Goal: Task Accomplishment & Management: Use online tool/utility

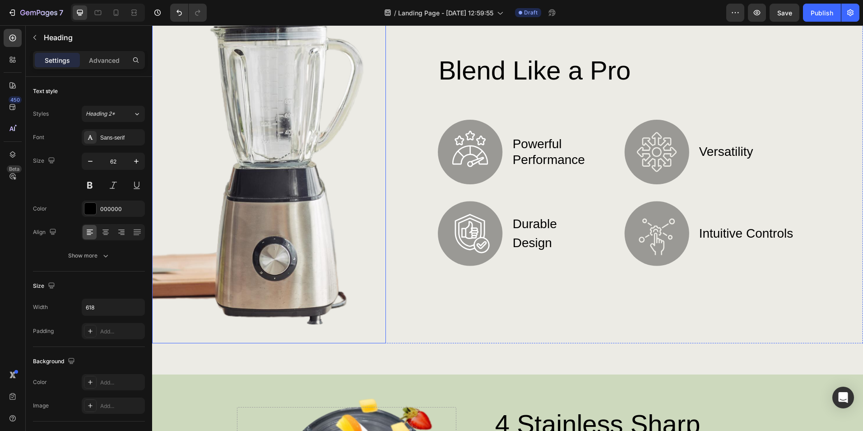
scroll to position [632, 0]
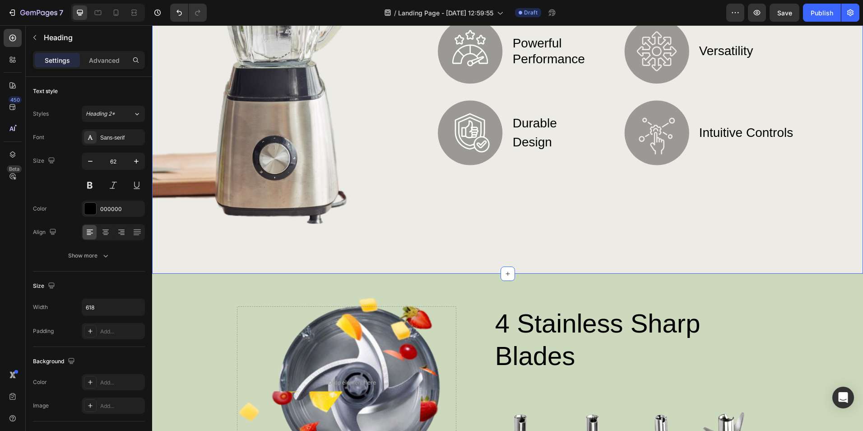
click at [494, 248] on div "Image Blend Like a Pro Heading Image powerful performance Text Block Row Image …" at bounding box center [507, 63] width 711 height 420
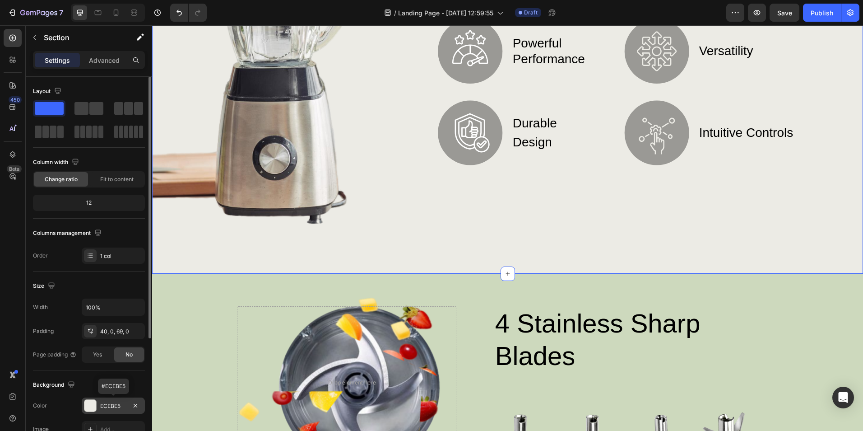
click at [91, 406] on div at bounding box center [90, 405] width 12 height 12
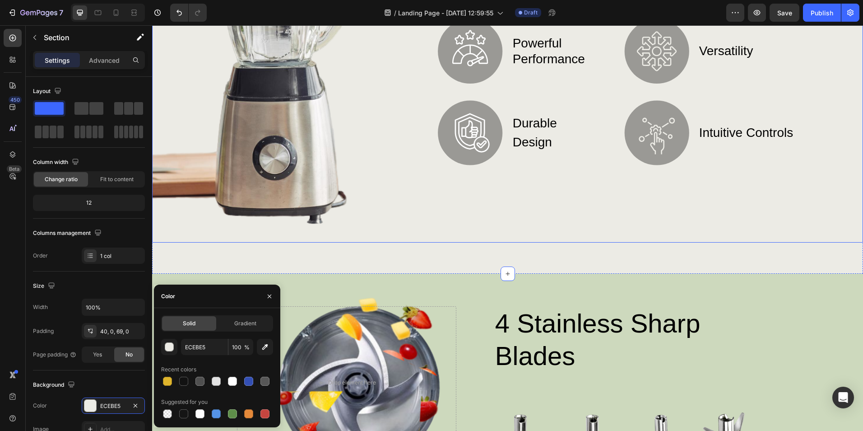
click at [554, 205] on div "Blend Like a Pro Heading Image powerful performance Text Block Row Image durabl…" at bounding box center [620, 56] width 468 height 371
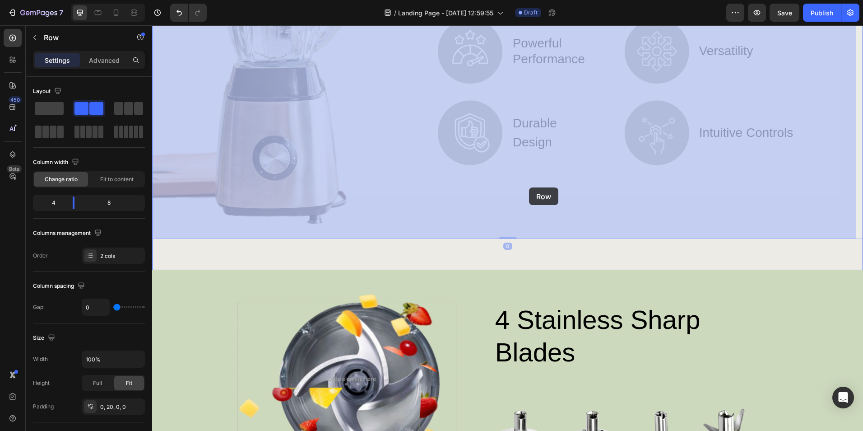
scroll to position [496, 0]
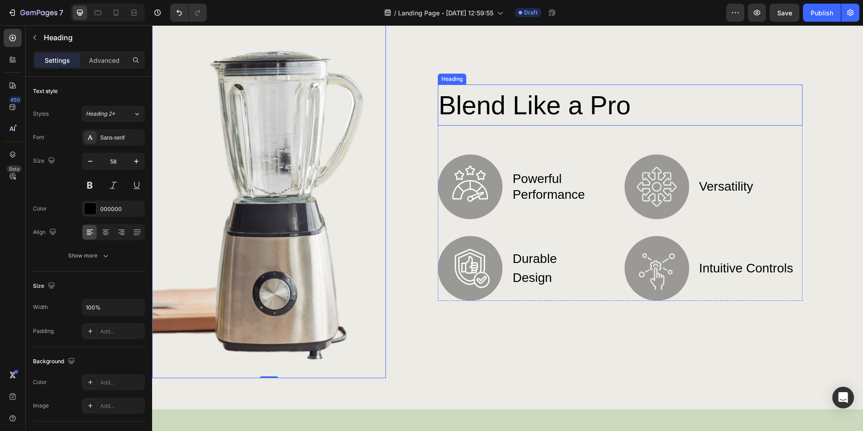
click at [541, 106] on h2 "Blend Like a Pro" at bounding box center [620, 104] width 365 height 41
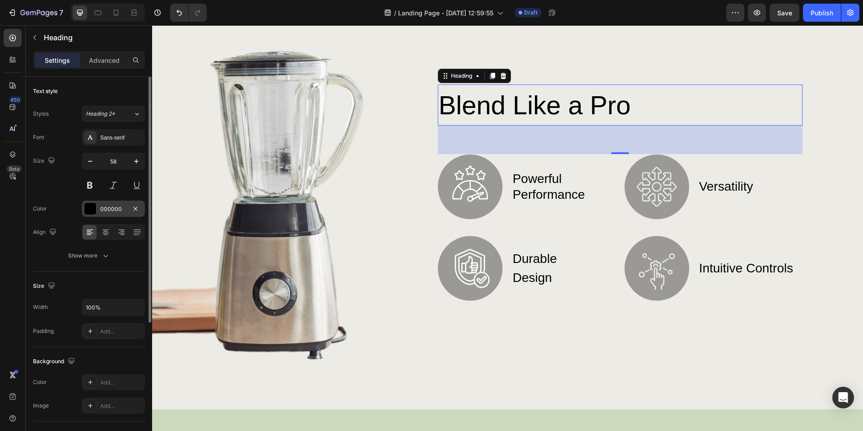
click at [97, 210] on div "000000" at bounding box center [113, 208] width 63 height 16
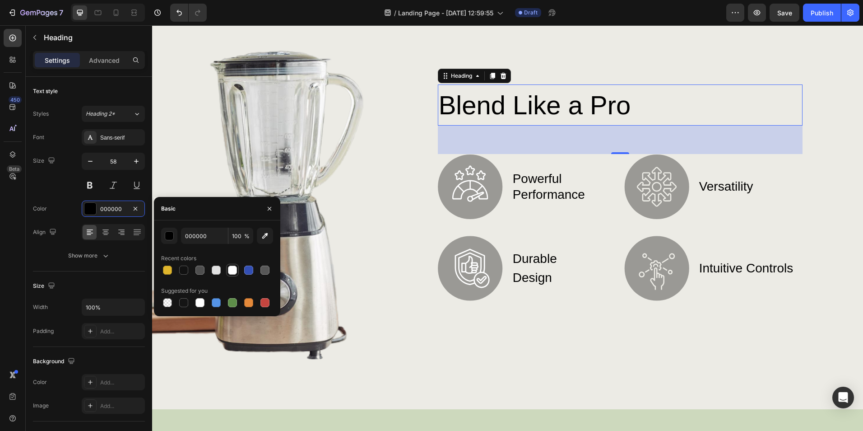
click at [233, 270] on div at bounding box center [232, 269] width 9 height 9
type input "FFFFFF"
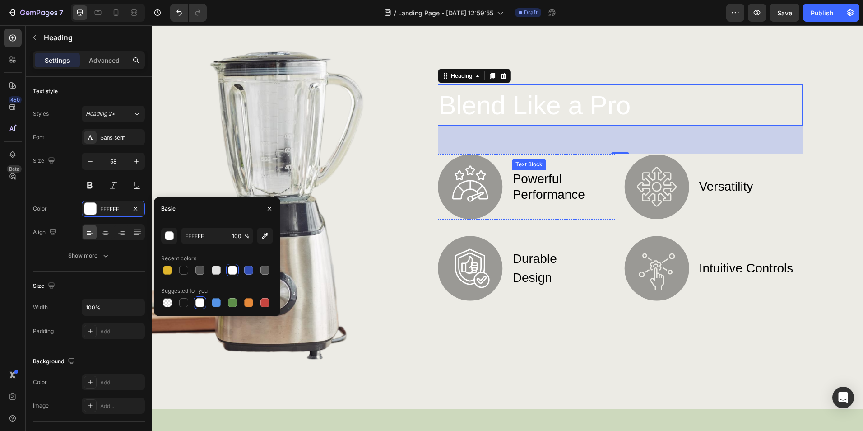
click at [534, 193] on p "powerful performance" at bounding box center [564, 187] width 102 height 32
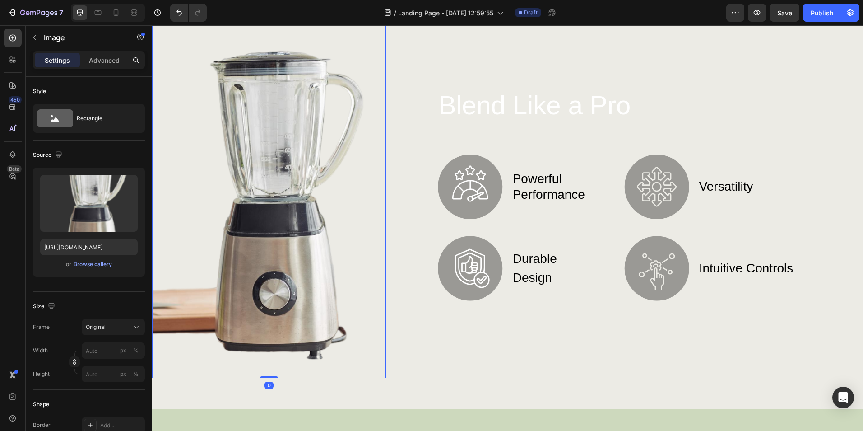
drag, startPoint x: 162, startPoint y: 264, endPoint x: 117, endPoint y: 215, distance: 67.1
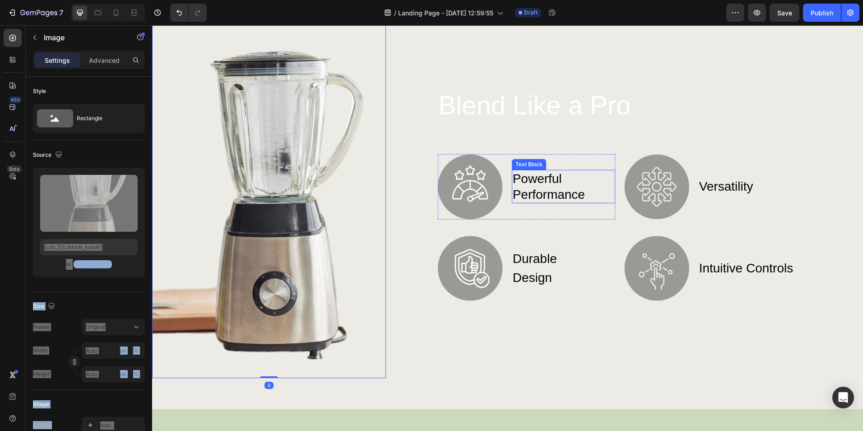
click at [529, 187] on p "powerful performance" at bounding box center [564, 187] width 102 height 32
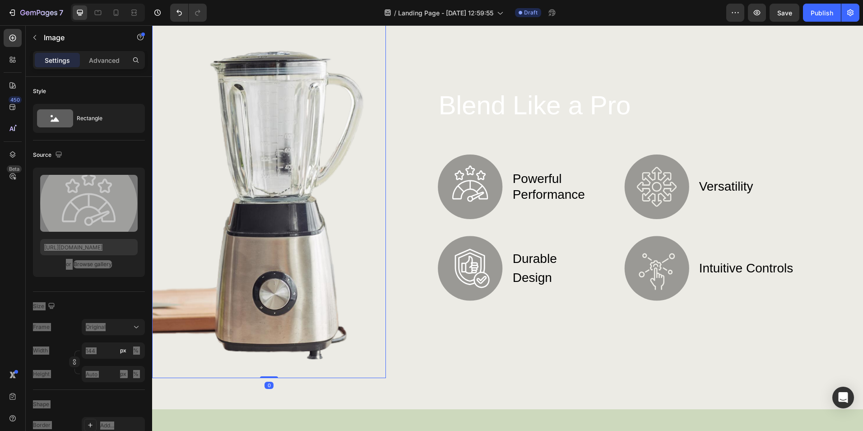
drag, startPoint x: 144, startPoint y: 272, endPoint x: 81, endPoint y: 265, distance: 62.7
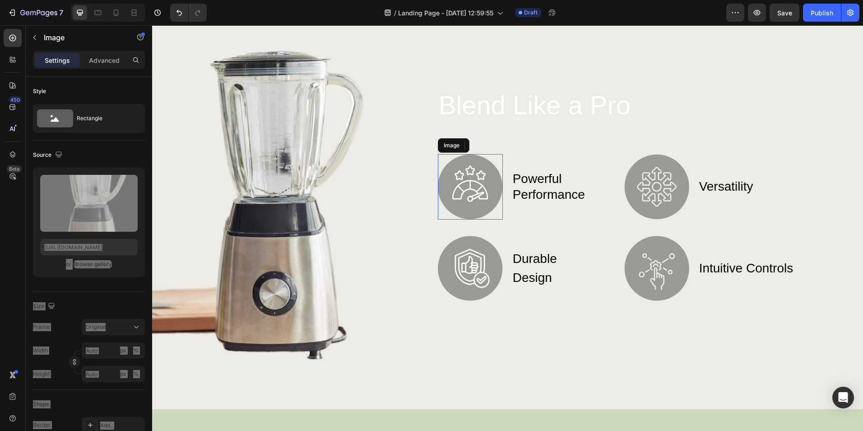
click at [471, 189] on img at bounding box center [470, 186] width 65 height 65
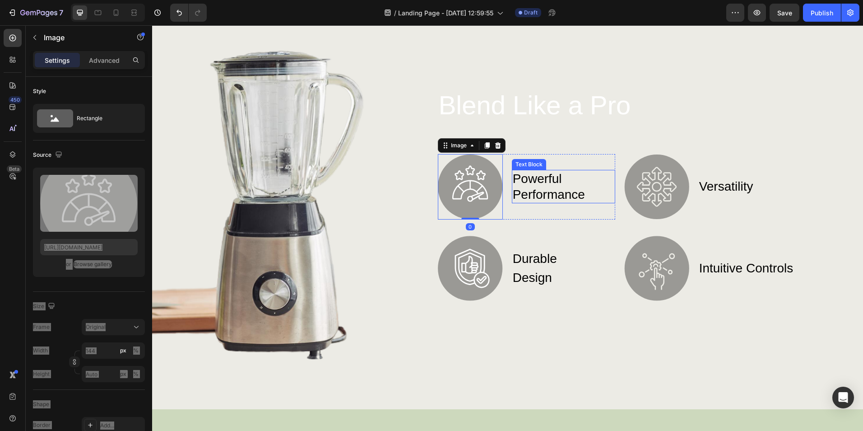
click at [558, 183] on p "powerful performance" at bounding box center [564, 187] width 102 height 32
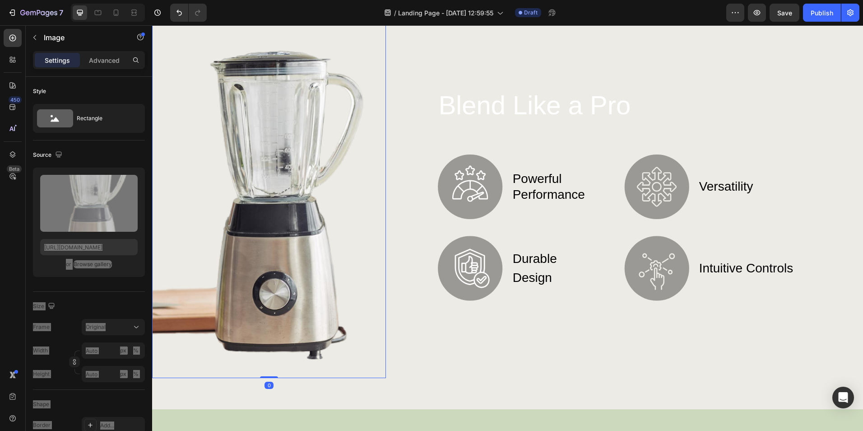
drag, startPoint x: 143, startPoint y: 311, endPoint x: 100, endPoint y: 229, distance: 92.9
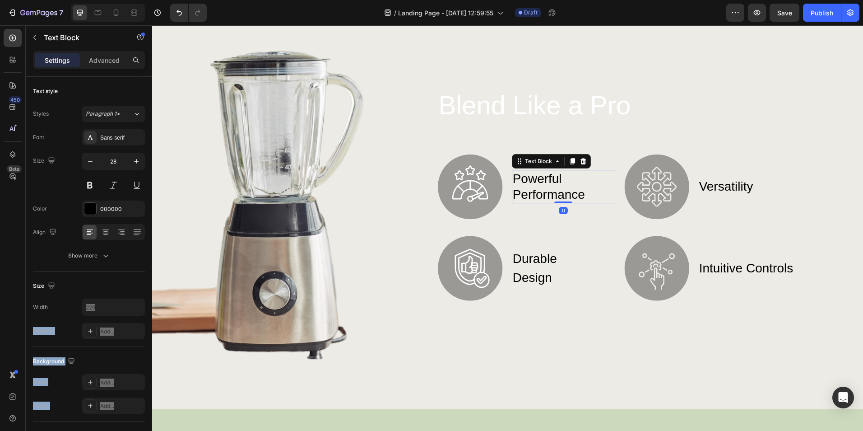
click at [548, 185] on p "powerful performance" at bounding box center [564, 187] width 102 height 32
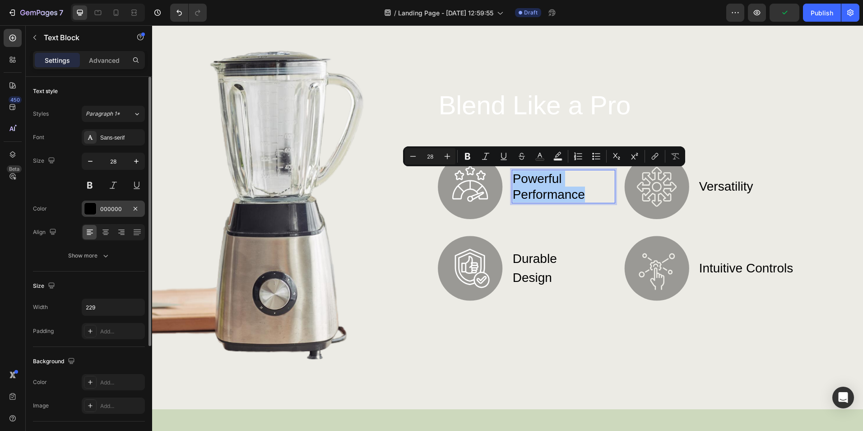
click at [93, 207] on div at bounding box center [90, 209] width 12 height 12
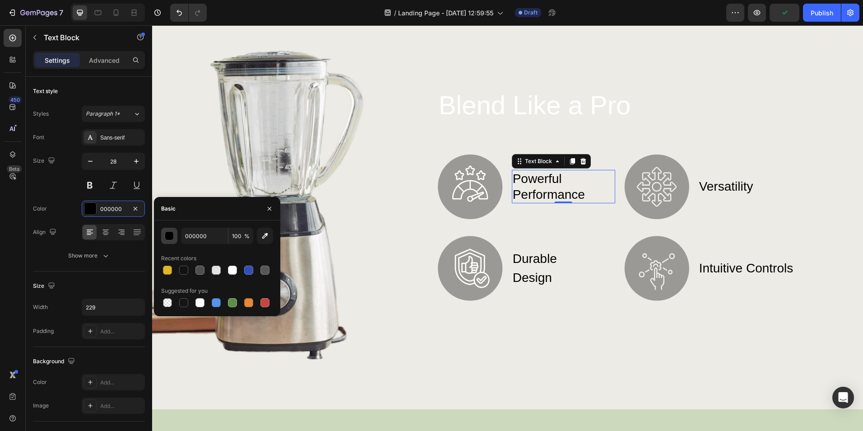
click at [170, 233] on div "button" at bounding box center [169, 236] width 9 height 9
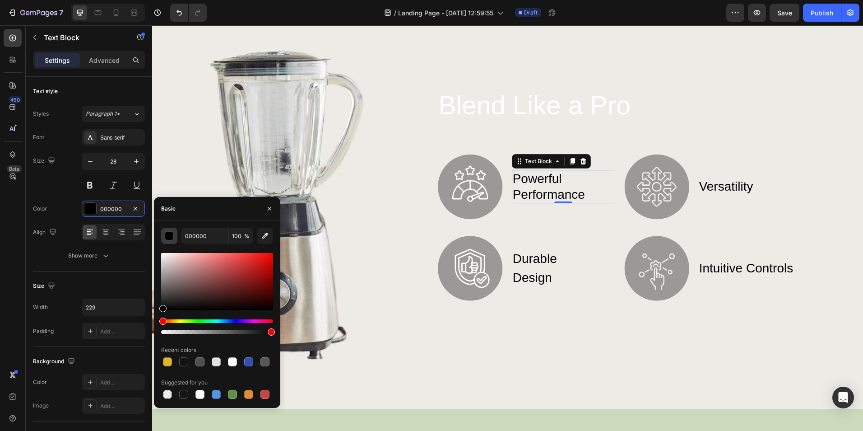
click at [167, 234] on div "button" at bounding box center [169, 236] width 9 height 9
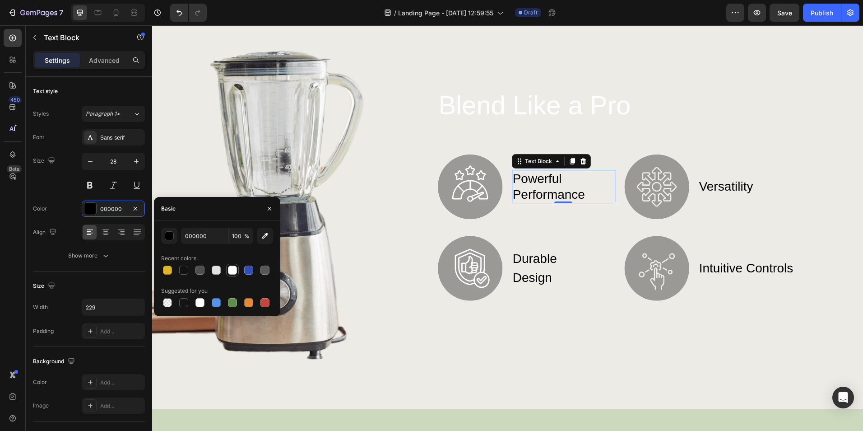
click at [229, 272] on div at bounding box center [232, 269] width 9 height 9
type input "FFFFFF"
click at [720, 185] on p "versatility" at bounding box center [750, 186] width 102 height 19
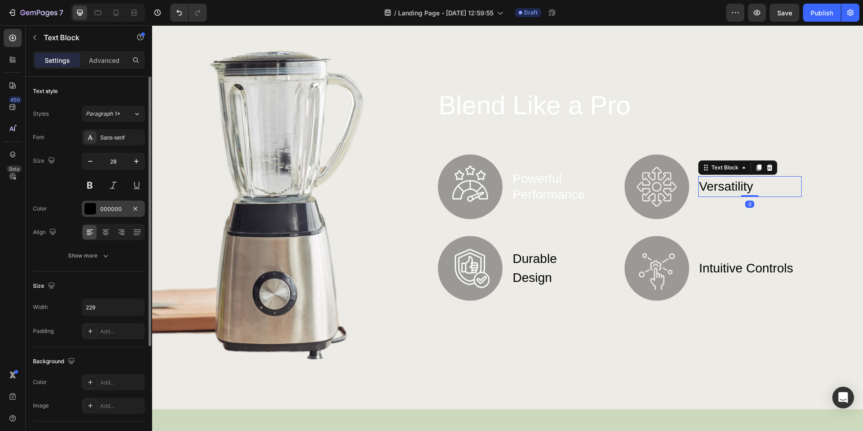
click at [88, 209] on div at bounding box center [90, 209] width 12 height 12
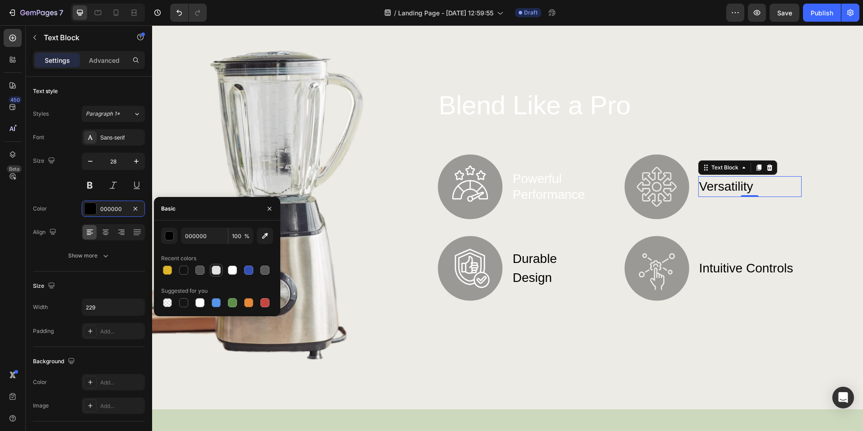
click at [220, 269] on div at bounding box center [216, 269] width 9 height 9
type input "E2E2E2"
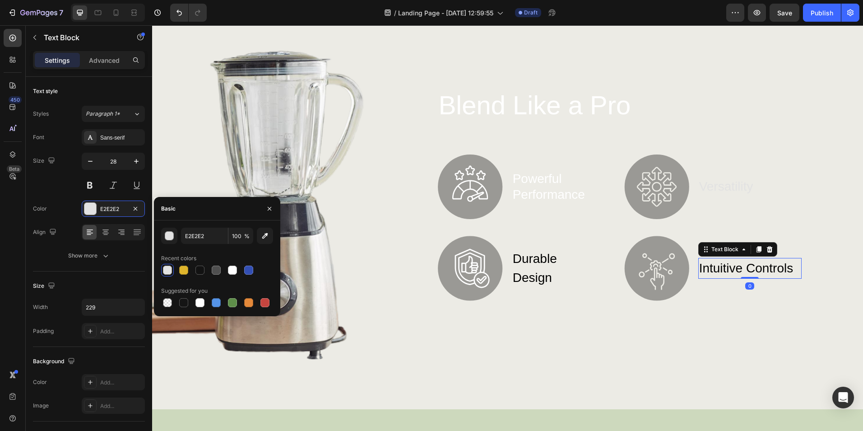
click at [720, 267] on p "intuitive controls" at bounding box center [750, 268] width 102 height 19
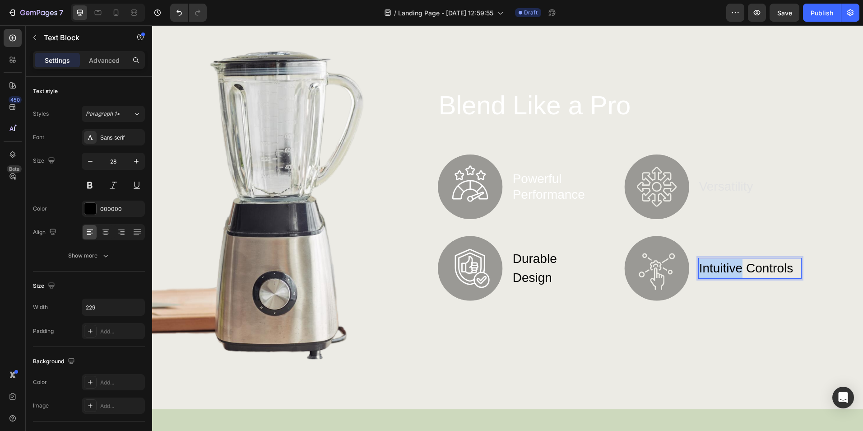
drag, startPoint x: 720, startPoint y: 267, endPoint x: 691, endPoint y: 274, distance: 30.1
click at [718, 269] on p "intuitive controls" at bounding box center [750, 268] width 102 height 19
click at [713, 269] on p "intuitive controls" at bounding box center [750, 268] width 102 height 19
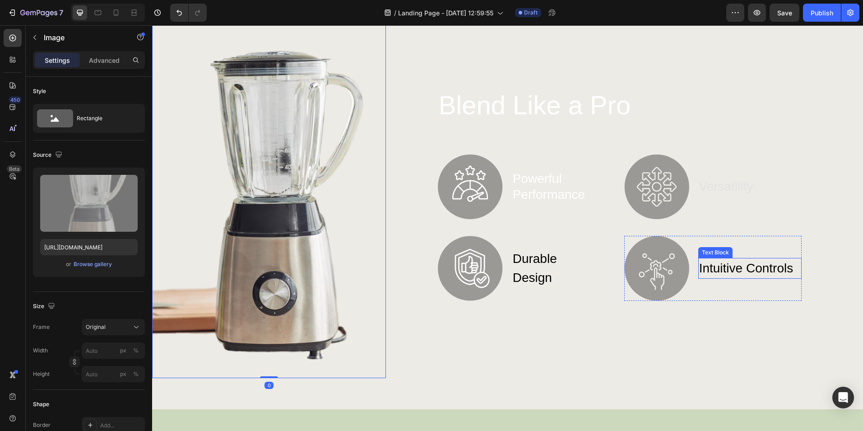
click at [719, 268] on p "intuitive controls" at bounding box center [750, 268] width 102 height 19
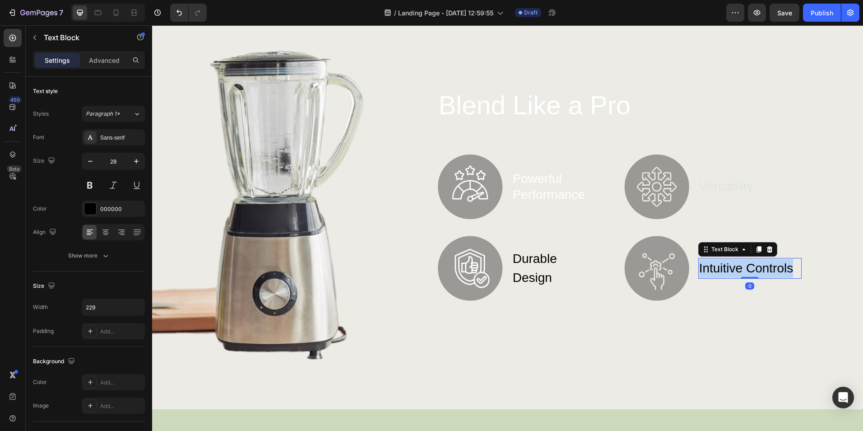
click at [719, 268] on p "intuitive controls" at bounding box center [750, 268] width 102 height 19
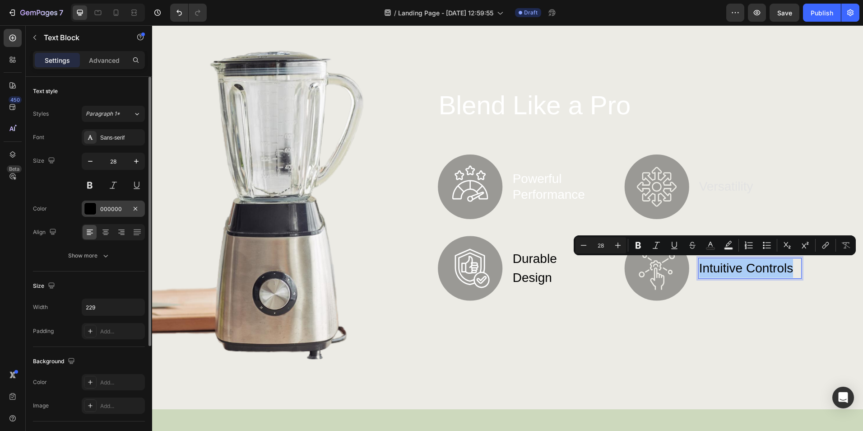
click at [92, 210] on div at bounding box center [90, 209] width 12 height 12
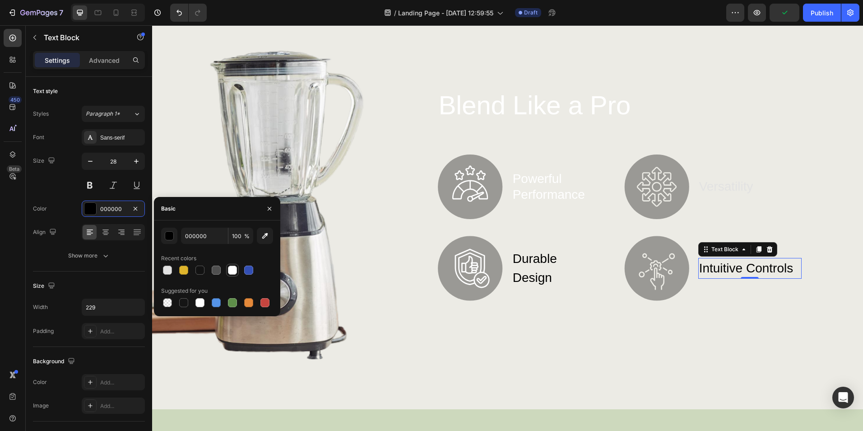
click at [232, 269] on div at bounding box center [232, 269] width 9 height 9
type input "FFFFFF"
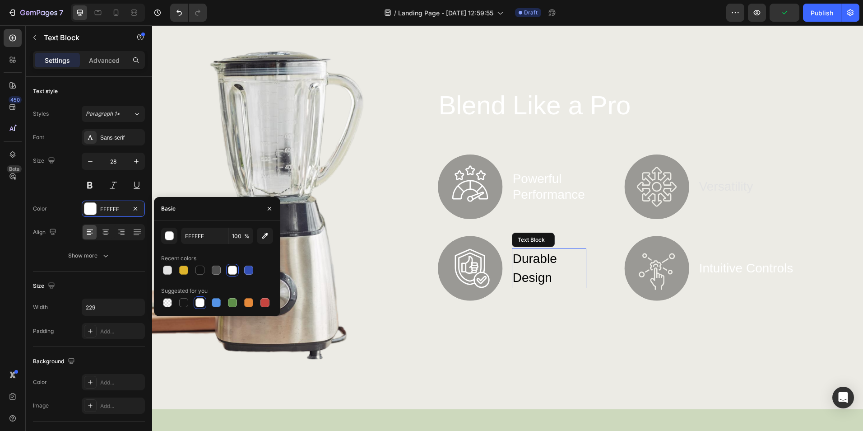
click at [528, 257] on p "durable design" at bounding box center [549, 268] width 73 height 38
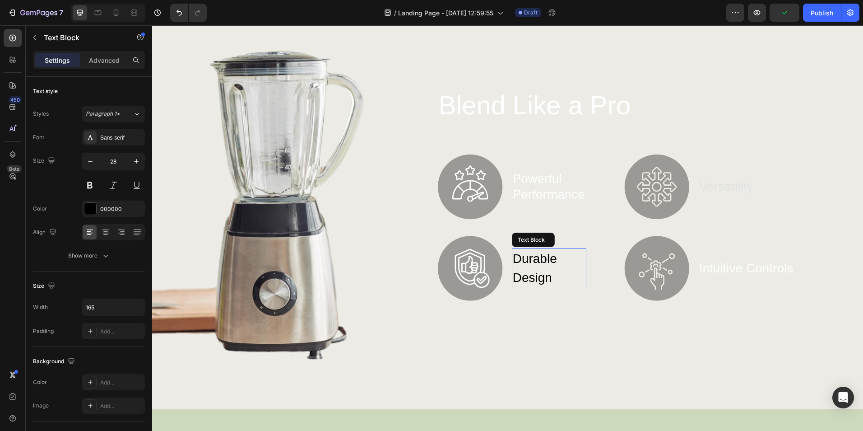
click at [528, 257] on p "durable design" at bounding box center [549, 268] width 73 height 38
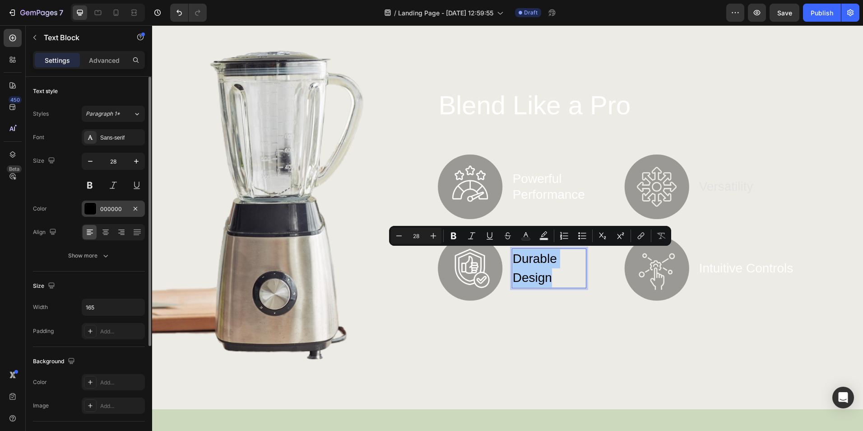
click at [87, 206] on div at bounding box center [90, 209] width 12 height 12
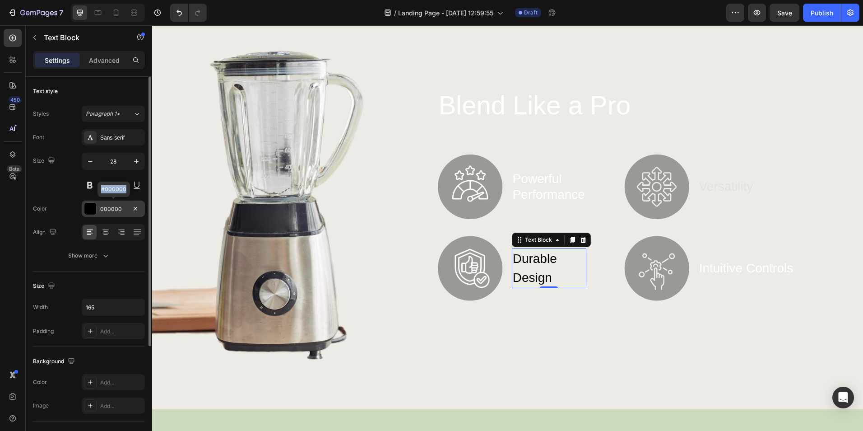
click at [88, 206] on div at bounding box center [90, 209] width 12 height 12
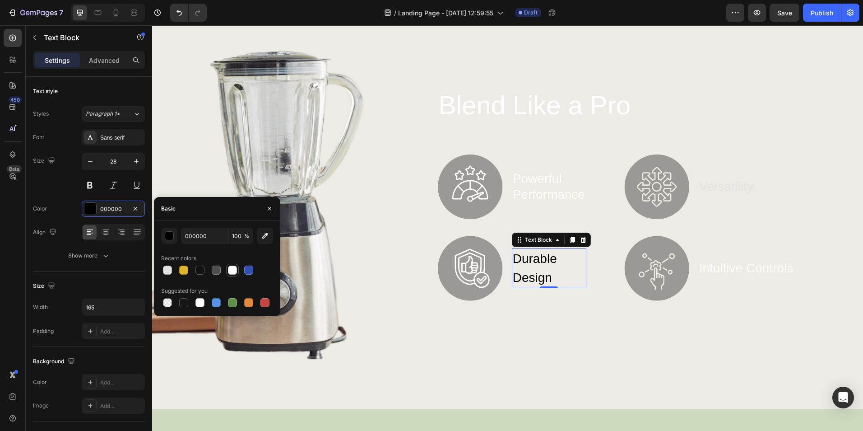
click at [236, 270] on div at bounding box center [232, 269] width 9 height 9
type input "FFFFFF"
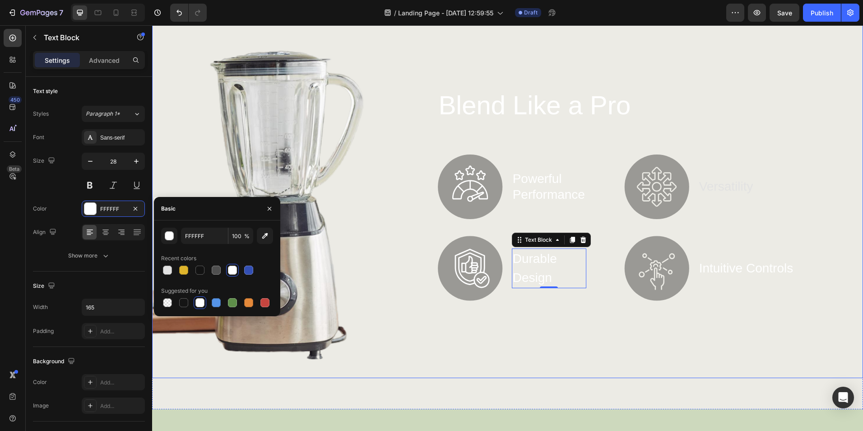
click at [474, 357] on div "Blend Like a Pro Heading Image powerful performance Text Block Row Image durabl…" at bounding box center [620, 192] width 468 height 371
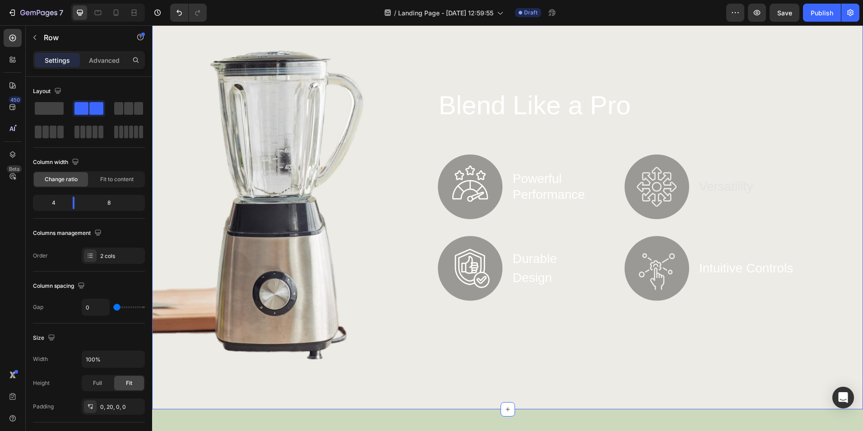
click at [462, 393] on div "Image Blend Like a Pro Heading Image powerful performance Text Block Row Image …" at bounding box center [507, 199] width 711 height 420
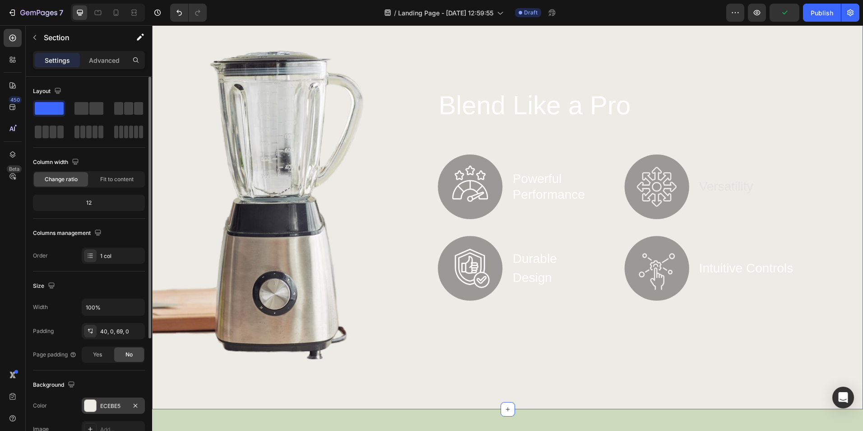
click at [92, 402] on div at bounding box center [90, 405] width 12 height 12
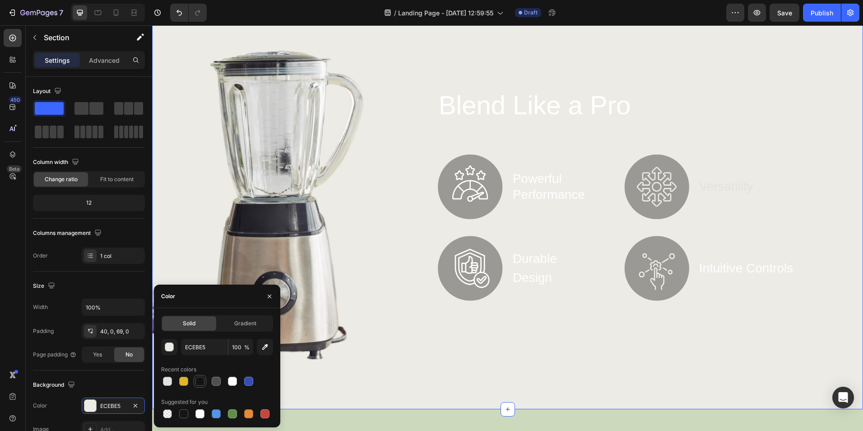
click at [200, 380] on div at bounding box center [199, 380] width 9 height 9
type input "121212"
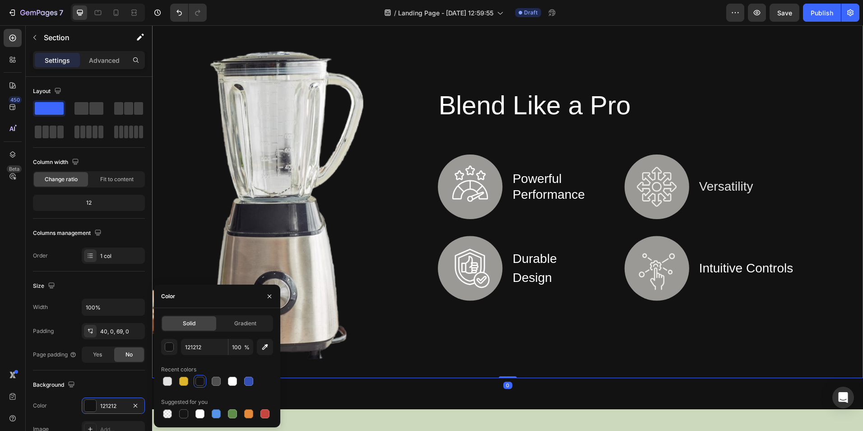
click at [539, 350] on div "Blend Like a Pro Heading Image powerful performance Text Block Row Image durabl…" at bounding box center [620, 192] width 468 height 371
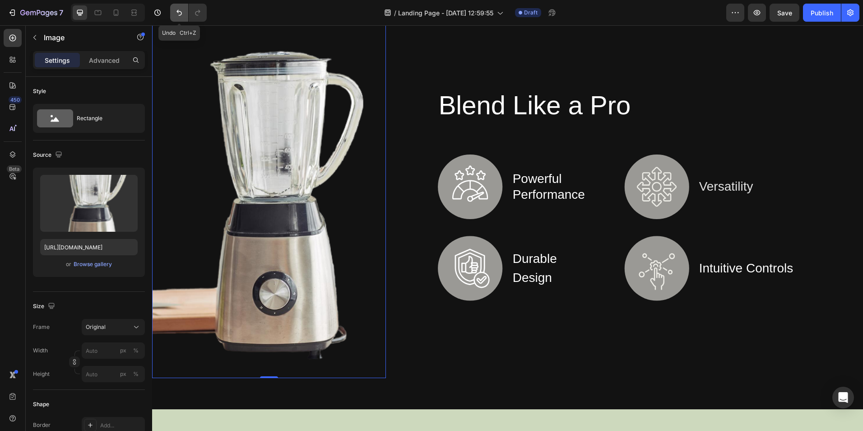
click at [177, 12] on icon "Undo/Redo" at bounding box center [178, 13] width 5 height 6
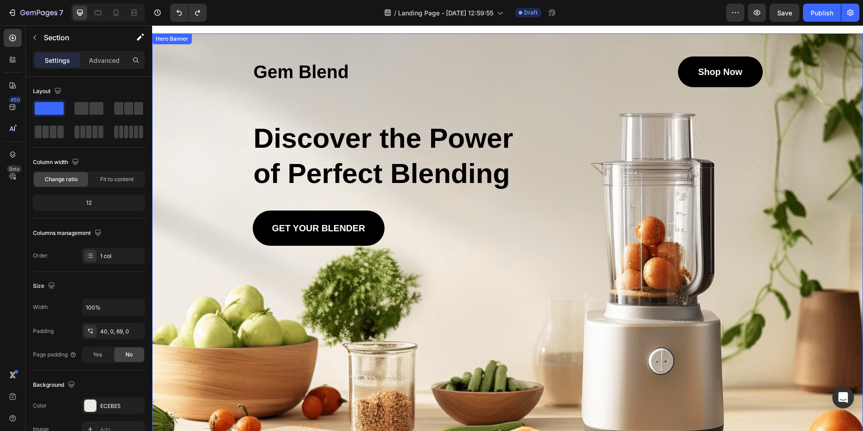
scroll to position [0, 0]
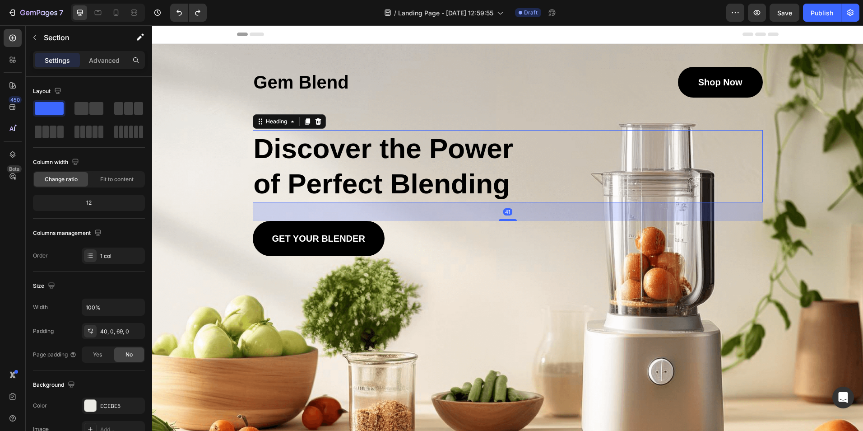
click at [408, 147] on h2 "Discover the Power of Perfect Blending" at bounding box center [392, 166] width 279 height 72
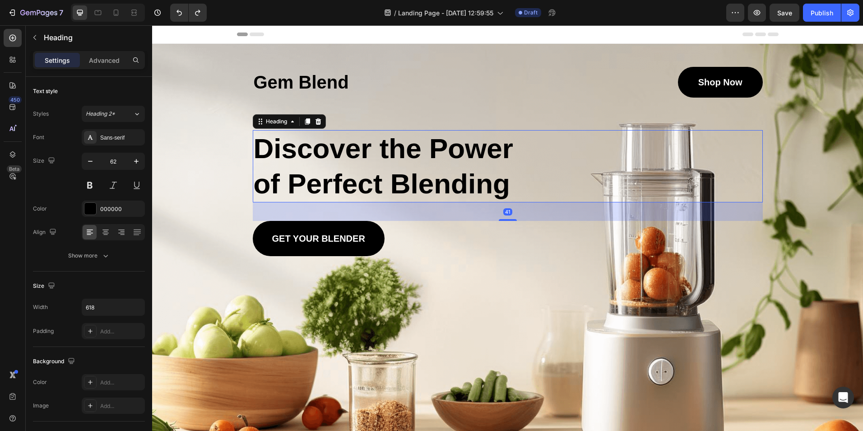
click at [408, 147] on h2 "Discover the Power of Perfect Blending" at bounding box center [392, 166] width 279 height 72
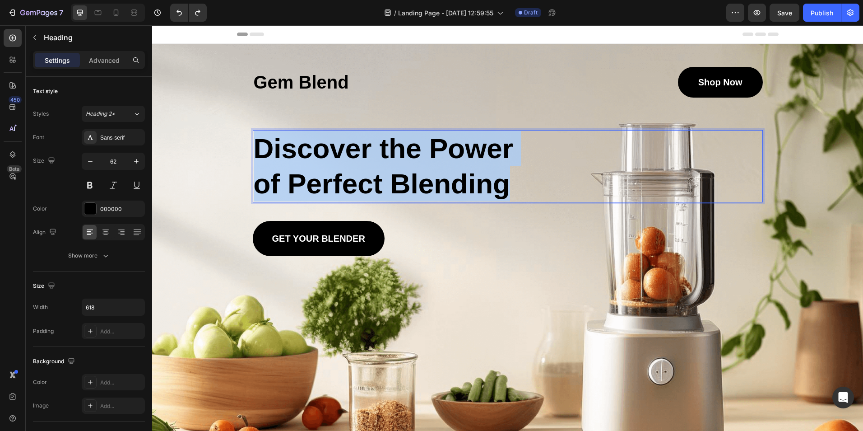
click at [408, 147] on p "Discover the Power of Perfect Blending" at bounding box center [392, 166] width 277 height 70
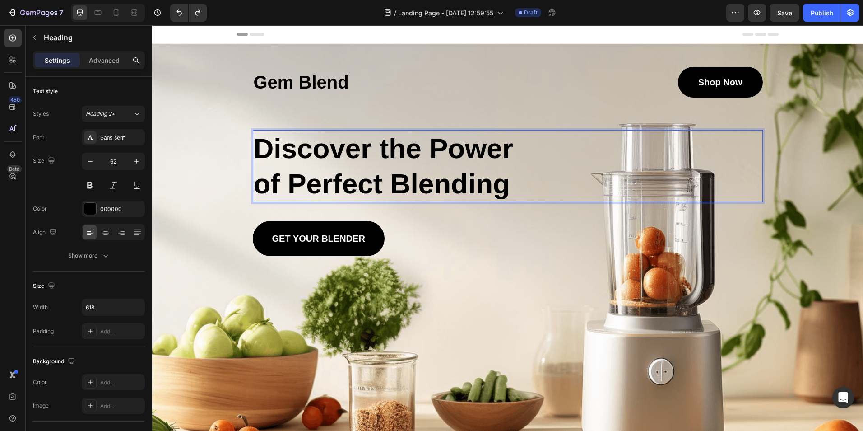
click at [507, 183] on p "Discover the Power of Perfect Blending" at bounding box center [392, 166] width 277 height 70
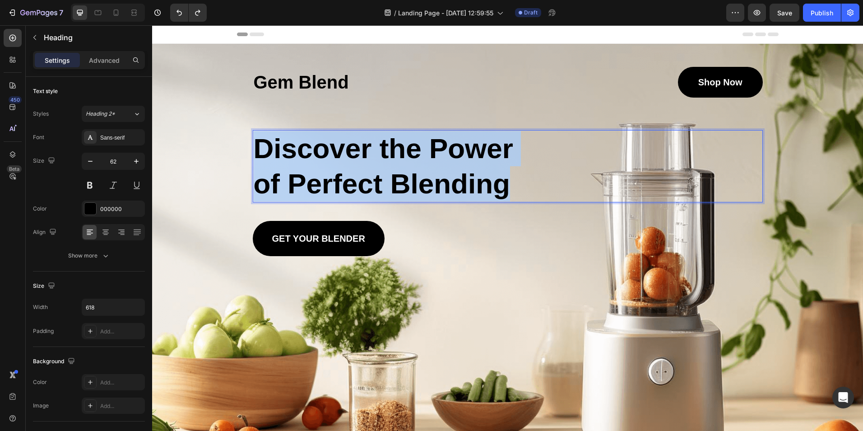
click at [507, 183] on p "Discover the Power of Perfect Blending" at bounding box center [392, 166] width 277 height 70
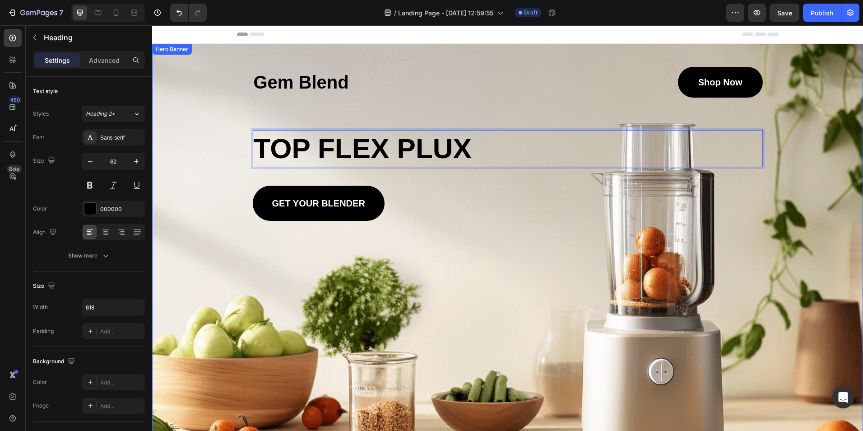
click at [387, 154] on p "TOP FLEX PLUX" at bounding box center [392, 148] width 277 height 35
click at [387, 153] on p "TOP FLEX PLUX" at bounding box center [392, 148] width 277 height 35
click at [388, 152] on p "TOP FLEX PLUX" at bounding box center [392, 148] width 277 height 35
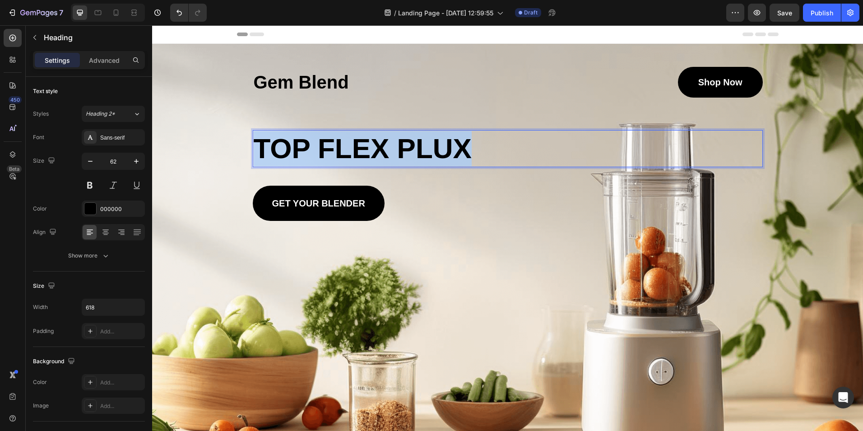
click at [388, 152] on p "TOP FLEX PLUX" at bounding box center [392, 148] width 277 height 35
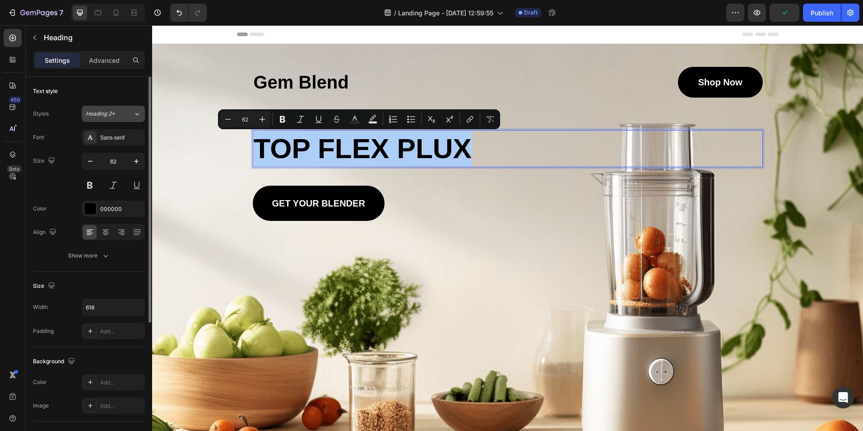
click at [138, 113] on icon at bounding box center [137, 113] width 8 height 9
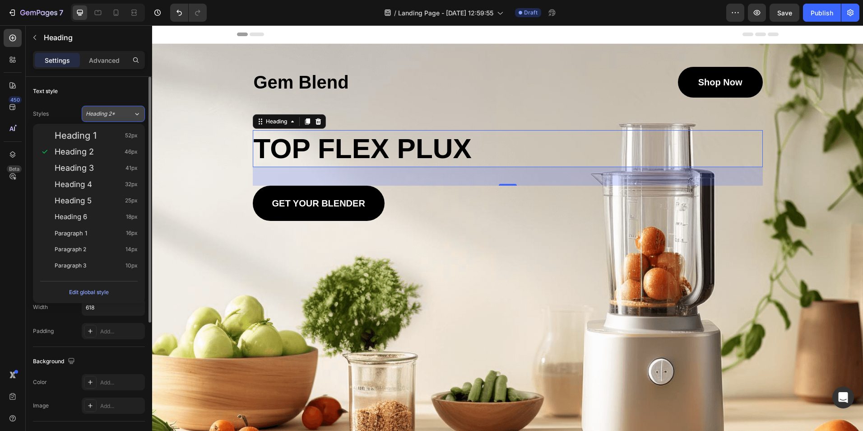
click at [137, 115] on icon at bounding box center [137, 114] width 4 height 2
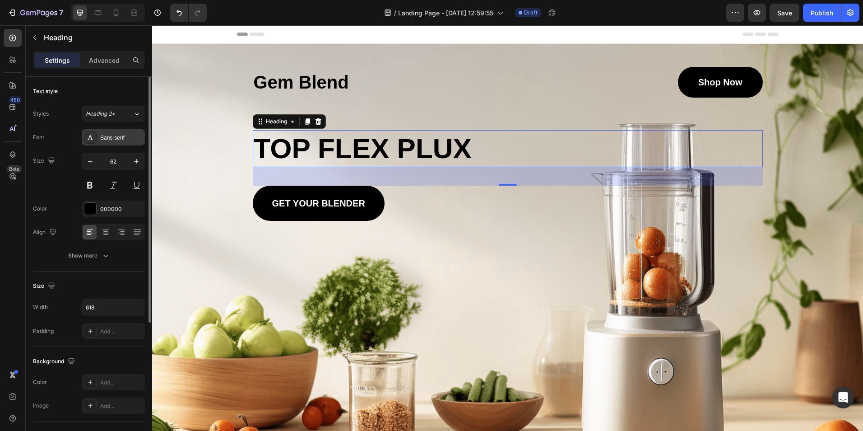
click at [124, 137] on div "Sans-serif" at bounding box center [121, 138] width 42 height 8
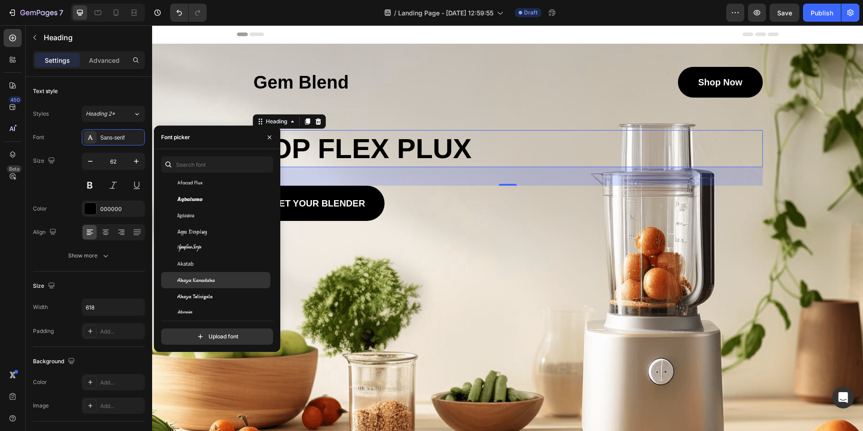
scroll to position [271, 0]
click at [196, 241] on span "Aguafina Script" at bounding box center [189, 244] width 24 height 8
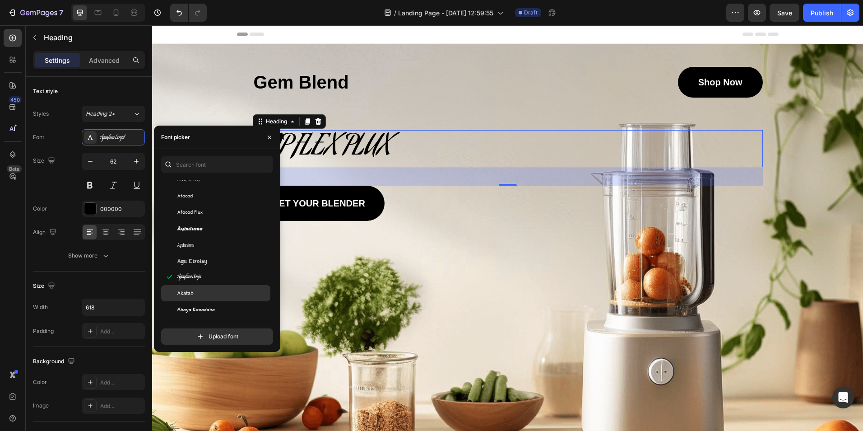
click at [200, 294] on div "Akatab" at bounding box center [222, 293] width 91 height 8
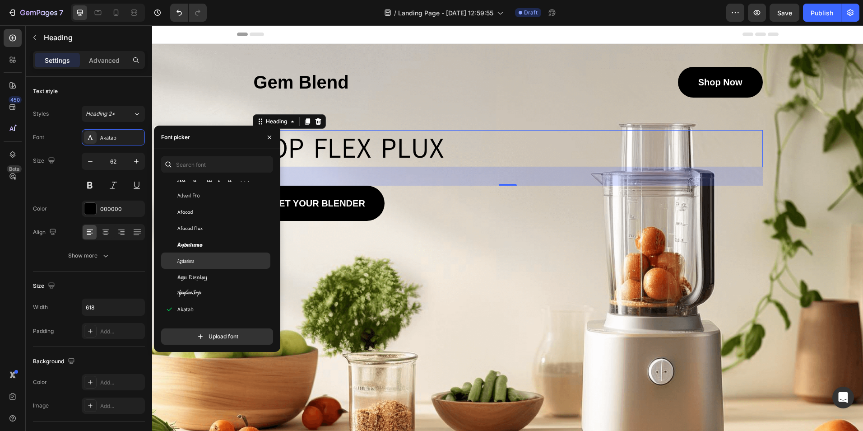
click at [201, 264] on div "Agdasima" at bounding box center [222, 260] width 91 height 8
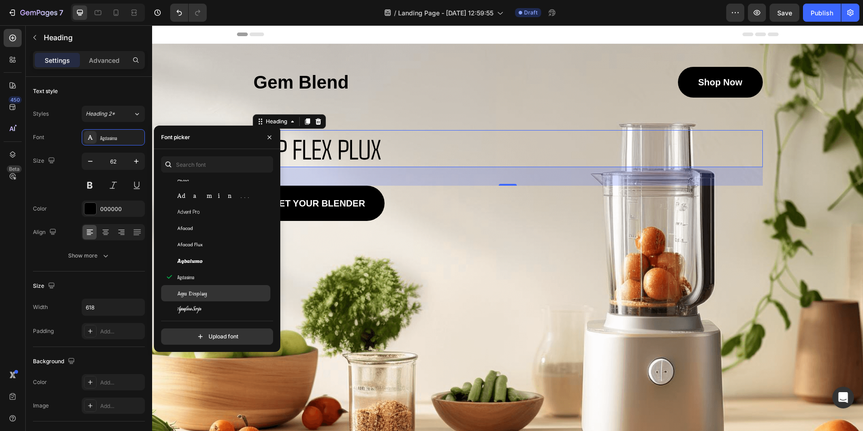
click at [206, 293] on span "Agu Display" at bounding box center [192, 293] width 30 height 8
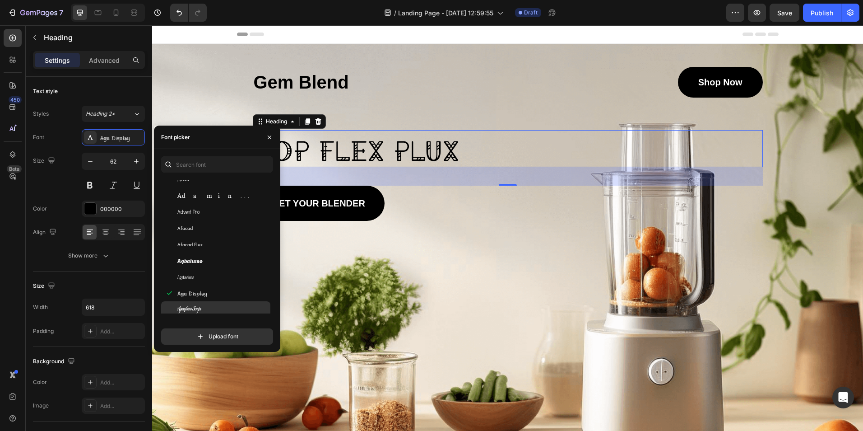
click at [201, 305] on span "Aguafina Script" at bounding box center [189, 309] width 24 height 8
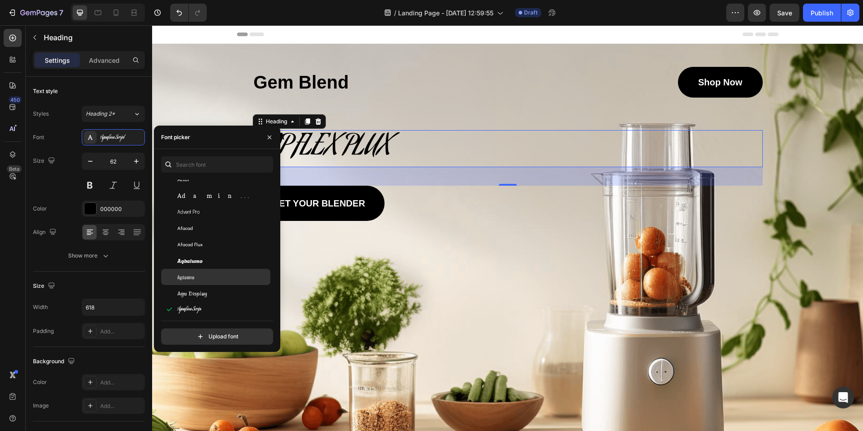
scroll to position [316, 0]
click at [199, 281] on div "Akatab" at bounding box center [222, 280] width 91 height 8
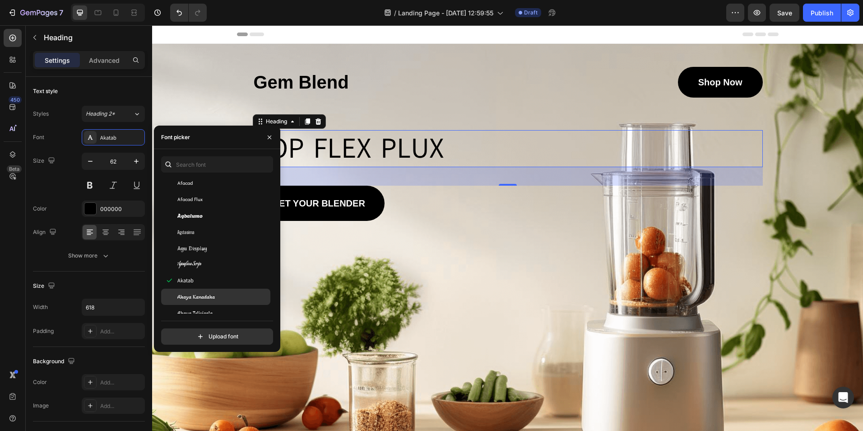
click at [216, 298] on div "Akaya Kanadaka" at bounding box center [222, 296] width 91 height 8
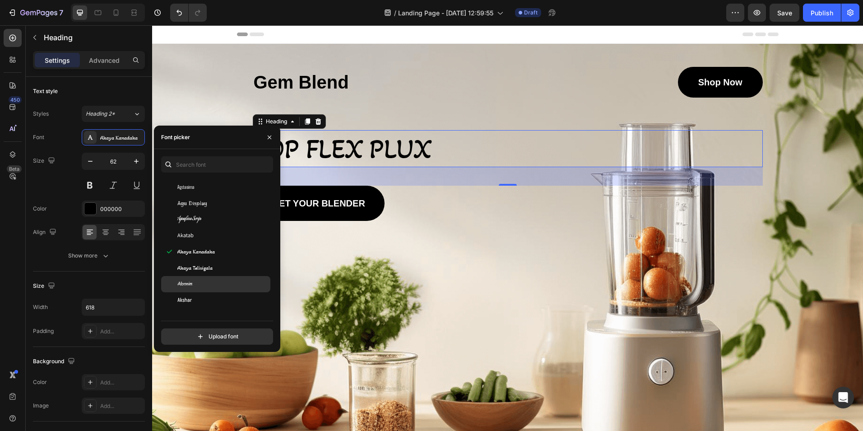
click at [202, 283] on div "Akronim" at bounding box center [222, 284] width 91 height 8
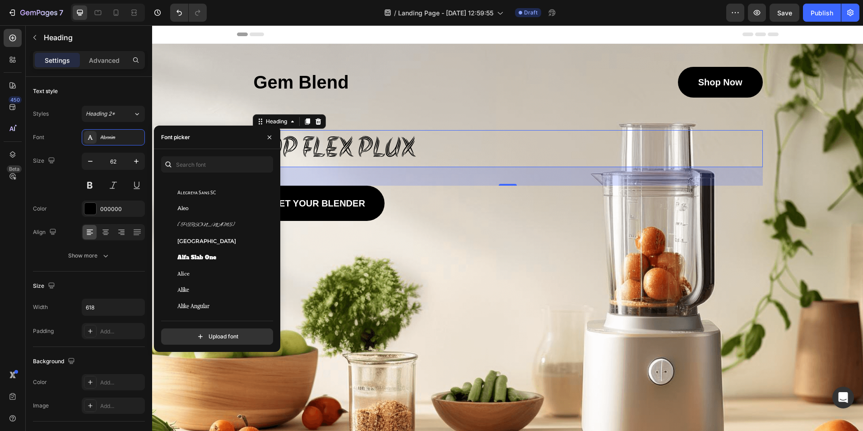
scroll to position [632, 0]
click at [204, 254] on span "Alfa Slab One" at bounding box center [196, 257] width 39 height 8
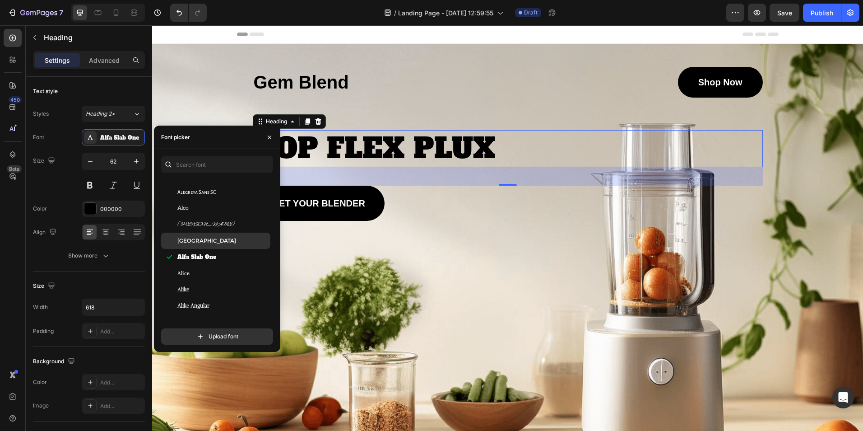
click at [211, 242] on div "Alexandria" at bounding box center [222, 241] width 91 height 8
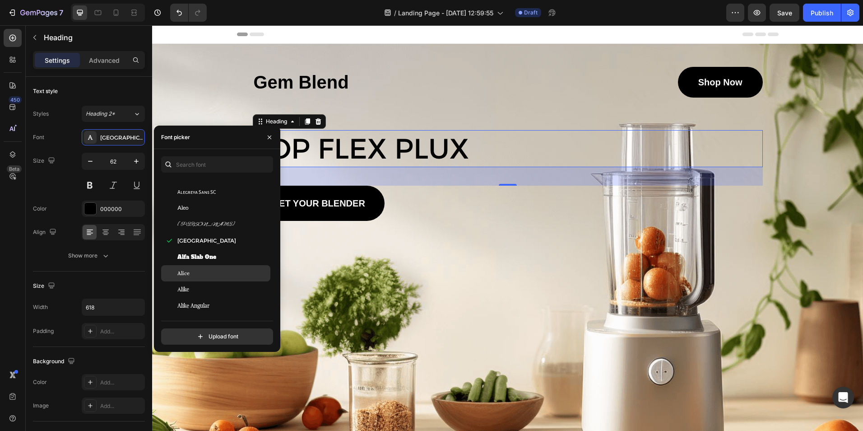
click at [207, 275] on div "Alice" at bounding box center [222, 273] width 91 height 8
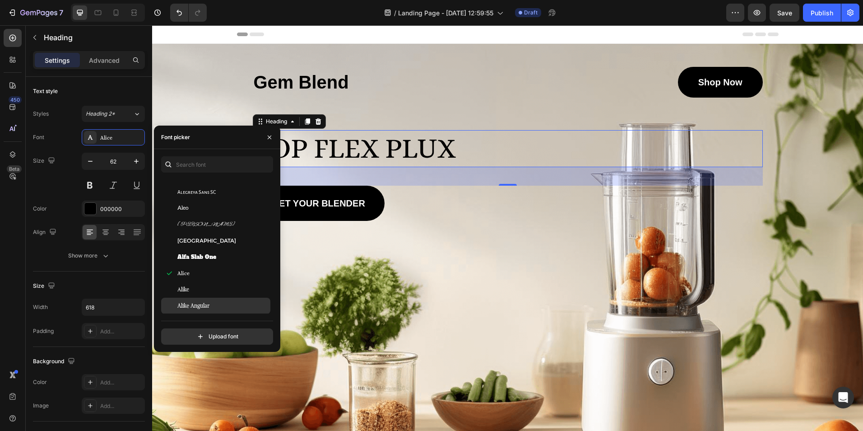
click at [205, 302] on span "Alike Angular" at bounding box center [193, 306] width 32 height 8
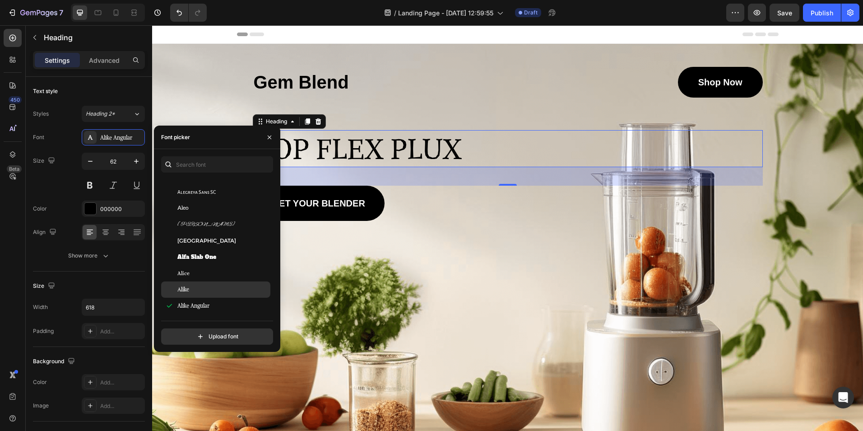
scroll to position [722, 0]
click at [208, 298] on span "Allerta Stencil" at bounding box center [196, 296] width 38 height 8
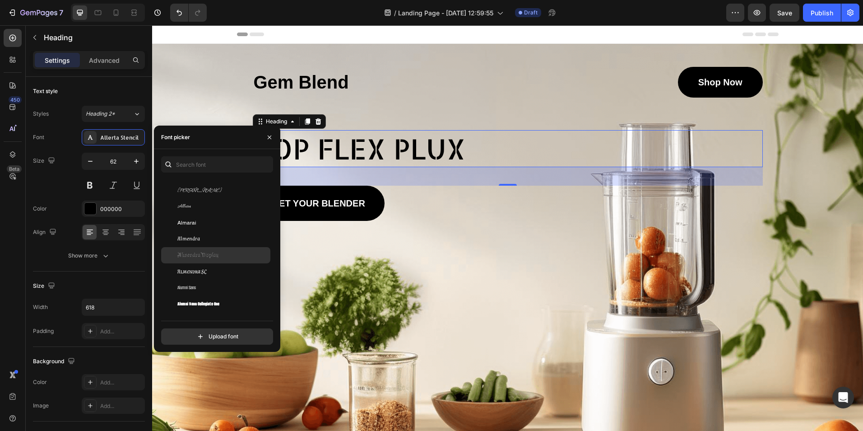
scroll to position [858, 0]
click at [207, 263] on div "Almendra SC" at bounding box center [215, 259] width 109 height 16
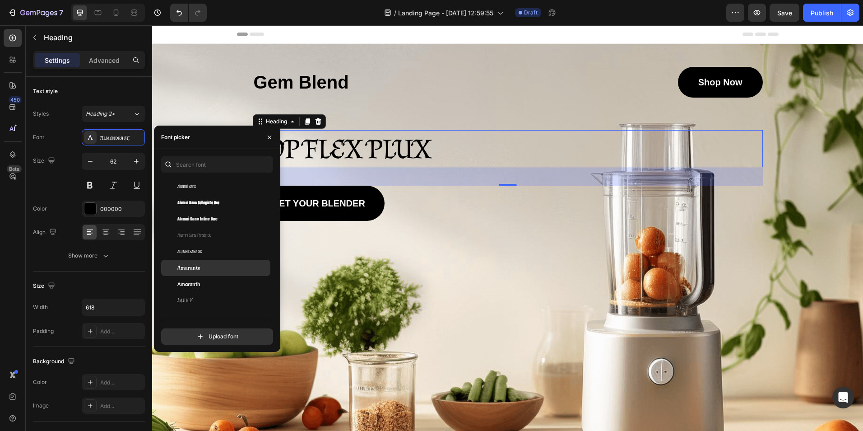
scroll to position [948, 0]
click at [210, 218] on span "Alumni Sans Inline One" at bounding box center [197, 217] width 40 height 8
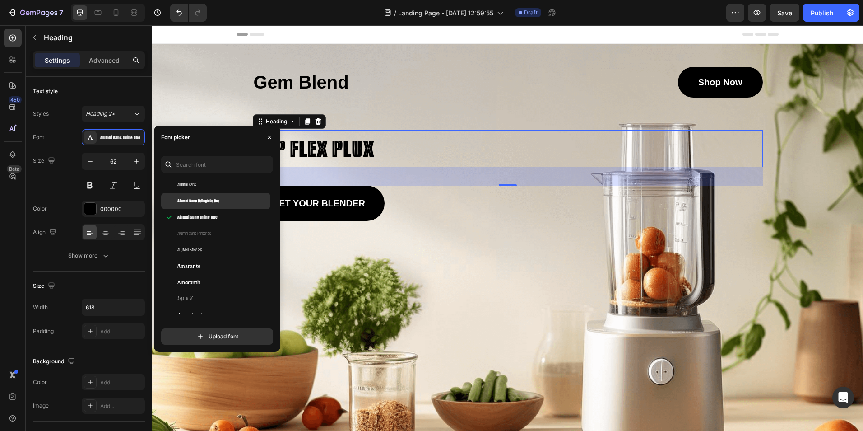
click at [214, 202] on span "Alumni Sans Collegiate One" at bounding box center [198, 201] width 42 height 8
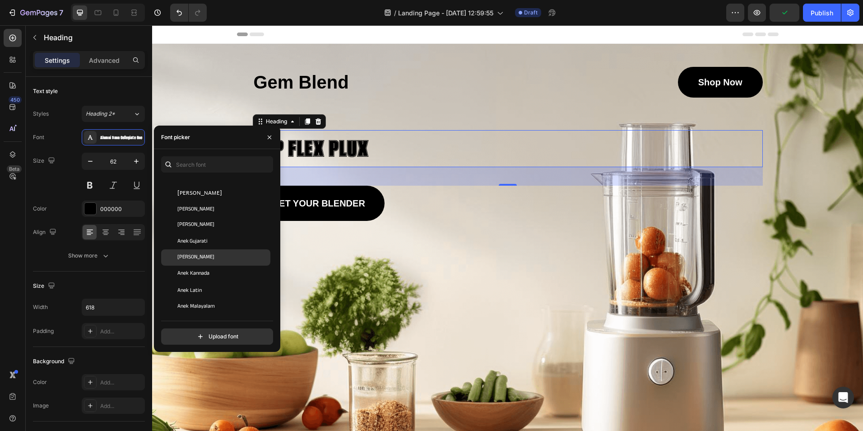
scroll to position [1219, 0]
click at [211, 258] on span "Anek Gurmukhi" at bounding box center [195, 255] width 37 height 8
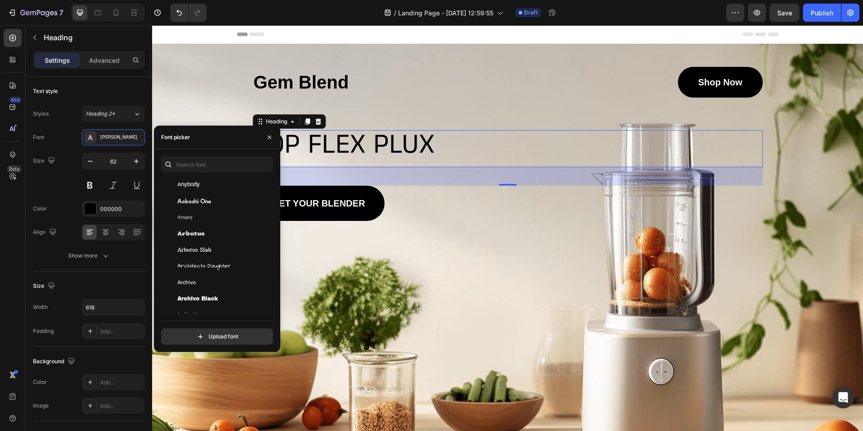
scroll to position [1670, 0]
click at [213, 258] on div "Are You Serious" at bounding box center [222, 259] width 91 height 8
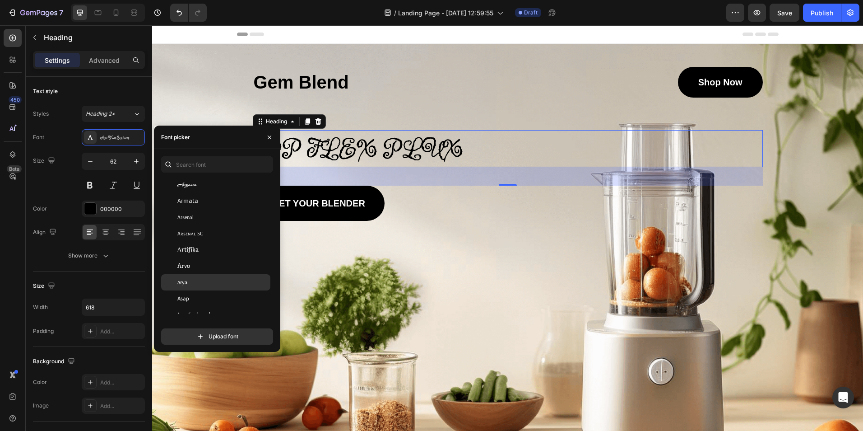
scroll to position [1896, 0]
click at [213, 271] on div "Asset" at bounding box center [215, 277] width 109 height 16
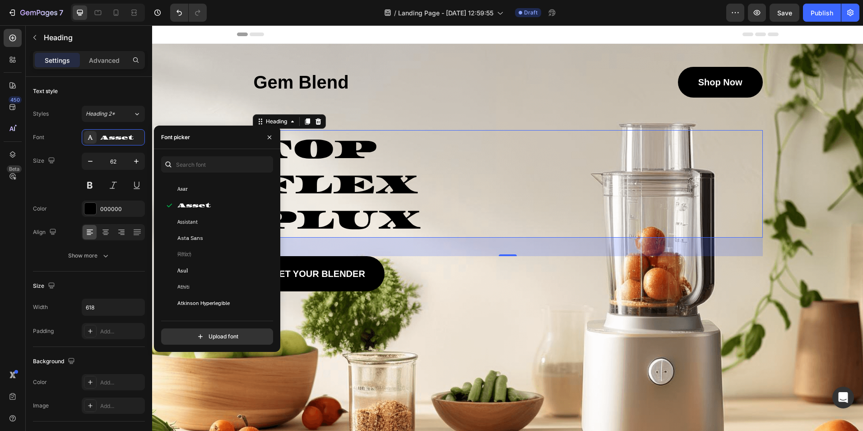
scroll to position [2031, 0]
click at [215, 269] on span "Atkinson Hyperlegible Next" at bounding box center [209, 271] width 65 height 8
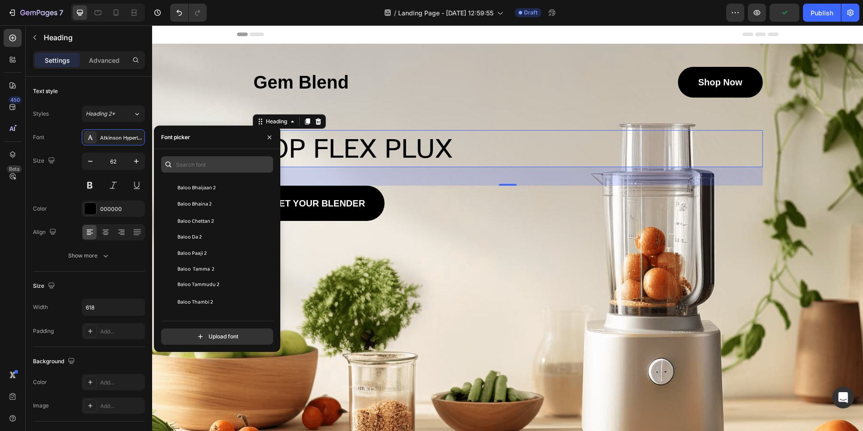
scroll to position [2347, 0]
click at [213, 165] on input "text" at bounding box center [217, 164] width 112 height 16
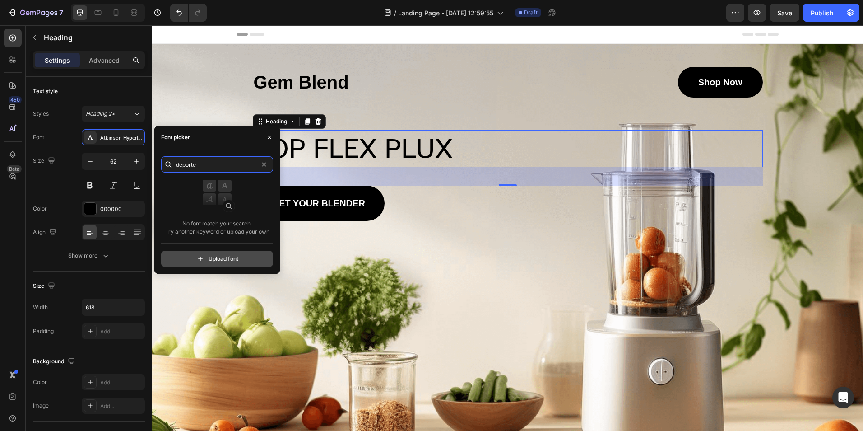
type input "deporte"
click at [221, 265] on input "file" at bounding box center [237, 258] width 226 height 15
click at [202, 256] on input "file" at bounding box center [237, 258] width 226 height 15
type input "C:\fakepath\sportsman-a-modern-sport-display-font-2024-08-16-23-47-15-utc.zip"
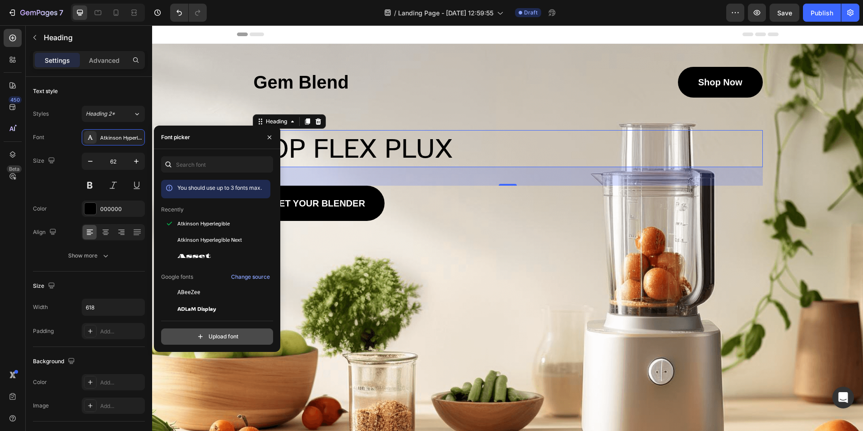
click at [227, 331] on input "file" at bounding box center [237, 336] width 226 height 15
type input "C:\fakepath\sportsman-a-modern-sport-display-font-2024-08-16-23-47-15-utc.zip"
click at [211, 335] on input "file" at bounding box center [237, 336] width 226 height 15
type input "C:\fakepath\Web-PS Sportsman.woff2"
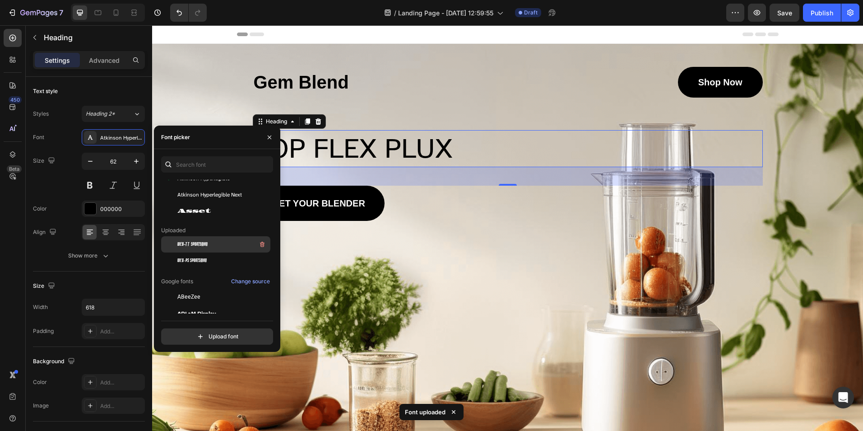
click at [214, 242] on div "Web-TT Sportsman" at bounding box center [222, 244] width 91 height 11
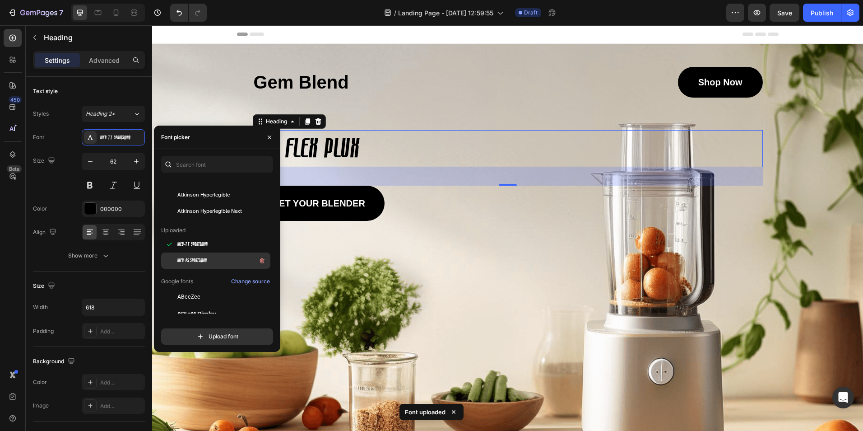
click at [209, 262] on div "Web-PS Sportsman" at bounding box center [222, 260] width 91 height 11
click at [212, 247] on div "Web-TT Sportsman" at bounding box center [222, 244] width 91 height 11
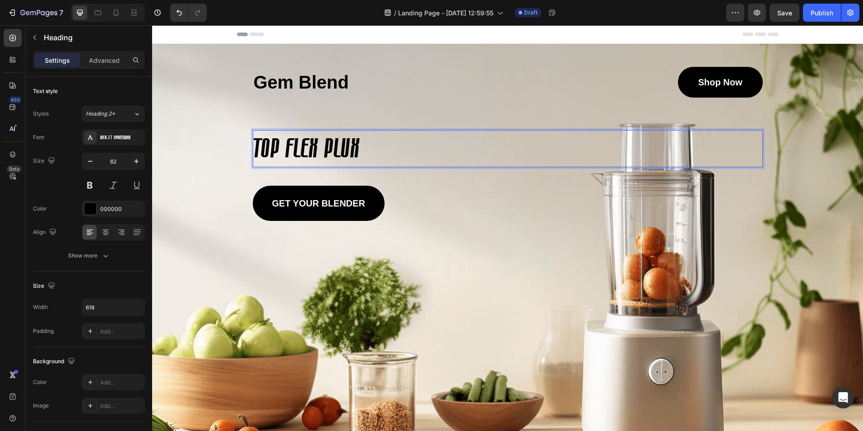
click at [287, 142] on p "TOP FLEX PLUX" at bounding box center [392, 148] width 277 height 35
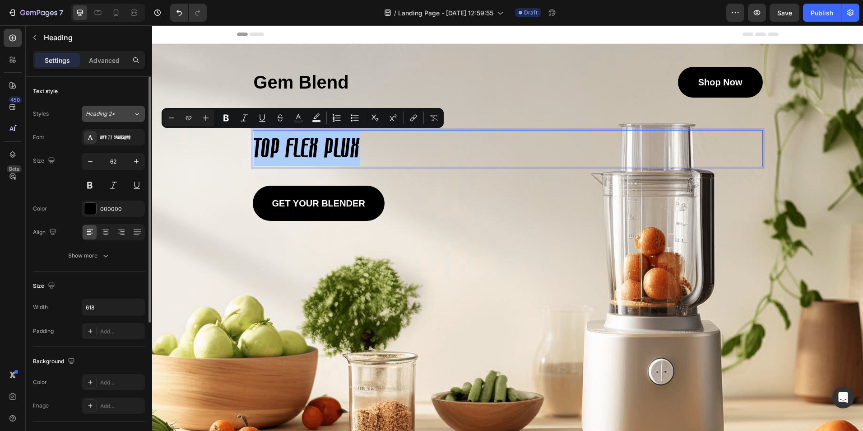
click at [134, 114] on icon at bounding box center [137, 113] width 8 height 9
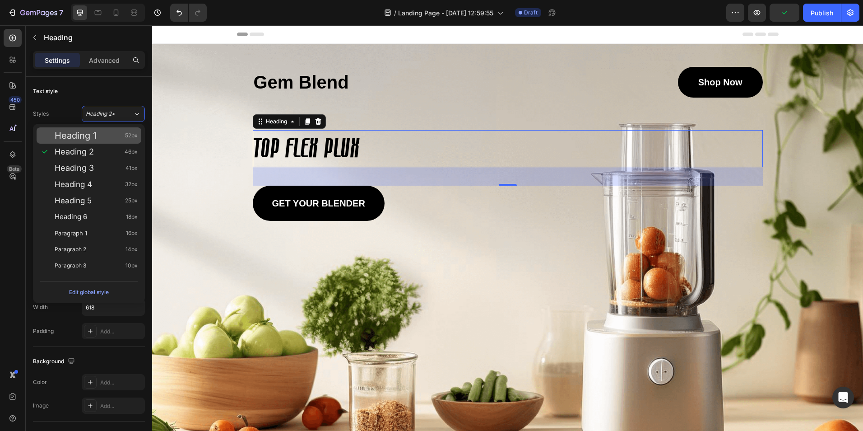
click at [105, 133] on div "Heading 1 52px" at bounding box center [96, 135] width 83 height 9
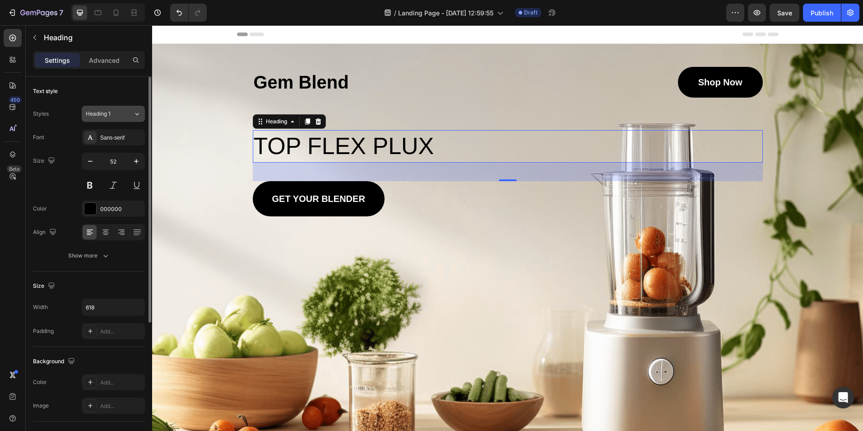
click at [117, 117] on div "Heading 1" at bounding box center [104, 114] width 37 height 8
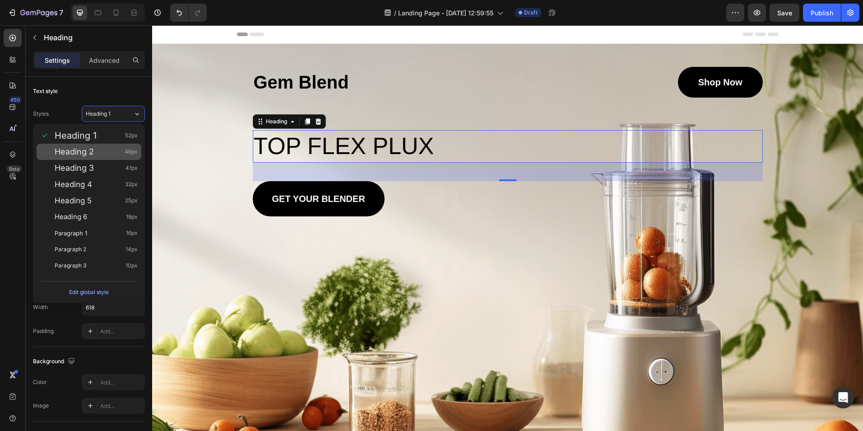
click at [97, 146] on div "Heading 2 46px" at bounding box center [89, 152] width 105 height 16
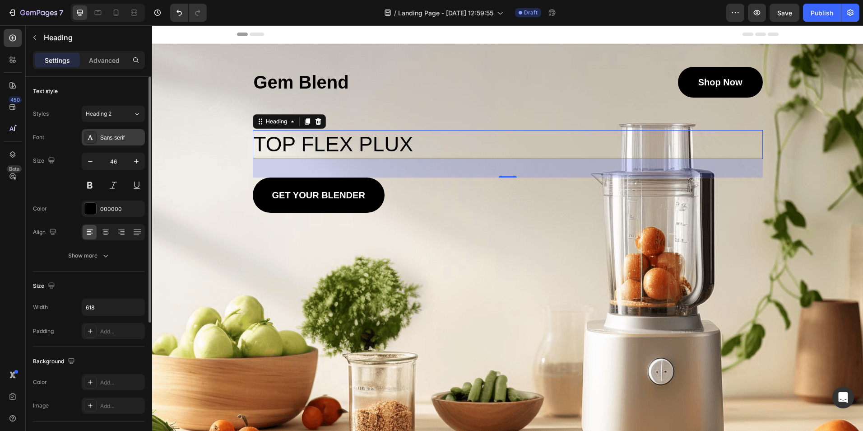
click at [118, 139] on div "Sans-serif" at bounding box center [121, 138] width 42 height 8
click at [324, 143] on p "TOP FLEX PLUX" at bounding box center [392, 144] width 277 height 27
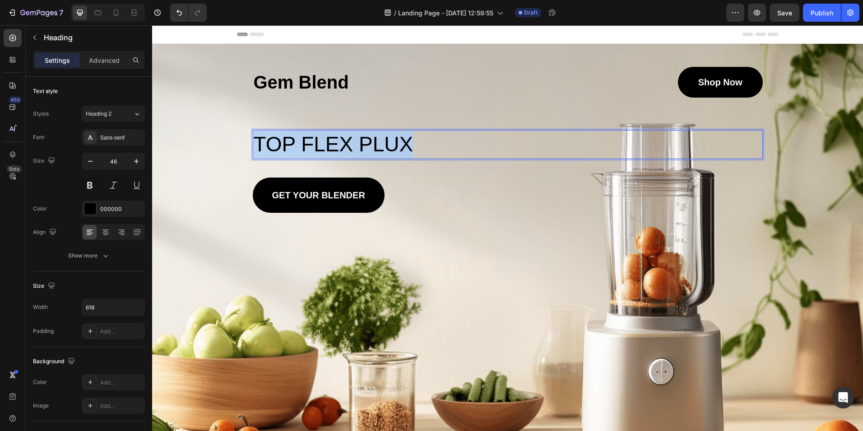
click at [324, 143] on p "TOP FLEX PLUX" at bounding box center [392, 144] width 277 height 27
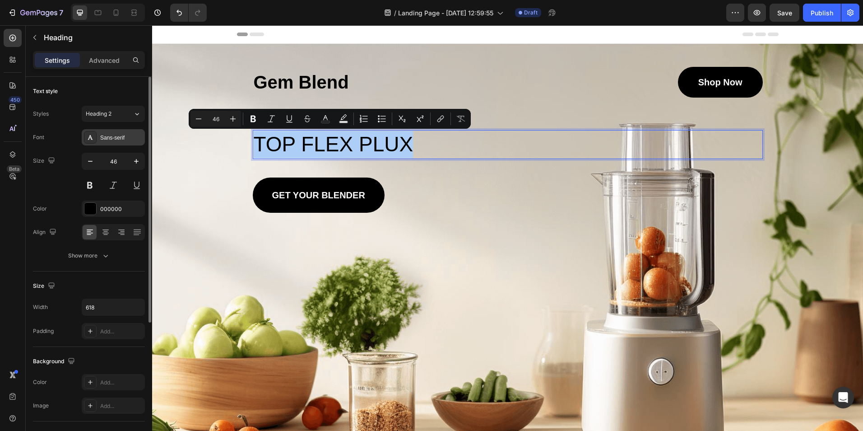
click at [105, 135] on div "Sans-serif" at bounding box center [121, 138] width 42 height 8
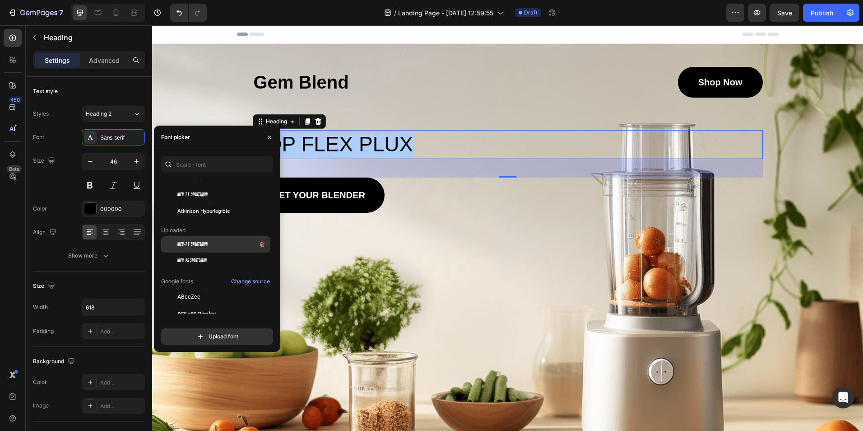
click at [195, 243] on span "Web-TT Sportsman" at bounding box center [192, 244] width 30 height 8
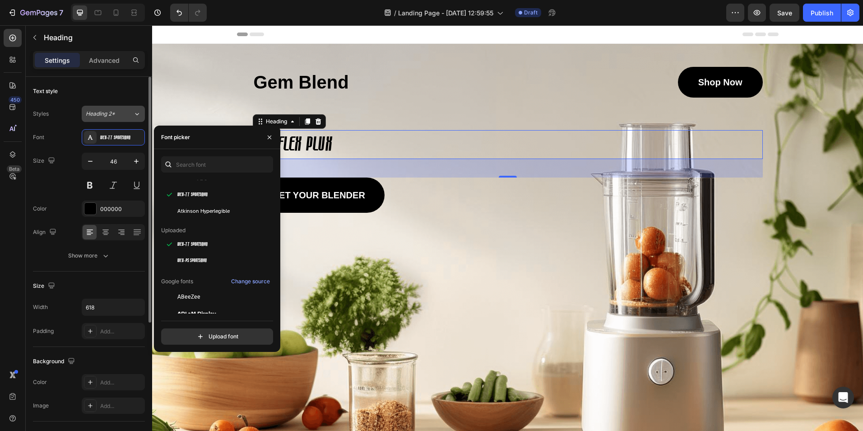
click at [109, 112] on span "Heading 2*" at bounding box center [100, 114] width 29 height 8
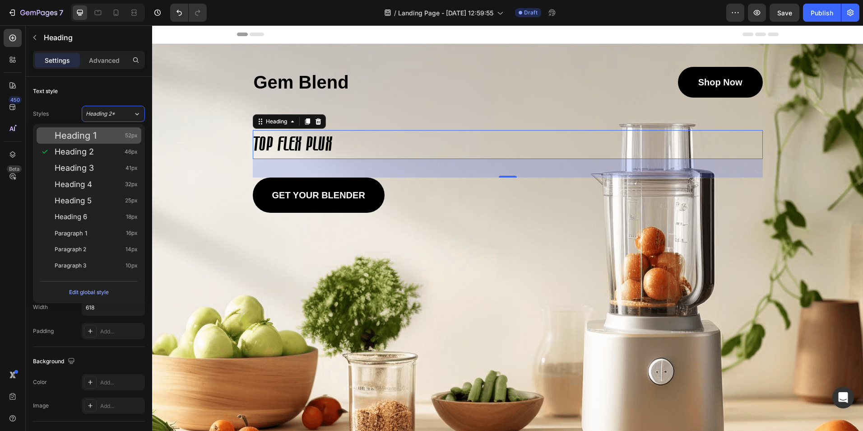
click at [105, 128] on div "Heading 1 52px" at bounding box center [89, 135] width 105 height 16
type input "52"
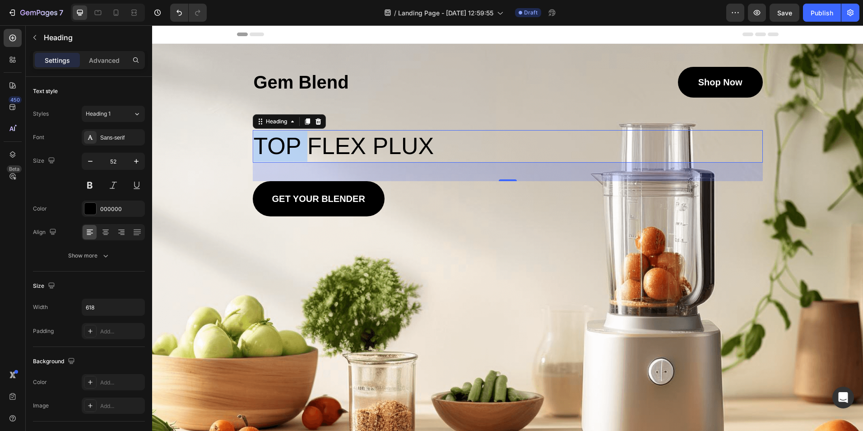
click at [278, 145] on p "TOP FLEX PLUX" at bounding box center [392, 146] width 277 height 31
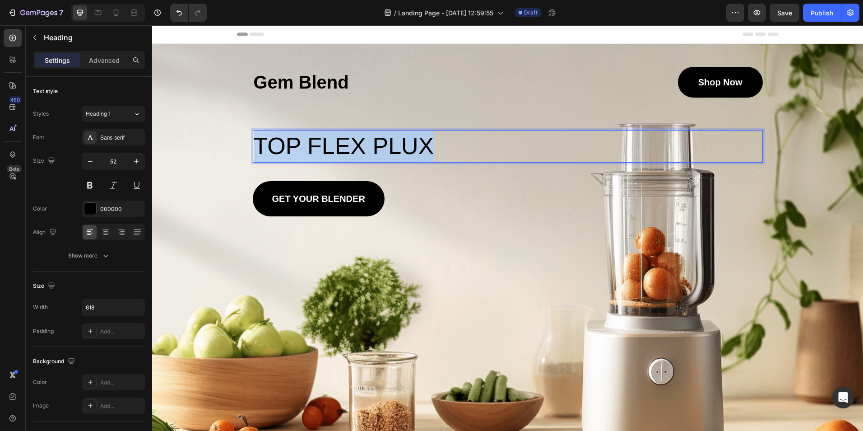
click at [278, 145] on p "TOP FLEX PLUX" at bounding box center [392, 146] width 277 height 31
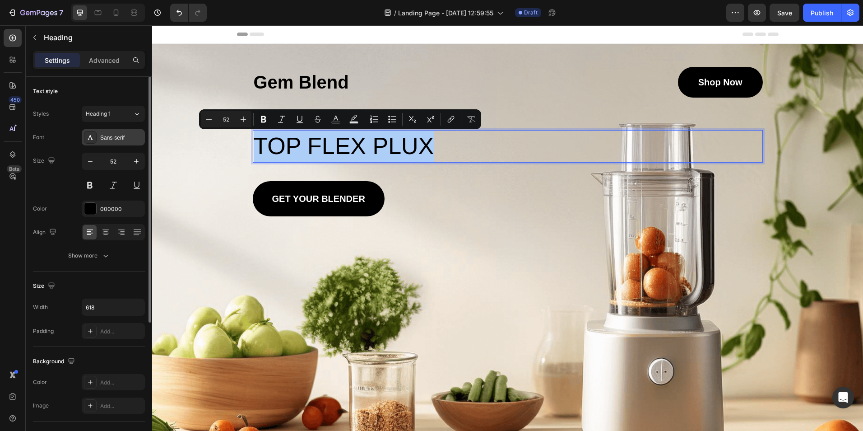
click at [126, 140] on div "Sans-serif" at bounding box center [121, 138] width 42 height 8
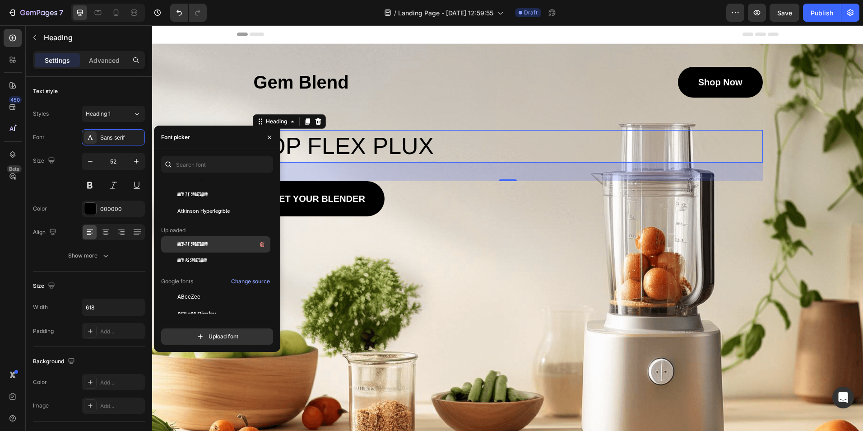
click at [204, 243] on span "Web-TT Sportsman" at bounding box center [192, 244] width 30 height 8
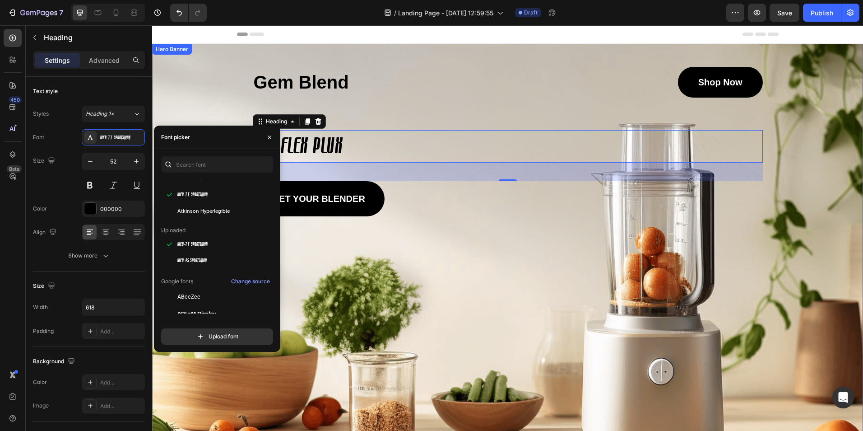
click at [372, 109] on div "Gem Blend Heading Shop Now Button Row TOP FLEX PLUX Heading 41 GET YOUR BLENDER…" at bounding box center [508, 141] width 510 height 149
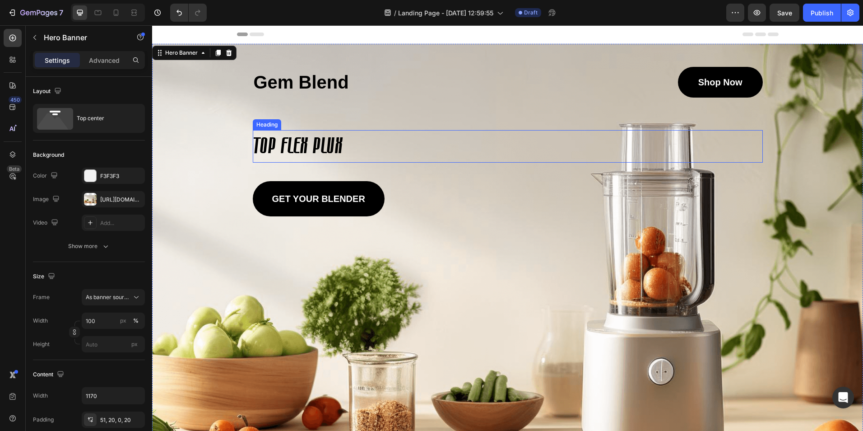
click at [327, 145] on p "TOP FLEX PLUX" at bounding box center [392, 146] width 277 height 31
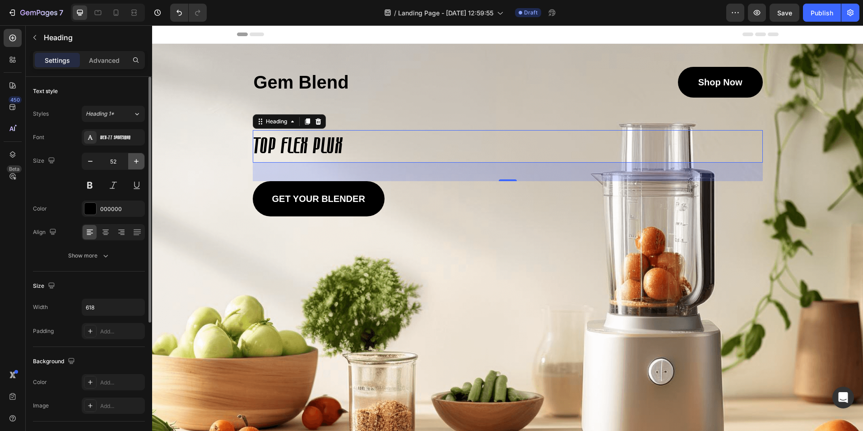
click at [133, 160] on icon "button" at bounding box center [136, 161] width 9 height 9
click at [134, 160] on icon "button" at bounding box center [136, 161] width 9 height 9
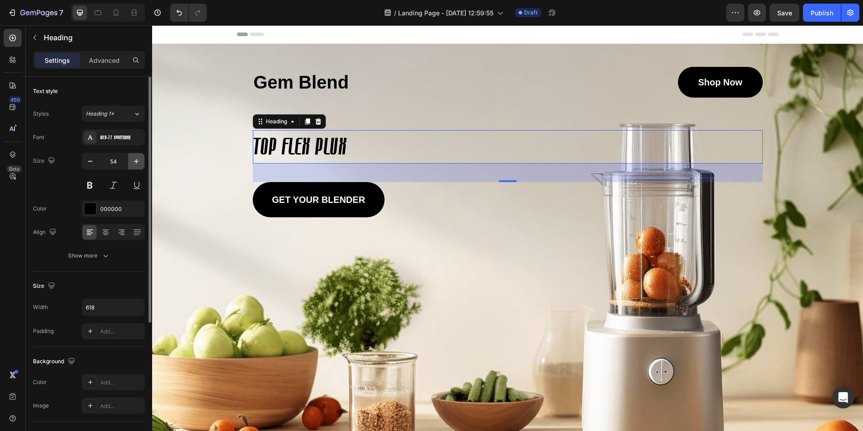
click at [134, 160] on icon "button" at bounding box center [136, 161] width 9 height 9
click at [136, 160] on icon "button" at bounding box center [136, 161] width 9 height 9
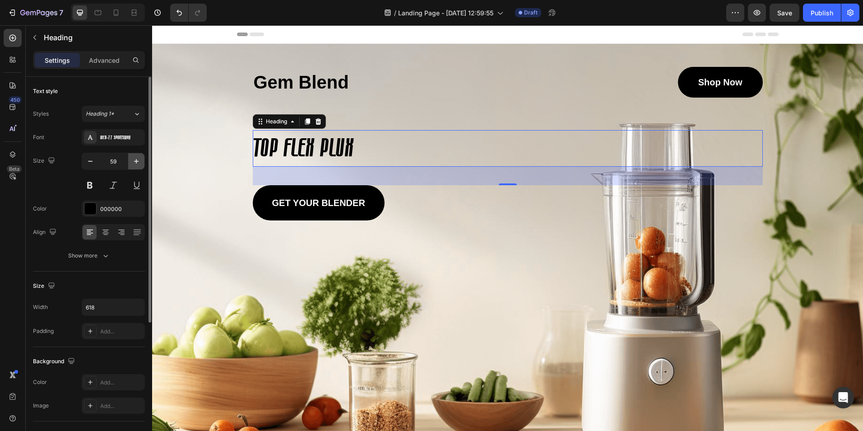
click at [136, 160] on icon "button" at bounding box center [136, 161] width 9 height 9
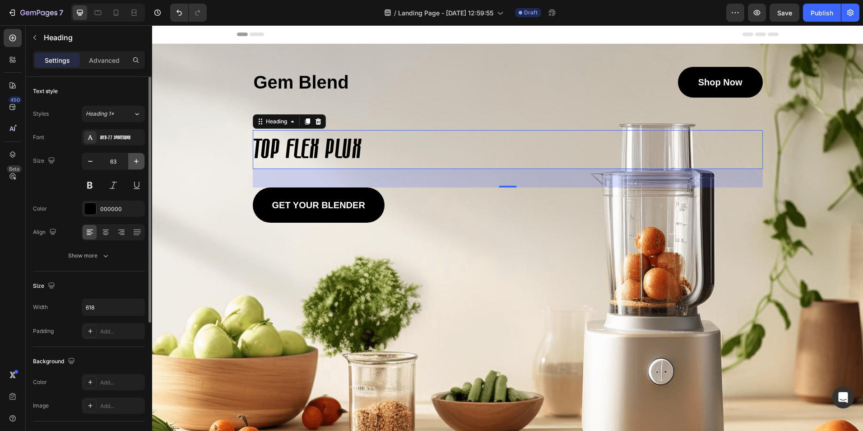
click at [136, 160] on icon "button" at bounding box center [136, 161] width 5 height 5
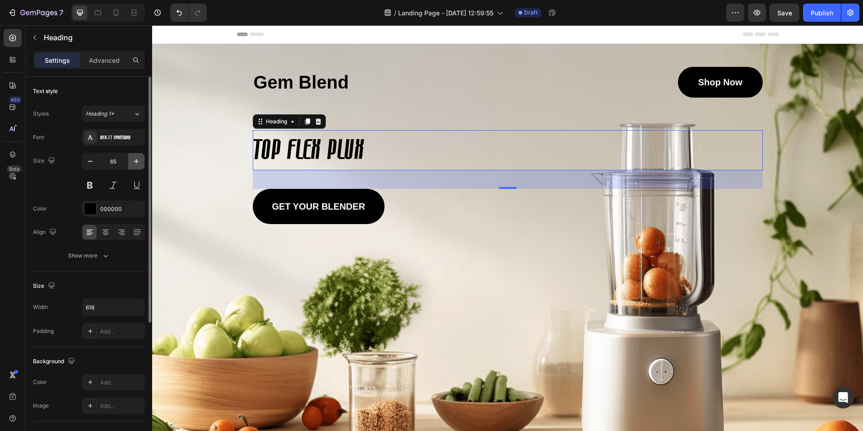
click at [136, 160] on icon "button" at bounding box center [136, 161] width 5 height 5
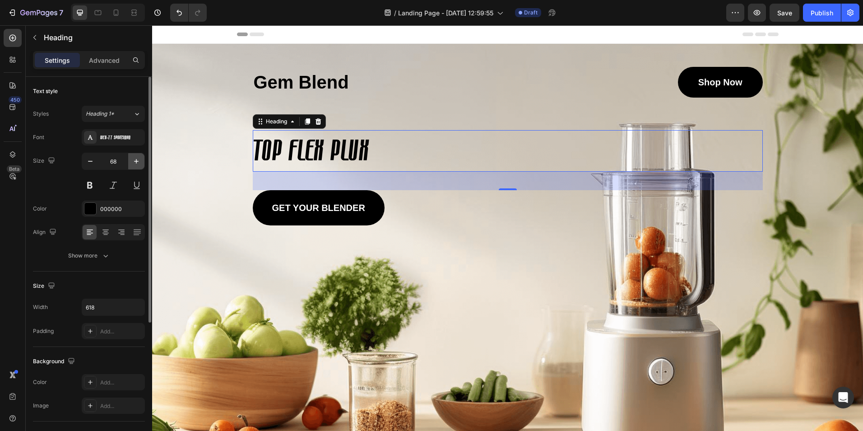
click at [136, 160] on icon "button" at bounding box center [136, 161] width 5 height 5
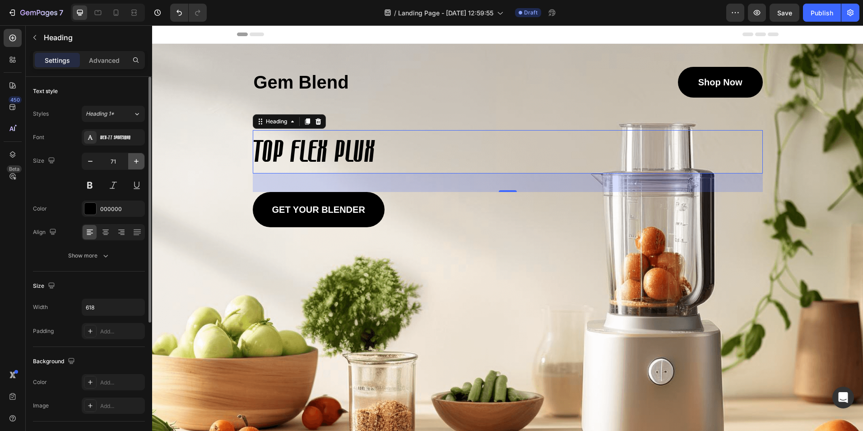
click at [136, 160] on icon "button" at bounding box center [136, 161] width 5 height 5
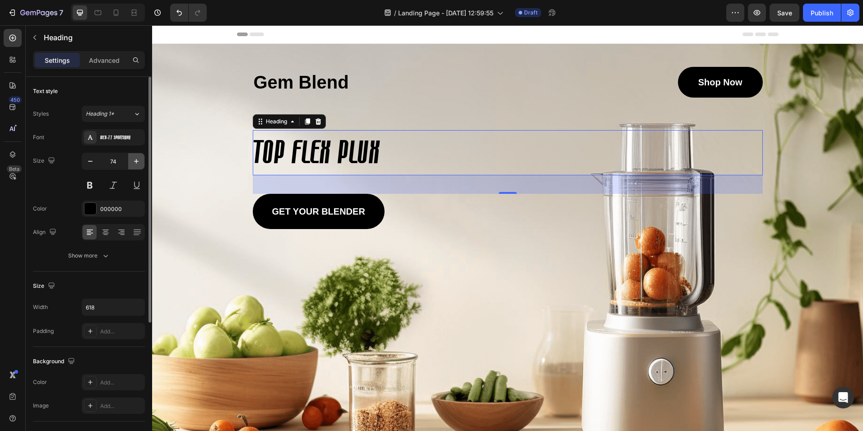
click at [136, 160] on icon "button" at bounding box center [136, 161] width 5 height 5
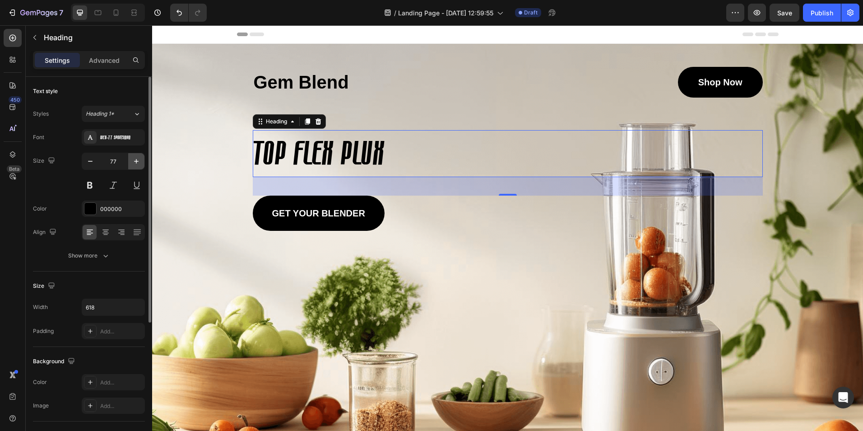
click at [136, 160] on icon "button" at bounding box center [136, 161] width 5 height 5
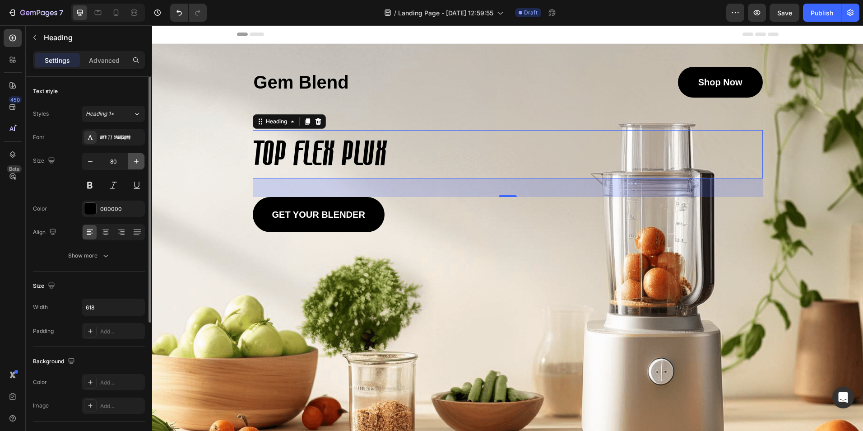
click at [137, 160] on icon "button" at bounding box center [136, 161] width 9 height 9
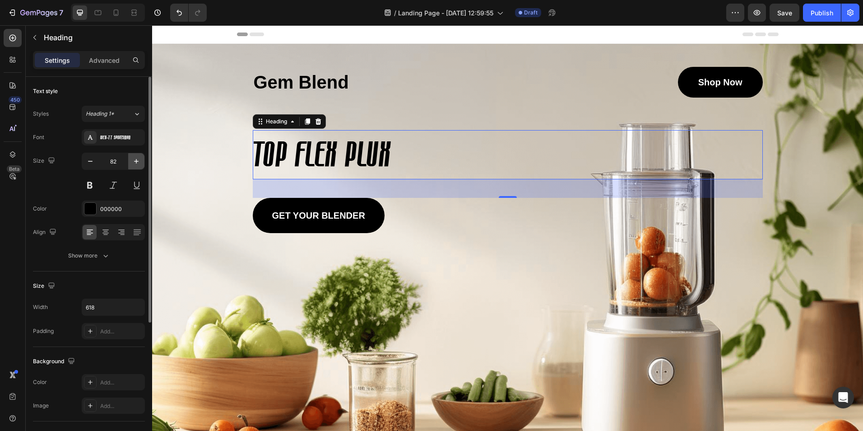
click at [137, 160] on icon "button" at bounding box center [136, 161] width 9 height 9
type input "83"
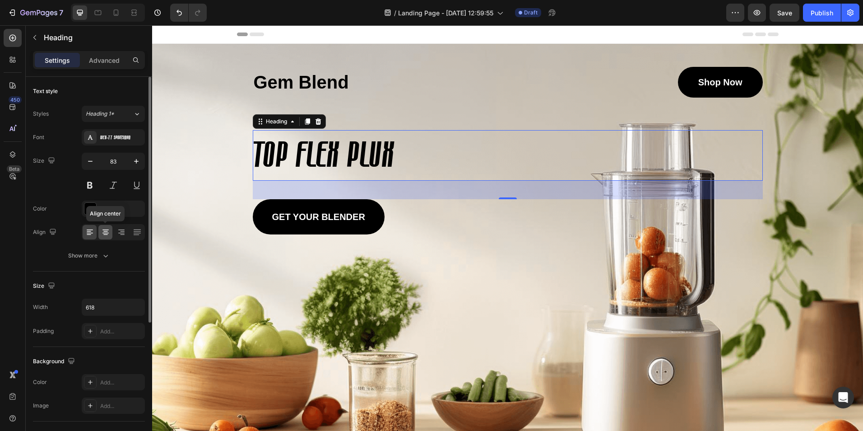
click at [106, 231] on icon at bounding box center [105, 231] width 5 height 1
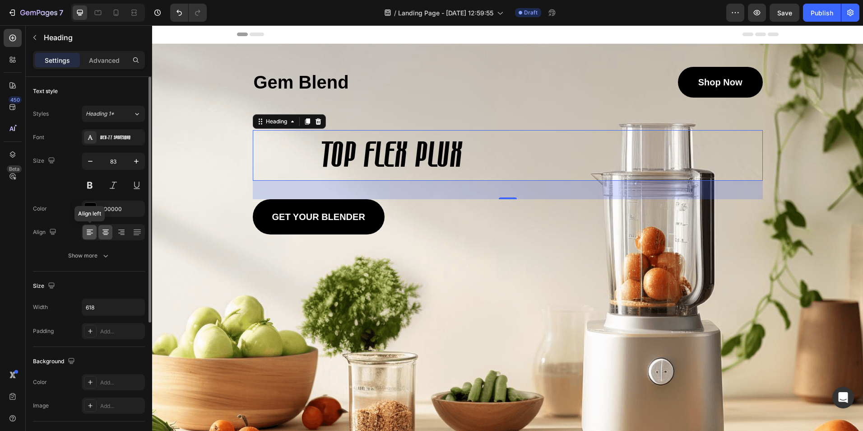
click at [88, 234] on icon at bounding box center [89, 234] width 5 height 1
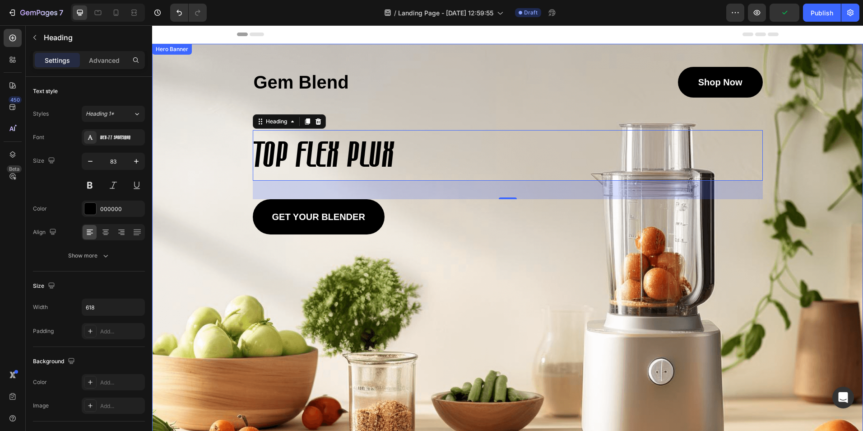
click at [181, 187] on div "Background Image" at bounding box center [507, 267] width 711 height 446
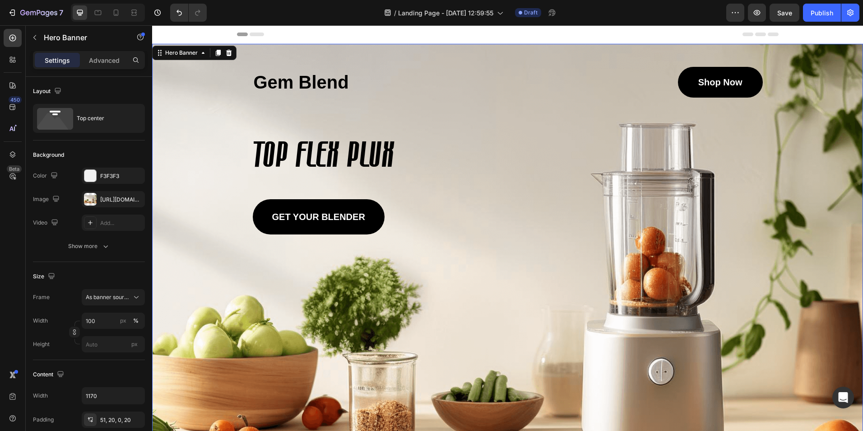
click at [222, 187] on div "Background Image" at bounding box center [507, 267] width 711 height 446
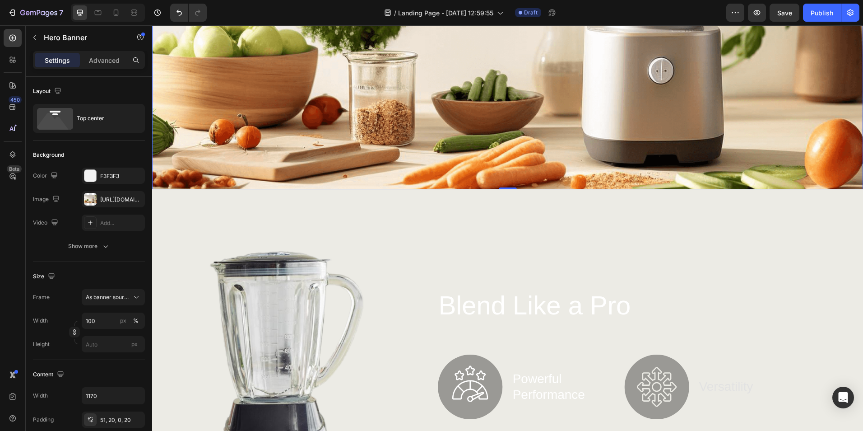
scroll to position [316, 0]
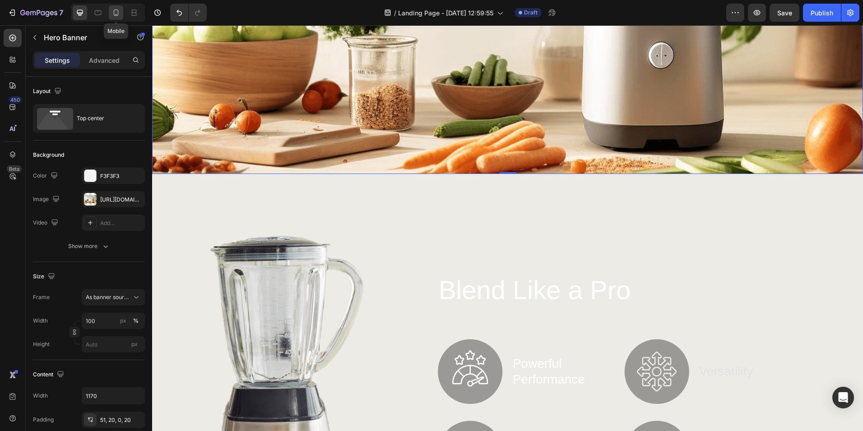
click at [116, 10] on icon at bounding box center [116, 12] width 5 height 6
type input "100%"
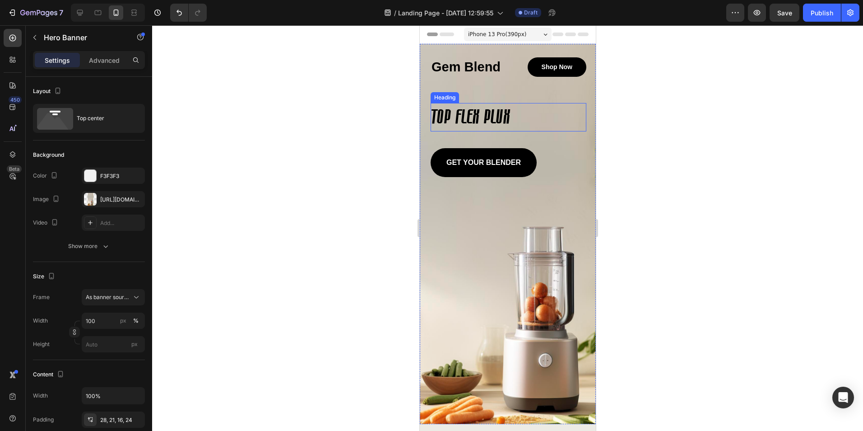
click at [457, 93] on div "Heading" at bounding box center [444, 97] width 28 height 11
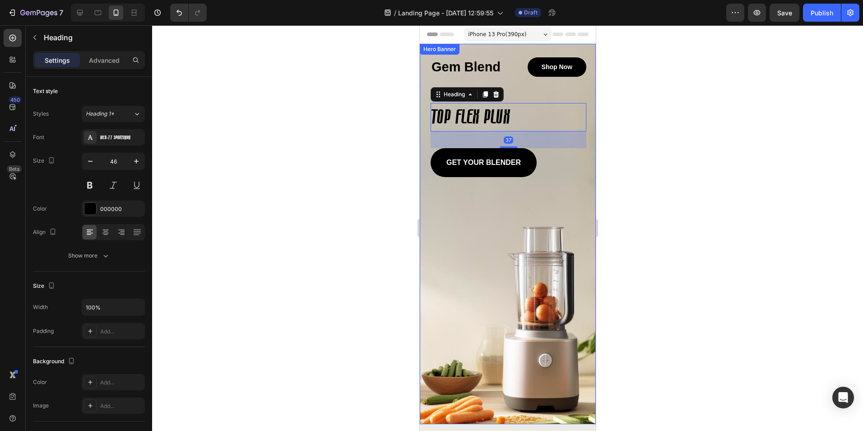
click at [486, 249] on div "Background Image" at bounding box center [507, 234] width 176 height 380
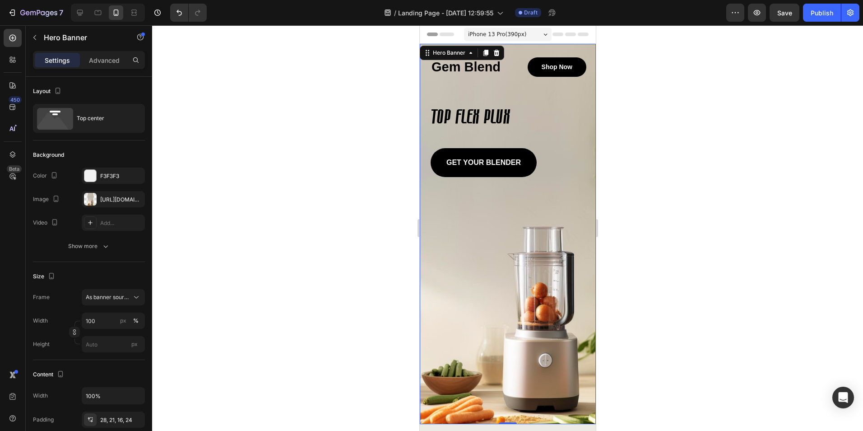
click at [484, 249] on div "Background Image" at bounding box center [507, 234] width 176 height 380
click at [76, 10] on icon at bounding box center [79, 12] width 9 height 9
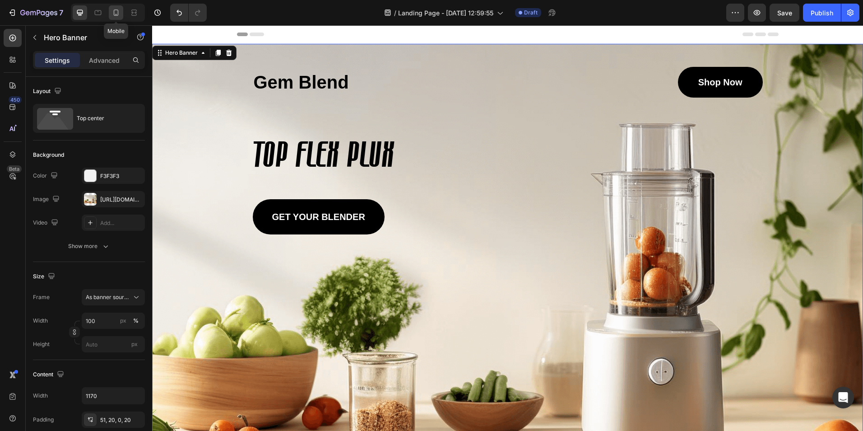
click at [117, 13] on icon at bounding box center [115, 12] width 9 height 9
type input "100%"
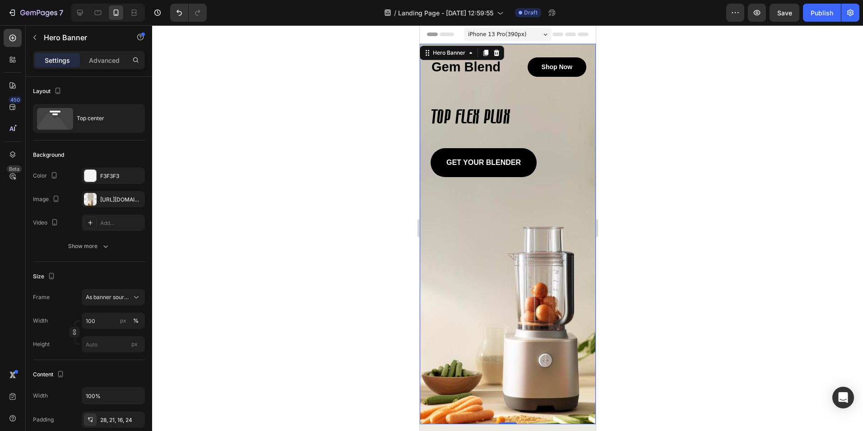
click at [474, 268] on div "Background Image" at bounding box center [507, 234] width 176 height 380
click at [113, 299] on span "As banner source" at bounding box center [108, 297] width 44 height 8
click at [114, 197] on div "https://cdn.shopify.com/s/files/1/0584/5516/2998/files/gempages_520930469076796…" at bounding box center [113, 199] width 26 height 8
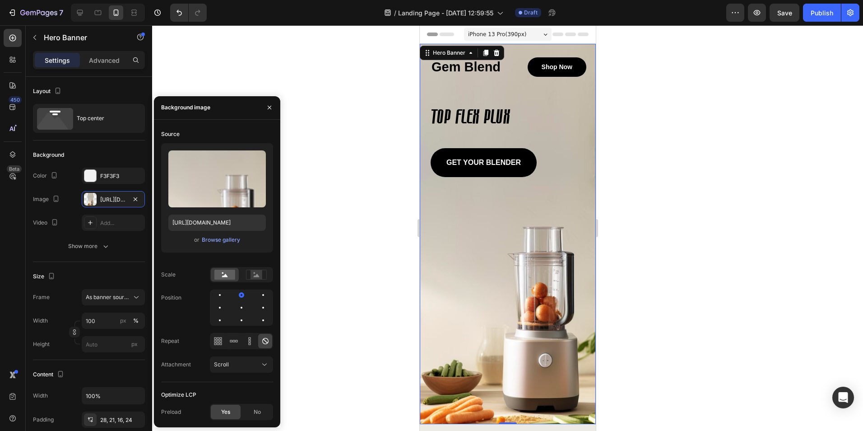
click at [268, 109] on icon "button" at bounding box center [270, 108] width 4 height 4
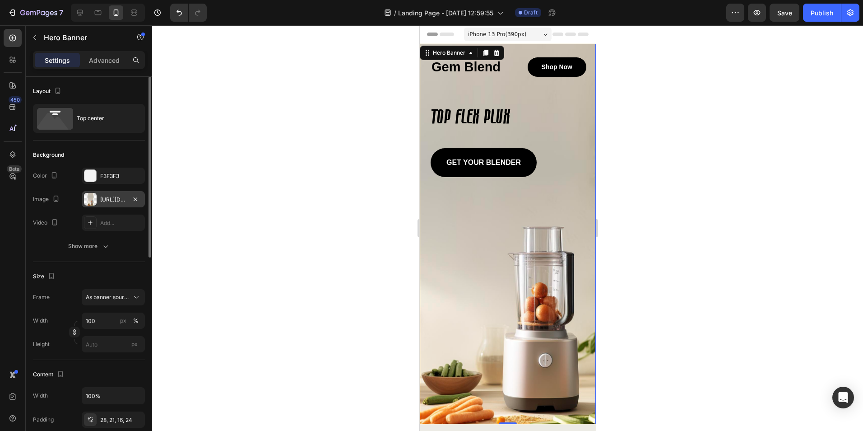
click at [95, 201] on div at bounding box center [90, 199] width 13 height 13
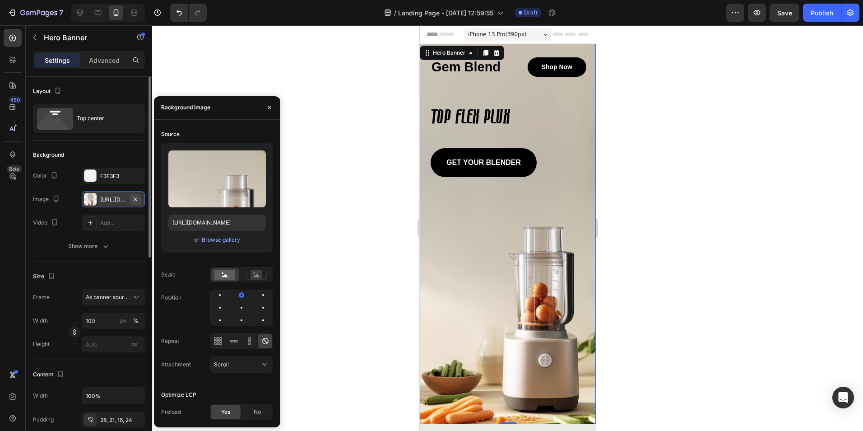
click at [137, 199] on icon "button" at bounding box center [135, 198] width 7 height 7
type input "Auto"
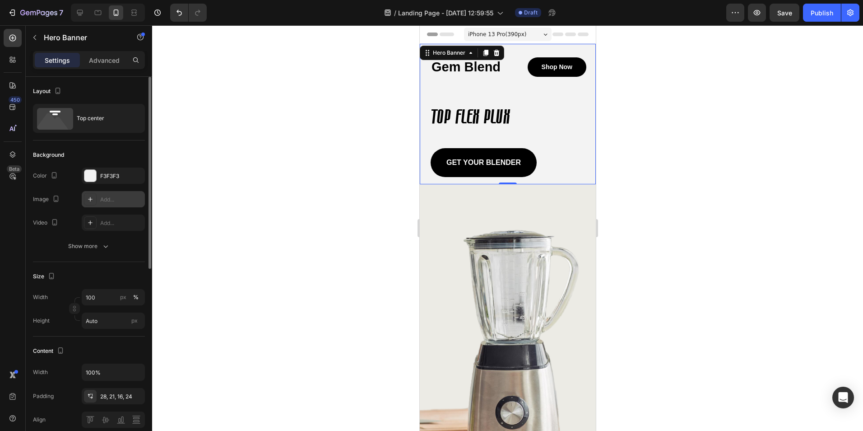
click at [111, 199] on div "Add..." at bounding box center [121, 199] width 42 height 8
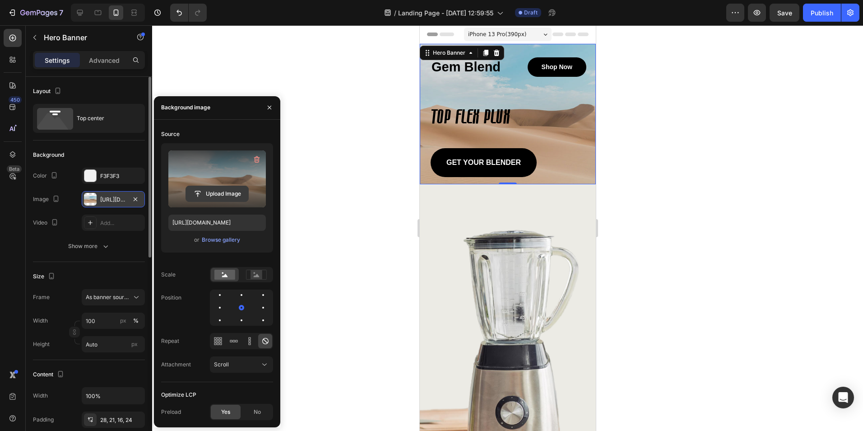
click at [223, 193] on input "file" at bounding box center [217, 193] width 62 height 15
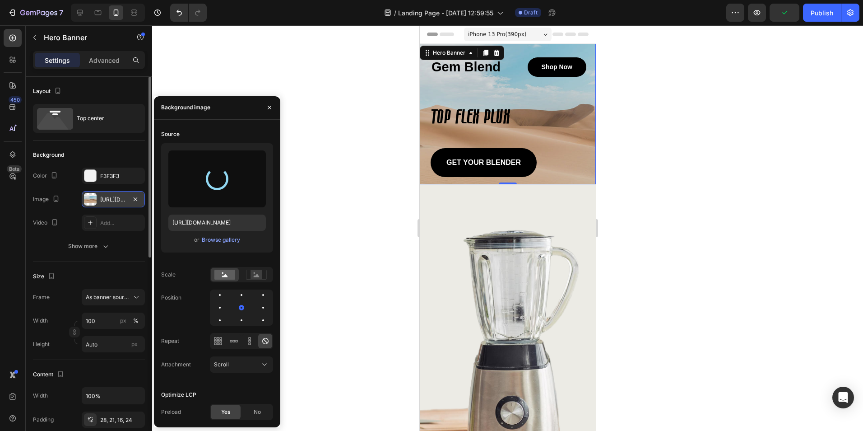
type input "[URL][DOMAIN_NAME]"
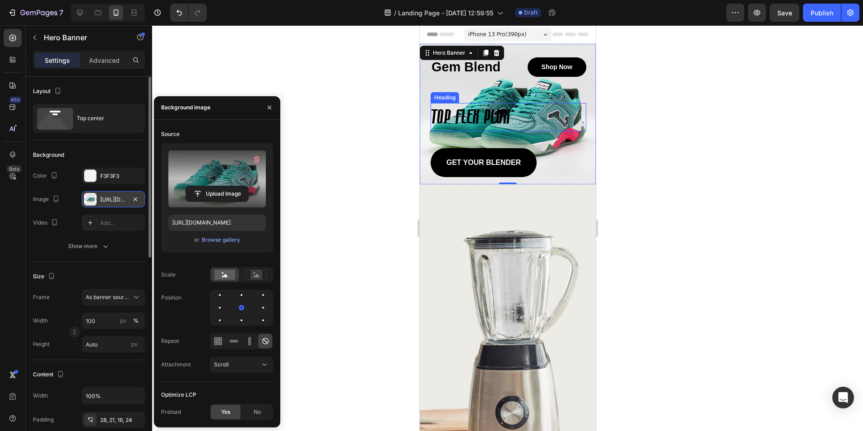
click at [468, 116] on h2 "TOP FLEX PLUX" at bounding box center [508, 117] width 156 height 29
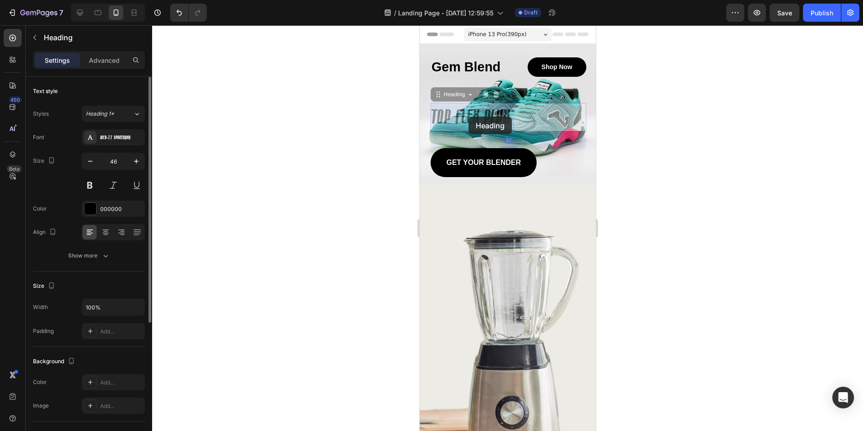
drag, startPoint x: 468, startPoint y: 116, endPoint x: 461, endPoint y: 101, distance: 16.8
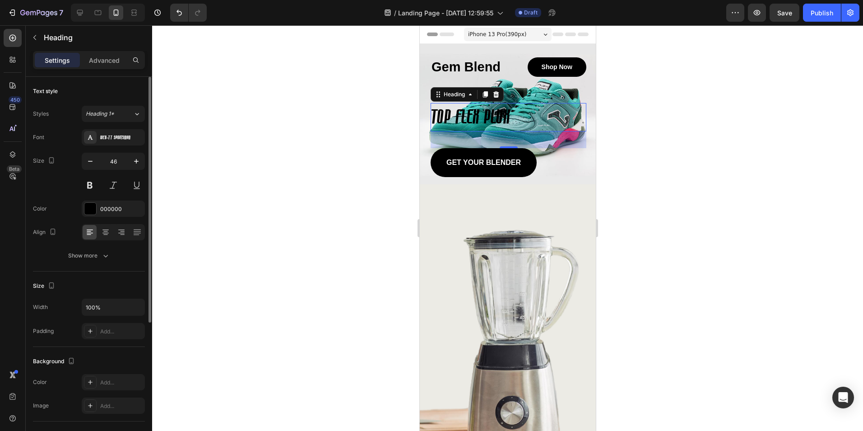
click at [675, 148] on div at bounding box center [507, 227] width 711 height 405
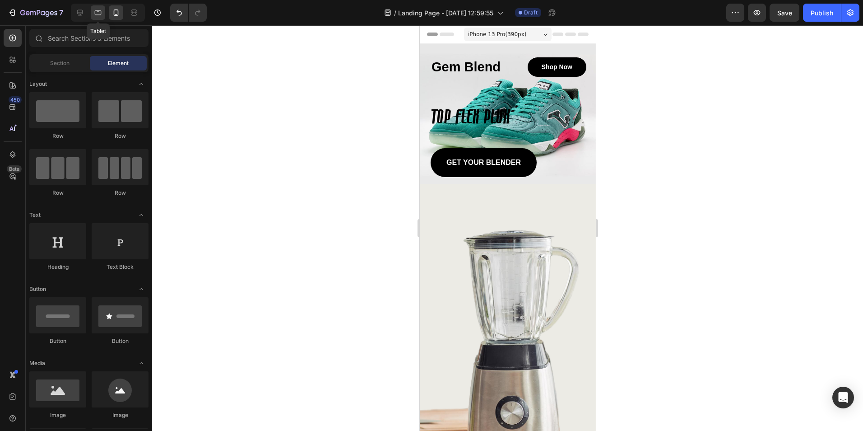
click at [100, 11] on icon at bounding box center [98, 12] width 7 height 5
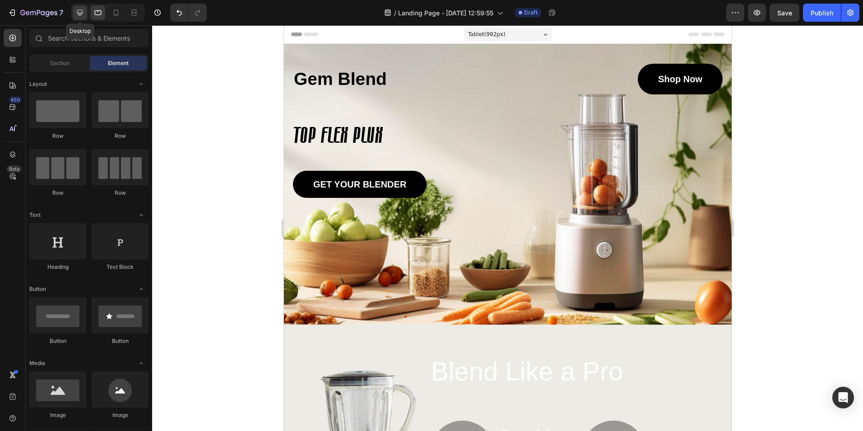
click at [78, 12] on icon at bounding box center [79, 12] width 9 height 9
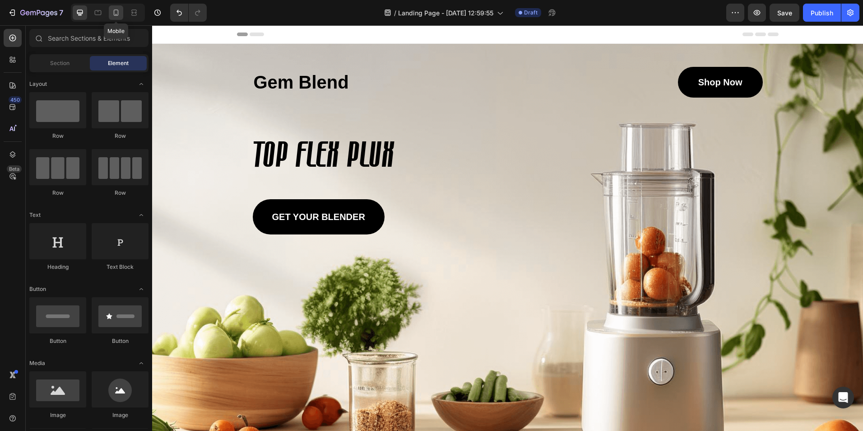
click at [112, 11] on icon at bounding box center [115, 12] width 9 height 9
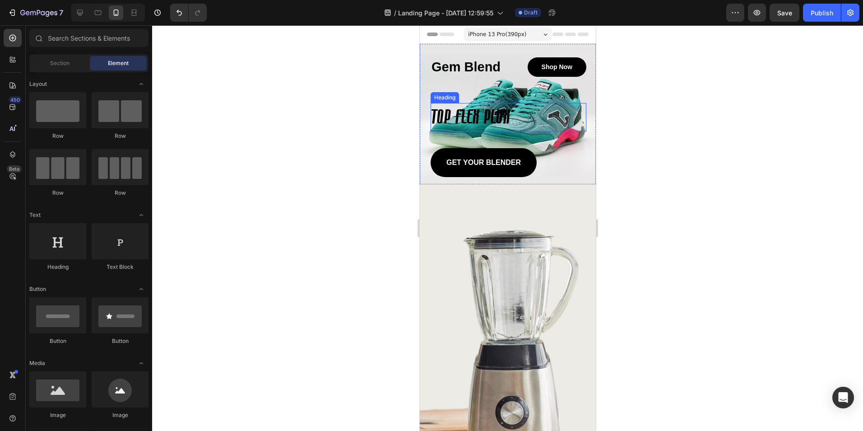
click at [458, 113] on p "TOP FLEX PLUX" at bounding box center [508, 117] width 154 height 27
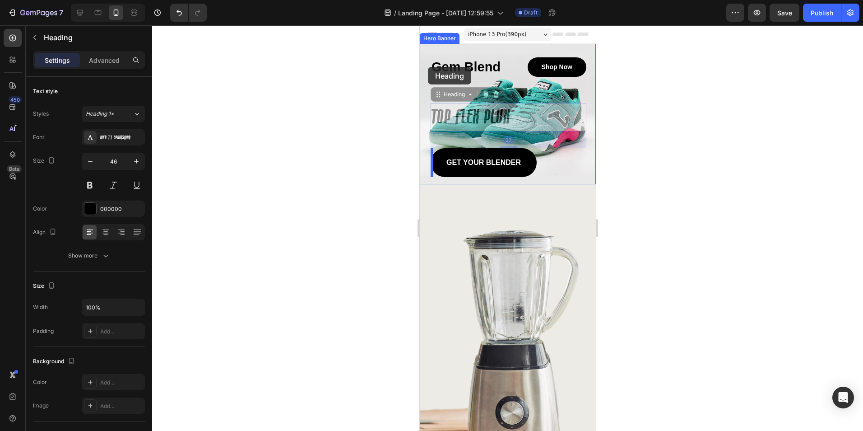
drag, startPoint x: 436, startPoint y: 95, endPoint x: 427, endPoint y: 67, distance: 29.3
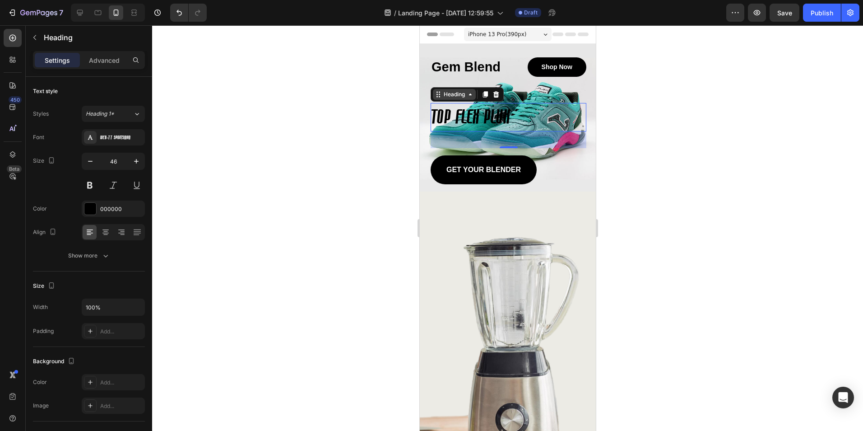
click at [469, 96] on icon at bounding box center [469, 94] width 7 height 7
click at [650, 130] on div at bounding box center [507, 227] width 711 height 405
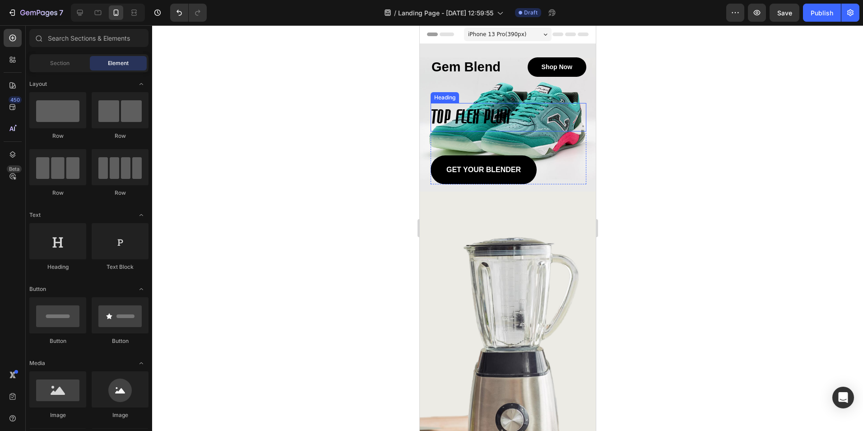
click at [459, 114] on h2 "TOP FLEX PLUX" at bounding box center [508, 117] width 156 height 29
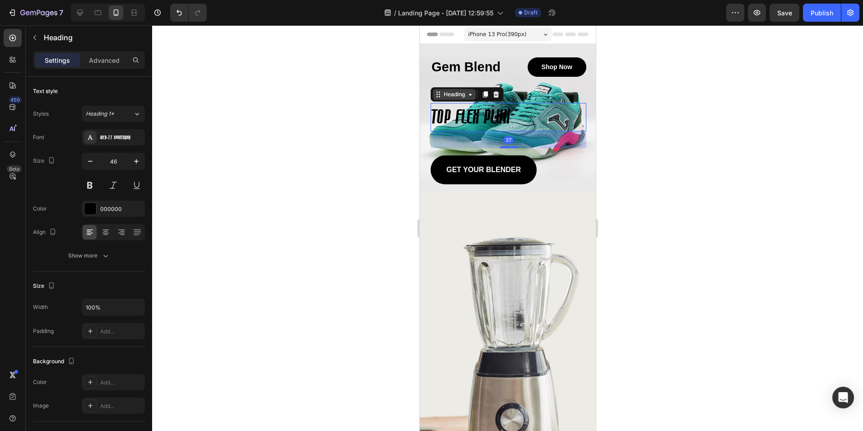
click at [472, 95] on icon at bounding box center [469, 94] width 7 height 7
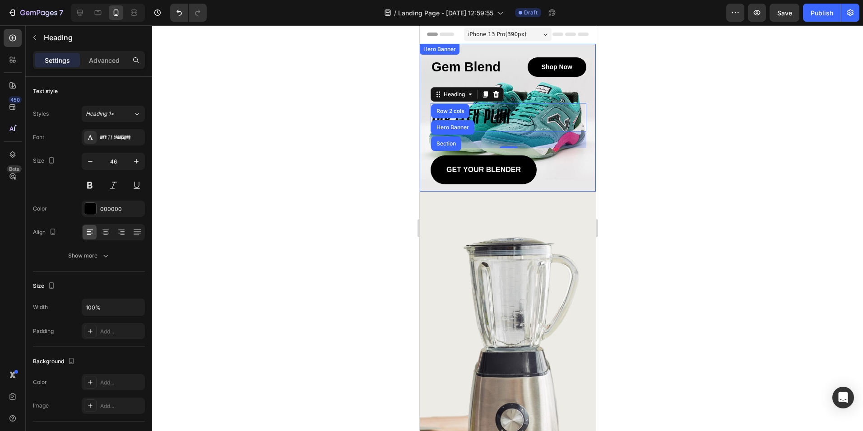
drag, startPoint x: 372, startPoint y: 112, endPoint x: 385, endPoint y: 113, distance: 12.2
click at [372, 112] on div at bounding box center [507, 227] width 711 height 405
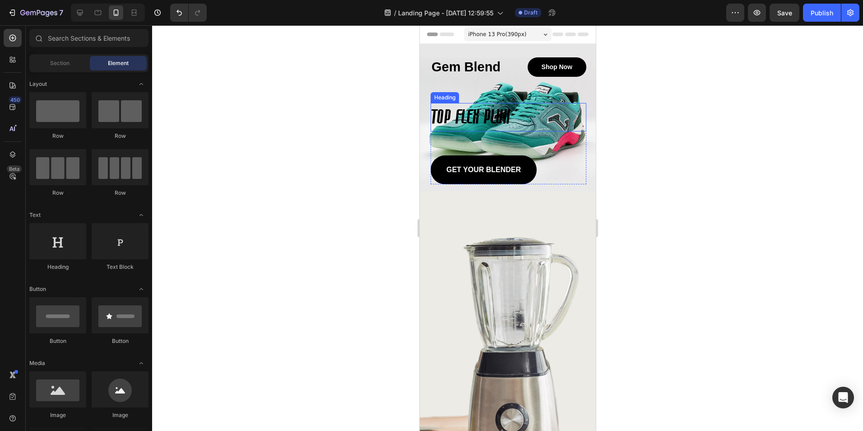
click at [463, 107] on h2 "TOP FLEX PLUX" at bounding box center [508, 117] width 156 height 29
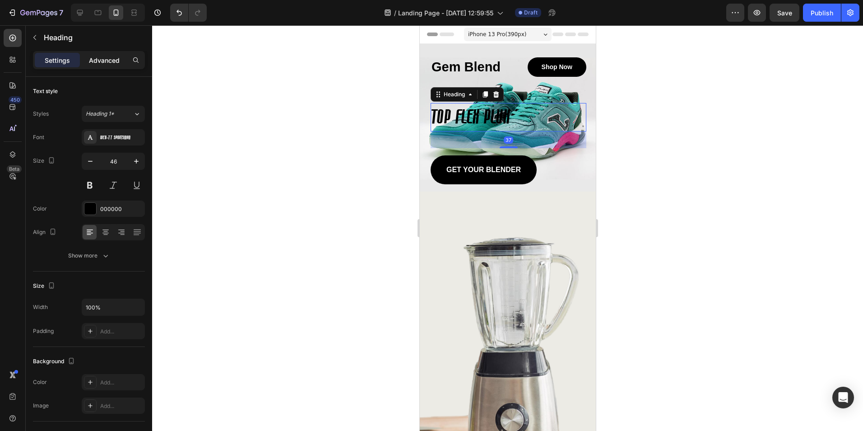
click at [105, 65] on div "Advanced" at bounding box center [104, 60] width 45 height 14
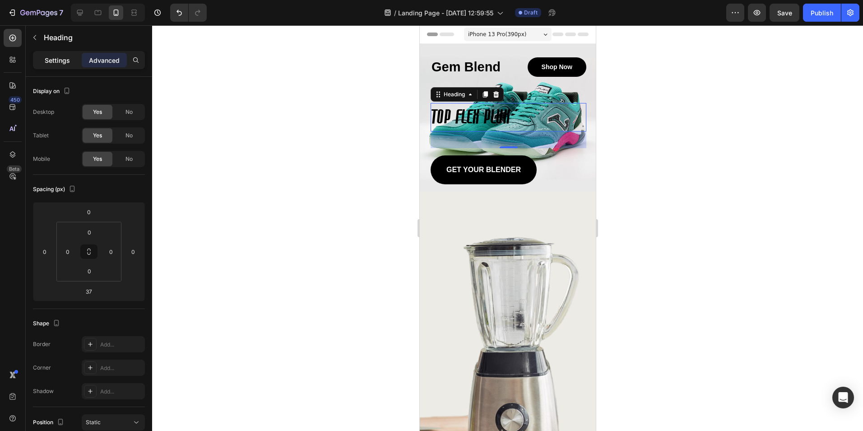
click at [61, 64] on p "Settings" at bounding box center [57, 60] width 25 height 9
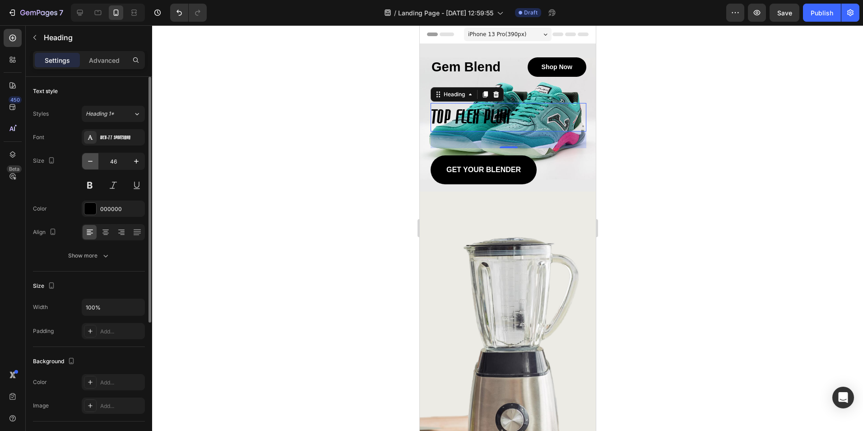
click at [88, 161] on icon "button" at bounding box center [90, 161] width 9 height 9
type input "43"
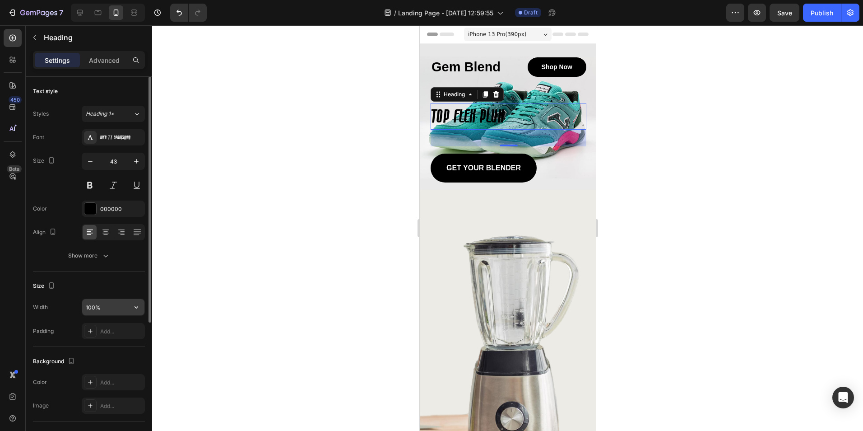
click at [127, 307] on input "100%" at bounding box center [113, 307] width 62 height 16
click at [137, 307] on icon "button" at bounding box center [137, 307] width 4 height 2
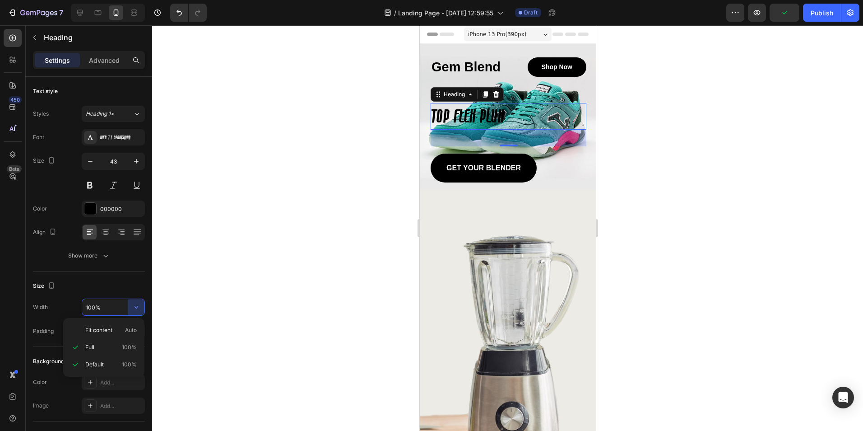
click at [215, 283] on div at bounding box center [507, 227] width 711 height 405
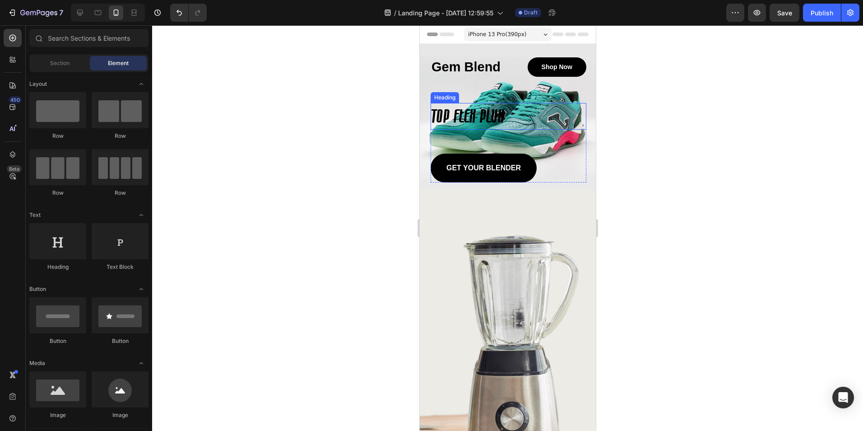
click at [482, 125] on h2 "TOP FLEX PLUX" at bounding box center [508, 116] width 156 height 27
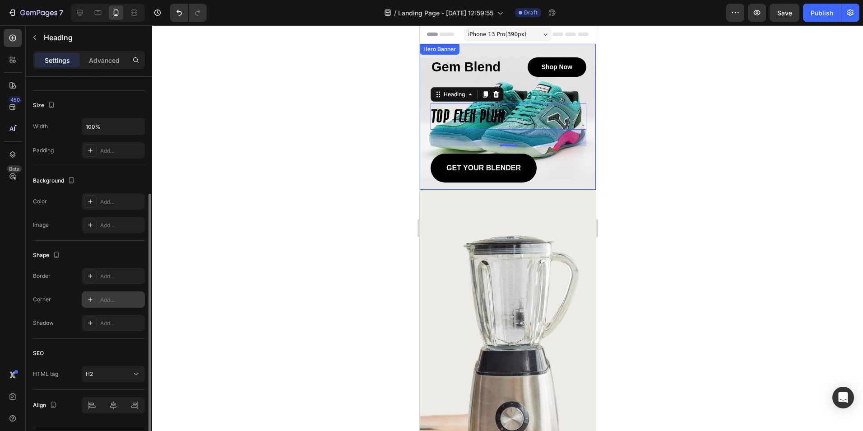
scroll to position [206, 0]
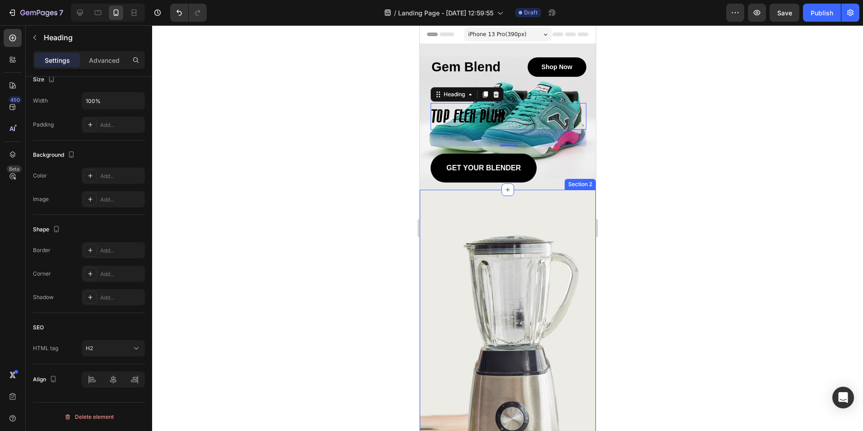
click at [704, 186] on div at bounding box center [507, 227] width 711 height 405
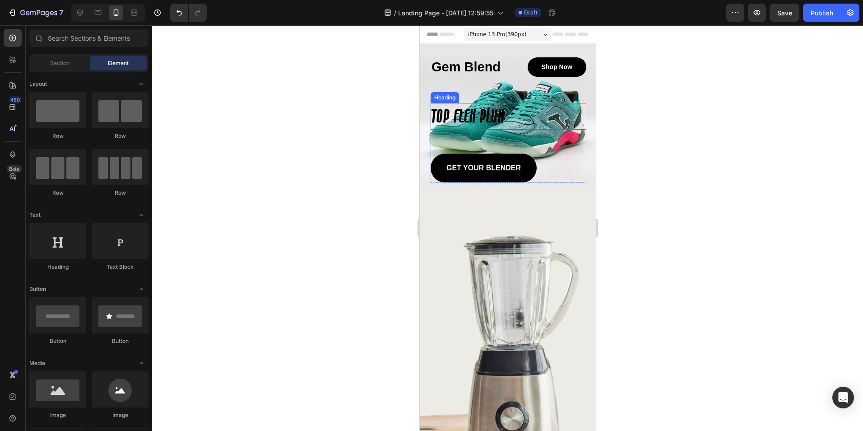
click at [452, 112] on h2 "TOP FLEX PLUX" at bounding box center [508, 116] width 156 height 27
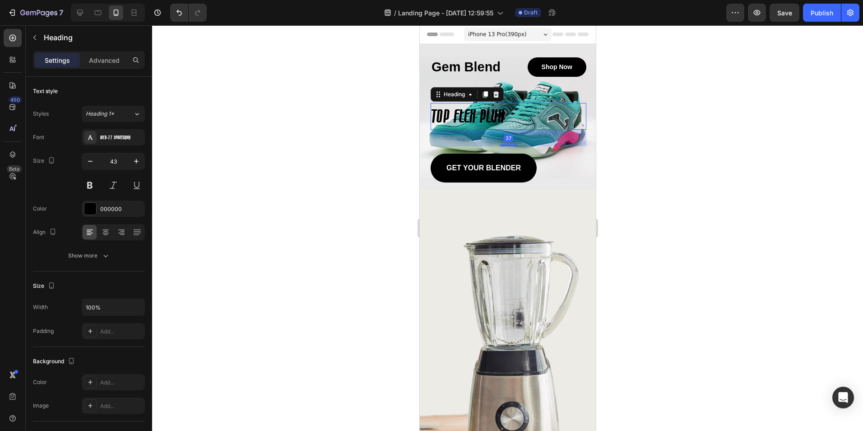
click at [503, 138] on div "37" at bounding box center [507, 138] width 9 height 7
click at [631, 124] on div at bounding box center [507, 227] width 711 height 405
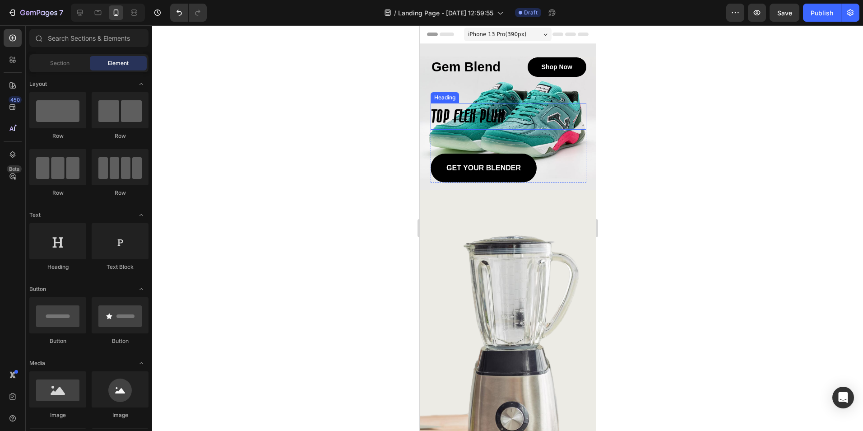
click at [491, 114] on h2 "TOP FLEX PLUX" at bounding box center [508, 116] width 156 height 27
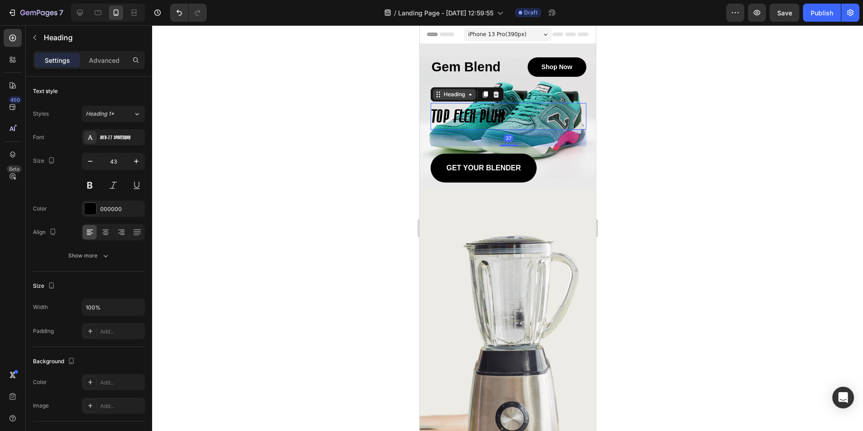
click at [472, 95] on icon at bounding box center [469, 94] width 7 height 7
click at [370, 113] on div at bounding box center [507, 227] width 711 height 405
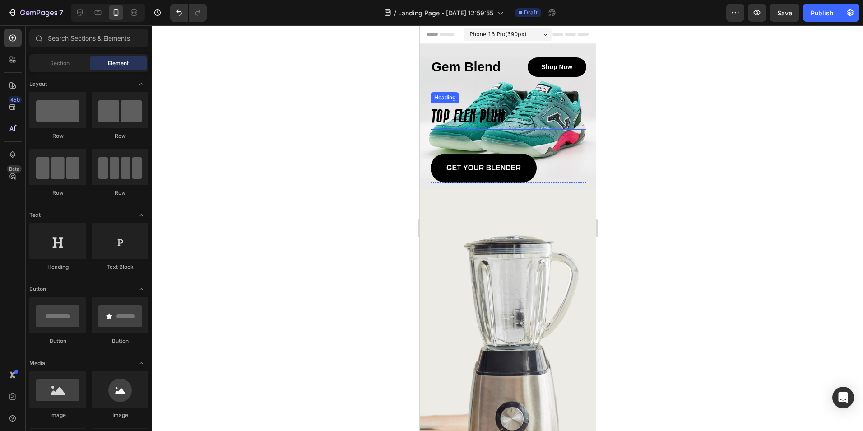
click at [478, 113] on h2 "TOP FLEX PLUX" at bounding box center [508, 116] width 156 height 27
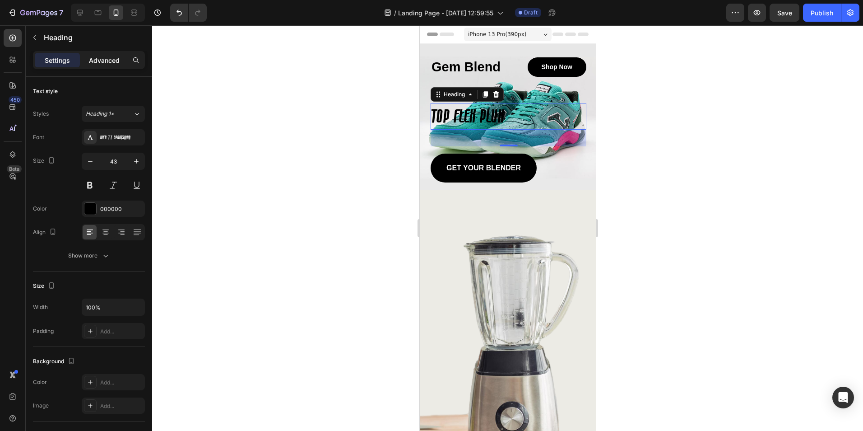
click at [100, 57] on p "Advanced" at bounding box center [104, 60] width 31 height 9
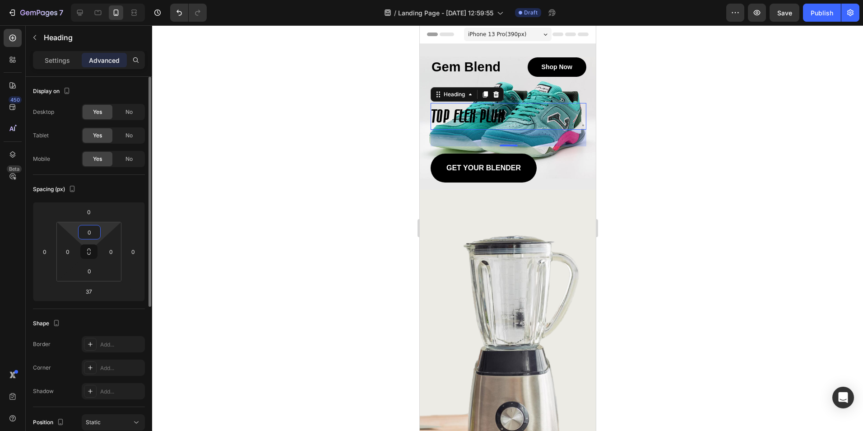
click at [89, 230] on input "0" at bounding box center [89, 232] width 18 height 14
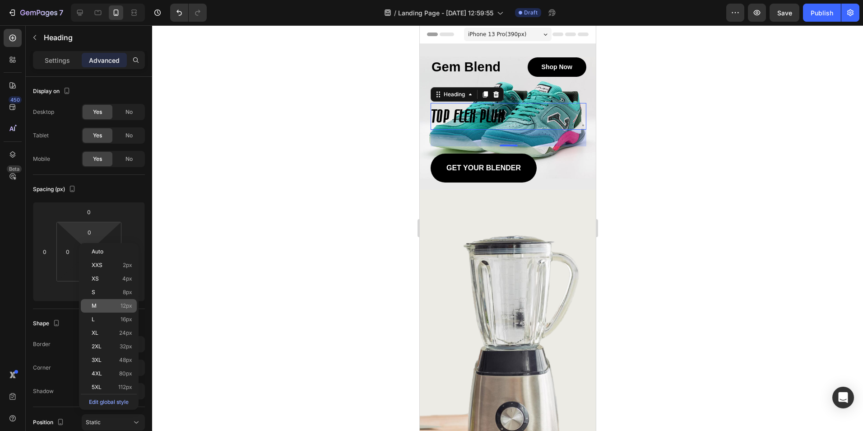
click at [101, 305] on p "M 12px" at bounding box center [112, 305] width 41 height 6
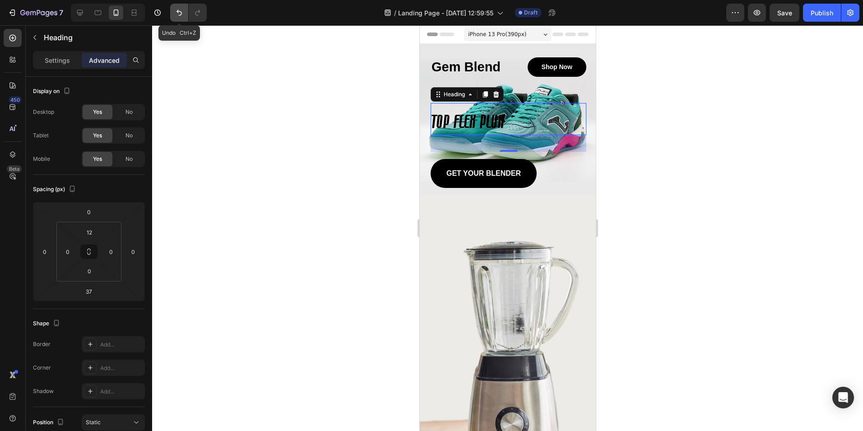
click at [176, 7] on button "Undo/Redo" at bounding box center [179, 13] width 18 height 18
type input "0"
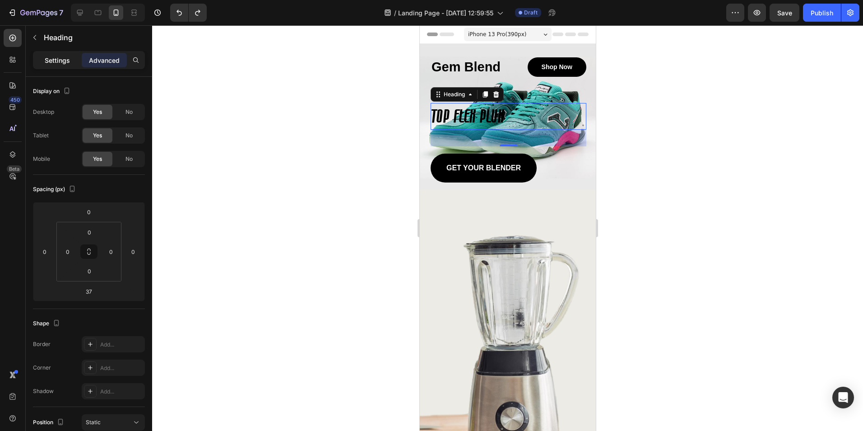
click at [58, 63] on p "Settings" at bounding box center [57, 60] width 25 height 9
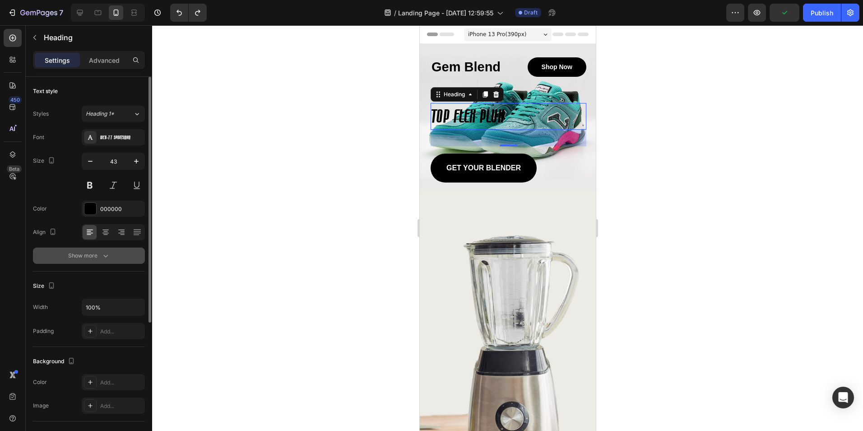
click at [104, 254] on icon "button" at bounding box center [105, 255] width 9 height 9
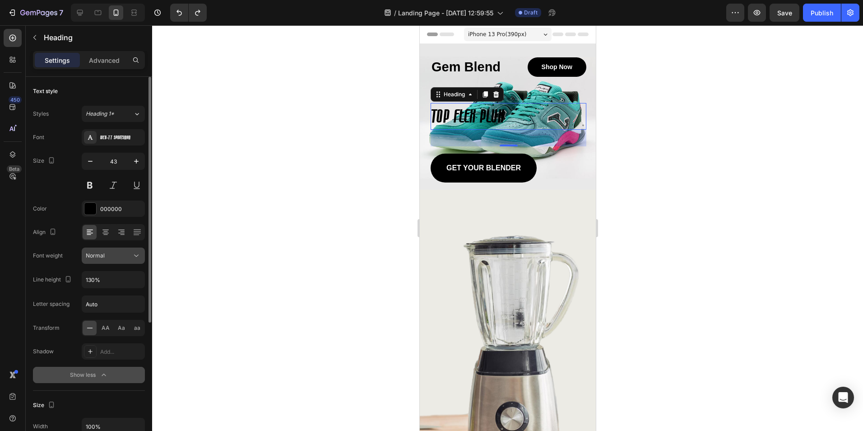
click at [117, 259] on div "Normal" at bounding box center [109, 255] width 46 height 8
click at [107, 281] on input "130%" at bounding box center [113, 279] width 62 height 16
click at [136, 279] on icon "button" at bounding box center [136, 279] width 9 height 9
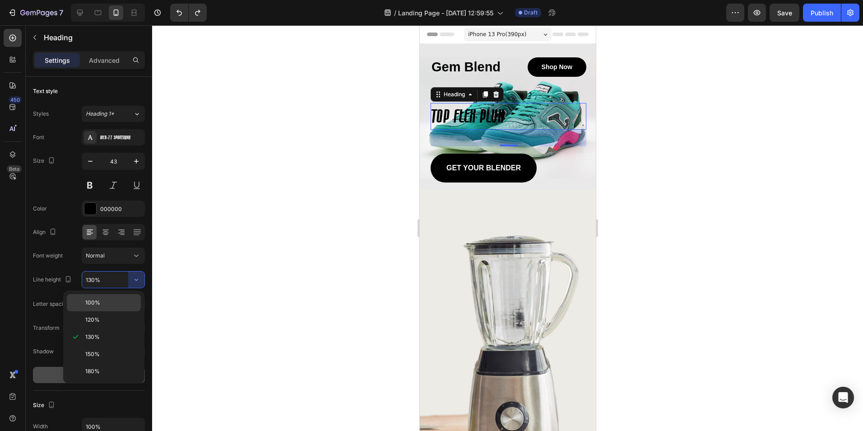
click at [99, 304] on span "100%" at bounding box center [92, 302] width 15 height 8
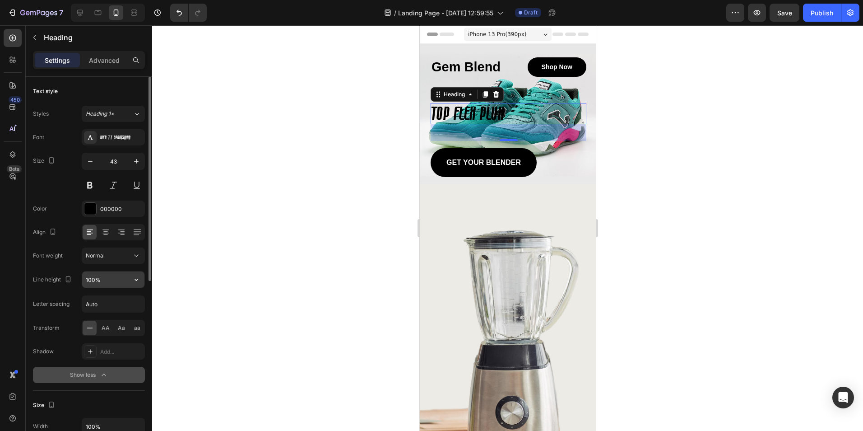
click at [130, 281] on button "button" at bounding box center [136, 279] width 16 height 16
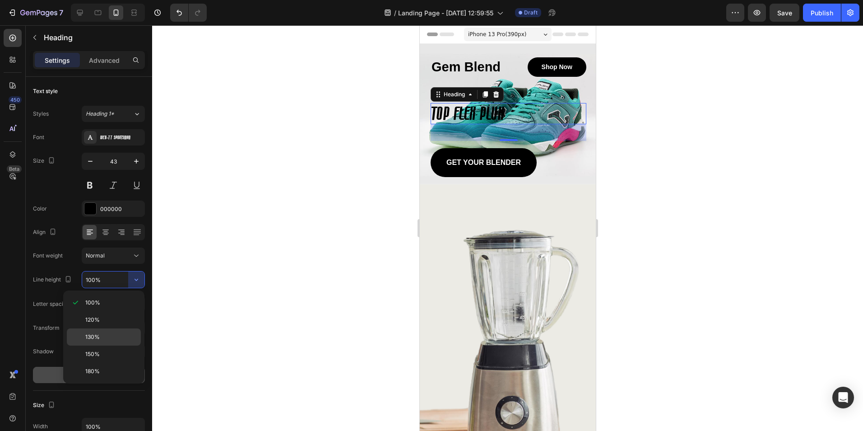
click at [96, 339] on span "130%" at bounding box center [92, 337] width 14 height 8
type input "130%"
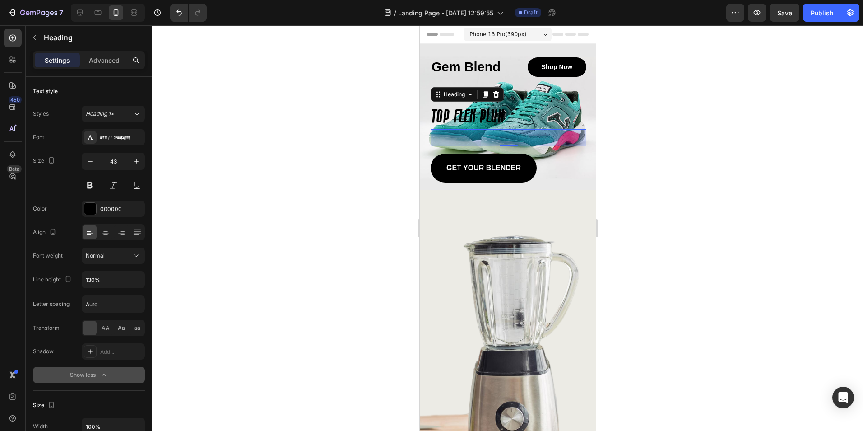
scroll to position [45, 0]
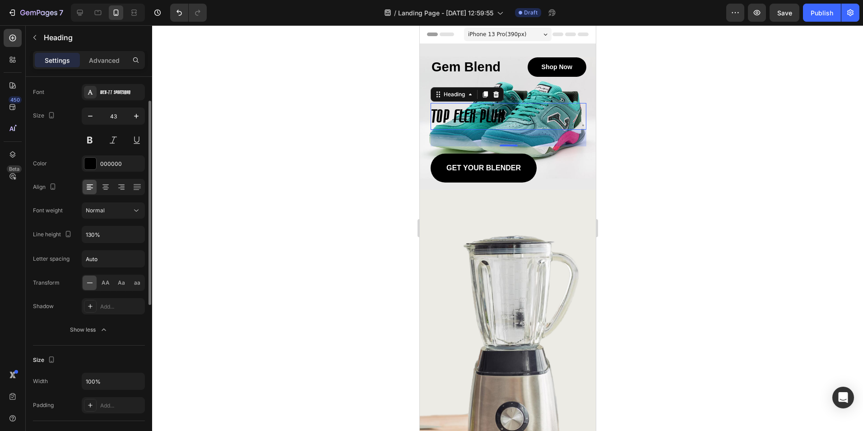
click at [105, 333] on icon "button" at bounding box center [103, 329] width 9 height 9
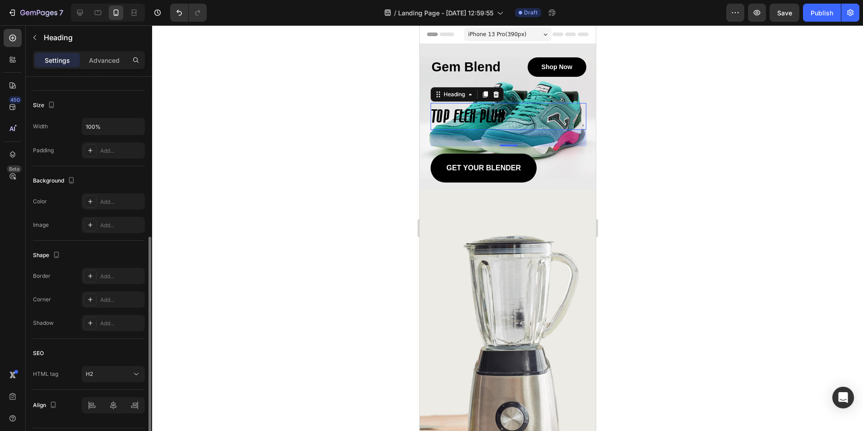
scroll to position [206, 0]
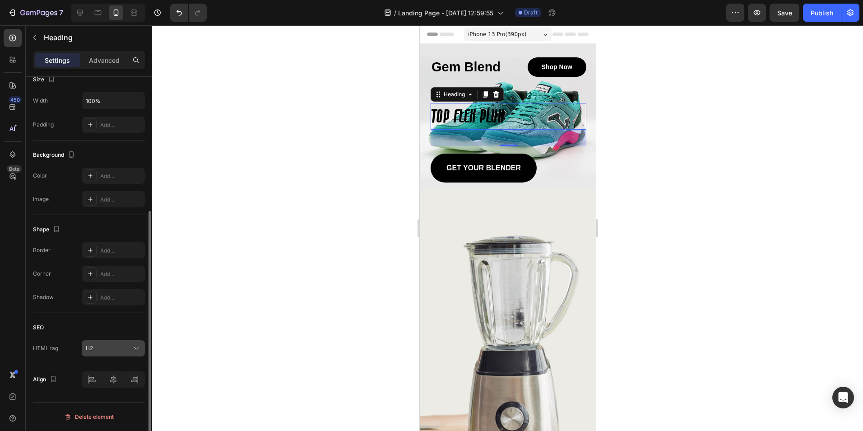
click at [116, 346] on div "H2" at bounding box center [109, 348] width 46 height 8
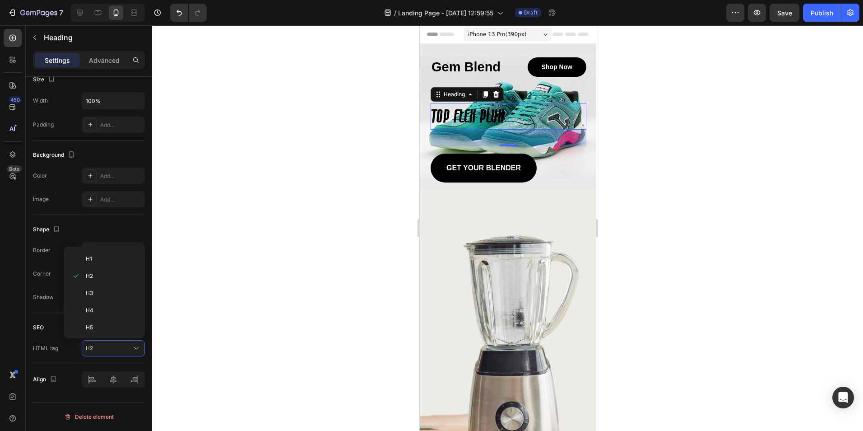
click at [209, 333] on div at bounding box center [507, 227] width 711 height 405
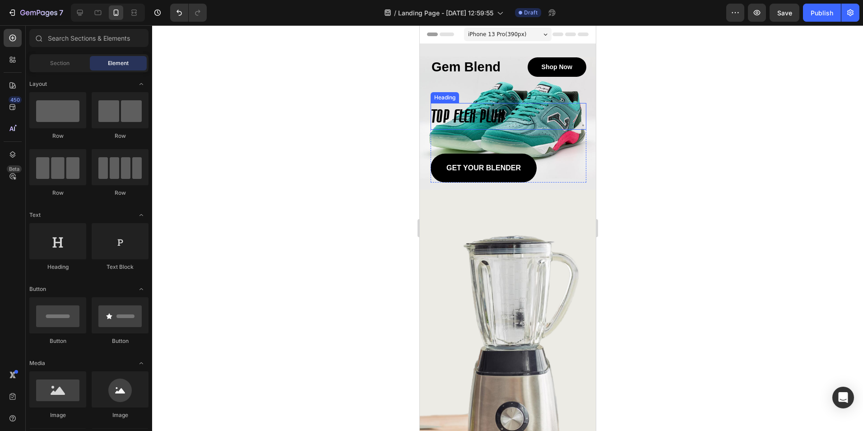
click at [464, 115] on h2 "TOP FLEX PLUX" at bounding box center [508, 116] width 156 height 27
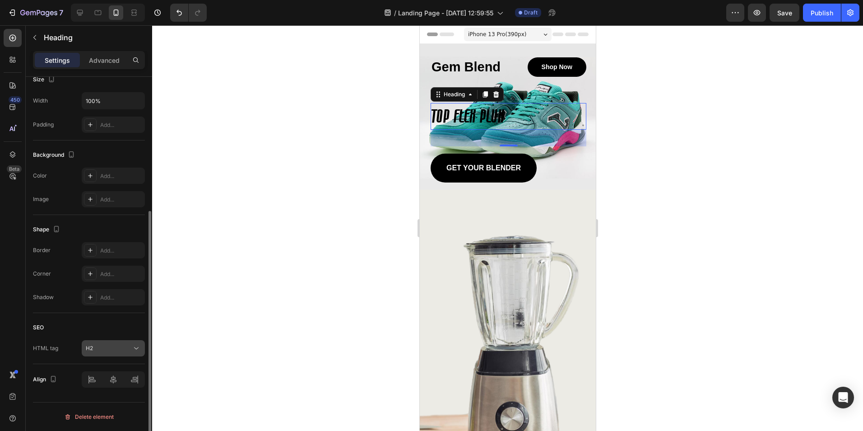
click at [130, 349] on div "H2" at bounding box center [109, 348] width 46 height 8
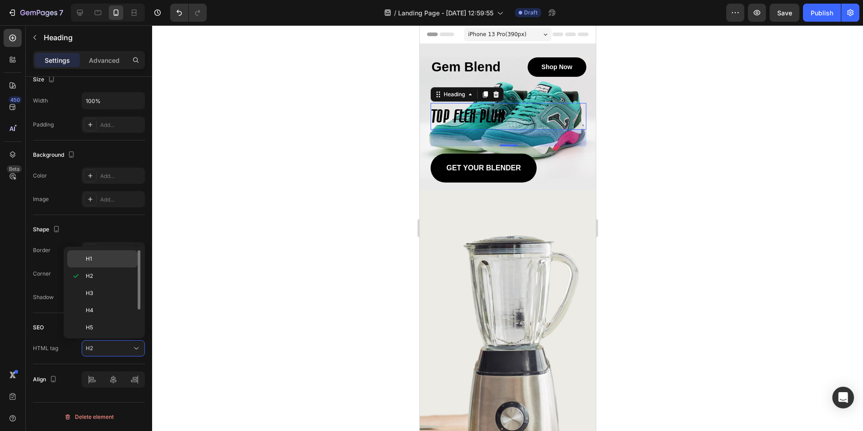
click at [101, 258] on p "H1" at bounding box center [110, 259] width 48 height 8
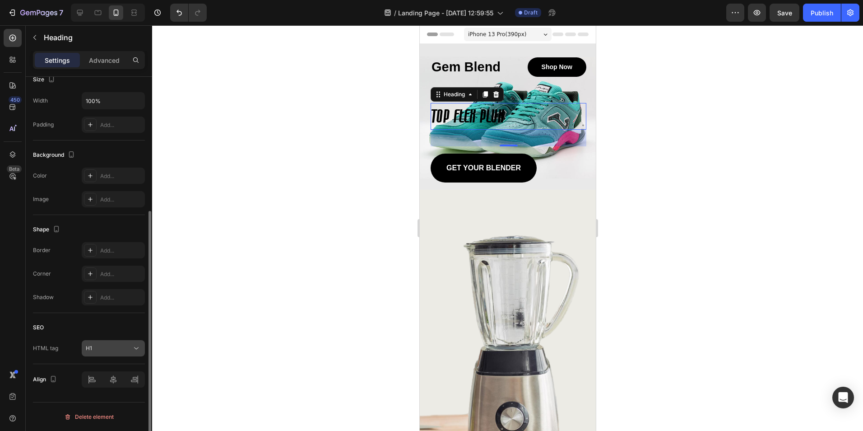
click at [117, 351] on div "H1" at bounding box center [109, 348] width 46 height 8
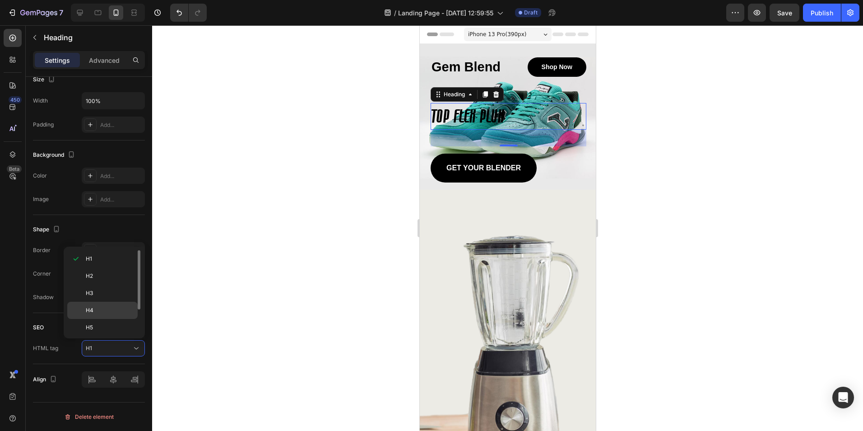
click at [100, 319] on div "H4" at bounding box center [102, 327] width 70 height 17
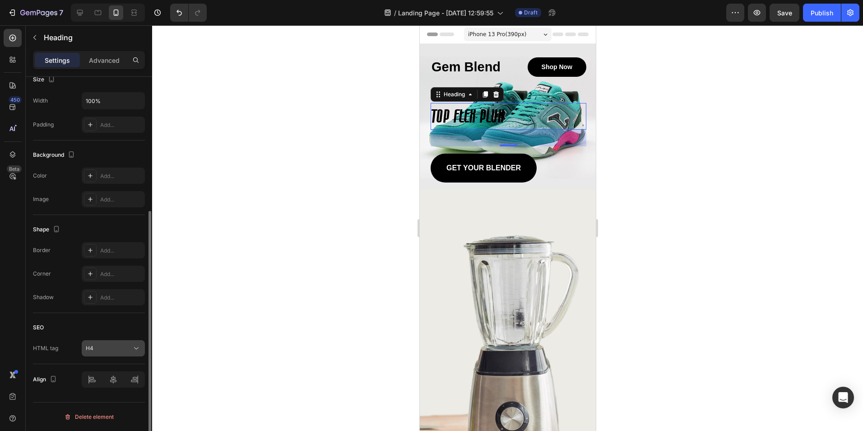
click at [113, 354] on button "H4" at bounding box center [113, 348] width 63 height 16
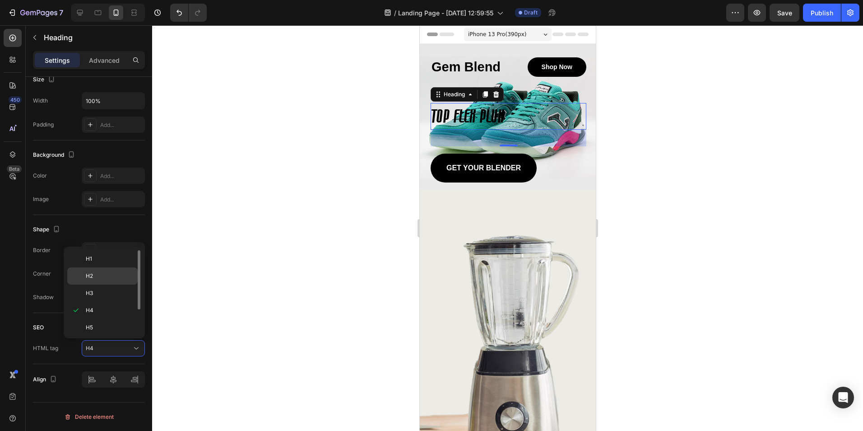
click at [100, 278] on p "H2" at bounding box center [110, 276] width 48 height 8
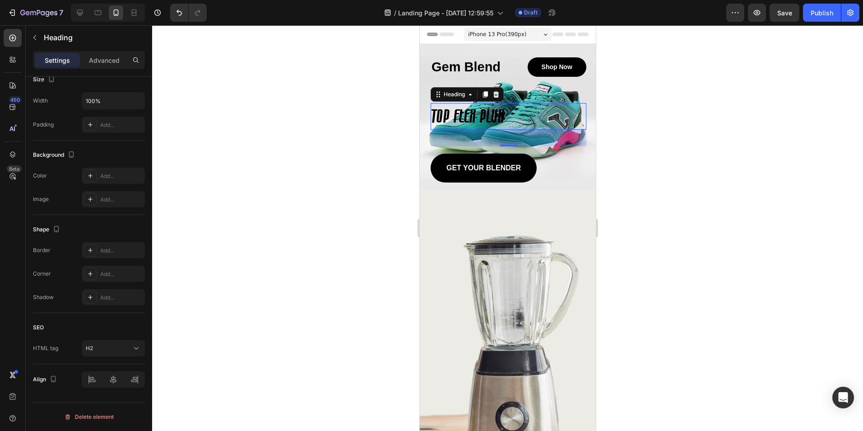
click at [249, 268] on div at bounding box center [507, 227] width 711 height 405
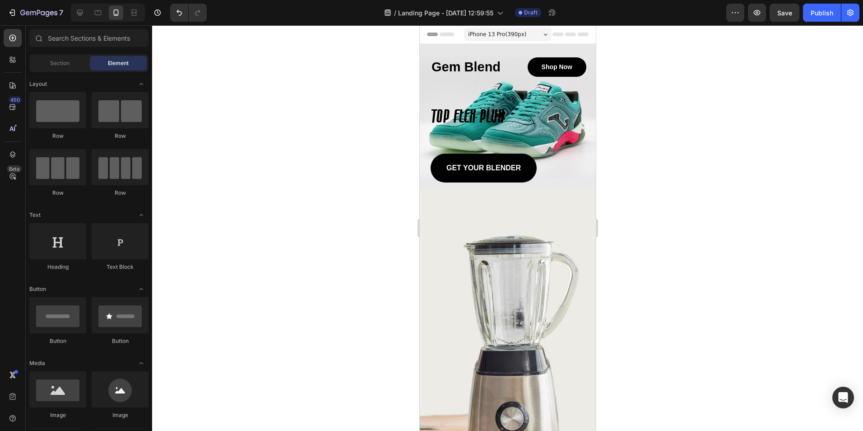
click at [447, 120] on h2 "TOP FLEX PLUX" at bounding box center [508, 116] width 156 height 27
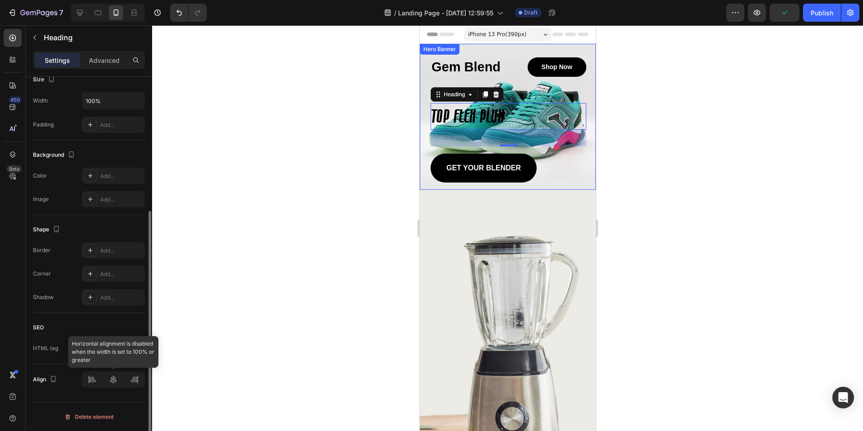
click at [91, 380] on div at bounding box center [113, 379] width 63 height 16
click at [114, 378] on div at bounding box center [113, 379] width 63 height 16
click at [135, 378] on div at bounding box center [113, 379] width 63 height 16
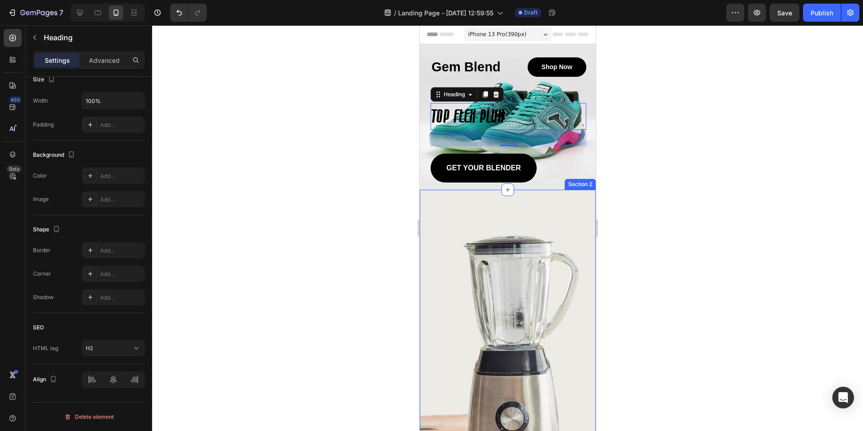
click at [693, 188] on div at bounding box center [507, 227] width 711 height 405
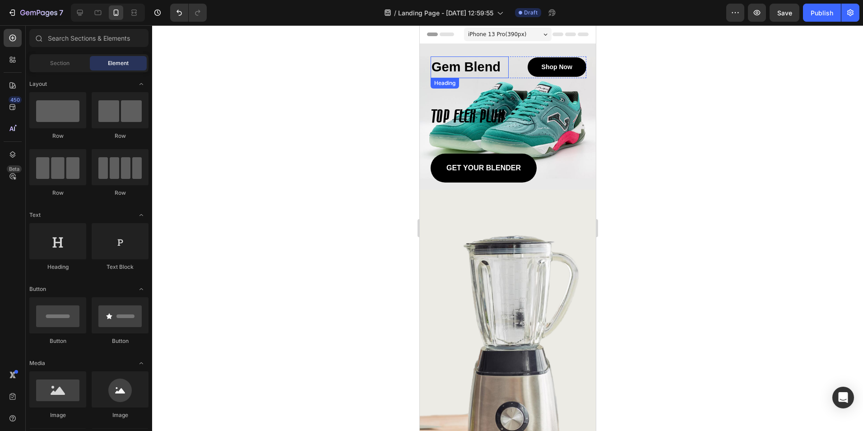
click at [474, 65] on h1 "Gem Blend" at bounding box center [469, 67] width 78 height 22
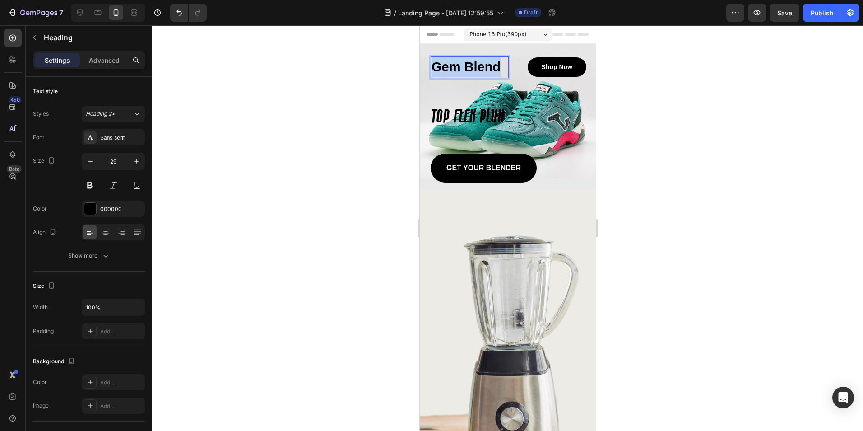
click at [474, 65] on p "Gem Blend" at bounding box center [469, 67] width 76 height 20
click at [110, 144] on div "Sans-serif" at bounding box center [113, 137] width 63 height 16
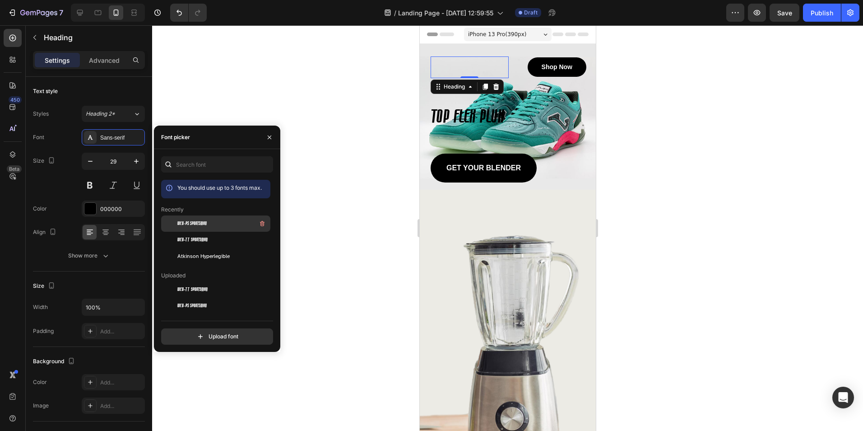
click at [214, 227] on div "Web-PS Sportsman" at bounding box center [222, 223] width 91 height 11
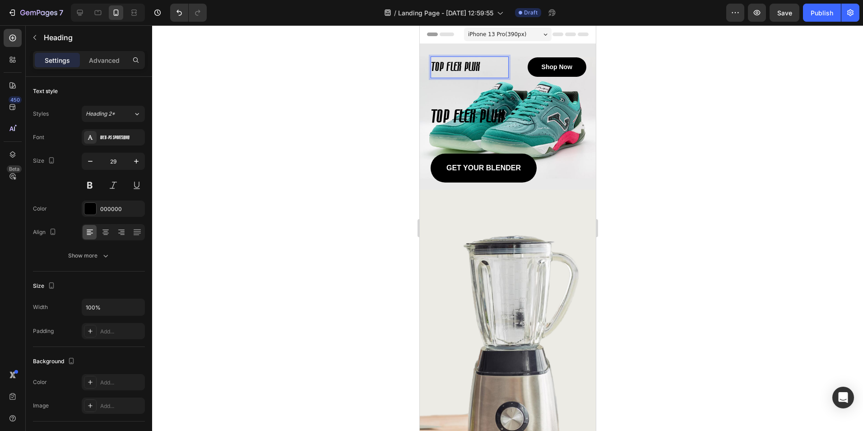
click at [355, 113] on div at bounding box center [507, 227] width 711 height 405
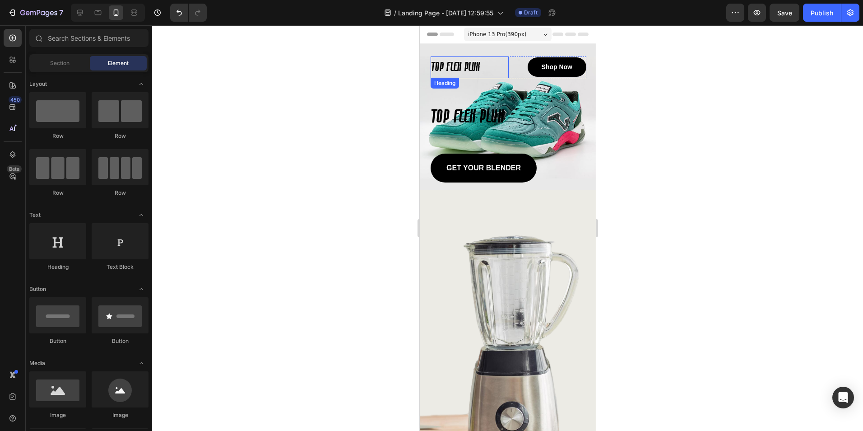
click at [471, 67] on p "TOP FLEX PLUX" at bounding box center [469, 67] width 76 height 20
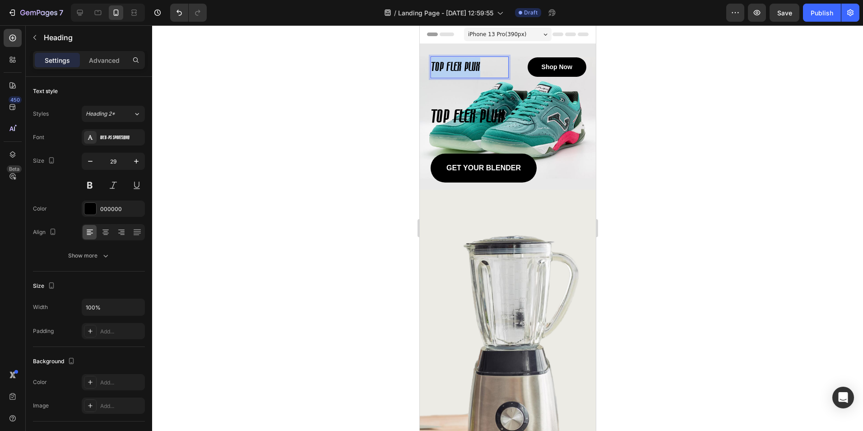
click at [471, 67] on p "TOP FLEX PLUX" at bounding box center [469, 67] width 76 height 20
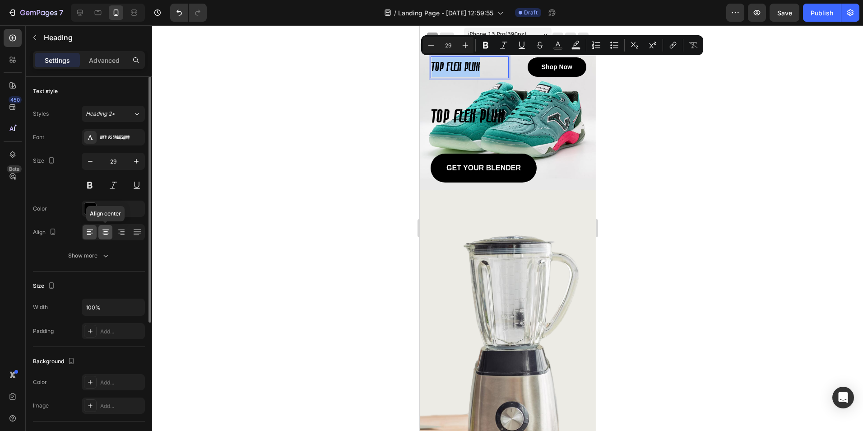
click at [105, 232] on icon at bounding box center [105, 231] width 9 height 9
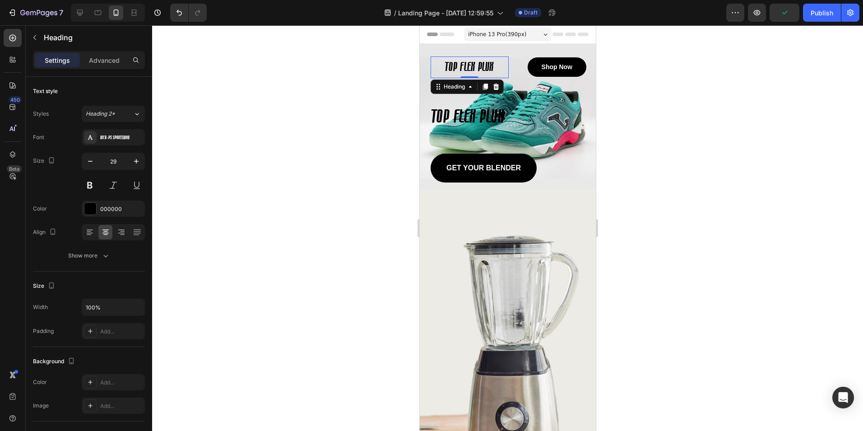
click at [467, 65] on p "TOP FLEX PLUX" at bounding box center [469, 67] width 76 height 20
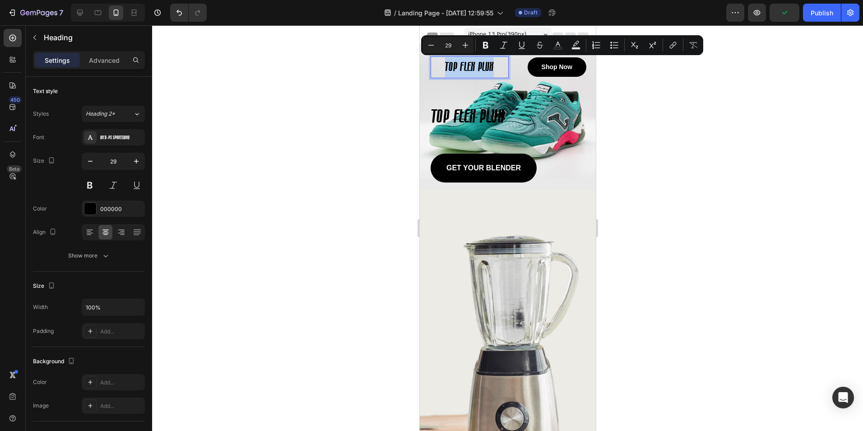
click at [467, 65] on p "TOP FLEX PLUX" at bounding box center [469, 67] width 76 height 20
click at [138, 162] on icon "button" at bounding box center [136, 161] width 9 height 9
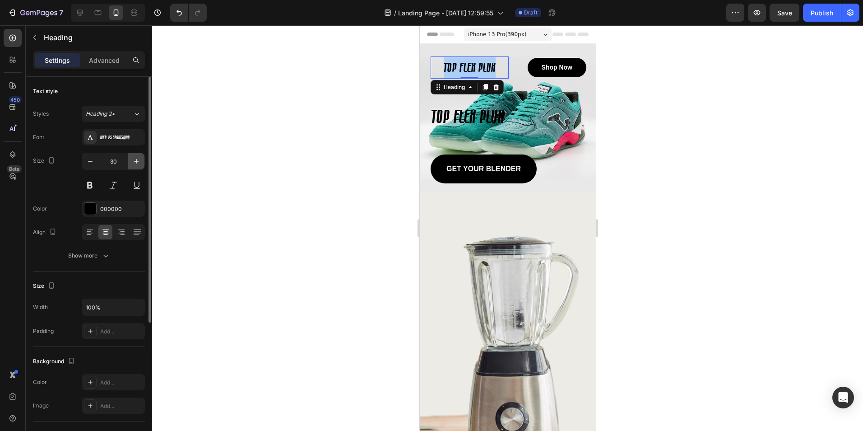
click at [138, 162] on icon "button" at bounding box center [136, 161] width 9 height 9
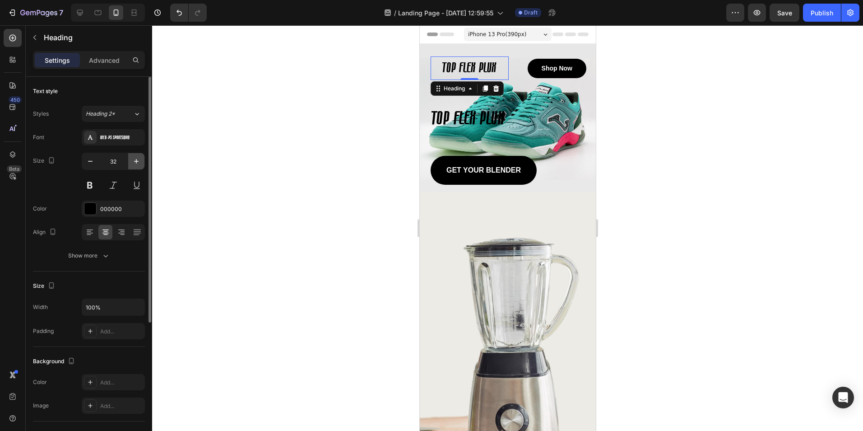
click at [138, 162] on icon "button" at bounding box center [136, 161] width 9 height 9
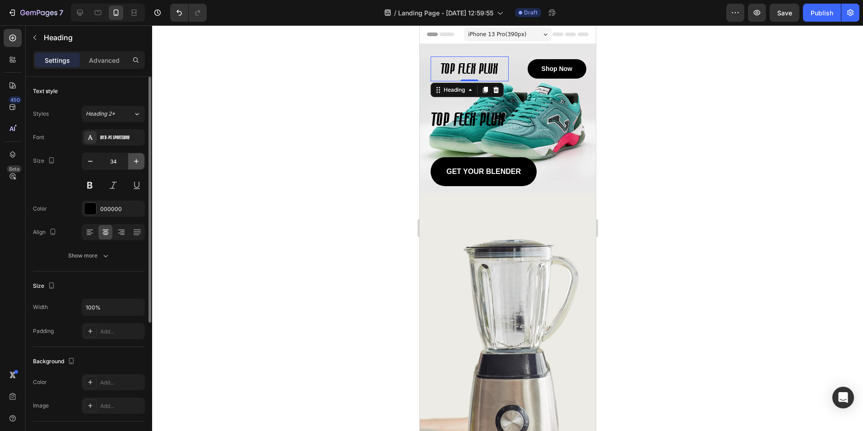
click at [138, 162] on icon "button" at bounding box center [136, 161] width 9 height 9
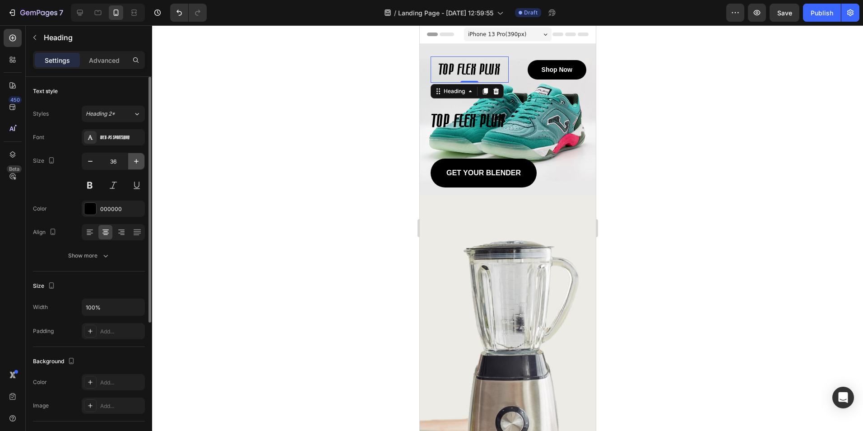
click at [138, 162] on icon "button" at bounding box center [136, 161] width 9 height 9
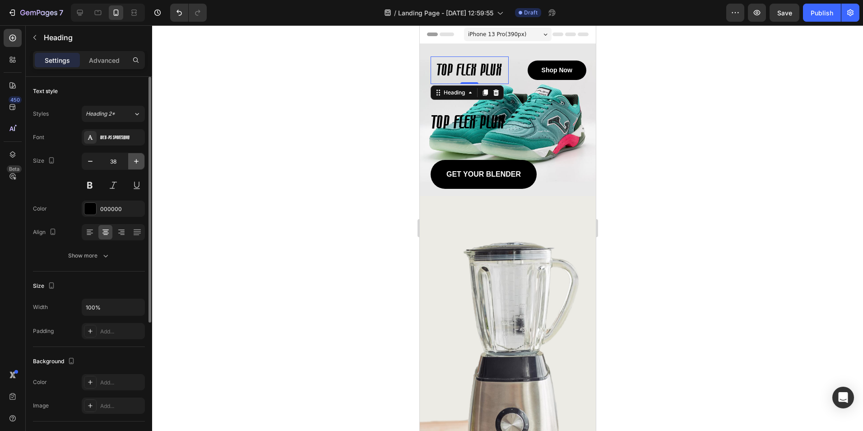
click at [138, 162] on icon "button" at bounding box center [136, 161] width 9 height 9
click at [93, 160] on icon "button" at bounding box center [90, 161] width 9 height 9
click at [89, 182] on button at bounding box center [90, 185] width 16 height 16
click at [139, 159] on icon "button" at bounding box center [136, 161] width 9 height 9
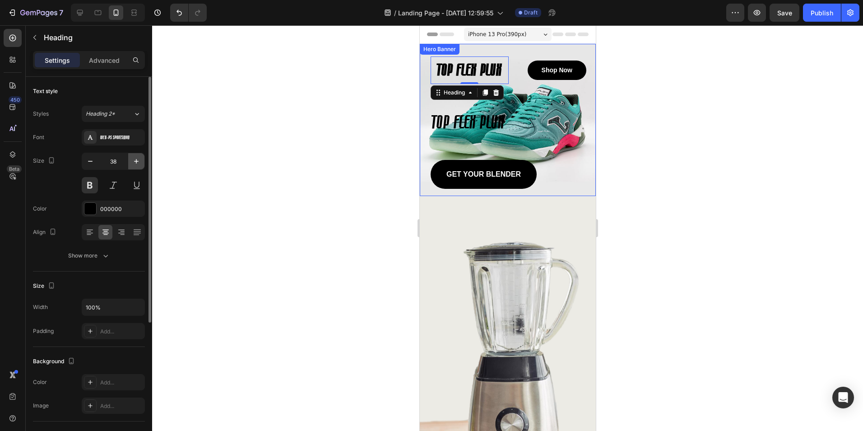
click at [139, 159] on icon "button" at bounding box center [136, 161] width 9 height 9
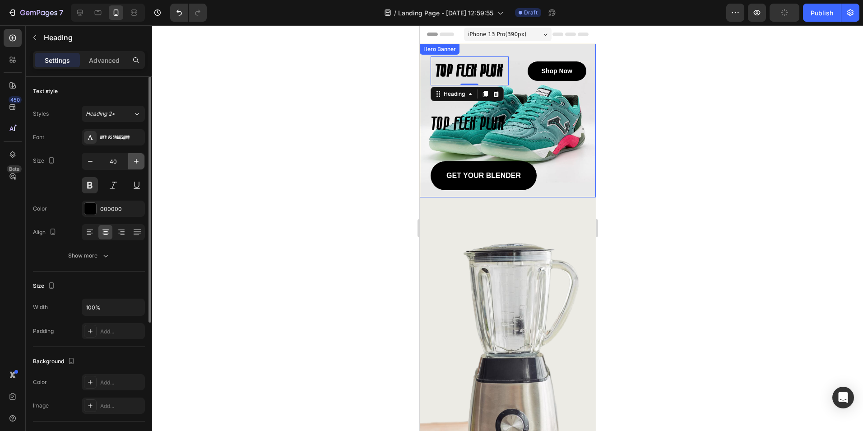
click at [139, 159] on icon "button" at bounding box center [136, 161] width 9 height 9
type input "42"
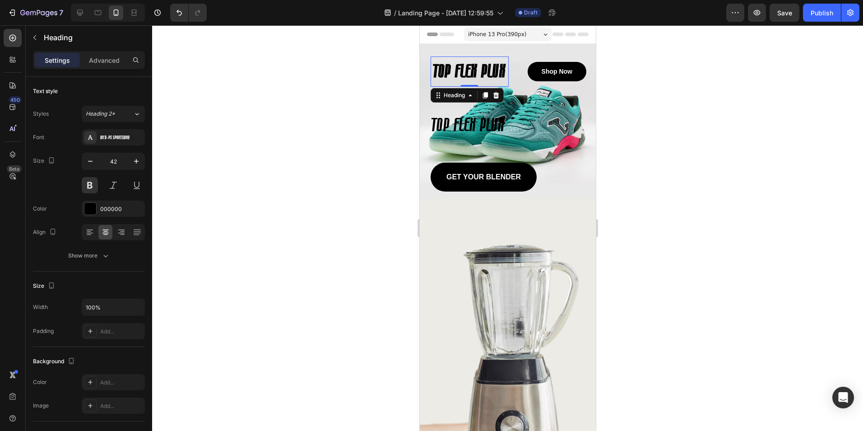
click at [663, 149] on div at bounding box center [507, 227] width 711 height 405
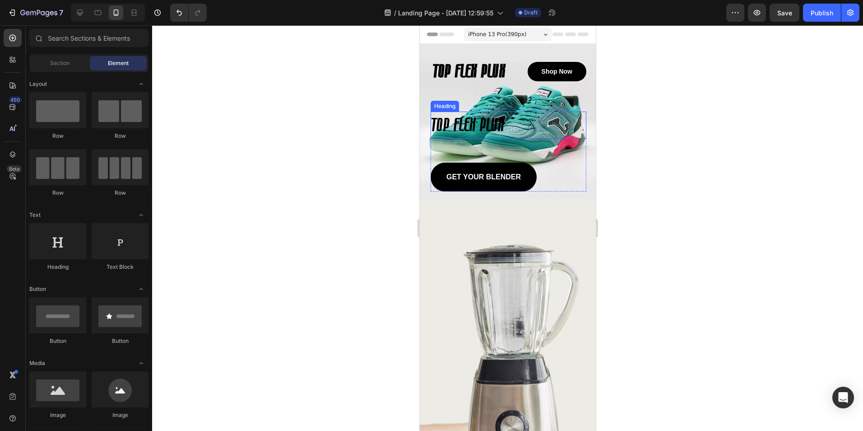
click at [476, 125] on h2 "TOP FLEX PLUX" at bounding box center [508, 124] width 156 height 27
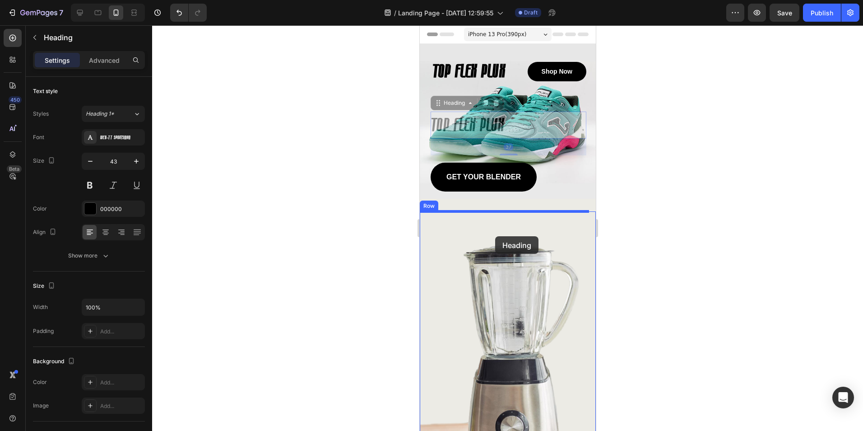
drag, startPoint x: 437, startPoint y: 105, endPoint x: 492, endPoint y: 238, distance: 143.7
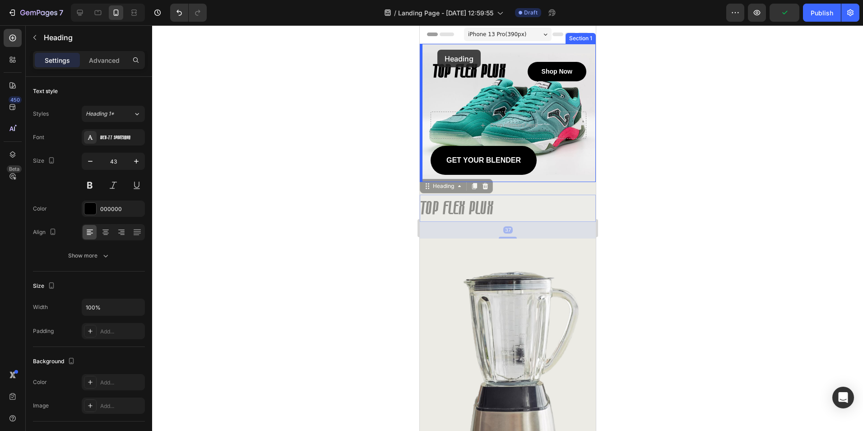
drag, startPoint x: 428, startPoint y: 186, endPoint x: 437, endPoint y: 50, distance: 136.2
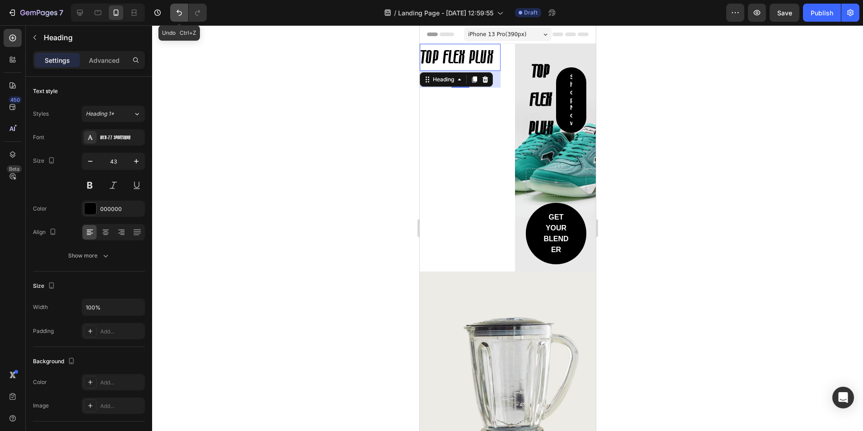
click at [178, 11] on icon "Undo/Redo" at bounding box center [178, 13] width 5 height 6
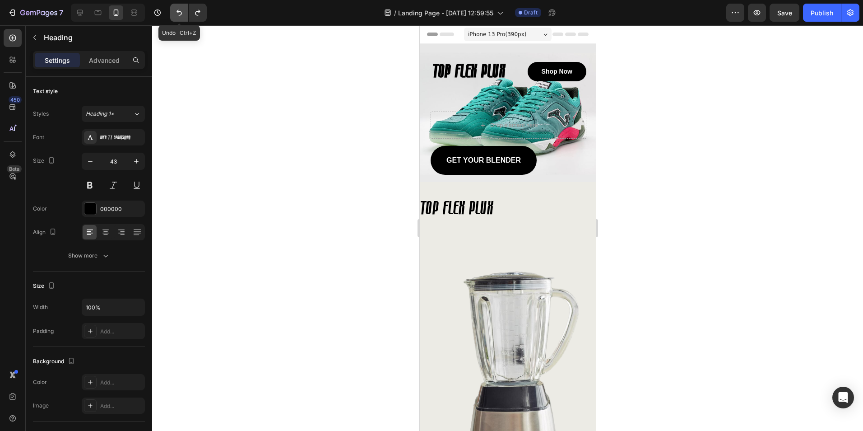
click at [177, 11] on icon "Undo/Redo" at bounding box center [178, 13] width 5 height 6
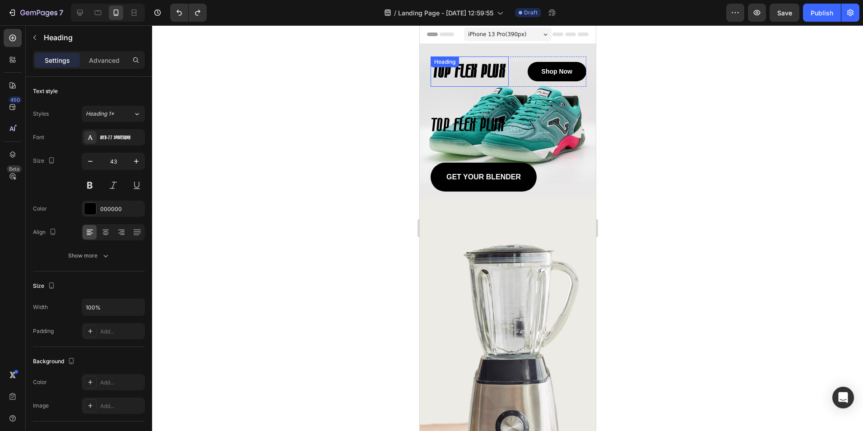
click at [475, 74] on p "TOP FLEX PLUX" at bounding box center [469, 71] width 76 height 28
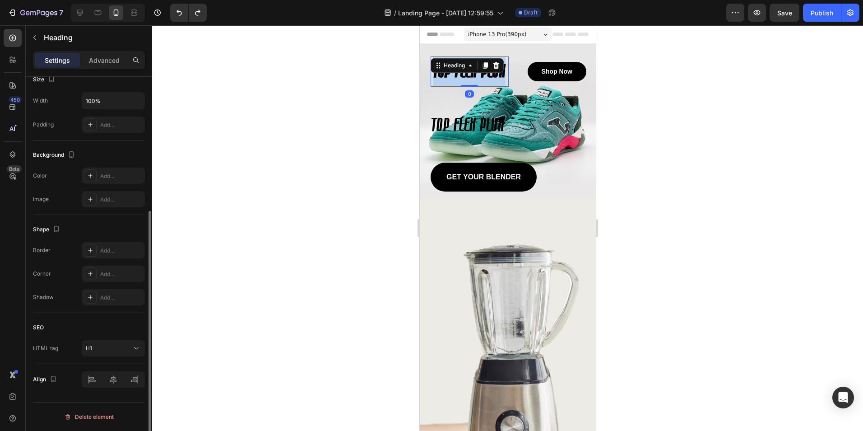
click at [475, 74] on p "TOP FLEX PLUX" at bounding box center [469, 71] width 76 height 28
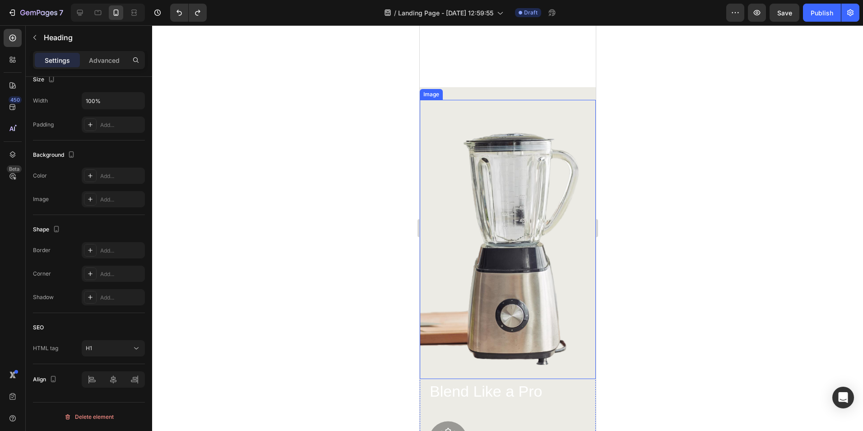
type input "16"
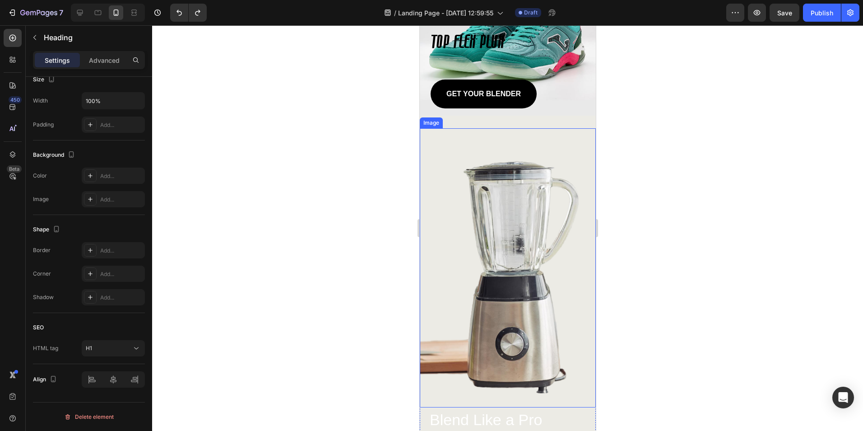
scroll to position [0, 0]
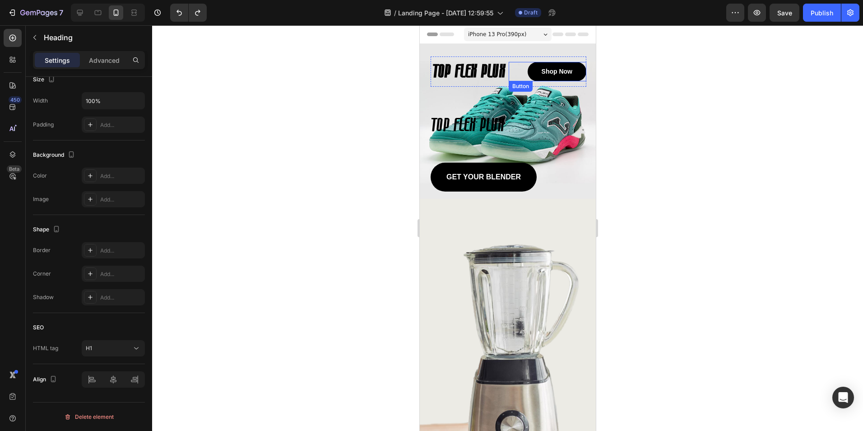
click at [543, 67] on link "Shop Now" at bounding box center [556, 71] width 59 height 19
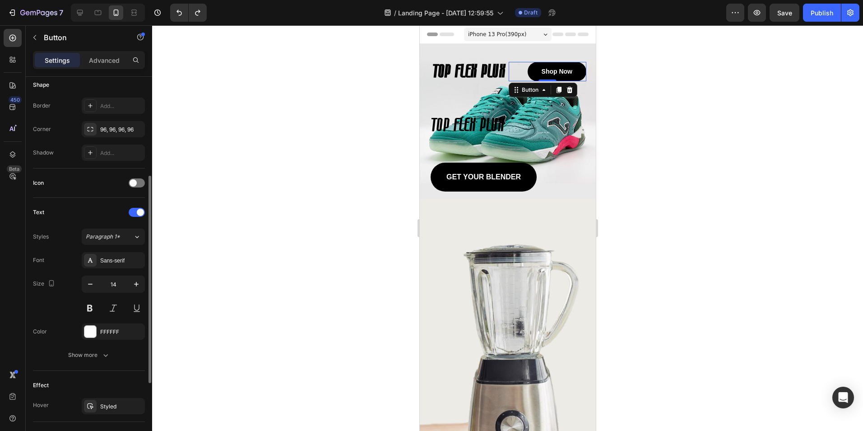
scroll to position [315, 0]
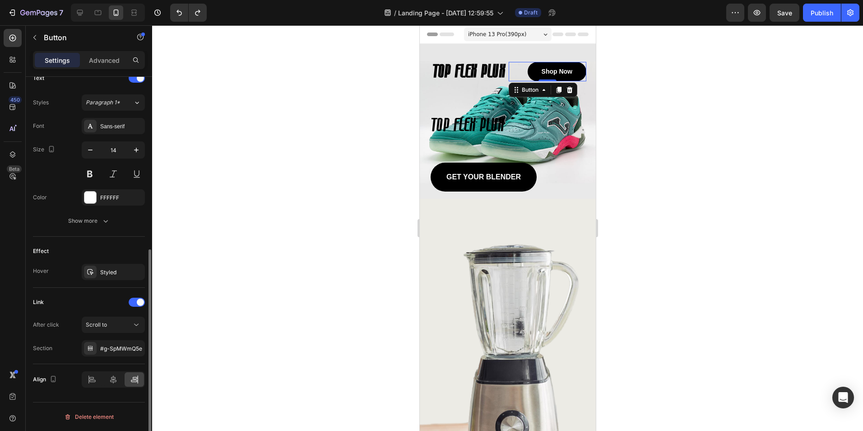
click at [365, 257] on div at bounding box center [507, 227] width 711 height 405
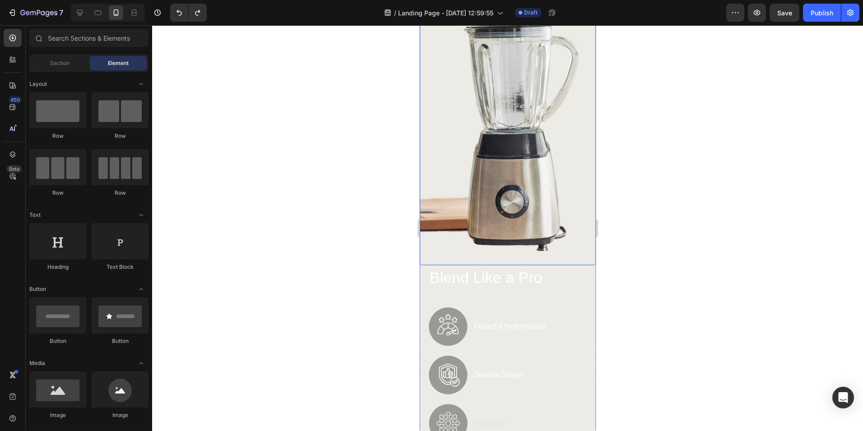
scroll to position [226, 0]
click at [505, 190] on img at bounding box center [507, 125] width 176 height 279
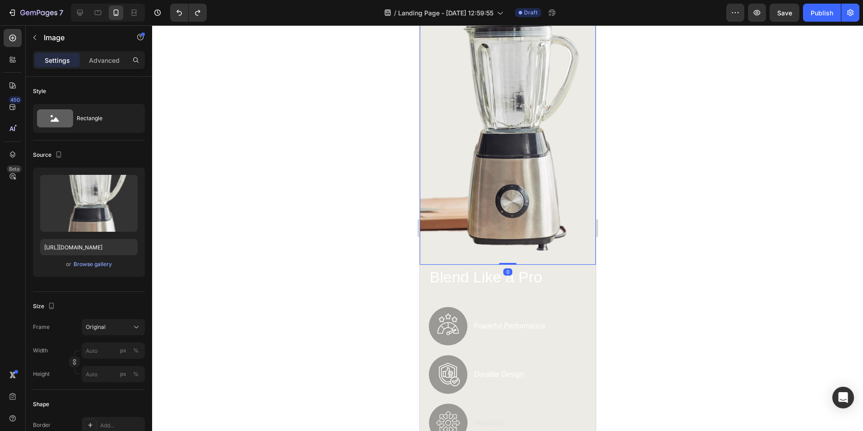
click at [329, 180] on div at bounding box center [507, 227] width 711 height 405
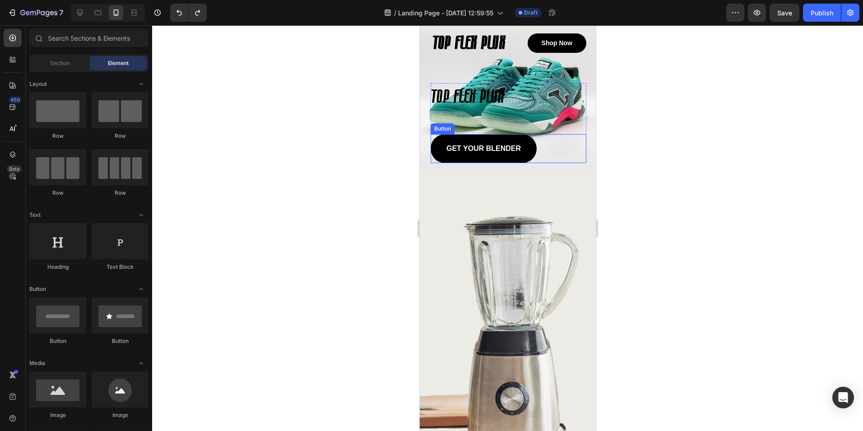
scroll to position [0, 0]
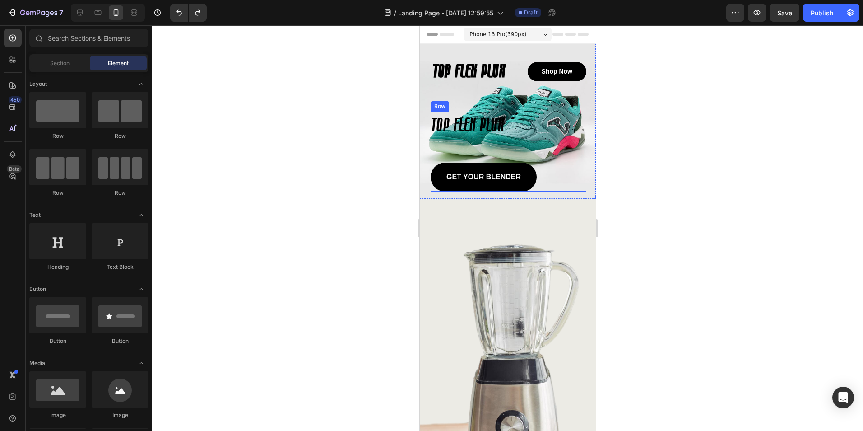
click at [447, 143] on div "TOP FLEX PLUX Heading" at bounding box center [508, 133] width 156 height 44
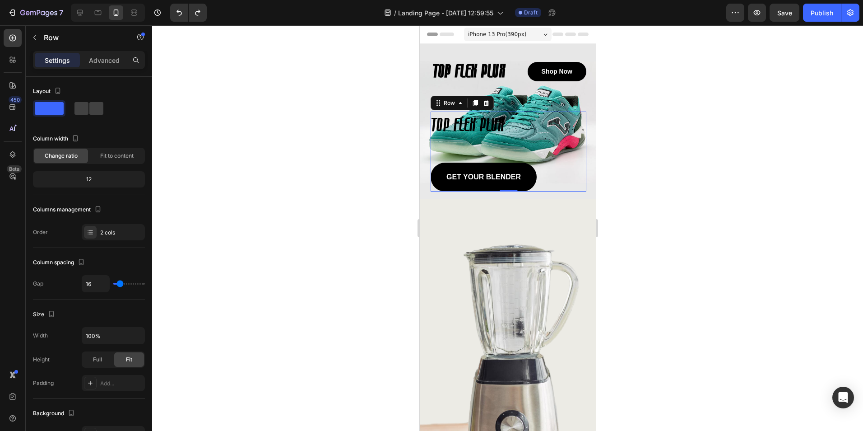
click at [342, 114] on div at bounding box center [507, 227] width 711 height 405
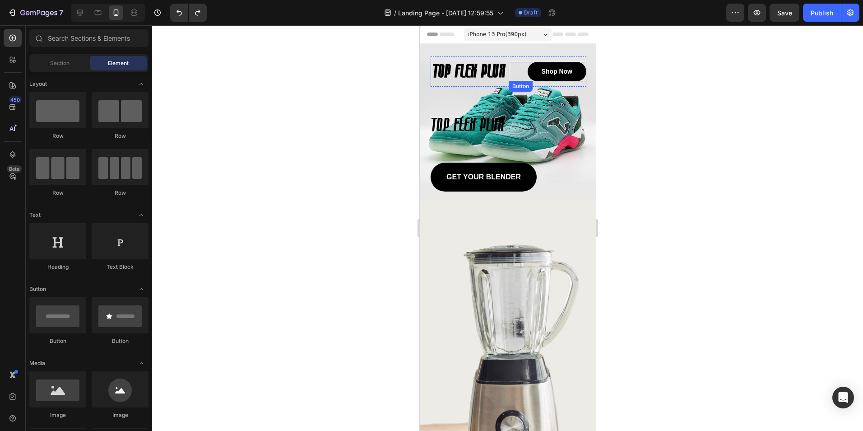
click at [535, 65] on link "Shop Now" at bounding box center [556, 71] width 59 height 19
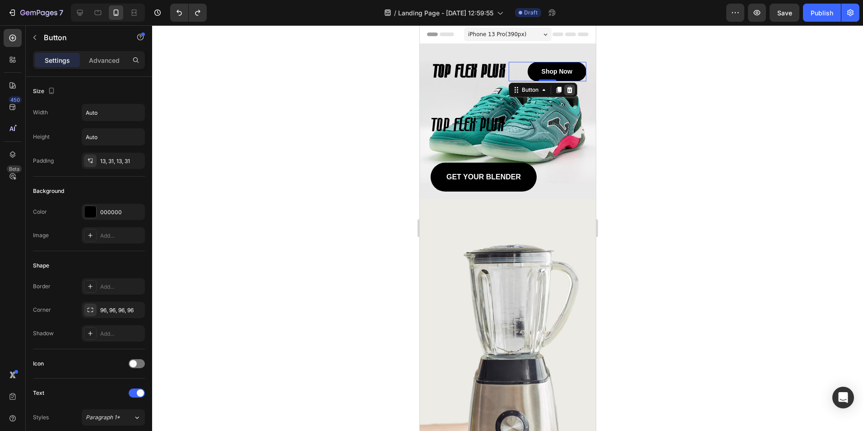
click at [567, 92] on icon at bounding box center [569, 90] width 6 height 6
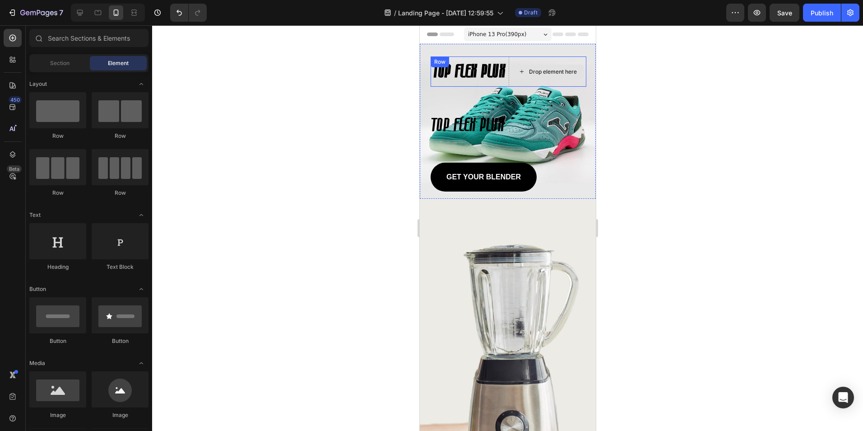
click at [528, 67] on div "Drop element here" at bounding box center [546, 72] width 73 height 14
click at [458, 65] on div "Heading" at bounding box center [444, 61] width 28 height 11
click at [457, 65] on div "Heading" at bounding box center [444, 62] width 25 height 8
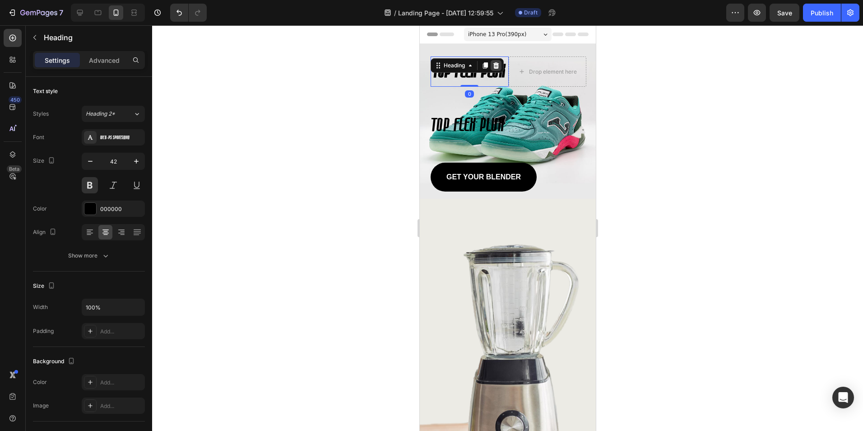
click at [495, 66] on icon at bounding box center [495, 65] width 7 height 7
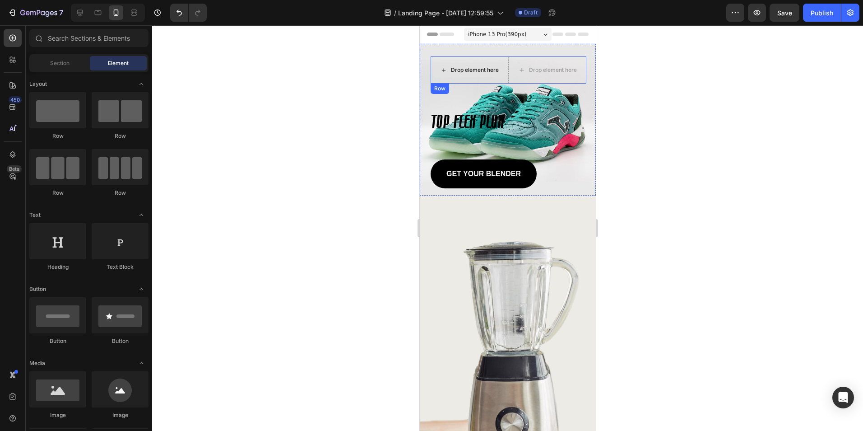
click at [490, 72] on div "Drop element here" at bounding box center [474, 69] width 48 height 7
click at [523, 68] on div "Drop element here" at bounding box center [546, 70] width 73 height 14
click at [482, 70] on div "Drop element here" at bounding box center [474, 69] width 48 height 7
click at [450, 69] on div "Drop element here" at bounding box center [474, 69] width 48 height 7
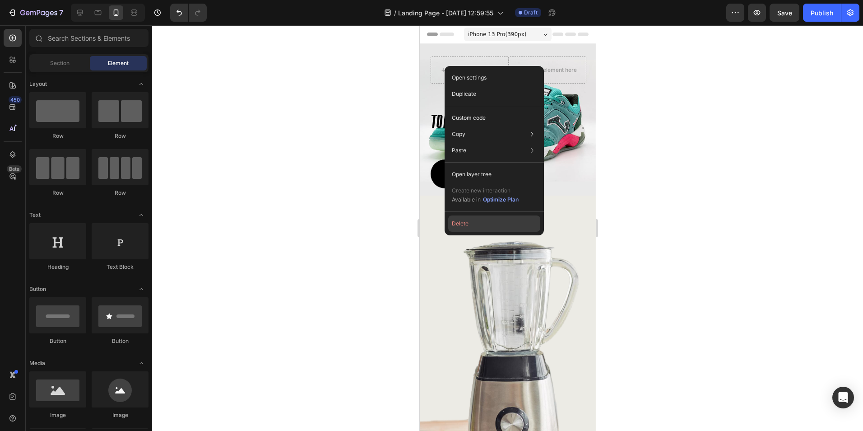
click at [463, 223] on button "Delete" at bounding box center [494, 223] width 92 height 16
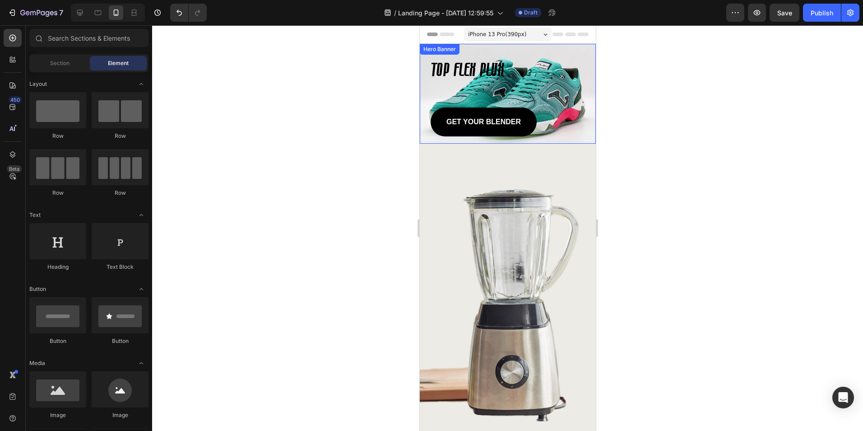
click at [478, 50] on div "TOP FLEX PLUX Heading GET YOUR BLENDER Button Row Hero Banner" at bounding box center [507, 94] width 176 height 100
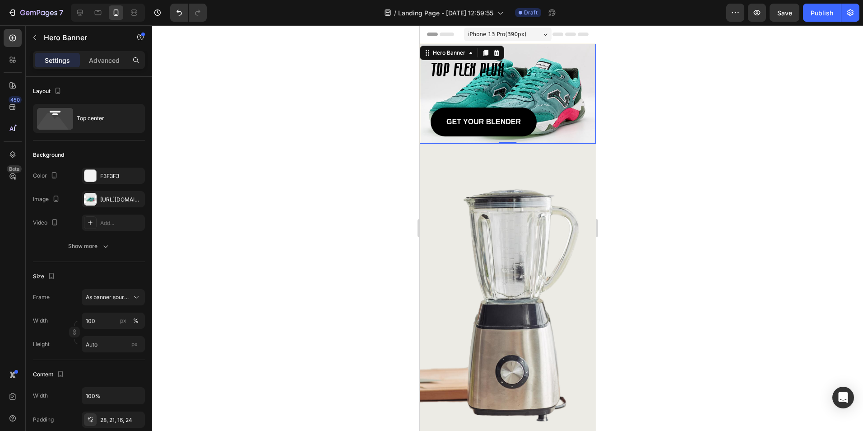
click at [664, 98] on div at bounding box center [507, 227] width 711 height 405
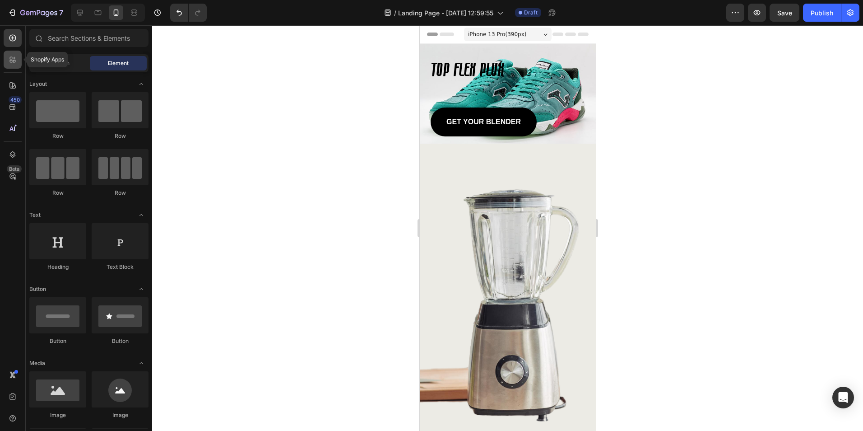
click at [11, 55] on div at bounding box center [13, 60] width 18 height 18
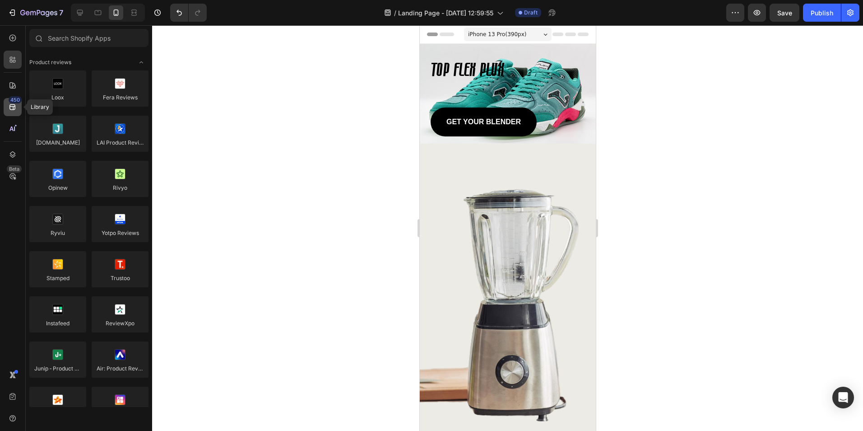
click at [16, 105] on icon at bounding box center [12, 106] width 9 height 9
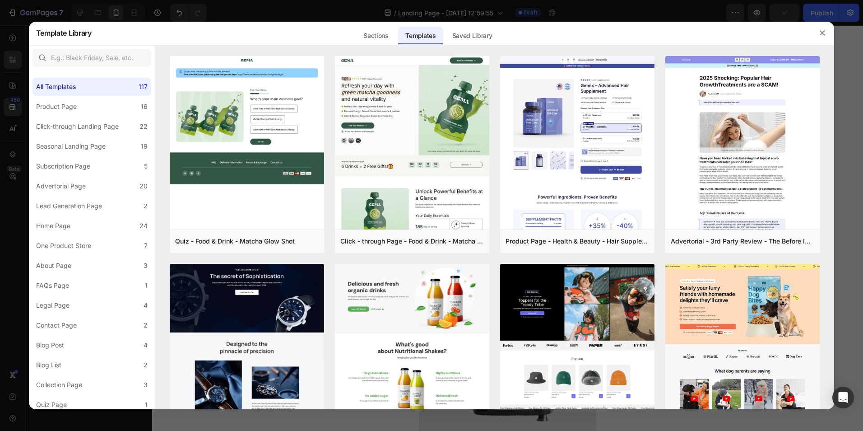
click at [355, 13] on div at bounding box center [431, 215] width 863 height 431
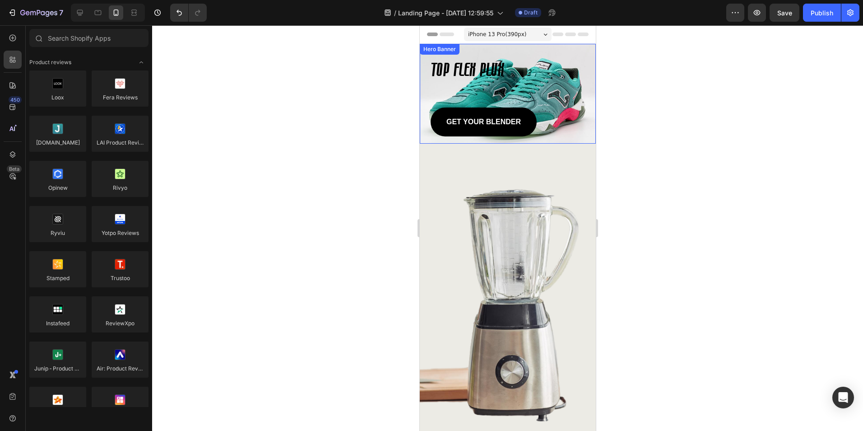
click at [426, 66] on div "TOP FLEX PLUX Heading GET YOUR BLENDER Button Row" at bounding box center [507, 94] width 176 height 100
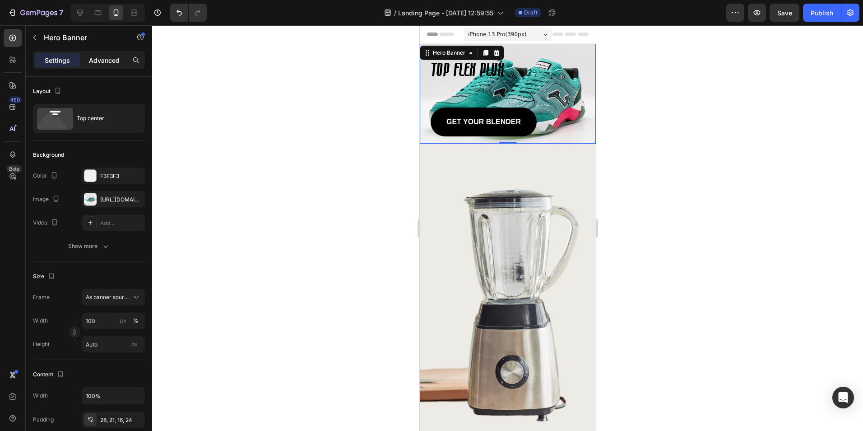
click at [95, 59] on p "Advanced" at bounding box center [104, 60] width 31 height 9
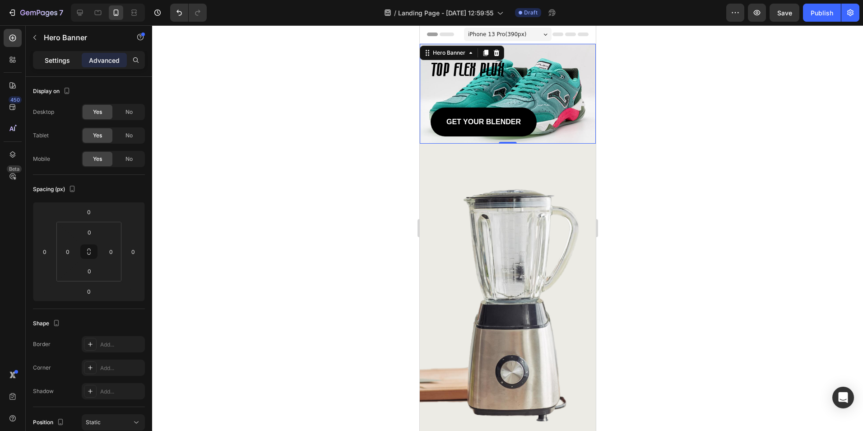
click at [54, 62] on p "Settings" at bounding box center [57, 60] width 25 height 9
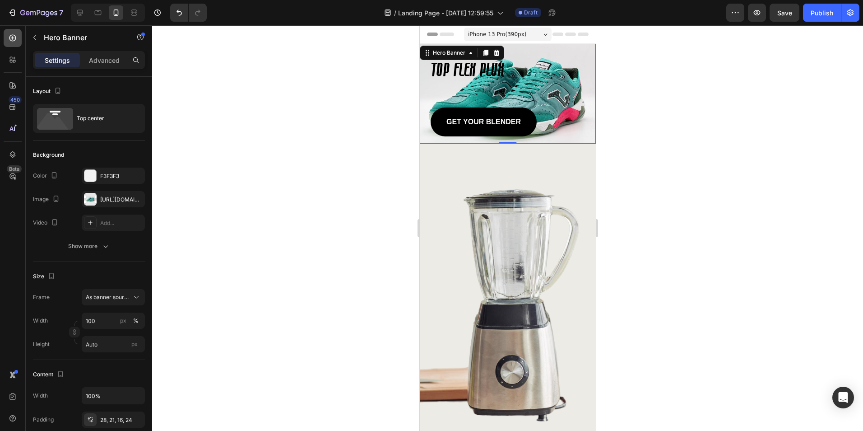
click at [11, 41] on icon at bounding box center [12, 38] width 7 height 7
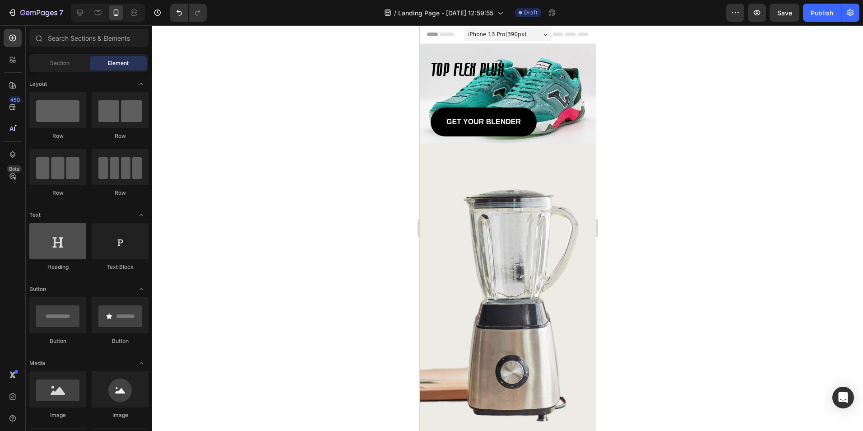
click at [55, 250] on div at bounding box center [57, 241] width 57 height 36
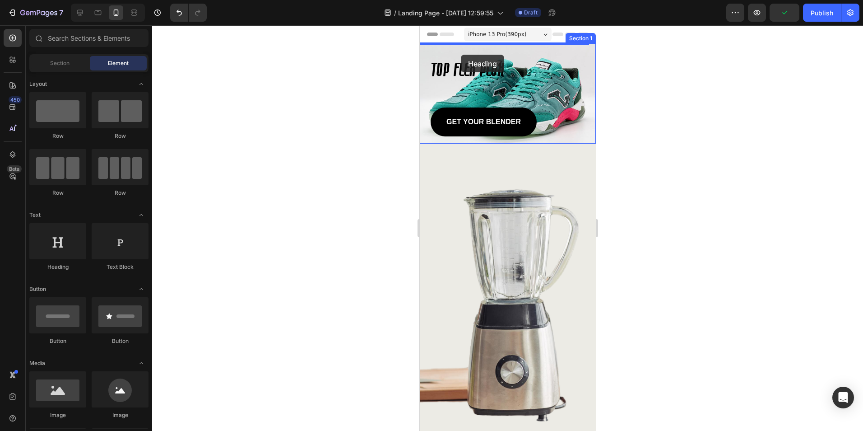
drag, startPoint x: 476, startPoint y: 272, endPoint x: 460, endPoint y: 55, distance: 218.1
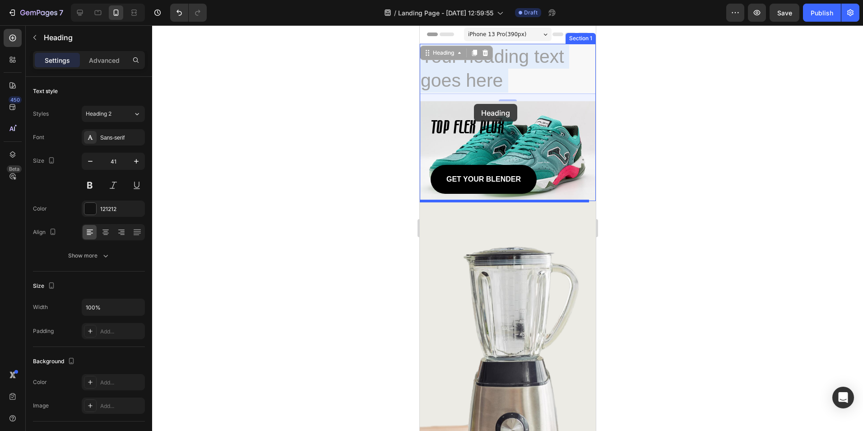
drag, startPoint x: 469, startPoint y: 79, endPoint x: 474, endPoint y: 105, distance: 25.8
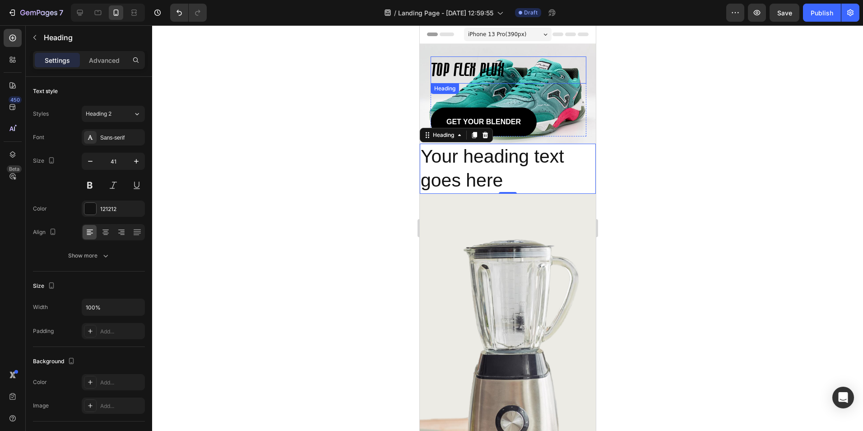
click at [509, 74] on h2 "TOP FLEX PLUX" at bounding box center [508, 69] width 156 height 27
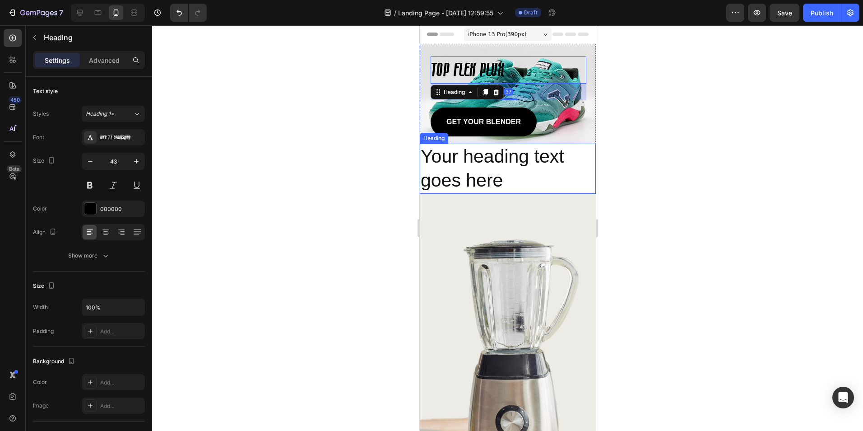
click at [472, 163] on p "Your heading text goes here" at bounding box center [507, 168] width 174 height 48
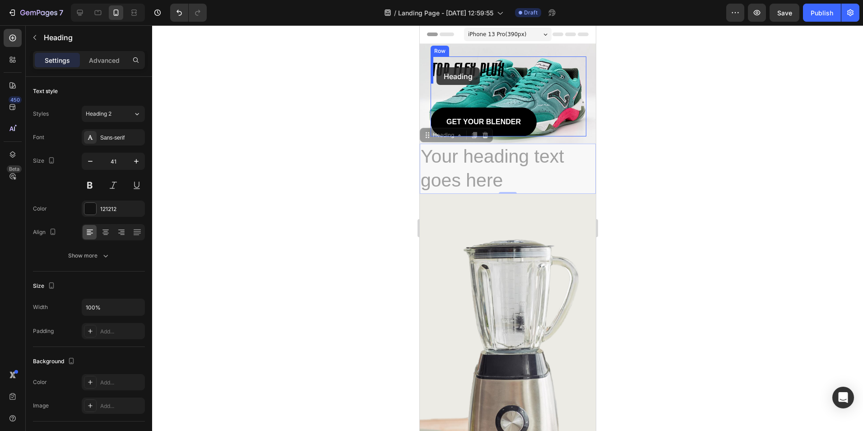
drag, startPoint x: 428, startPoint y: 136, endPoint x: 436, endPoint y: 67, distance: 69.5
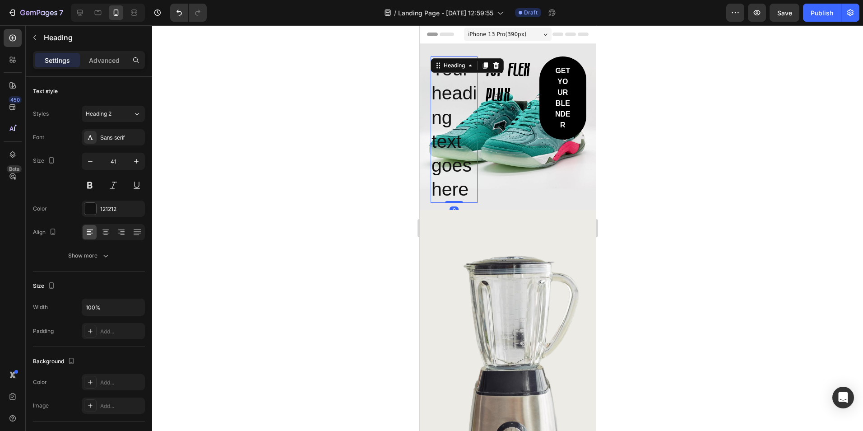
click at [656, 144] on div at bounding box center [507, 227] width 711 height 405
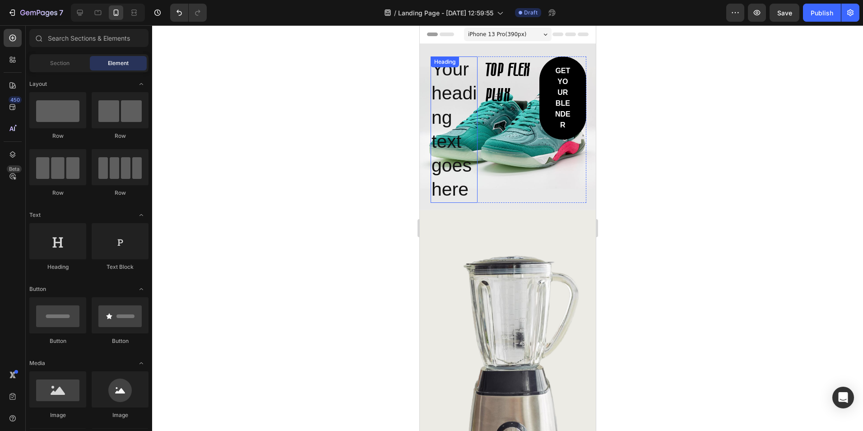
click at [457, 102] on h2 "Your heading text goes here" at bounding box center [453, 129] width 47 height 146
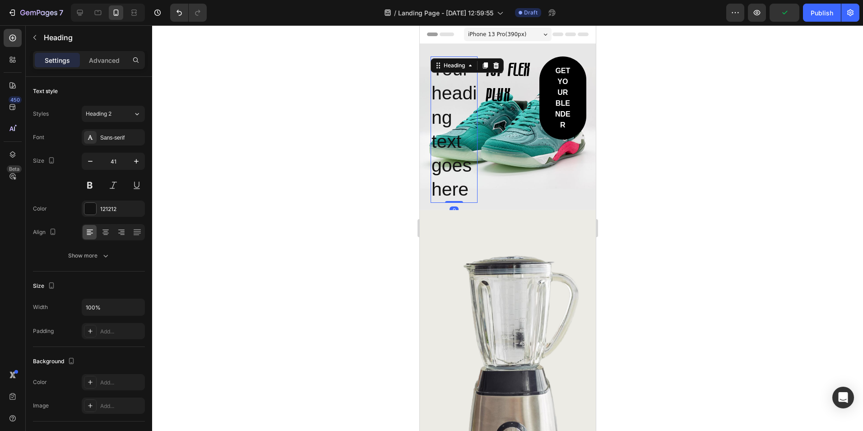
click at [459, 178] on h2 "Your heading text goes here" at bounding box center [453, 129] width 47 height 146
click at [459, 178] on p "Your heading text goes here" at bounding box center [453, 129] width 45 height 144
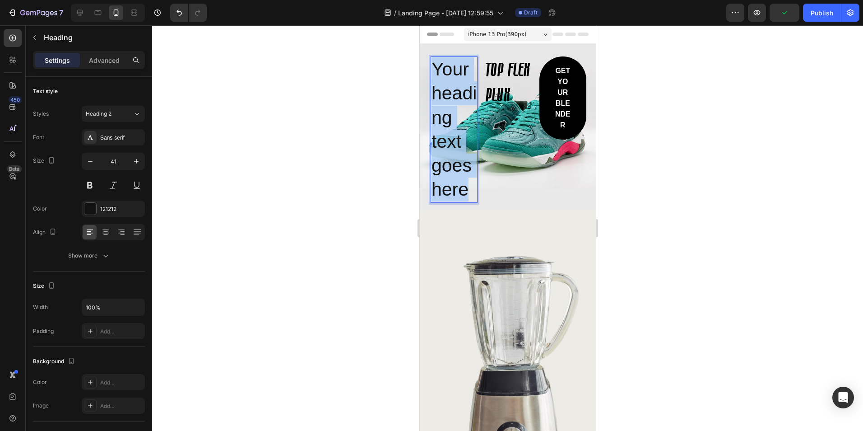
click at [459, 178] on p "Your heading text goes here" at bounding box center [453, 129] width 45 height 144
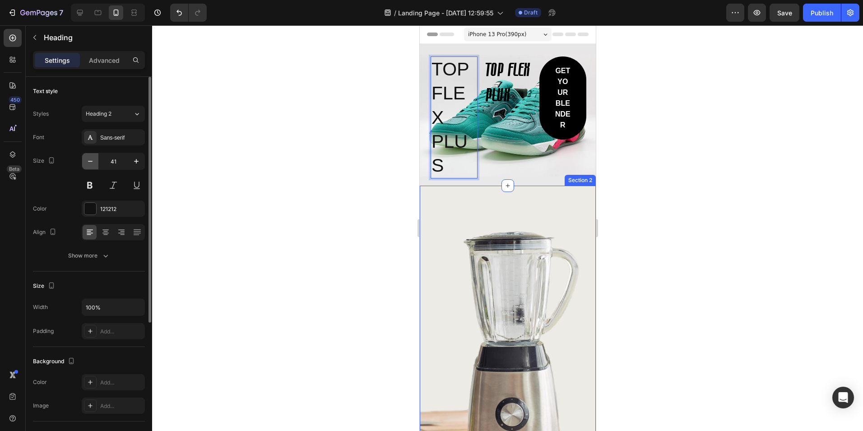
click at [92, 158] on icon "button" at bounding box center [90, 161] width 9 height 9
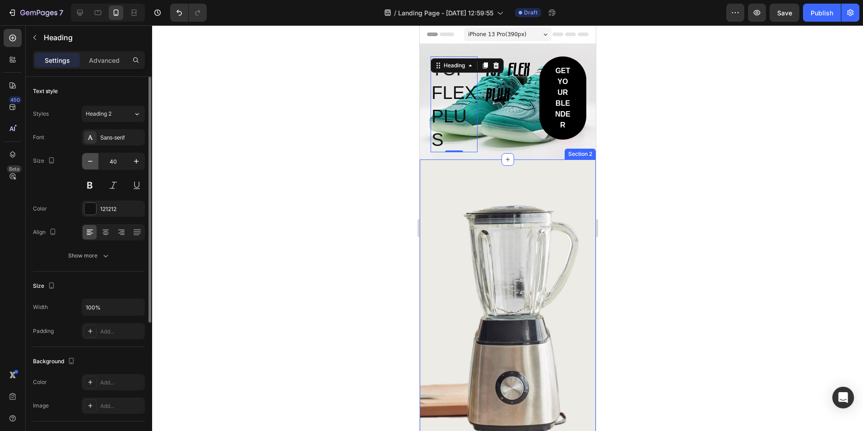
click at [92, 158] on icon "button" at bounding box center [90, 161] width 9 height 9
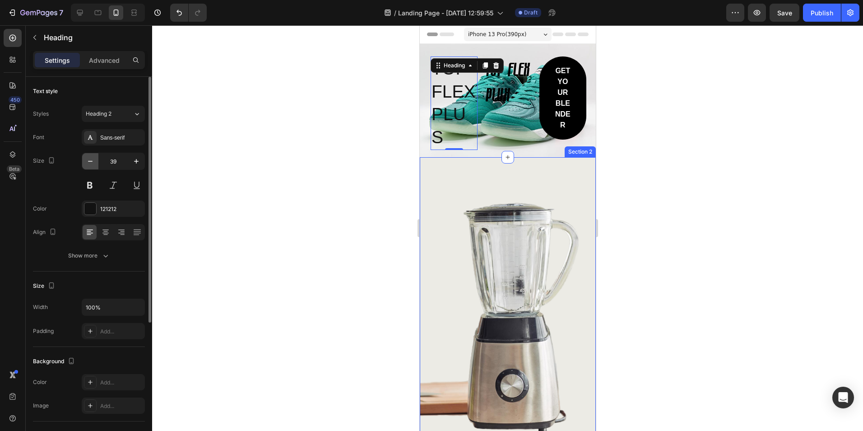
click at [92, 158] on icon "button" at bounding box center [90, 161] width 9 height 9
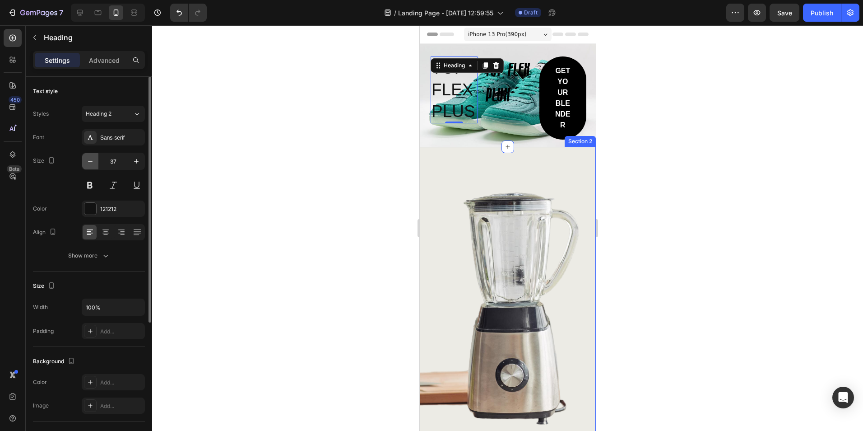
click at [92, 158] on icon "button" at bounding box center [90, 161] width 9 height 9
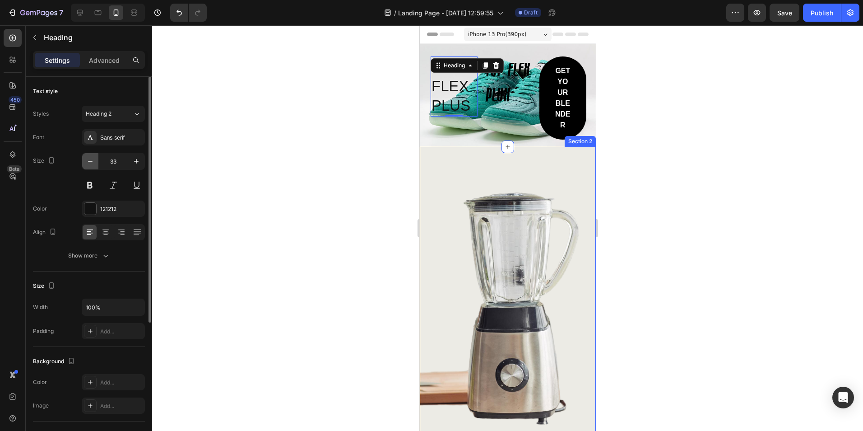
click at [92, 158] on icon "button" at bounding box center [90, 161] width 9 height 9
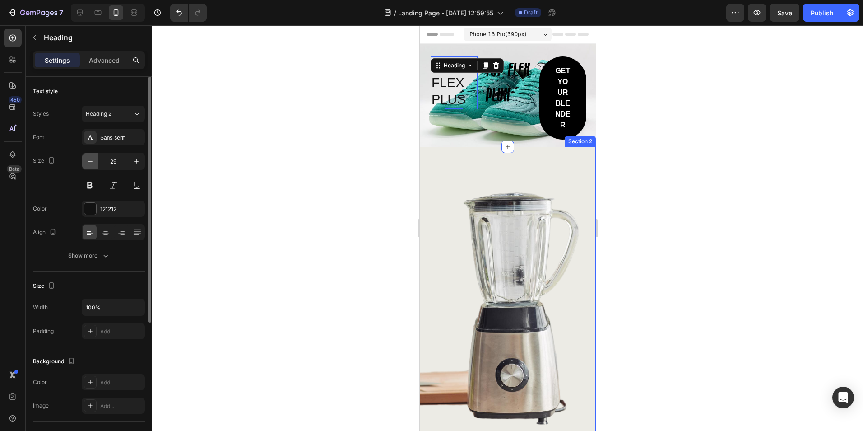
click at [92, 158] on icon "button" at bounding box center [90, 161] width 9 height 9
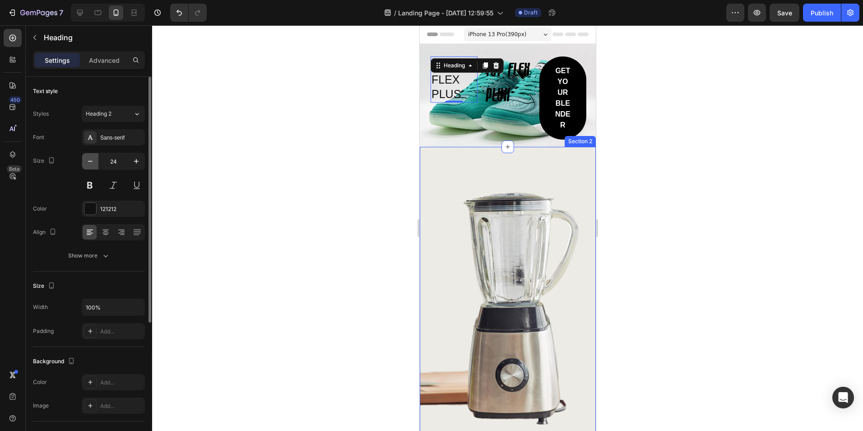
click at [92, 158] on icon "button" at bounding box center [90, 161] width 9 height 9
click at [174, 11] on button "Undo/Redo" at bounding box center [179, 13] width 18 height 18
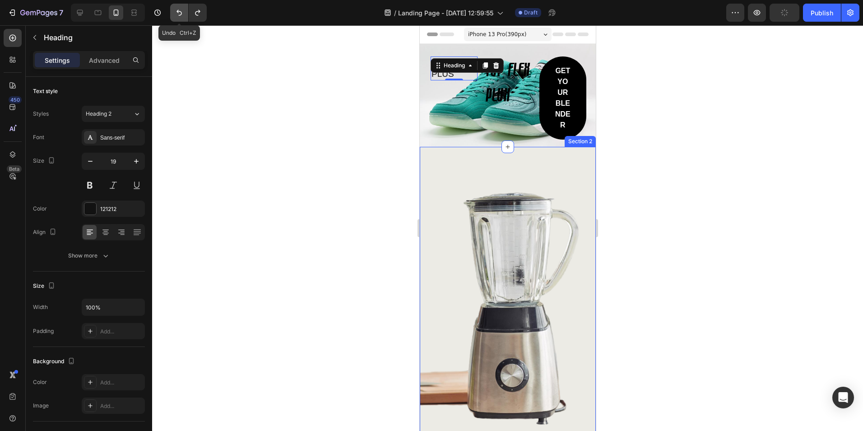
click at [176, 11] on icon "Undo/Redo" at bounding box center [179, 12] width 9 height 9
click at [174, 13] on button "Undo/Redo" at bounding box center [179, 13] width 18 height 18
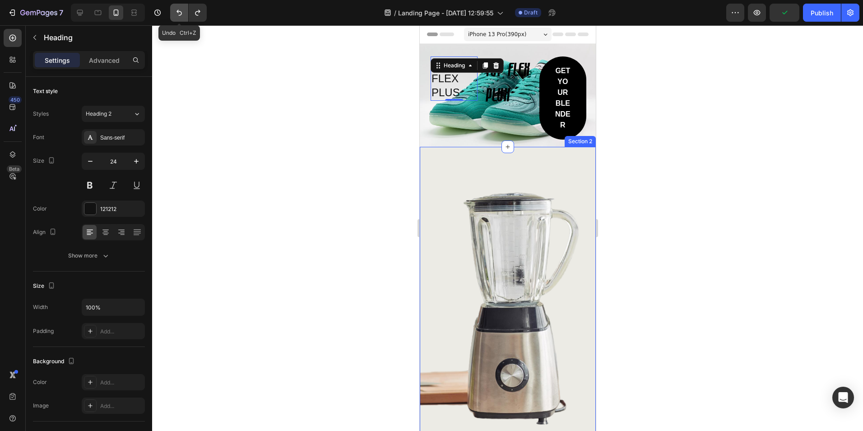
click at [174, 13] on button "Undo/Redo" at bounding box center [179, 13] width 18 height 18
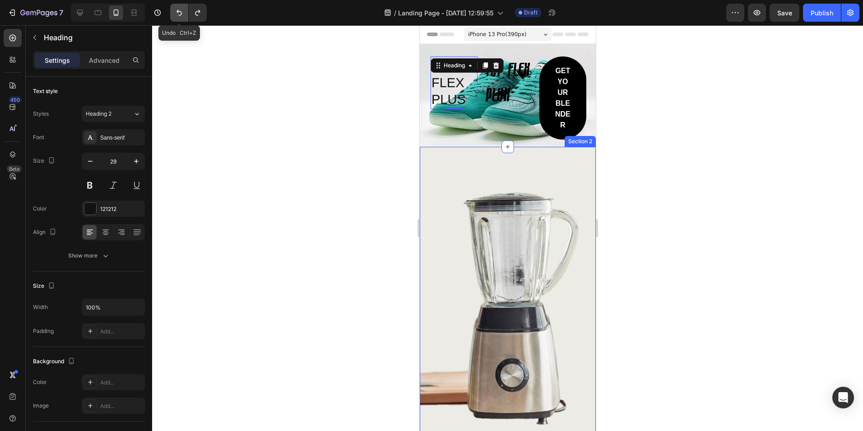
click at [174, 13] on button "Undo/Redo" at bounding box center [179, 13] width 18 height 18
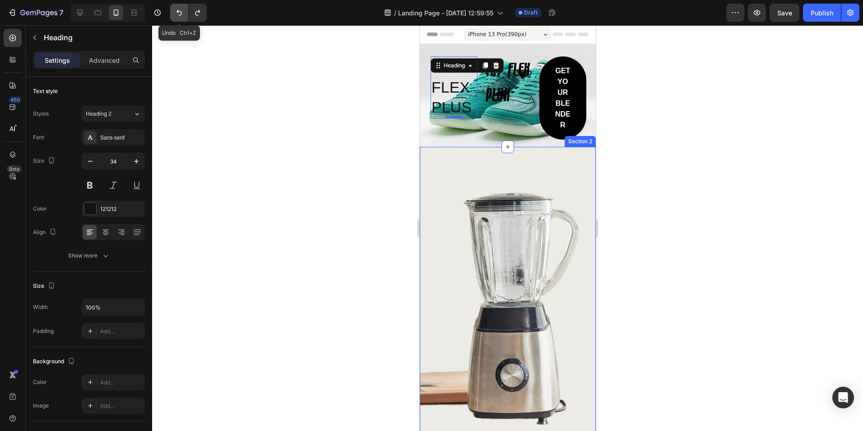
click at [174, 13] on button "Undo/Redo" at bounding box center [179, 13] width 18 height 18
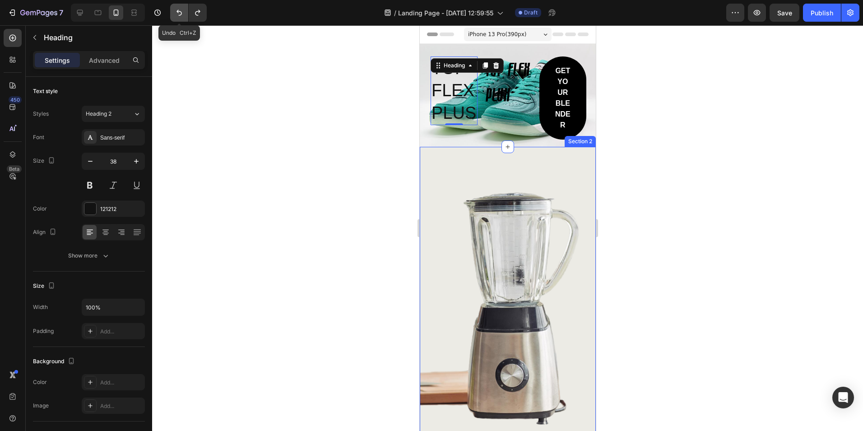
click at [174, 13] on button "Undo/Redo" at bounding box center [179, 13] width 18 height 18
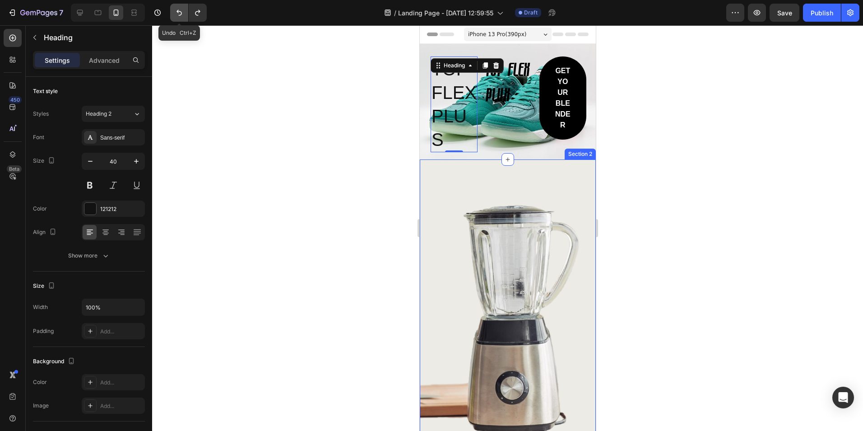
click at [174, 13] on button "Undo/Redo" at bounding box center [179, 13] width 18 height 18
type input "41"
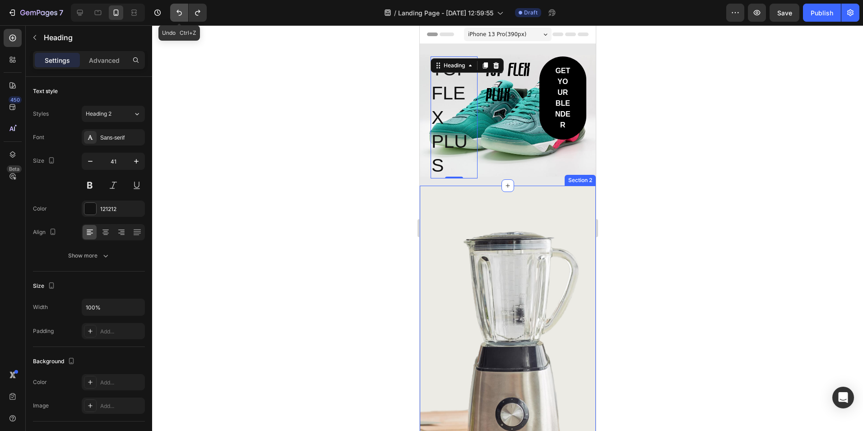
click at [174, 13] on button "Undo/Redo" at bounding box center [179, 13] width 18 height 18
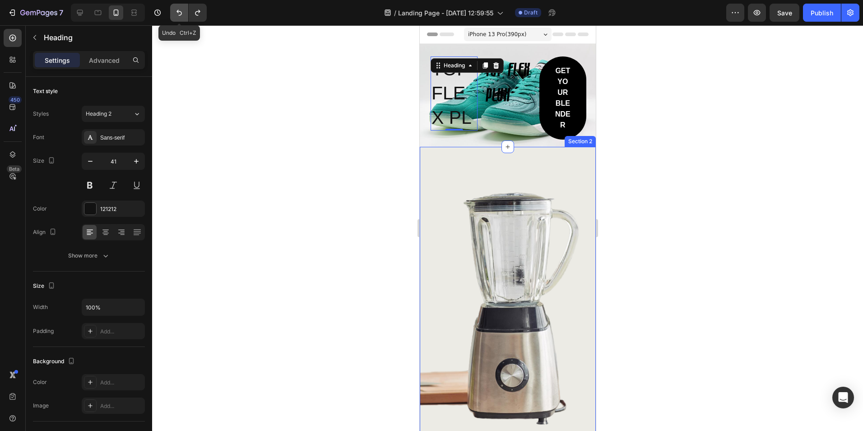
click at [174, 13] on button "Undo/Redo" at bounding box center [179, 13] width 18 height 18
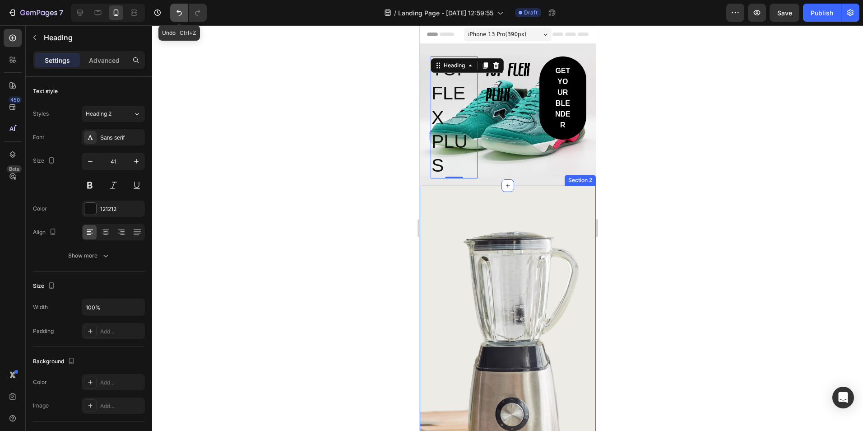
click at [174, 13] on button "Undo/Redo" at bounding box center [179, 13] width 18 height 18
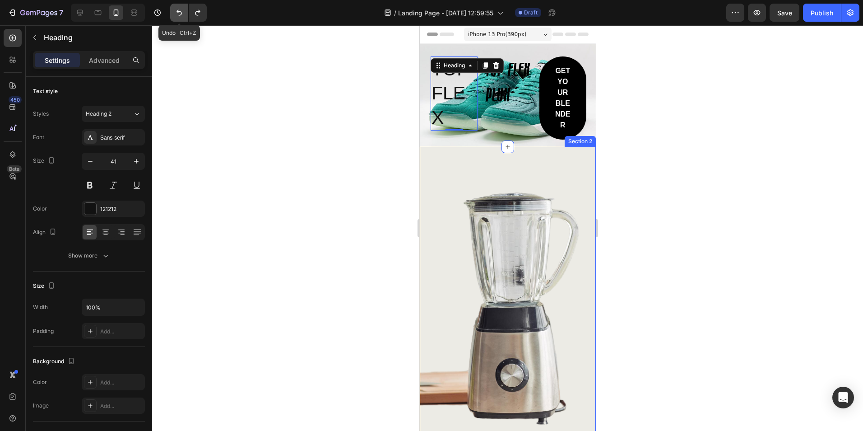
click at [173, 13] on button "Undo/Redo" at bounding box center [179, 13] width 18 height 18
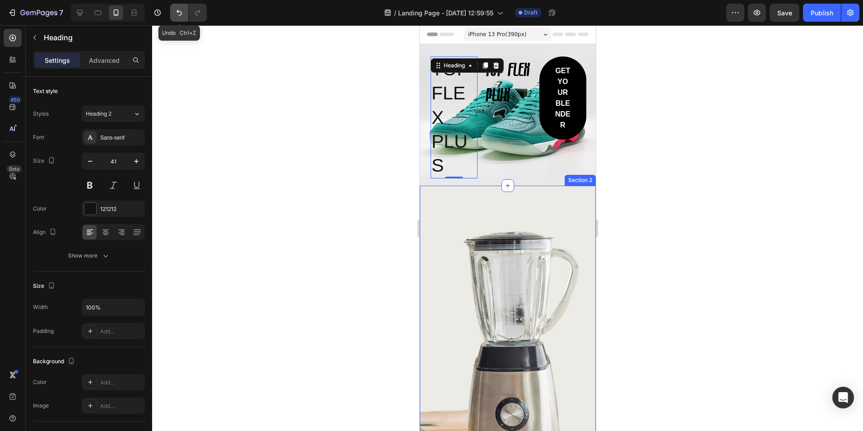
click at [173, 13] on button "Undo/Redo" at bounding box center [179, 13] width 18 height 18
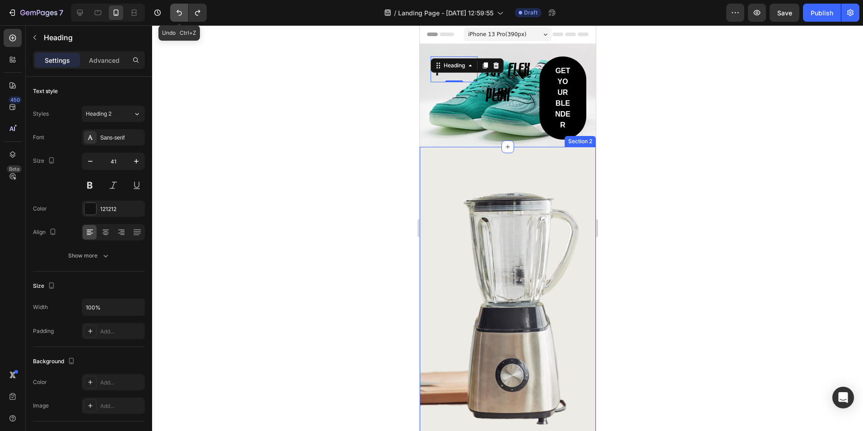
click at [173, 13] on button "Undo/Redo" at bounding box center [179, 13] width 18 height 18
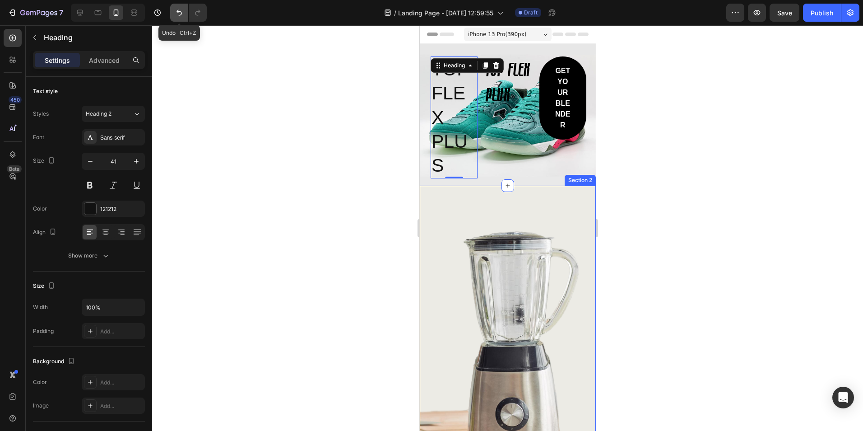
click at [173, 13] on button "Undo/Redo" at bounding box center [179, 13] width 18 height 18
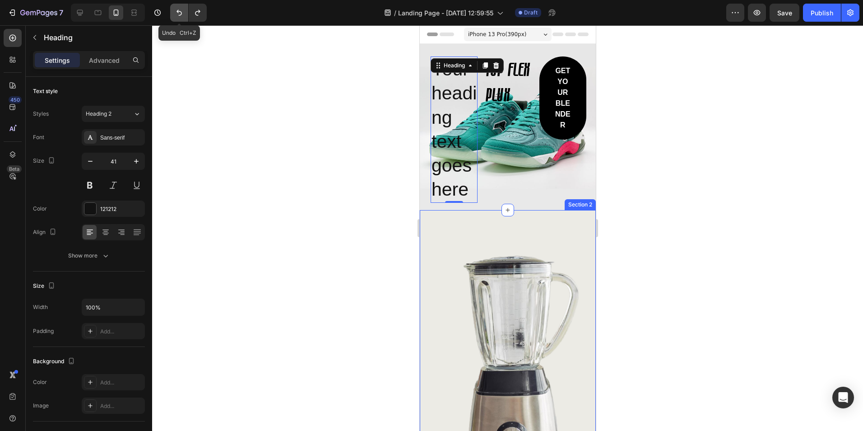
click at [173, 13] on button "Undo/Redo" at bounding box center [179, 13] width 18 height 18
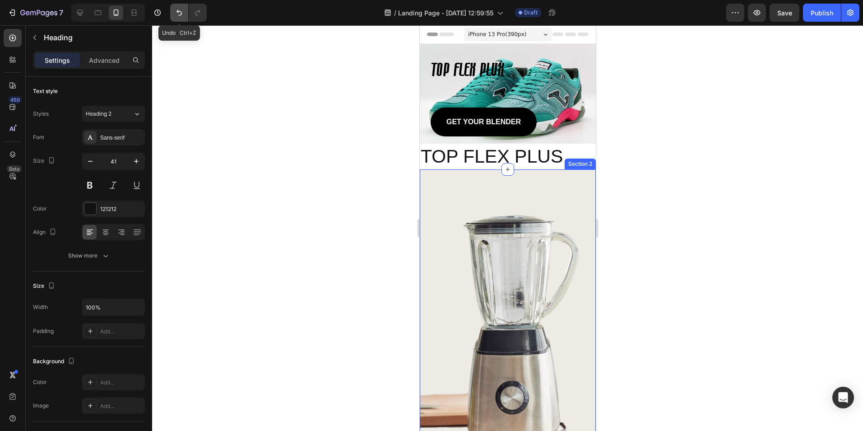
click at [173, 13] on button "Undo/Redo" at bounding box center [179, 13] width 18 height 18
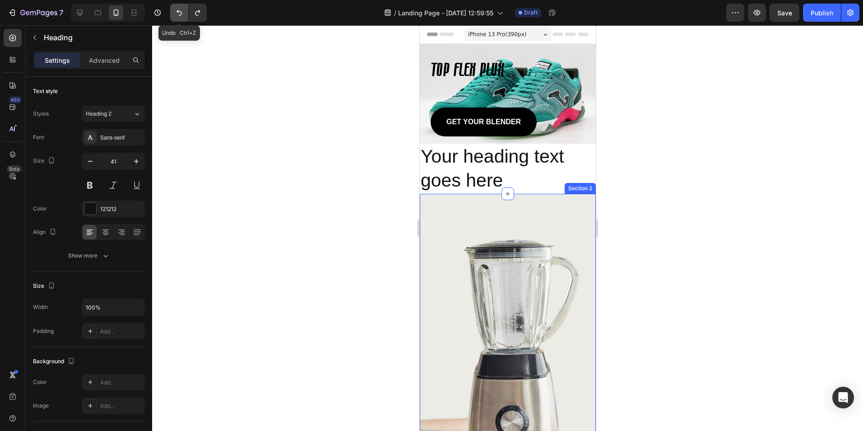
click at [173, 13] on button "Undo/Redo" at bounding box center [179, 13] width 18 height 18
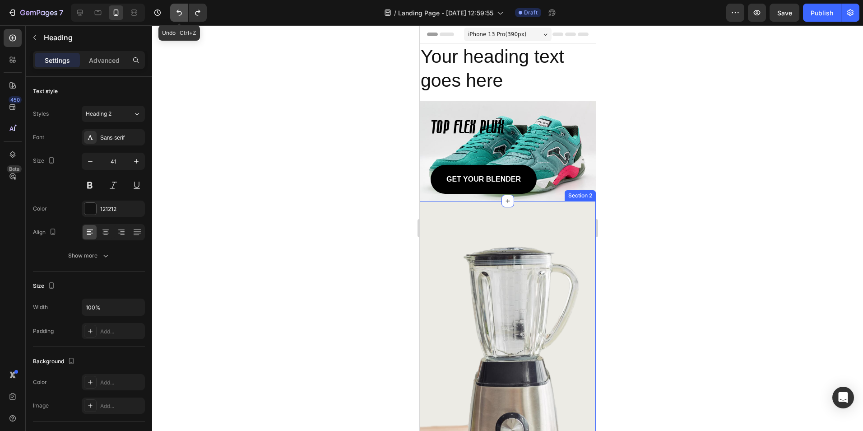
click at [173, 13] on button "Undo/Redo" at bounding box center [179, 13] width 18 height 18
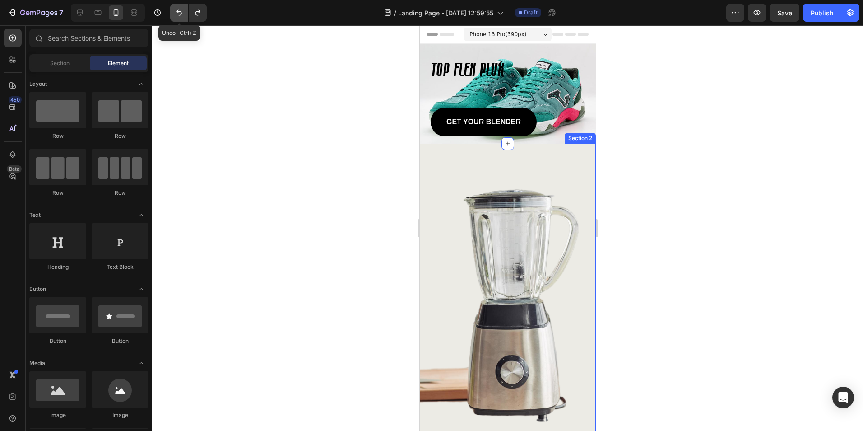
click at [173, 13] on button "Undo/Redo" at bounding box center [179, 13] width 18 height 18
click at [173, 14] on button "Undo/Redo" at bounding box center [179, 13] width 18 height 18
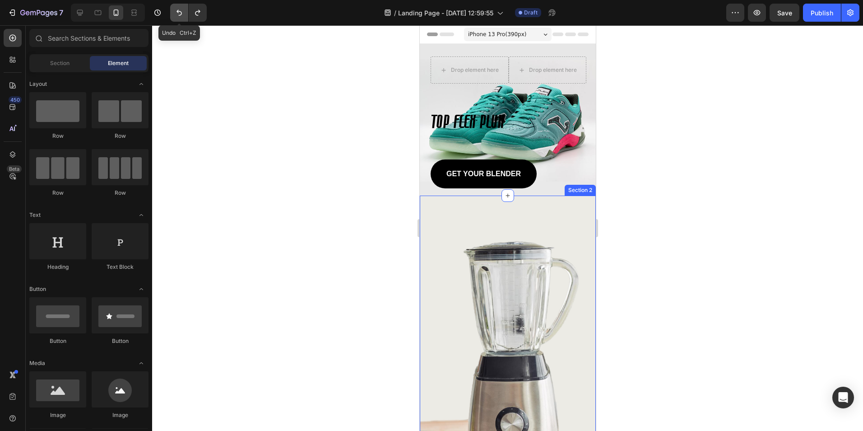
click at [175, 11] on icon "Undo/Redo" at bounding box center [179, 12] width 9 height 9
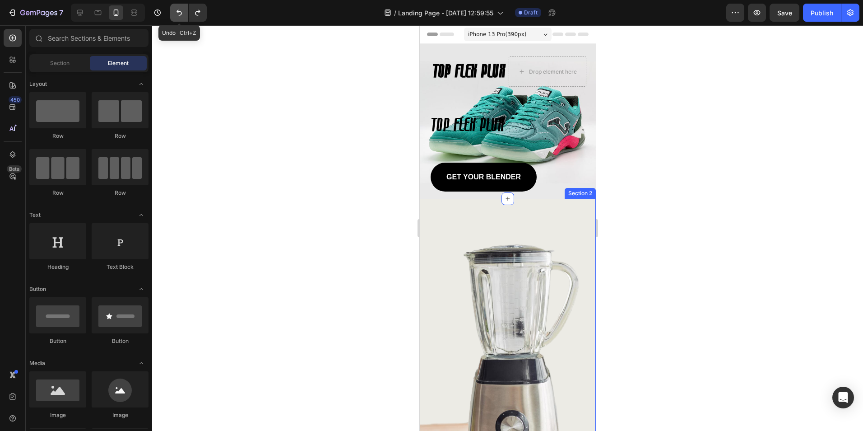
click at [176, 11] on icon "Undo/Redo" at bounding box center [179, 12] width 9 height 9
click at [176, 8] on button "Undo/Redo" at bounding box center [179, 13] width 18 height 18
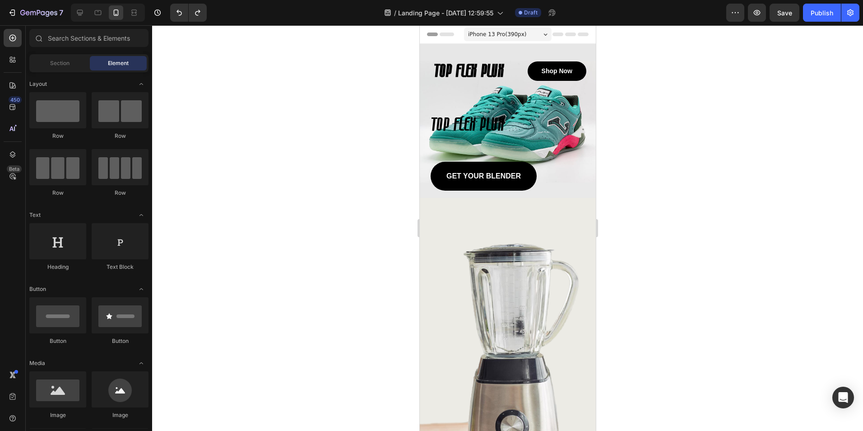
click at [273, 119] on div at bounding box center [507, 227] width 711 height 405
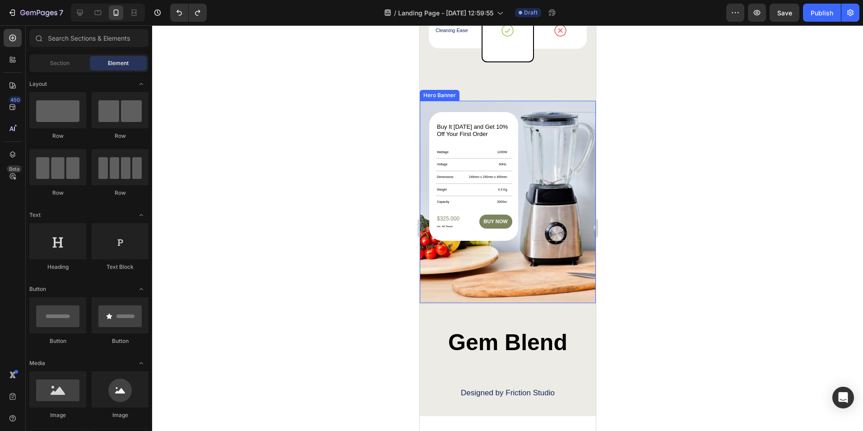
scroll to position [2742, 0]
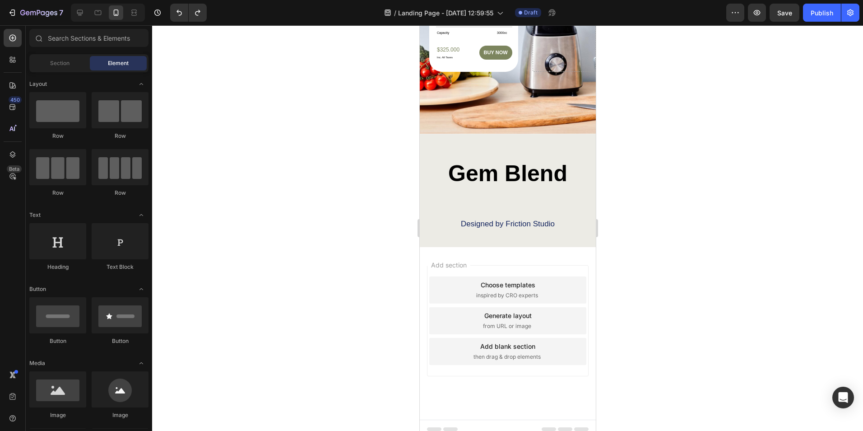
click at [482, 374] on div "Add section Choose templates inspired by CRO experts Generate layout from URL o…" at bounding box center [507, 333] width 176 height 172
click at [559, 251] on div "Add section Choose templates inspired by CRO experts Generate layout from URL o…" at bounding box center [507, 333] width 176 height 172
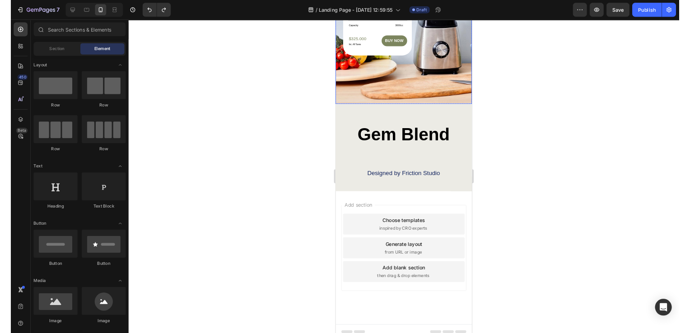
scroll to position [2516, 0]
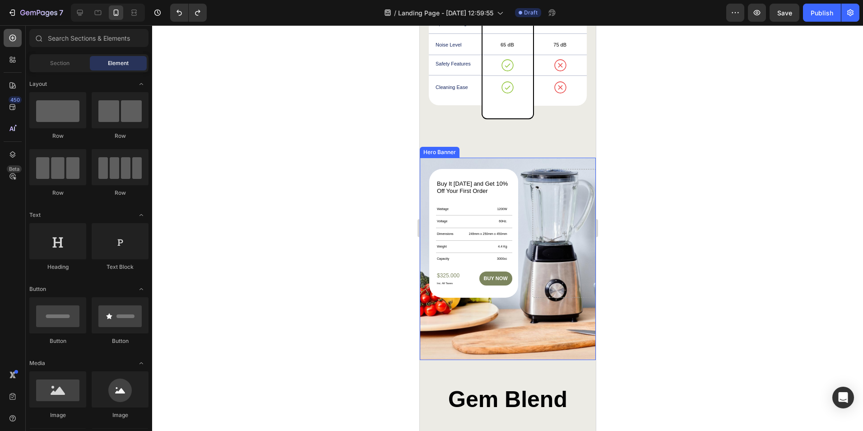
click at [16, 41] on icon at bounding box center [12, 37] width 9 height 9
click at [58, 67] on div "Section" at bounding box center [59, 63] width 57 height 14
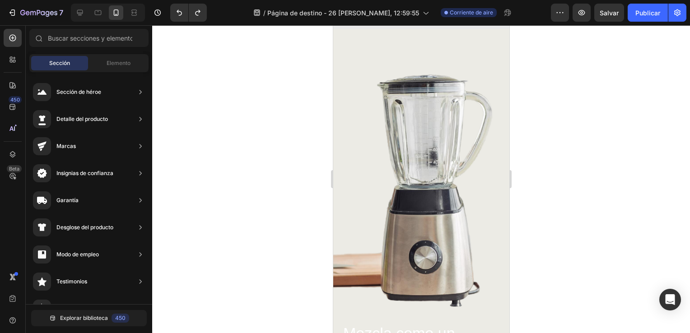
scroll to position [0, 0]
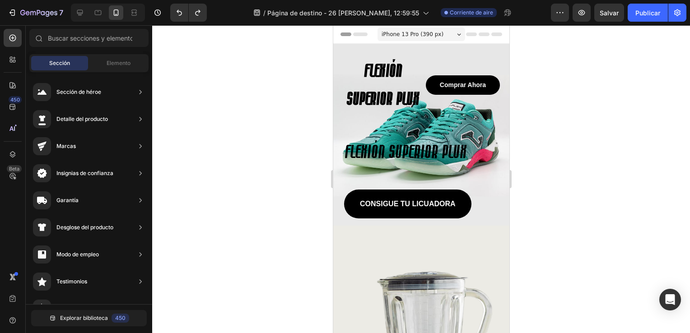
click at [272, 138] on div at bounding box center [421, 179] width 538 height 308
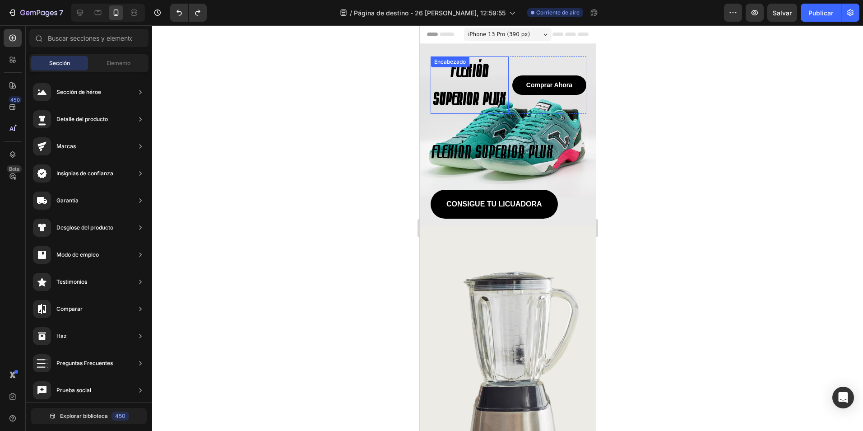
click at [468, 90] on h1 "FLEXIÓN SUPERIOR PLUX" at bounding box center [469, 84] width 78 height 57
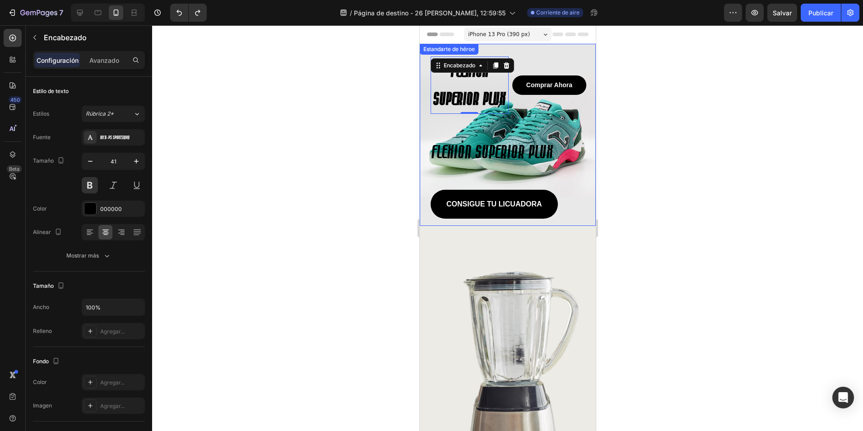
click at [307, 148] on div at bounding box center [507, 227] width 711 height 405
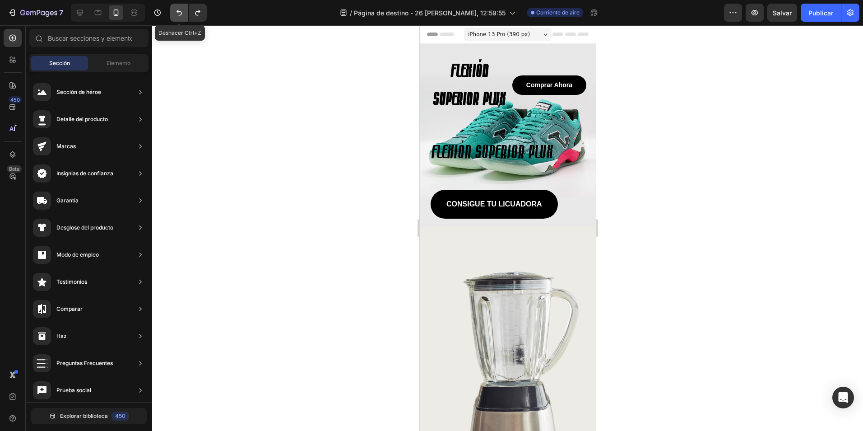
click at [175, 7] on button "Deshacer/Rehacer" at bounding box center [179, 13] width 18 height 18
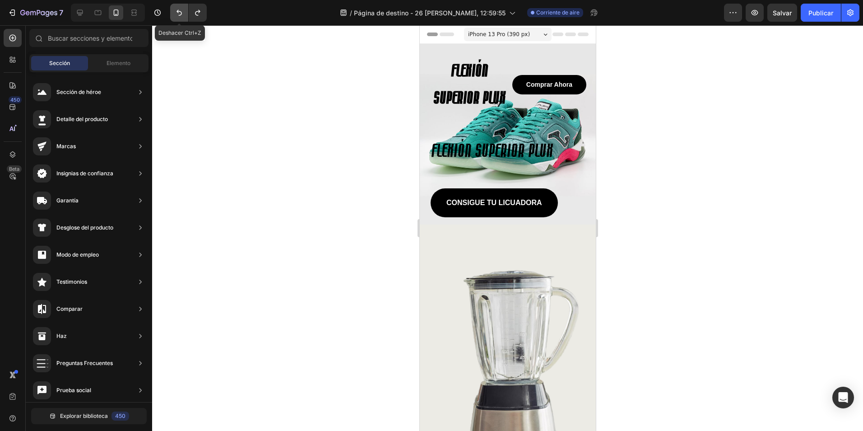
click at [175, 7] on button "Deshacer/Rehacer" at bounding box center [179, 13] width 18 height 18
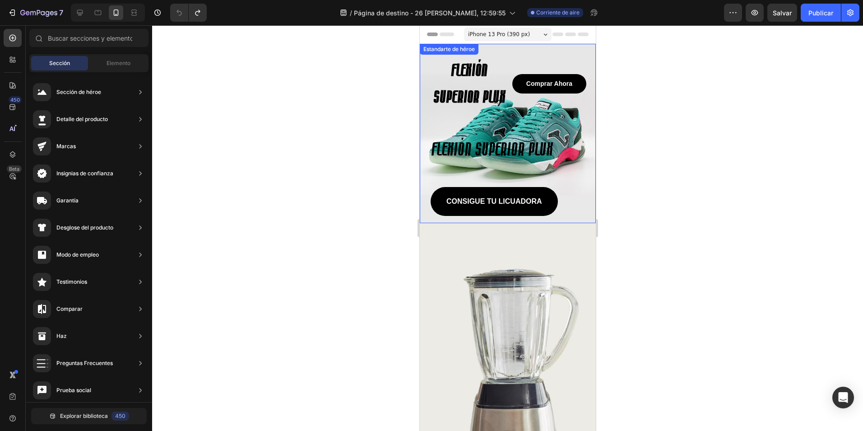
click at [455, 77] on h1 "FLEXIÓN SUPERIOR PLUX" at bounding box center [469, 83] width 78 height 55
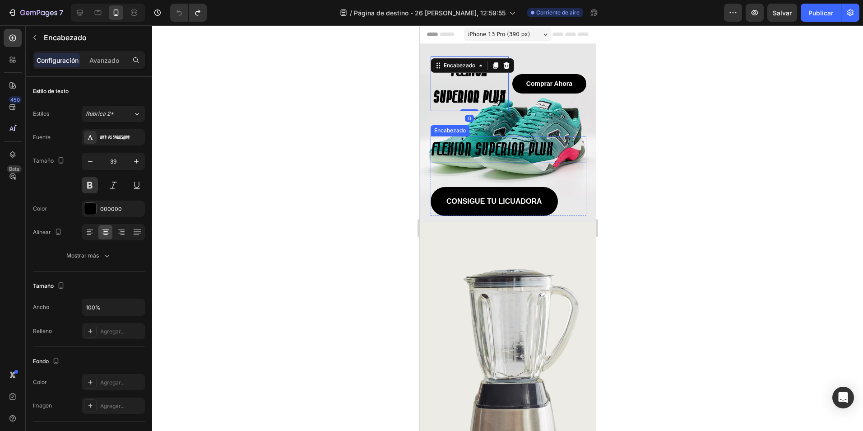
click at [475, 145] on h2 "FLEXIÓN SUPERIOR PLUX" at bounding box center [508, 149] width 156 height 27
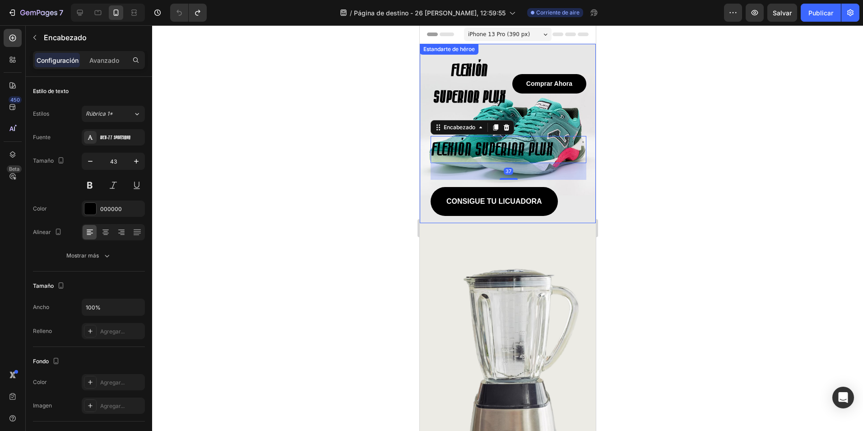
click at [380, 125] on div at bounding box center [507, 227] width 711 height 405
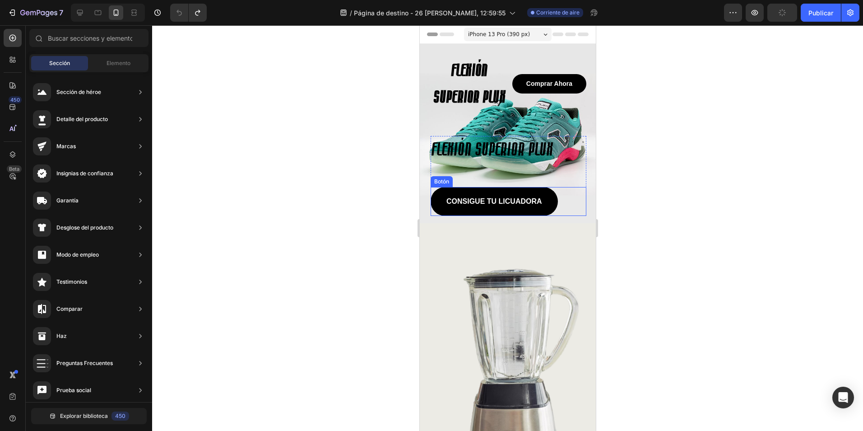
click at [440, 183] on div "Botón" at bounding box center [441, 181] width 19 height 8
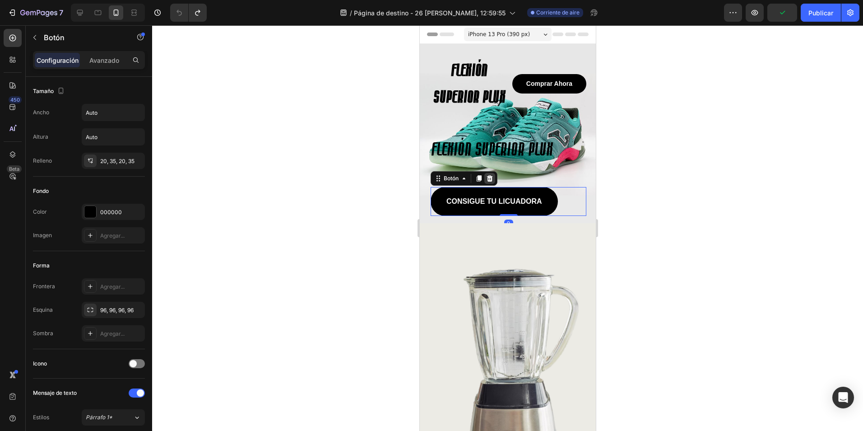
click at [487, 178] on icon at bounding box center [490, 178] width 6 height 6
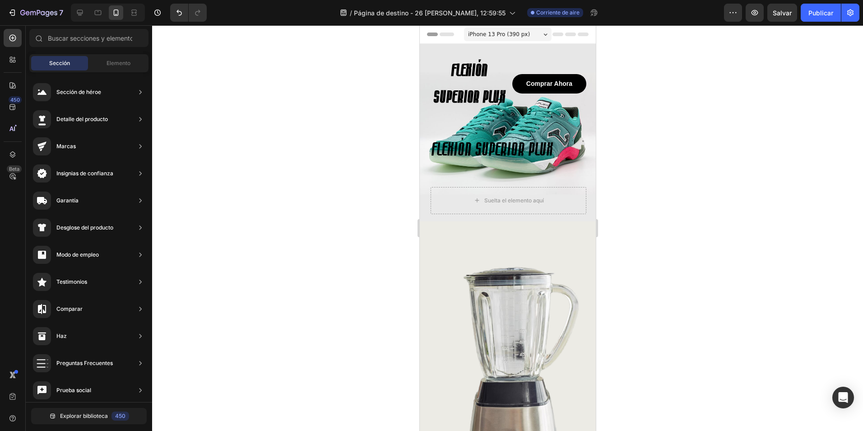
click at [355, 174] on div at bounding box center [507, 227] width 711 height 405
click at [345, 152] on div at bounding box center [507, 227] width 711 height 405
click at [425, 48] on div "Estandarte de héroe" at bounding box center [448, 49] width 55 height 8
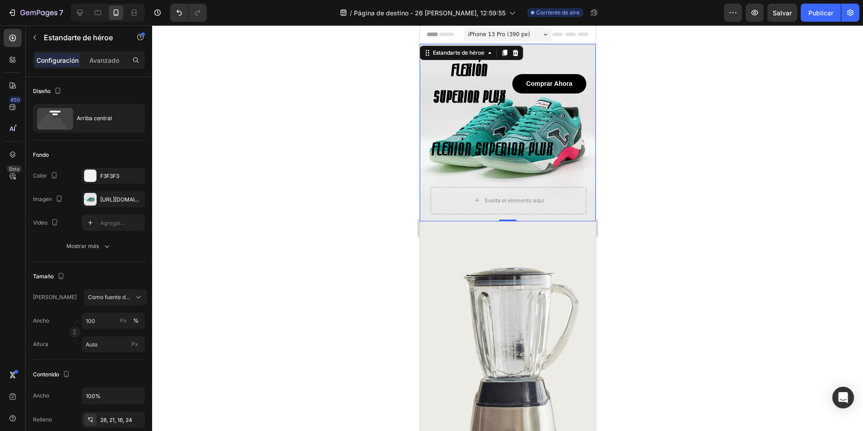
click at [274, 112] on div at bounding box center [507, 227] width 711 height 405
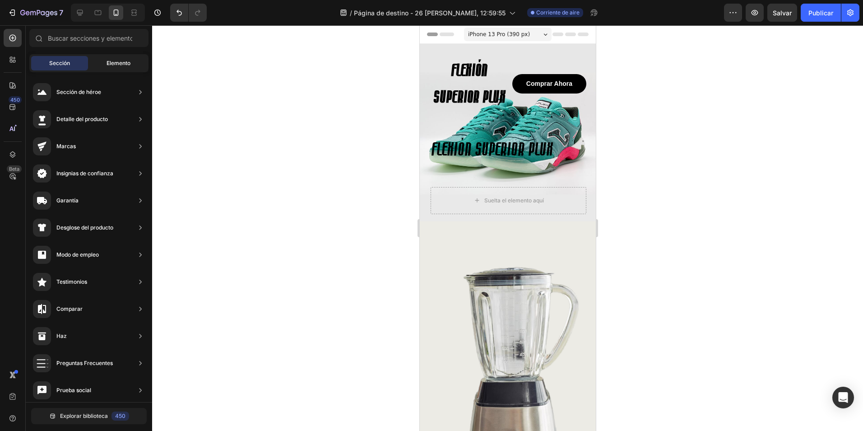
click at [110, 62] on span "Elemento" at bounding box center [119, 63] width 24 height 8
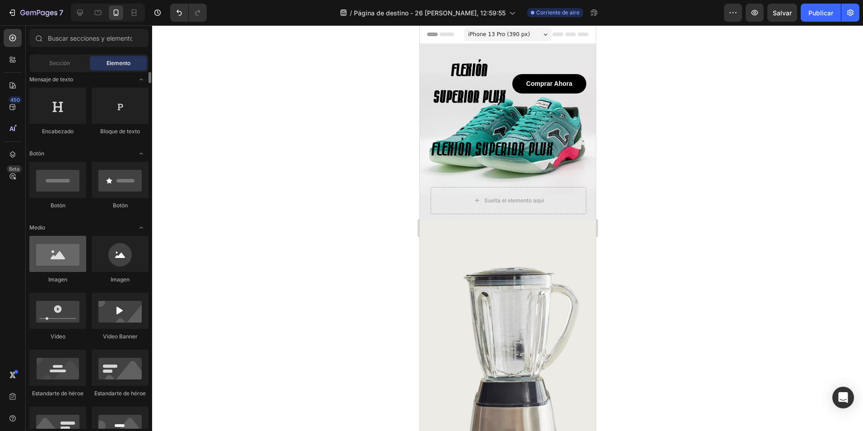
scroll to position [90, 0]
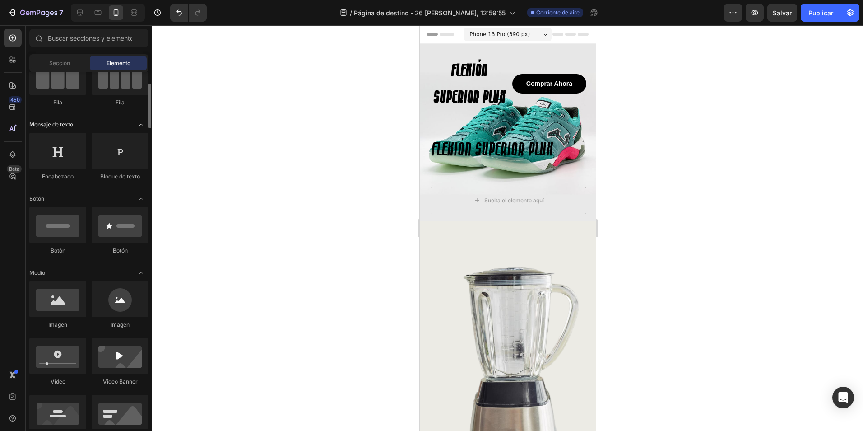
click at [142, 123] on icon "Alternar abierto" at bounding box center [141, 124] width 7 height 7
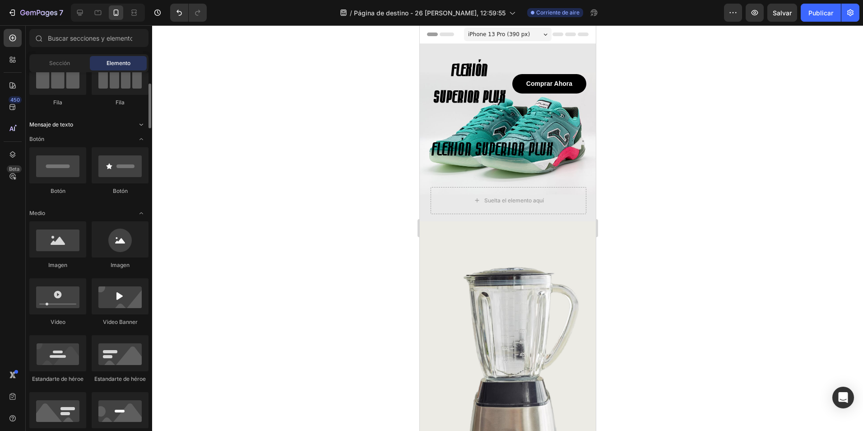
click at [142, 123] on icon "Alternar abierto" at bounding box center [141, 124] width 7 height 7
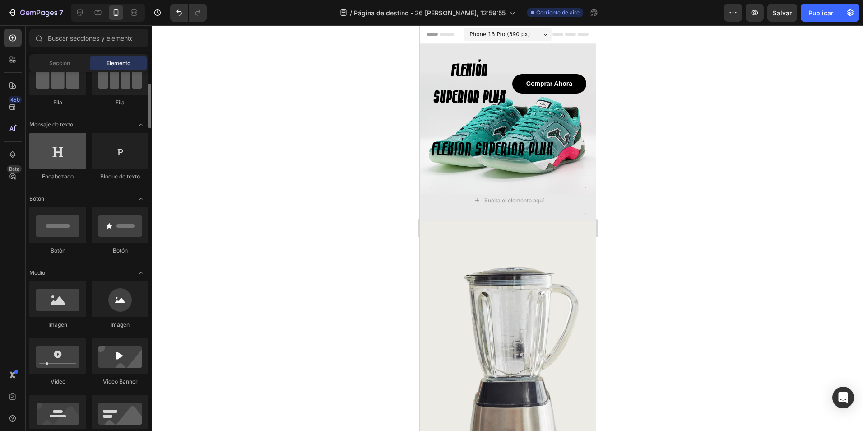
click at [54, 160] on div at bounding box center [57, 151] width 57 height 36
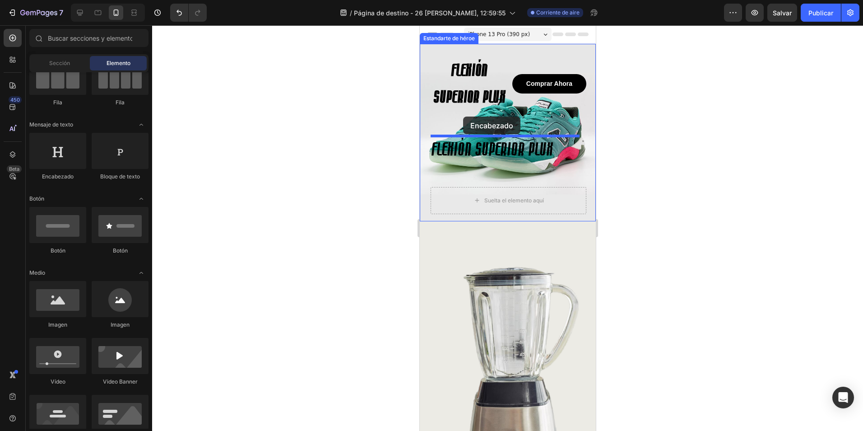
drag, startPoint x: 473, startPoint y: 185, endPoint x: 463, endPoint y: 116, distance: 69.5
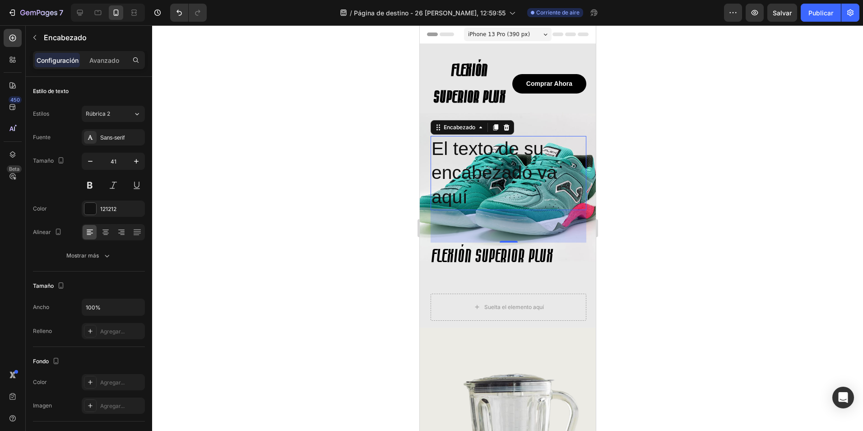
click at [462, 194] on h2 "El texto de su encabezado va aquí" at bounding box center [508, 173] width 156 height 74
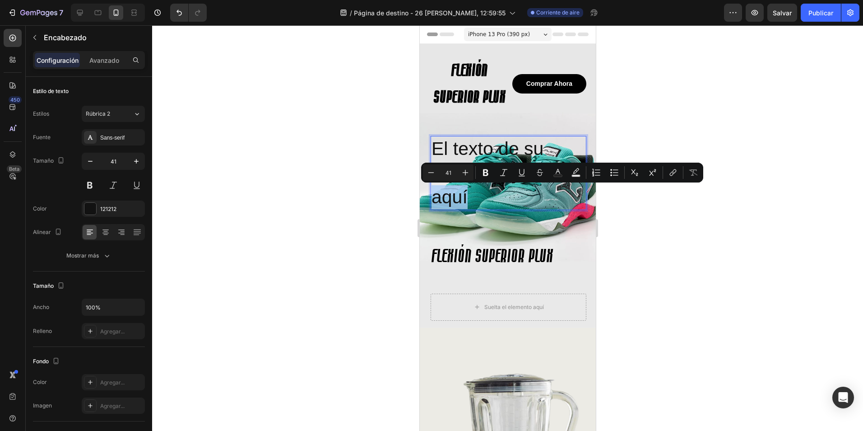
click at [465, 196] on p "El texto de su encabezado va aquí" at bounding box center [508, 173] width 154 height 72
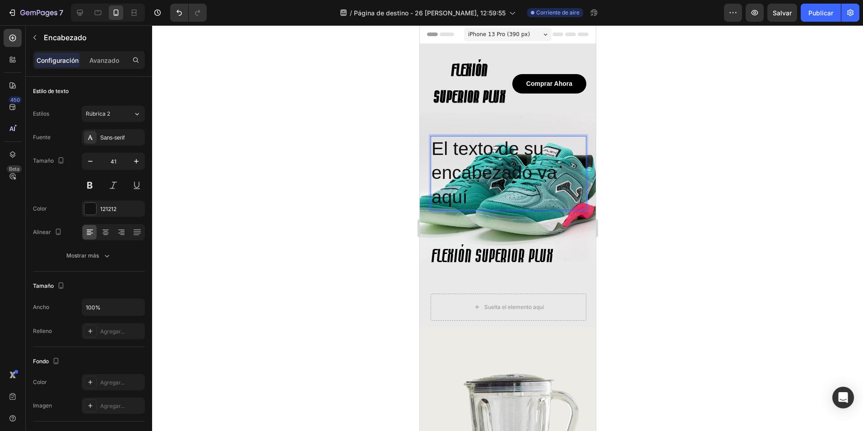
click at [465, 196] on p "El texto de su encabezado va aquí" at bounding box center [508, 173] width 154 height 72
click at [463, 163] on p "El texto de su encabezado va aquí" at bounding box center [508, 173] width 154 height 72
click at [489, 171] on p "El texto de su encabezado va aquí" at bounding box center [508, 173] width 154 height 72
click at [477, 164] on p "El texto de su encabezado va aquí" at bounding box center [508, 173] width 154 height 72
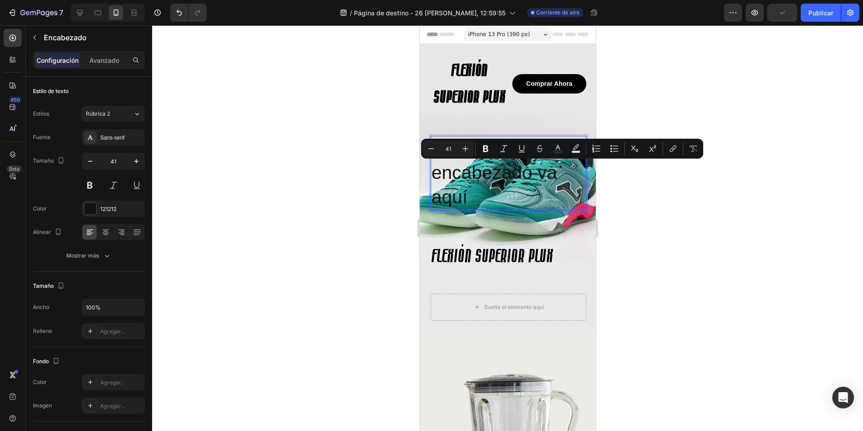
click at [499, 199] on p "El texto de su encabezado va aquí" at bounding box center [508, 173] width 154 height 72
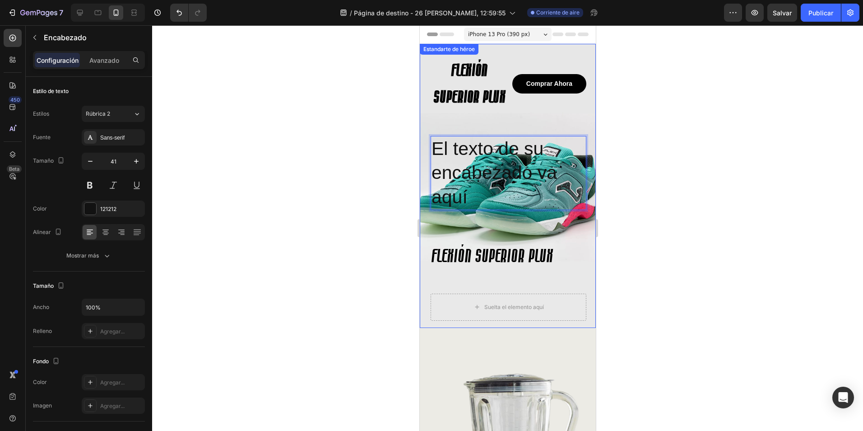
click at [430, 130] on div "FLEXIÓN SUPERIOR PLUX Encabezado Comprar ahora Botón Fila El texto de su encabe…" at bounding box center [508, 188] width 156 height 264
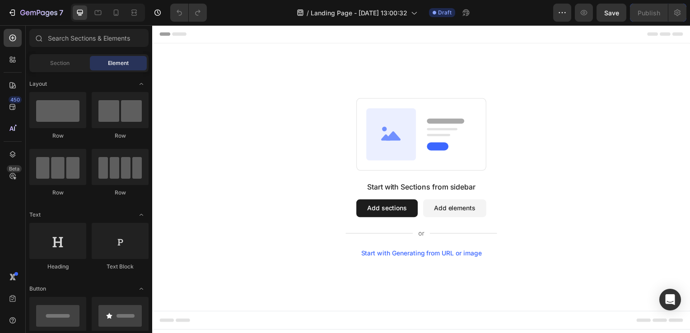
click at [392, 213] on button "Add sections" at bounding box center [388, 210] width 62 height 18
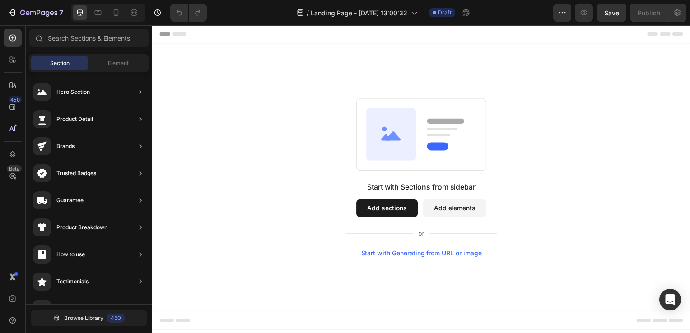
click at [456, 213] on button "Add elements" at bounding box center [457, 210] width 64 height 18
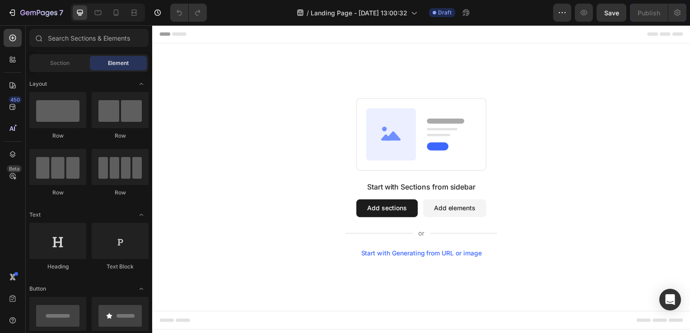
click at [389, 214] on button "Add sections" at bounding box center [388, 210] width 62 height 18
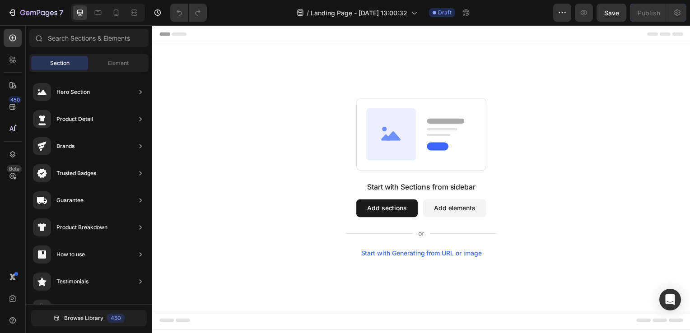
click at [471, 212] on button "Add elements" at bounding box center [457, 210] width 64 height 18
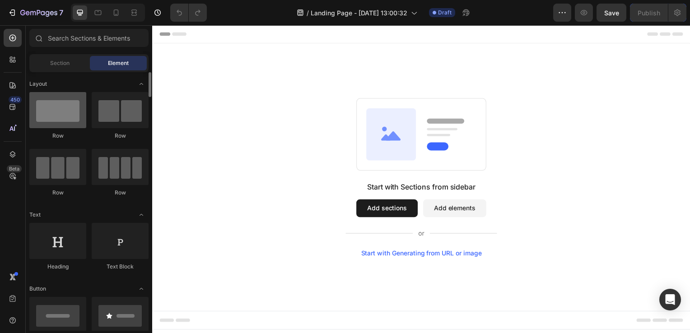
click at [67, 111] on div at bounding box center [57, 110] width 57 height 36
click at [67, 121] on div at bounding box center [57, 110] width 57 height 36
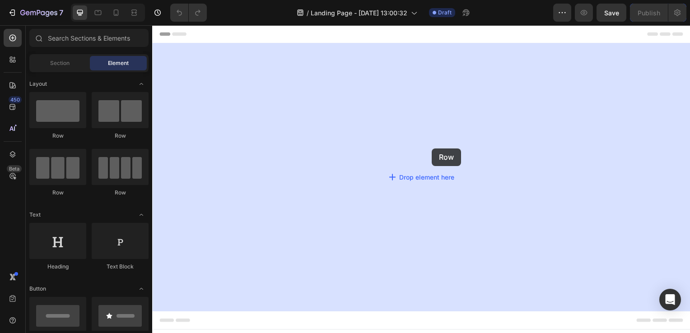
drag, startPoint x: 213, startPoint y: 136, endPoint x: 434, endPoint y: 149, distance: 220.7
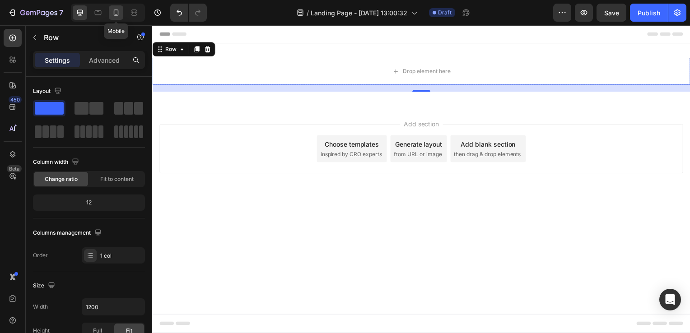
click at [116, 12] on icon at bounding box center [115, 12] width 9 height 9
type input "100%"
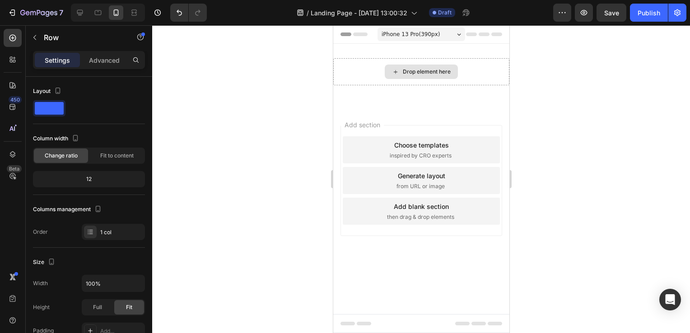
click at [427, 77] on div "Drop element here" at bounding box center [420, 72] width 73 height 14
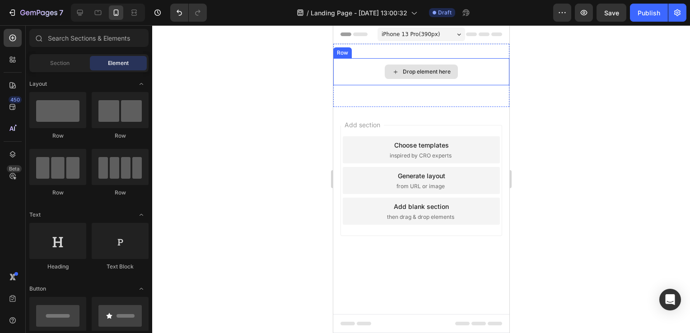
click at [366, 78] on div "Drop element here" at bounding box center [421, 71] width 176 height 27
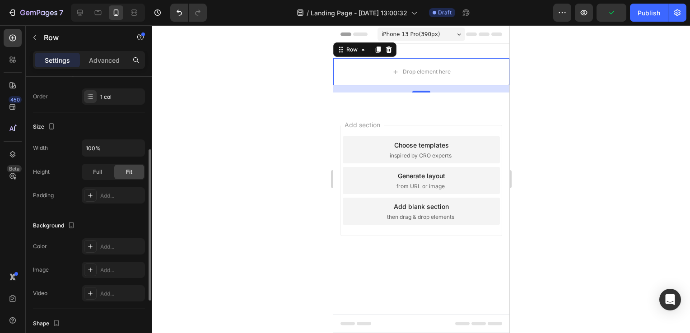
scroll to position [181, 0]
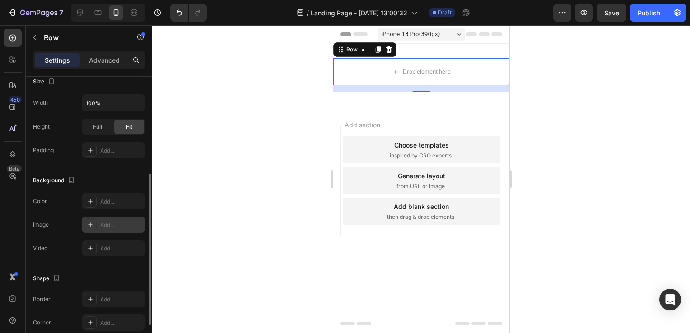
click at [112, 227] on div "Add..." at bounding box center [121, 225] width 42 height 8
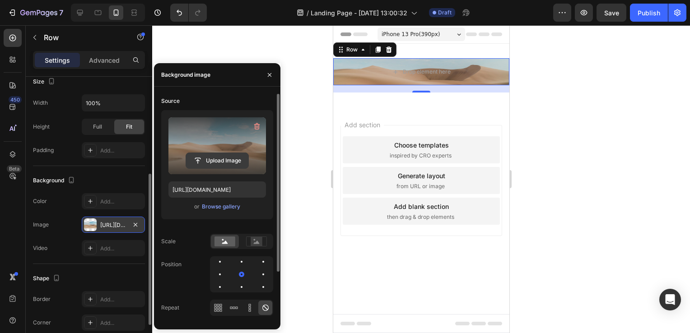
click at [231, 158] on input "file" at bounding box center [217, 160] width 62 height 15
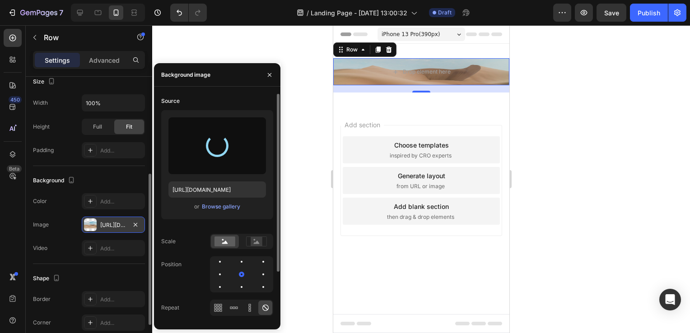
type input "[URL][DOMAIN_NAME]"
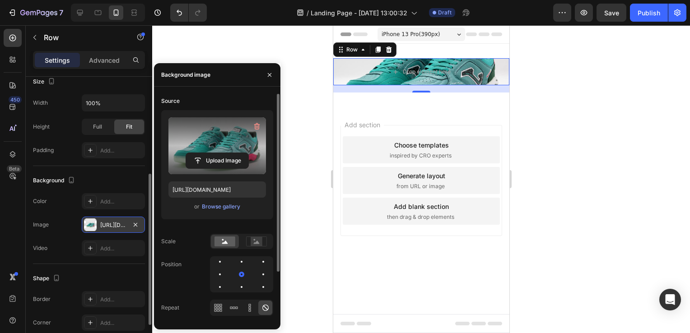
click at [306, 120] on div at bounding box center [421, 179] width 538 height 308
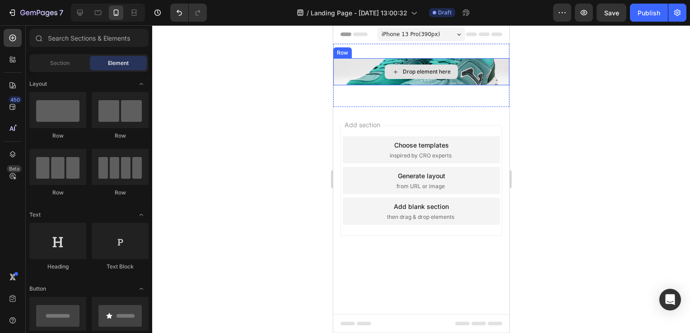
click at [364, 71] on div "Drop element here" at bounding box center [421, 71] width 176 height 27
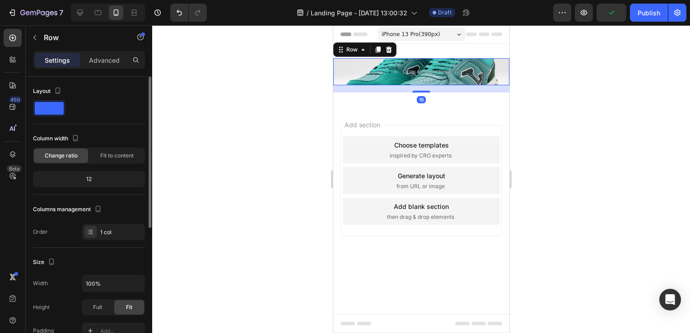
click at [113, 180] on div "12" at bounding box center [89, 179] width 108 height 13
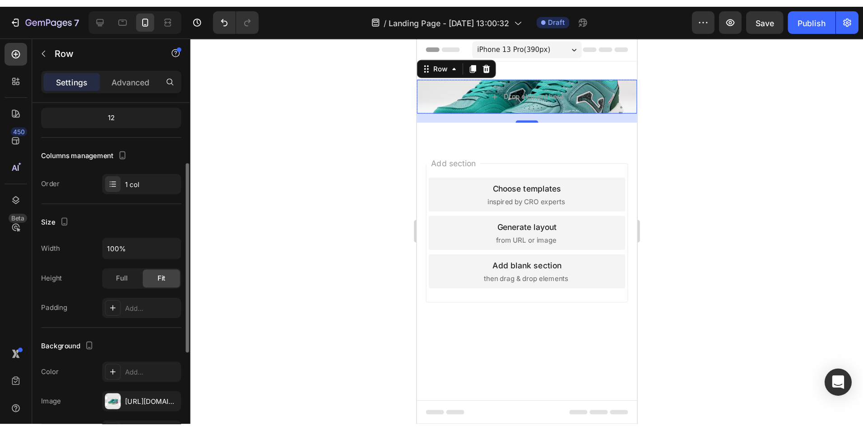
scroll to position [0, 0]
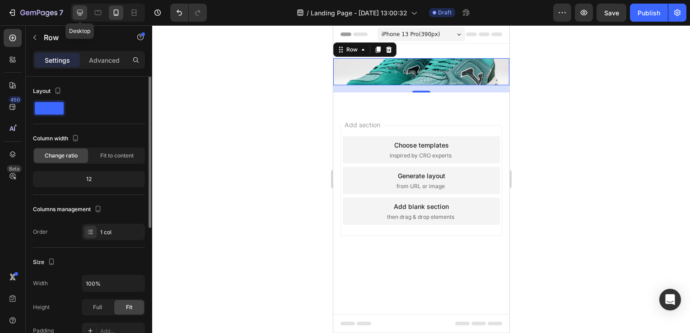
click at [78, 14] on icon at bounding box center [79, 12] width 9 height 9
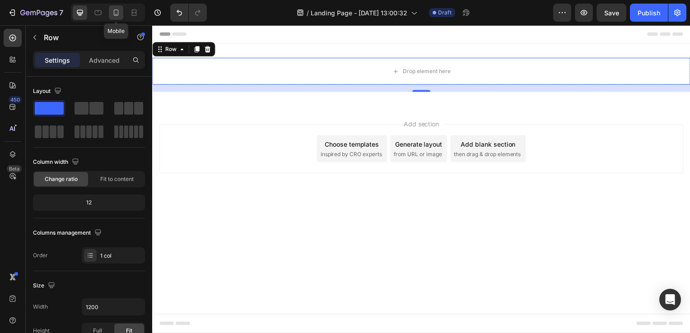
click at [116, 9] on icon at bounding box center [115, 12] width 9 height 9
type input "100%"
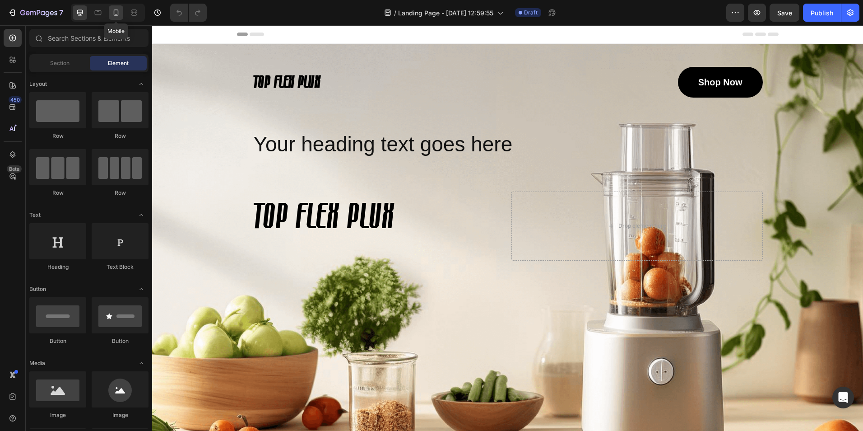
click at [116, 11] on icon at bounding box center [115, 12] width 9 height 9
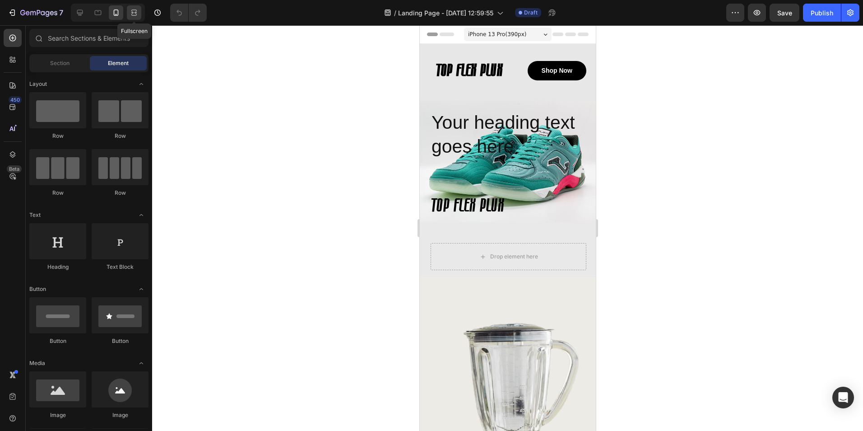
click at [135, 17] on icon at bounding box center [134, 12] width 9 height 9
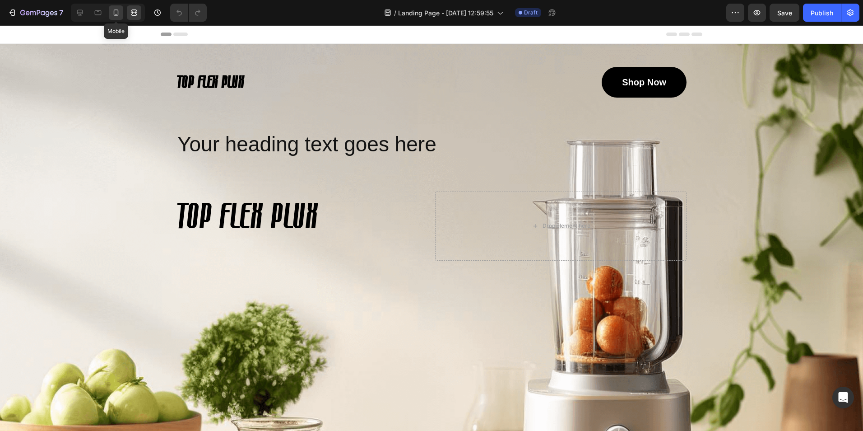
click at [115, 11] on icon at bounding box center [115, 12] width 9 height 9
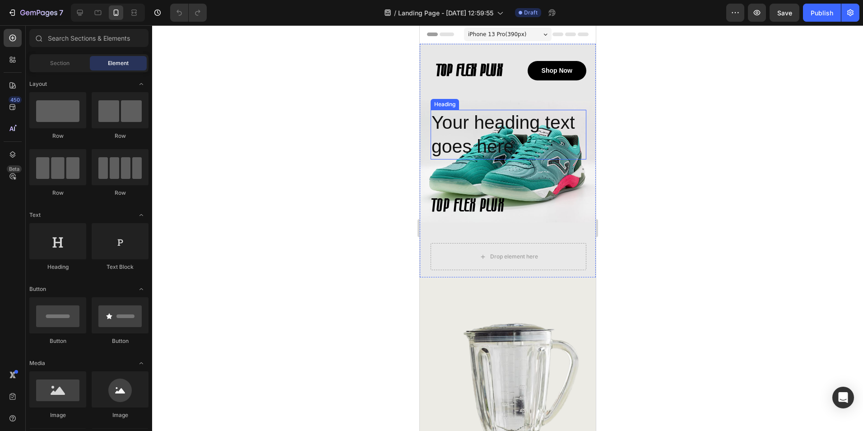
click at [492, 131] on h2 "Your heading text goes here" at bounding box center [508, 135] width 156 height 50
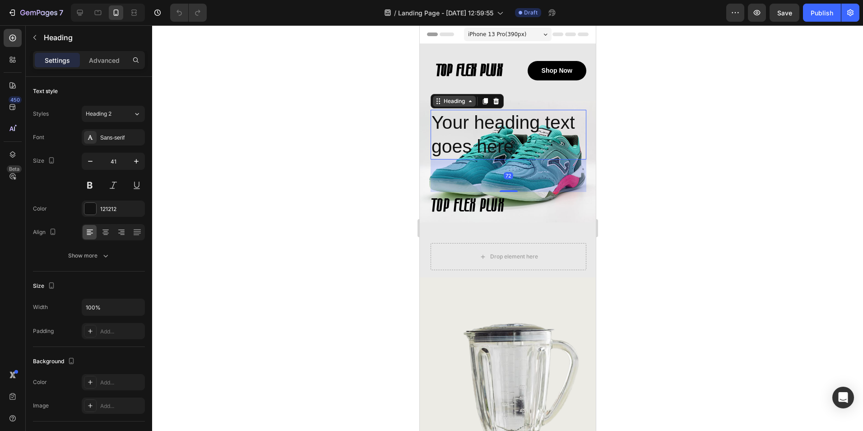
click at [469, 102] on icon at bounding box center [470, 101] width 3 height 2
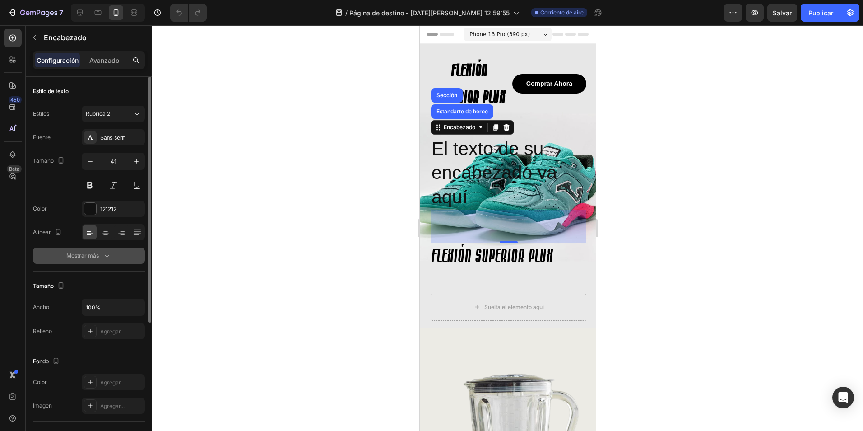
click at [106, 255] on icon "button" at bounding box center [106, 255] width 9 height 9
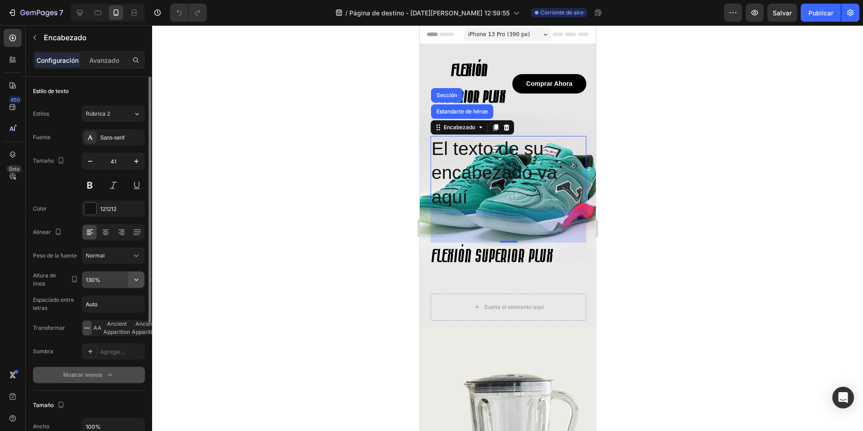
click at [138, 276] on icon "button" at bounding box center [136, 279] width 9 height 9
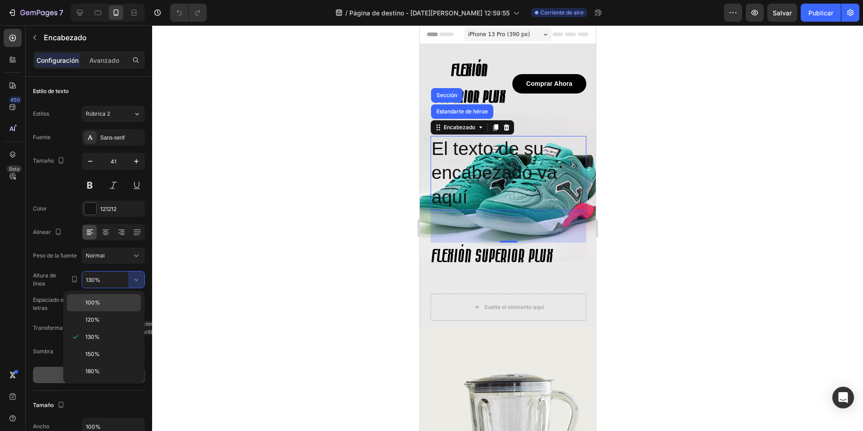
click at [97, 302] on span "100%" at bounding box center [92, 302] width 15 height 8
type input "100%"
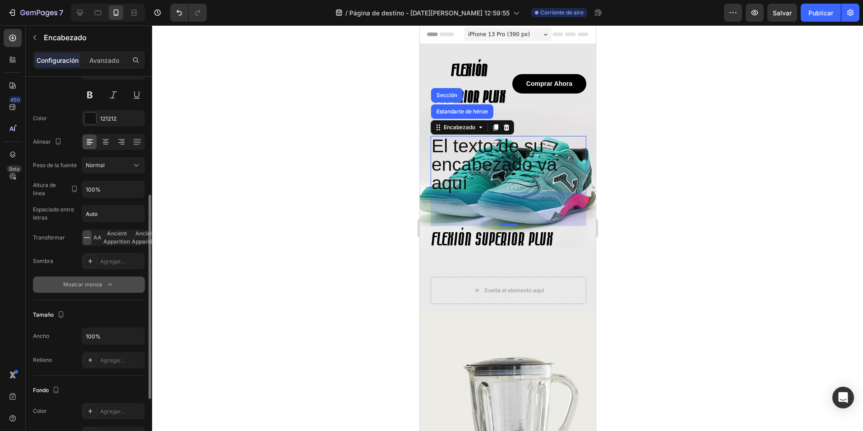
scroll to position [135, 0]
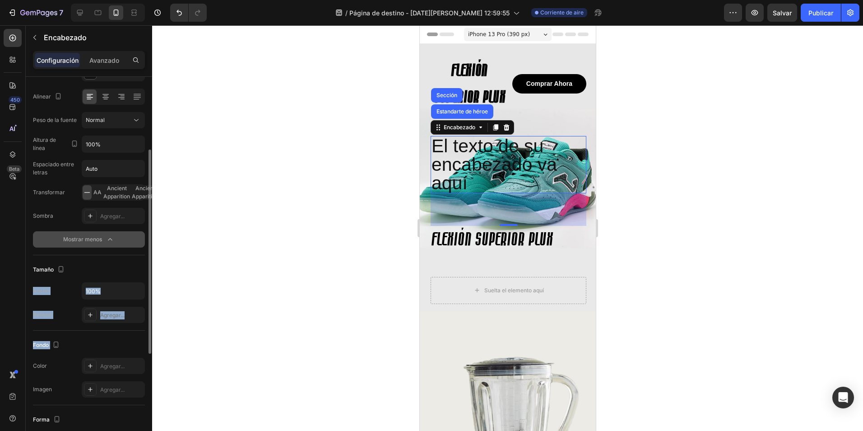
click at [103, 341] on div "Fondo" at bounding box center [89, 345] width 112 height 14
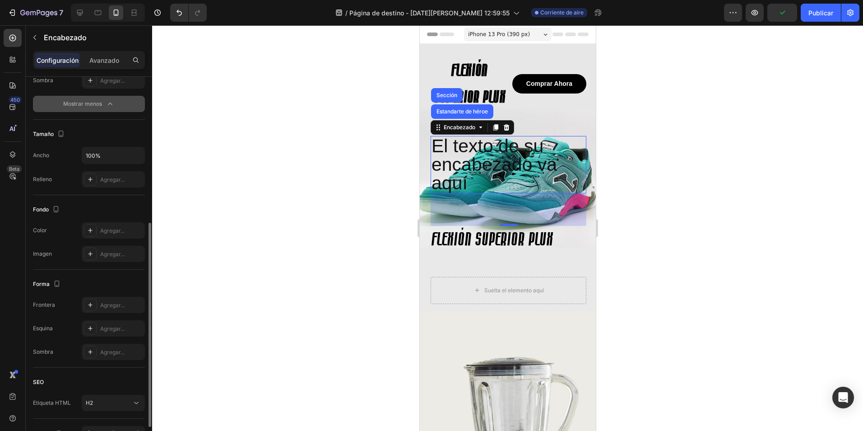
scroll to position [325, 0]
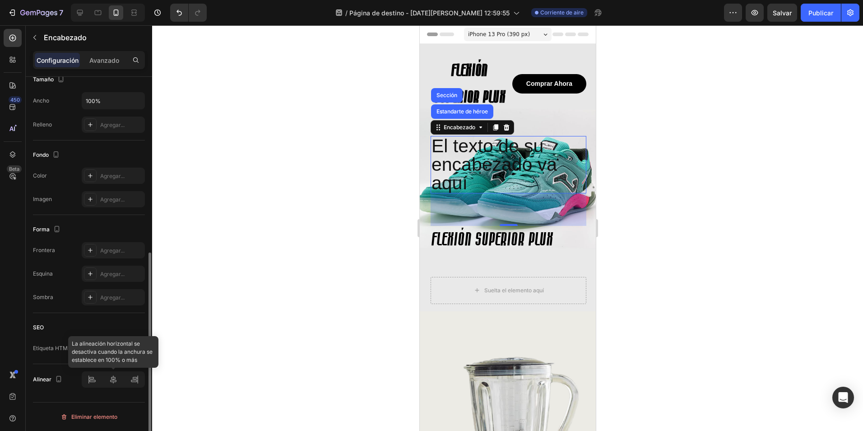
click at [113, 379] on div at bounding box center [113, 379] width 63 height 16
click at [94, 381] on div at bounding box center [113, 379] width 63 height 16
click at [99, 344] on div "H2" at bounding box center [109, 348] width 46 height 8
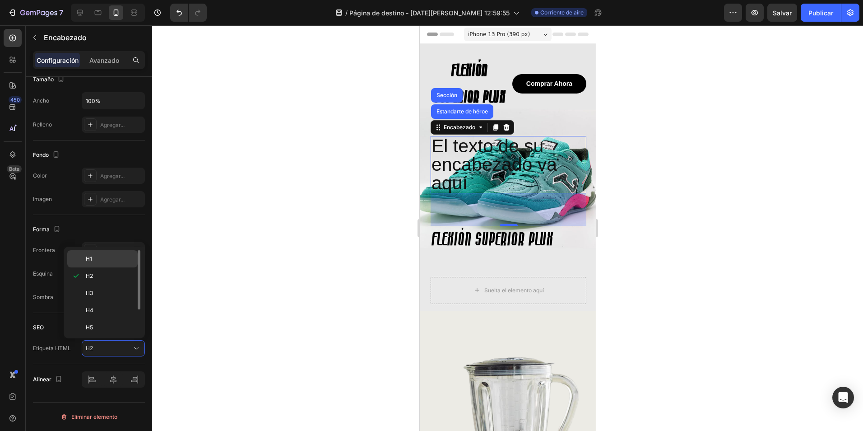
click at [99, 258] on p "H1" at bounding box center [110, 259] width 48 height 8
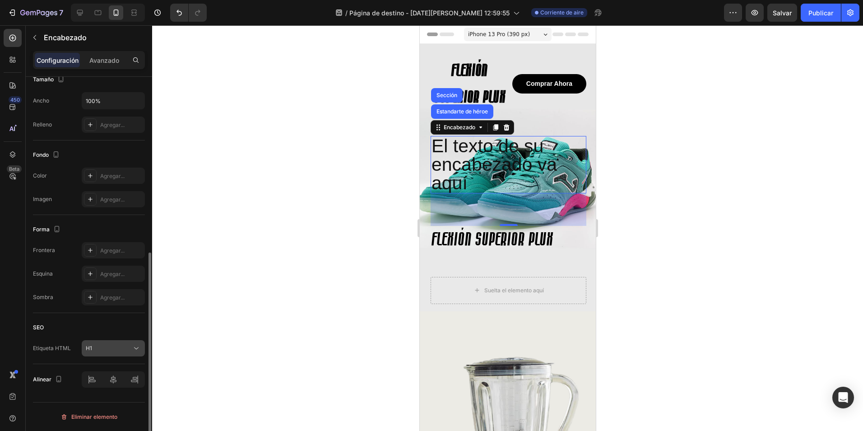
click at [99, 350] on div "H1" at bounding box center [109, 348] width 46 height 8
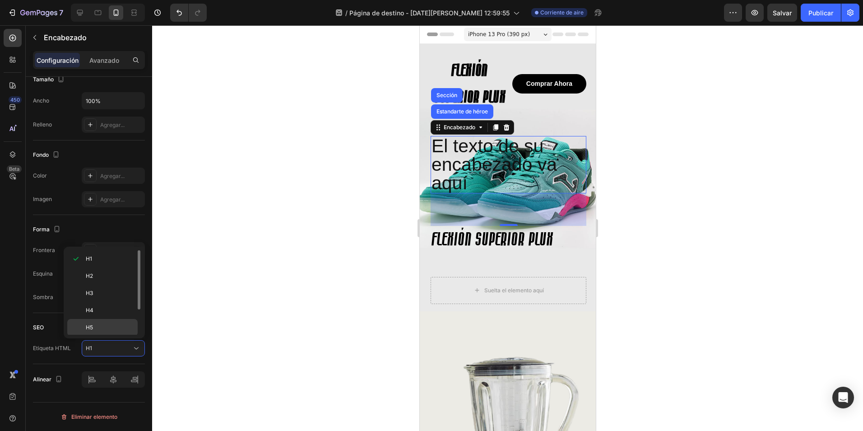
click at [95, 329] on p "H5" at bounding box center [110, 327] width 48 height 8
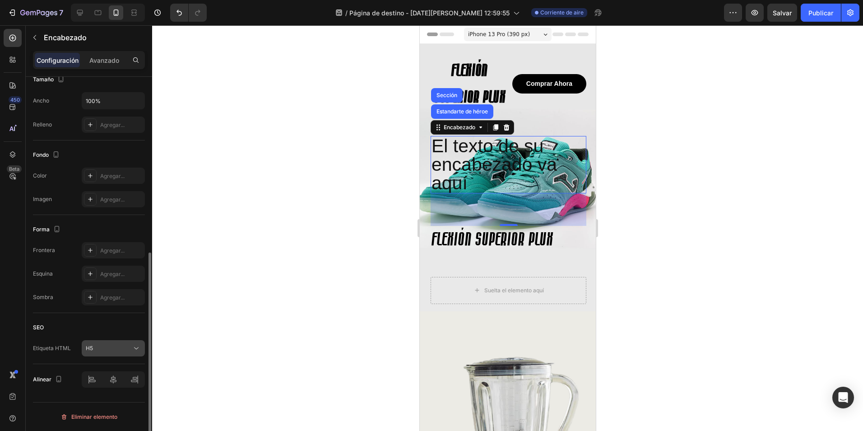
click at [103, 353] on button "H5" at bounding box center [113, 348] width 63 height 16
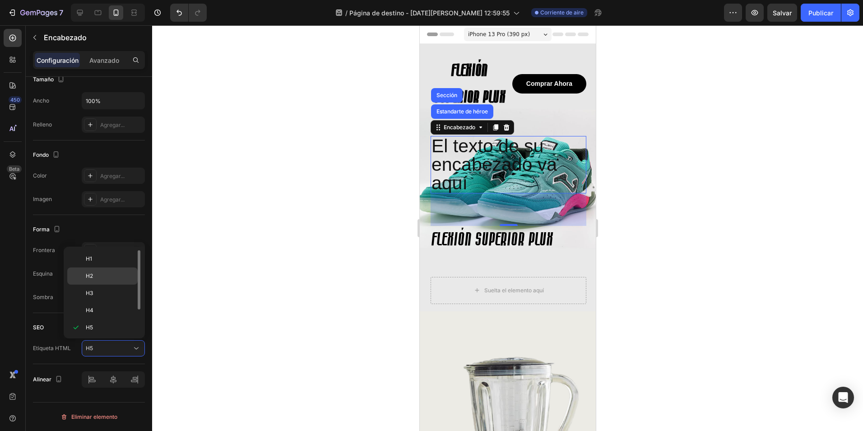
click at [103, 274] on p "H2" at bounding box center [110, 276] width 48 height 8
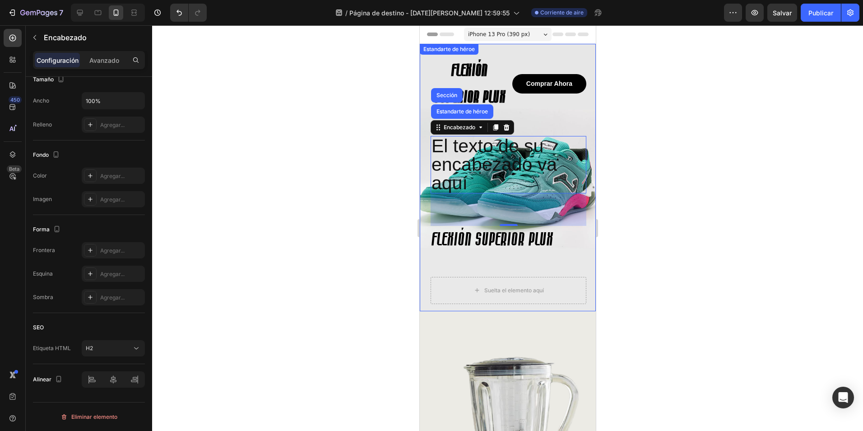
click at [348, 189] on div at bounding box center [507, 227] width 711 height 405
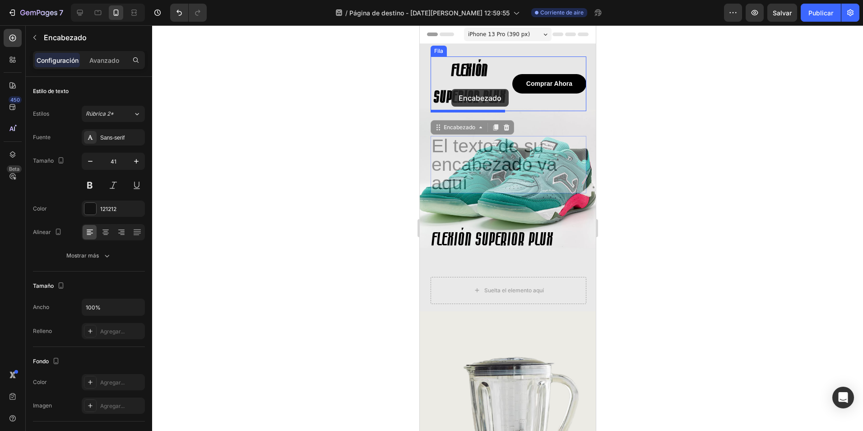
drag, startPoint x: 456, startPoint y: 95, endPoint x: 450, endPoint y: 91, distance: 7.3
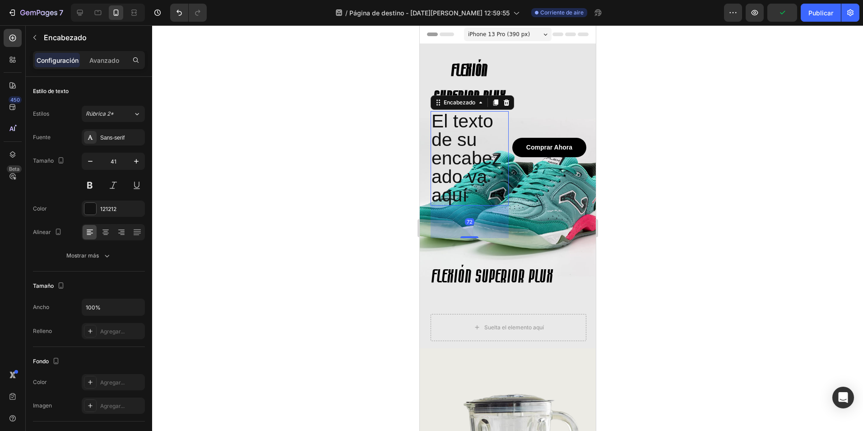
click at [453, 144] on h2 "El texto de su encabezado va aquí" at bounding box center [469, 158] width 78 height 94
click at [488, 199] on p "El texto de su encabezado va aquí" at bounding box center [469, 158] width 76 height 93
click at [696, 126] on div at bounding box center [507, 227] width 711 height 405
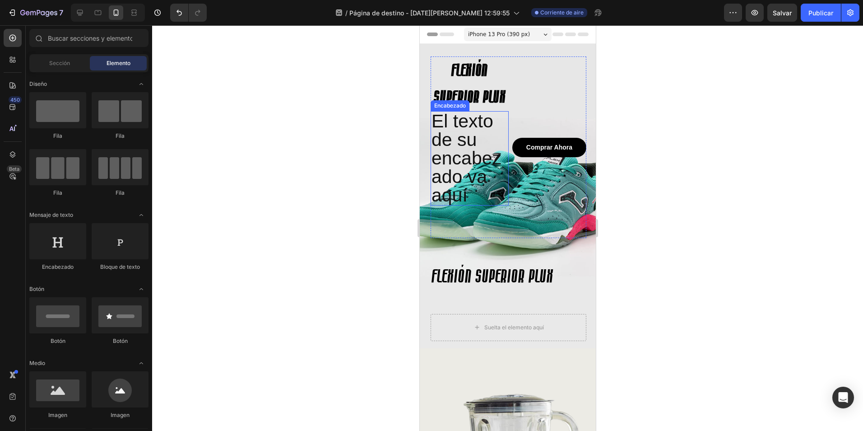
click at [456, 140] on p "El texto de su encabezado va aquí" at bounding box center [469, 158] width 76 height 93
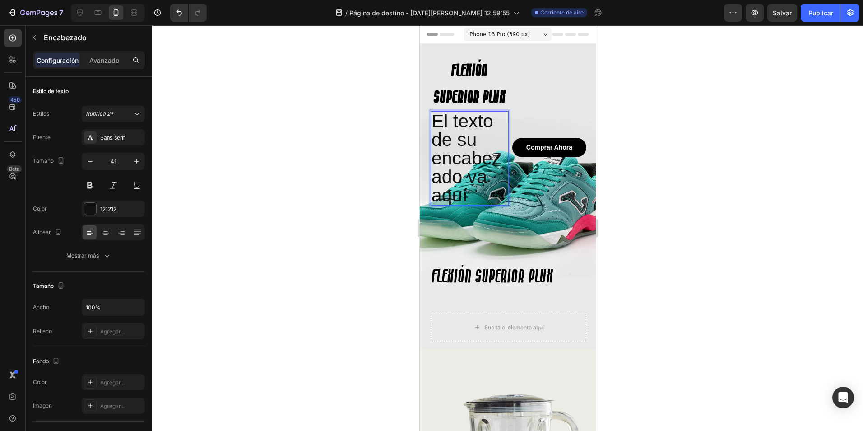
click at [448, 125] on p "El texto de su encabezado va aquí" at bounding box center [469, 158] width 76 height 93
click at [645, 147] on div at bounding box center [507, 227] width 711 height 405
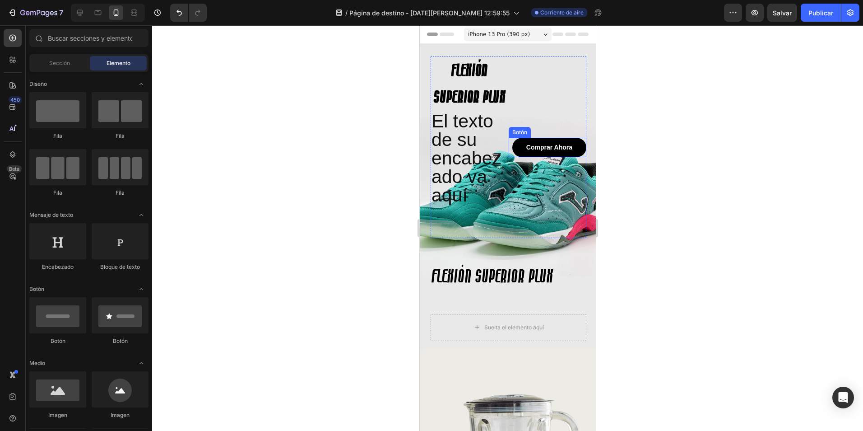
click at [474, 141] on p "El texto de su encabezado va aquí" at bounding box center [469, 158] width 76 height 93
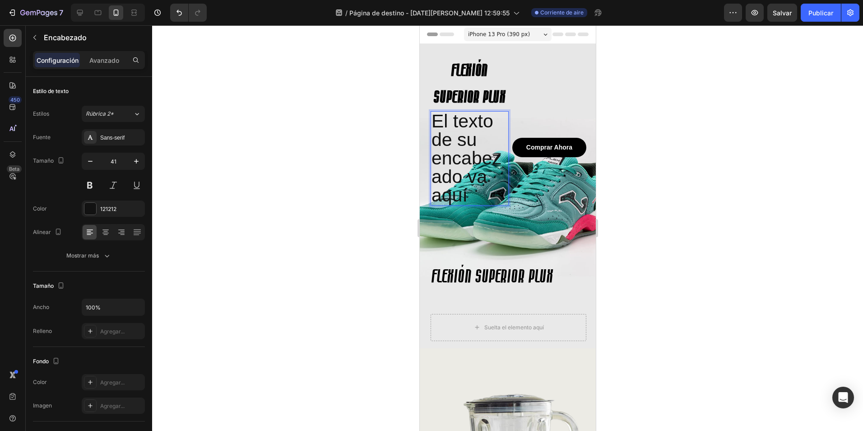
click at [654, 167] on div at bounding box center [507, 227] width 711 height 405
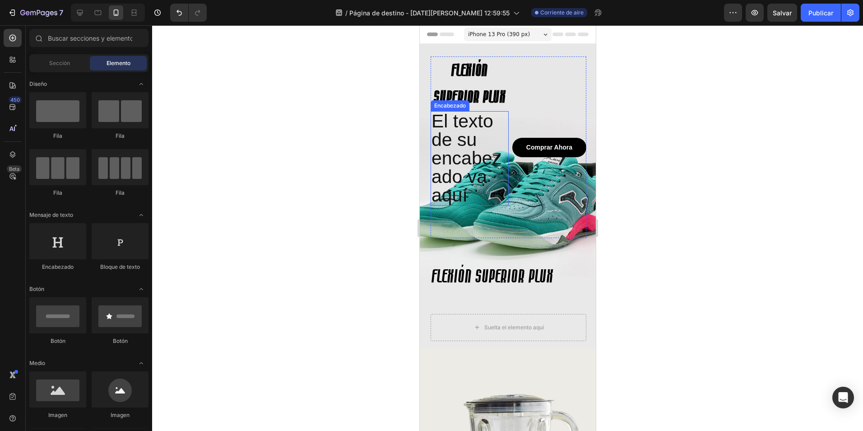
click at [462, 148] on p "El texto de su encabezado va aquí" at bounding box center [469, 158] width 76 height 93
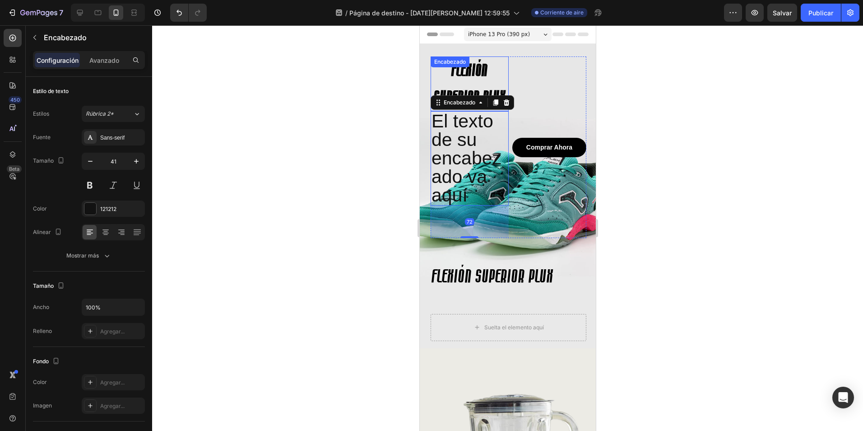
click at [481, 73] on h1 "FLEXIÓN SUPERIOR PLUX" at bounding box center [469, 83] width 78 height 55
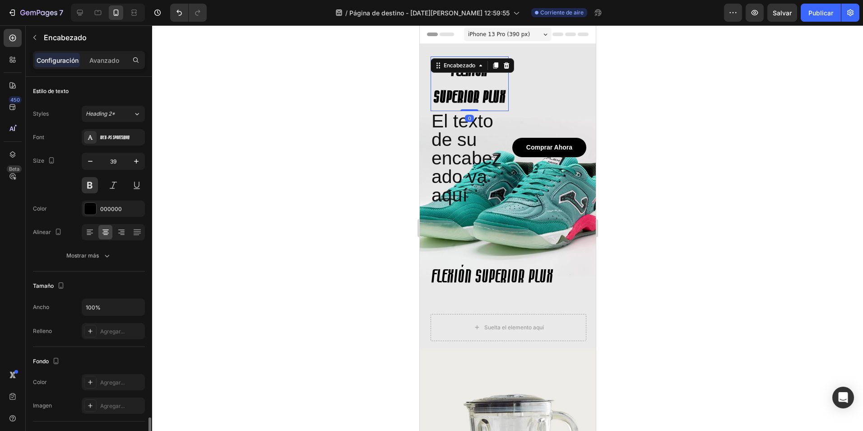
scroll to position [206, 0]
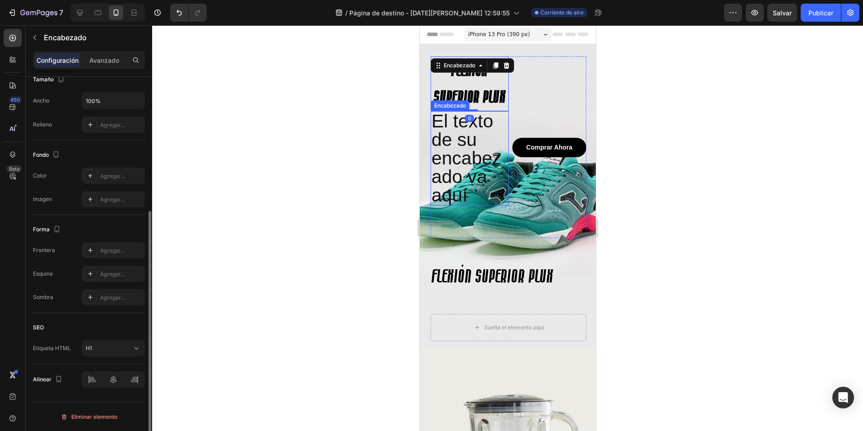
click at [469, 161] on p "El texto de su encabezado va aquí" at bounding box center [469, 158] width 76 height 93
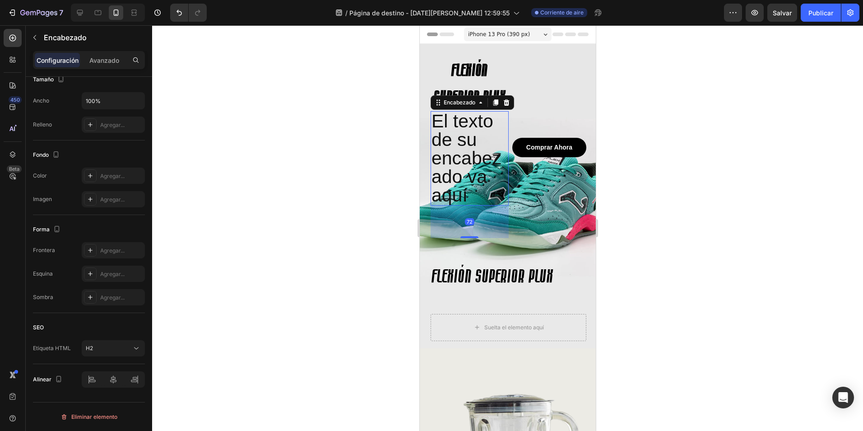
click at [391, 135] on div at bounding box center [507, 227] width 711 height 405
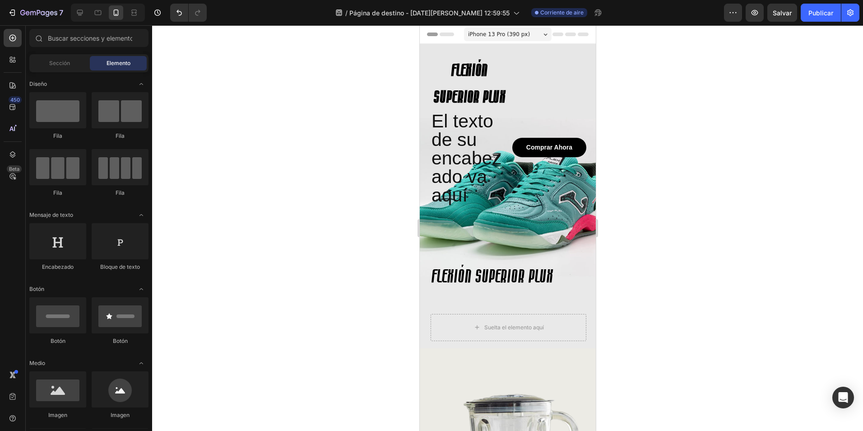
click at [439, 144] on p "El texto de su encabezado va aquí" at bounding box center [469, 158] width 76 height 93
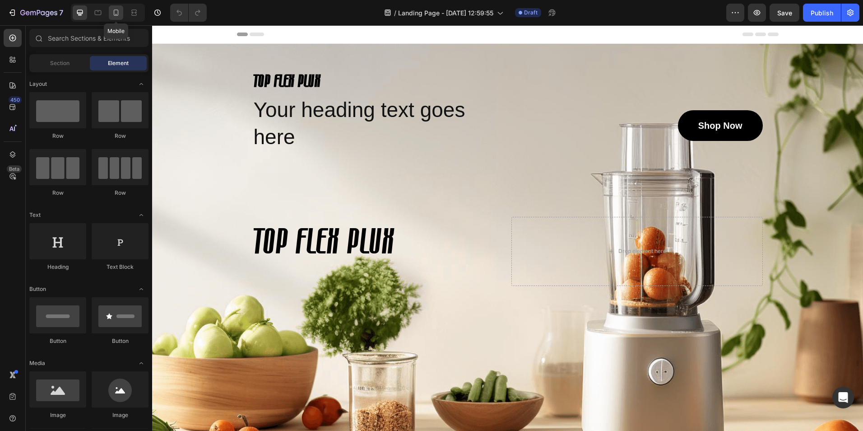
click at [121, 11] on icon at bounding box center [115, 12] width 9 height 9
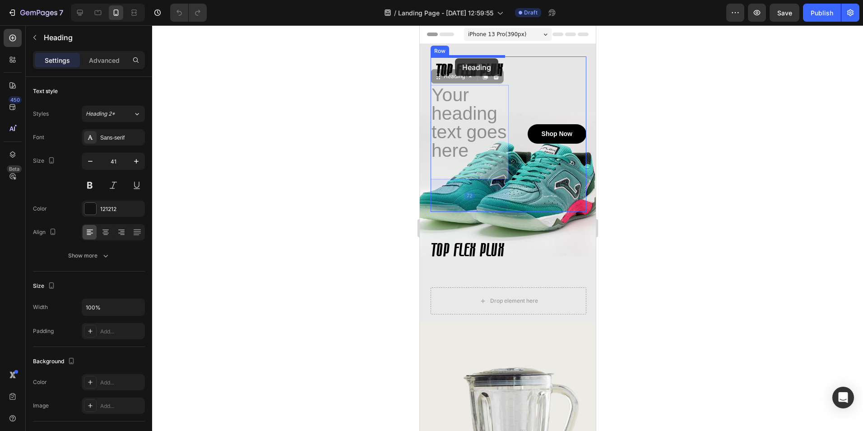
drag, startPoint x: 445, startPoint y: 82, endPoint x: 455, endPoint y: 58, distance: 25.3
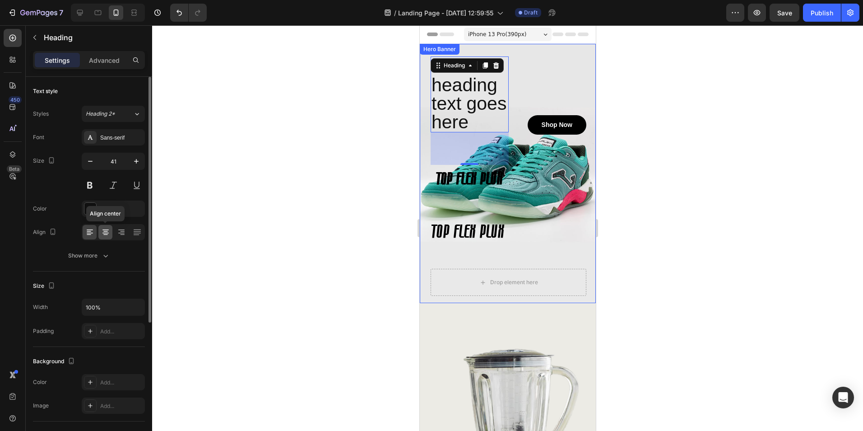
click at [106, 234] on icon at bounding box center [105, 231] width 9 height 9
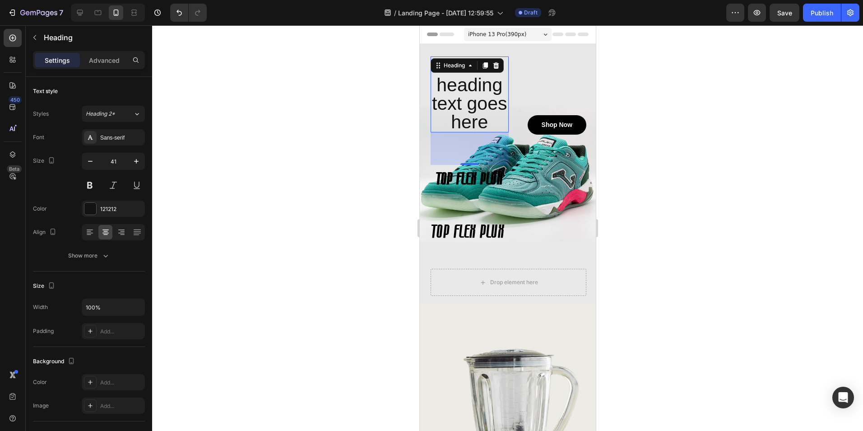
click at [474, 128] on h2 "Your heading text goes here" at bounding box center [469, 94] width 78 height 76
click at [474, 128] on p "Your heading text goes here" at bounding box center [469, 94] width 76 height 74
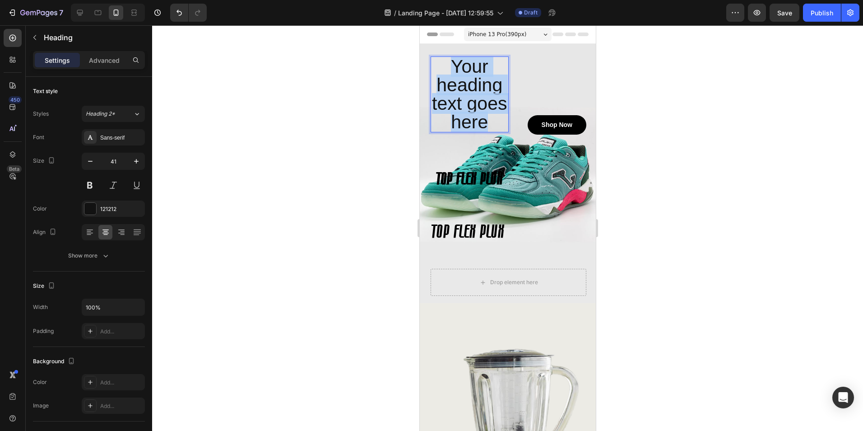
click at [474, 128] on p "Your heading text goes here" at bounding box center [469, 94] width 76 height 74
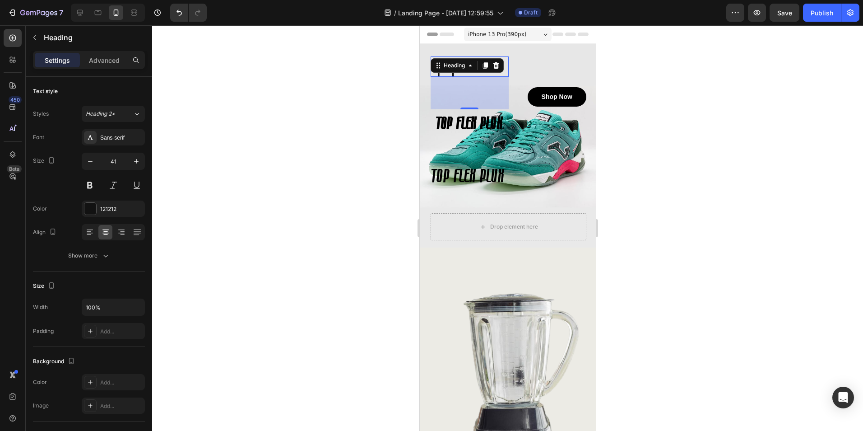
click at [863, 0] on html "7 / Landing Page - Aug 26, 12:59:55 Draft Preview Save Publish 450 Beta Section…" at bounding box center [431, 0] width 863 height 0
drag, startPoint x: 695, startPoint y: 170, endPoint x: 672, endPoint y: 162, distance: 25.0
click at [696, 166] on div at bounding box center [507, 227] width 711 height 405
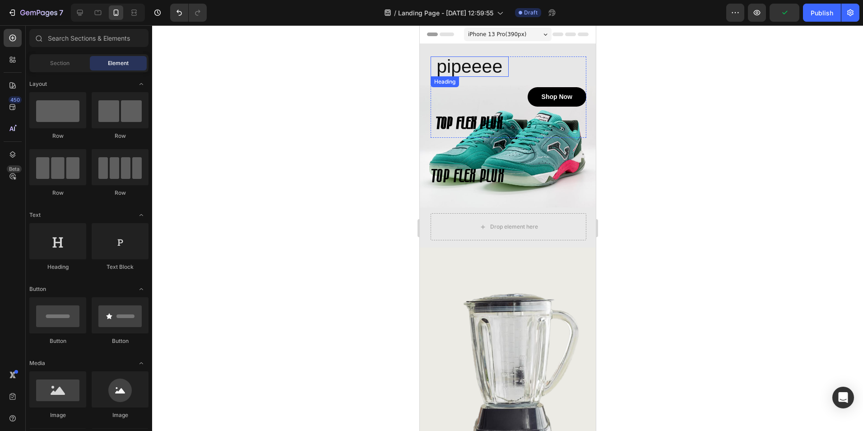
click at [465, 73] on p "pipeeee" at bounding box center [469, 66] width 76 height 19
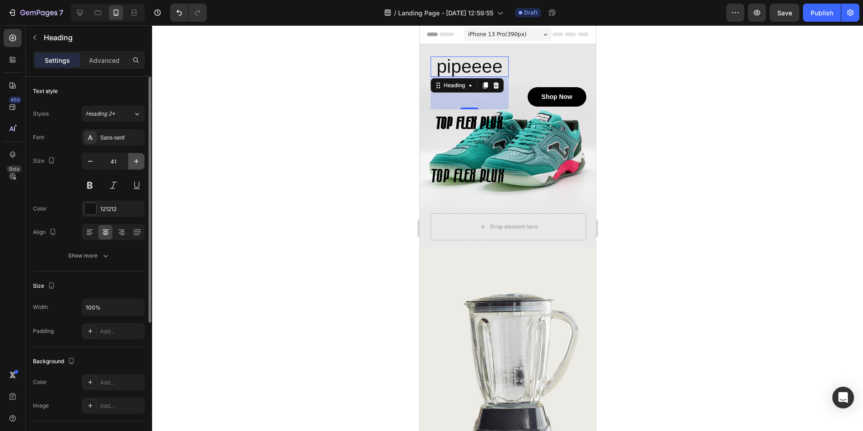
click at [137, 155] on button "button" at bounding box center [136, 161] width 16 height 16
click at [122, 135] on div "Sans-serif" at bounding box center [121, 138] width 42 height 8
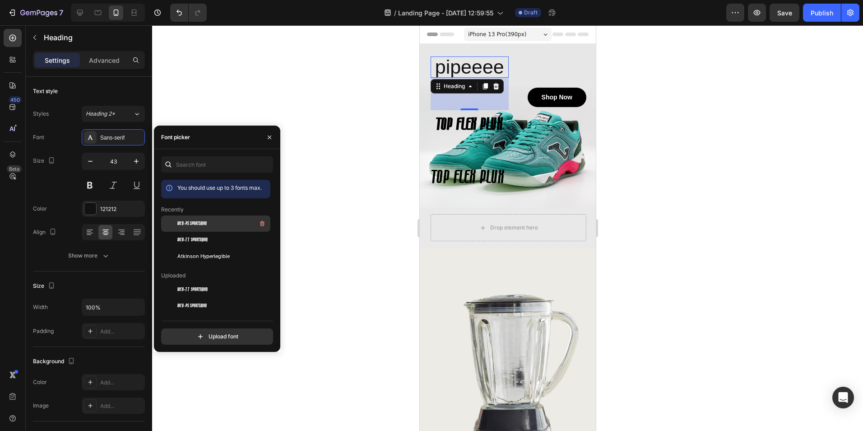
click at [204, 219] on div "Web-PS Sportsman" at bounding box center [222, 223] width 91 height 11
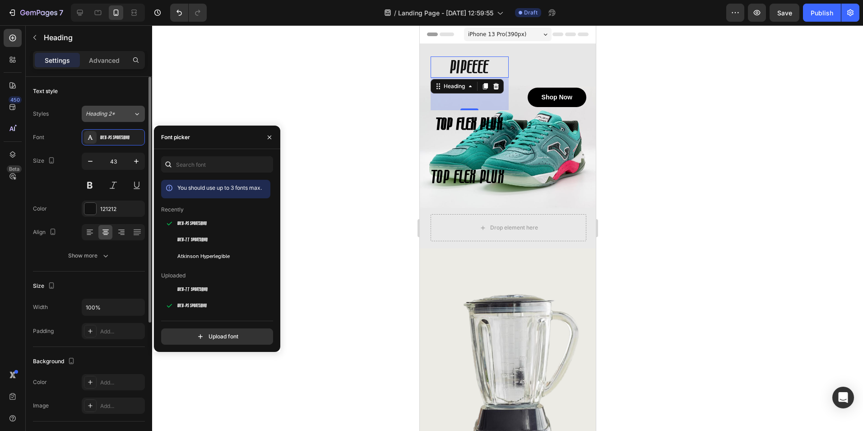
click at [113, 116] on span "Heading 2*" at bounding box center [100, 114] width 29 height 8
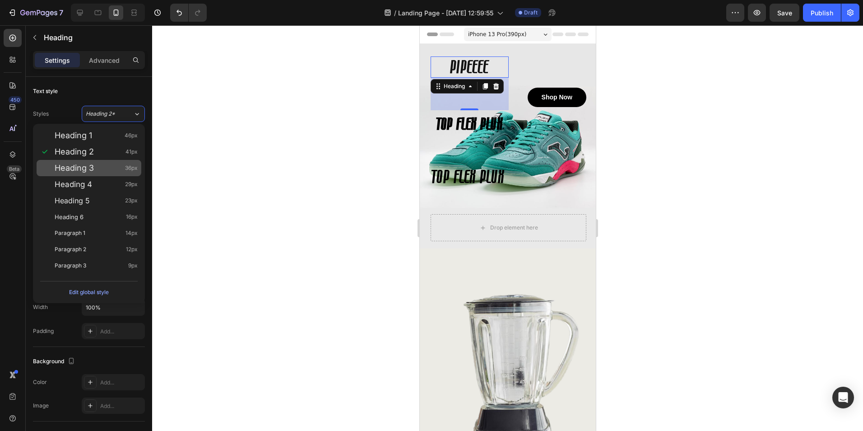
click at [93, 171] on span "Heading 3" at bounding box center [74, 167] width 39 height 9
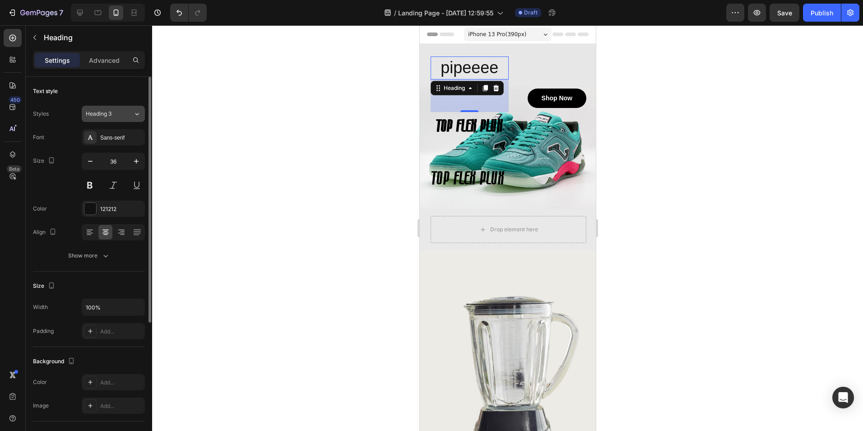
click at [128, 107] on button "Heading 3" at bounding box center [113, 114] width 63 height 16
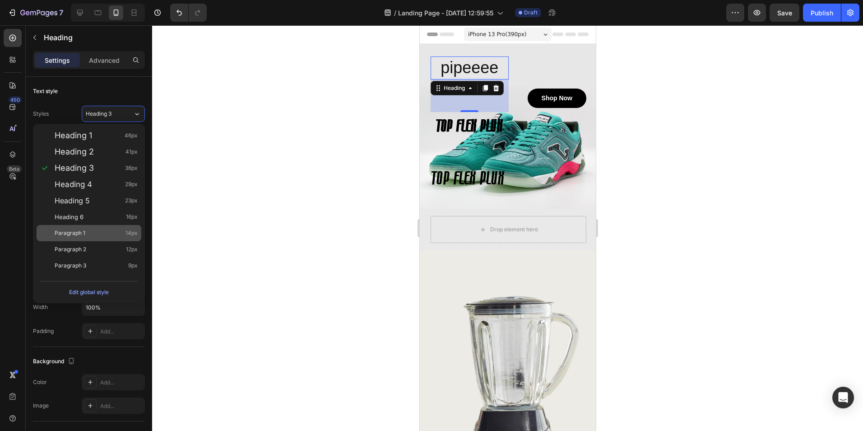
click at [96, 232] on div "Paragraph 1 14px" at bounding box center [96, 232] width 83 height 9
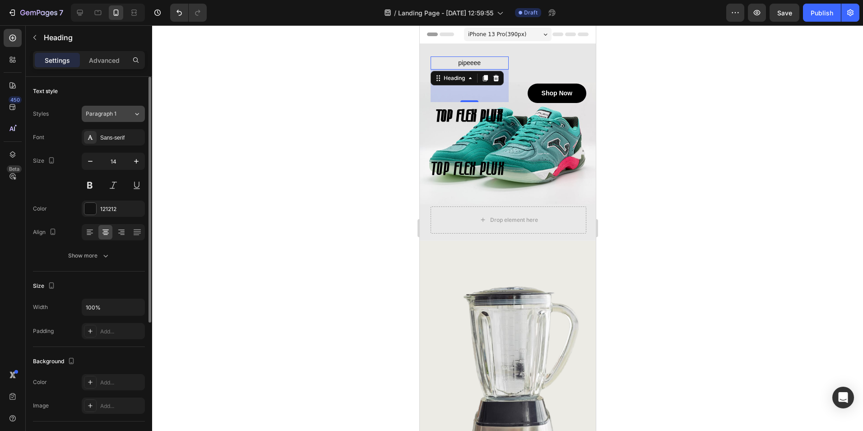
click at [115, 111] on span "Paragraph 1" at bounding box center [101, 114] width 31 height 8
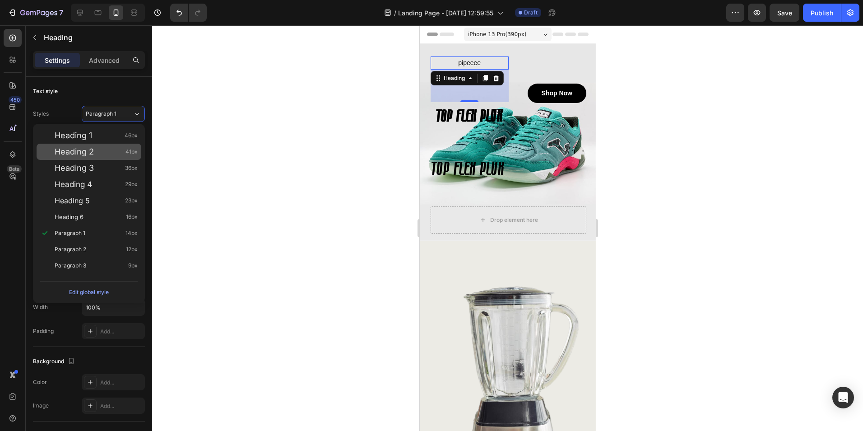
click at [102, 150] on div "Heading 2 41px" at bounding box center [96, 151] width 83 height 9
type input "41"
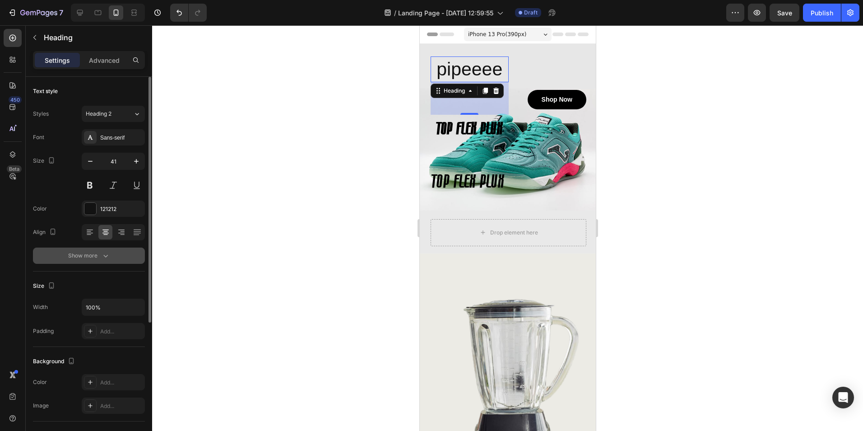
click at [108, 260] on button "Show more" at bounding box center [89, 255] width 112 height 16
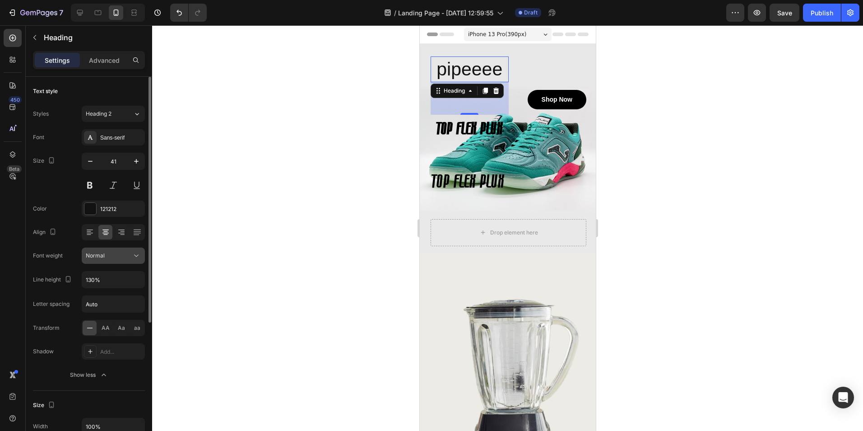
click at [129, 252] on div "Normal" at bounding box center [109, 255] width 46 height 8
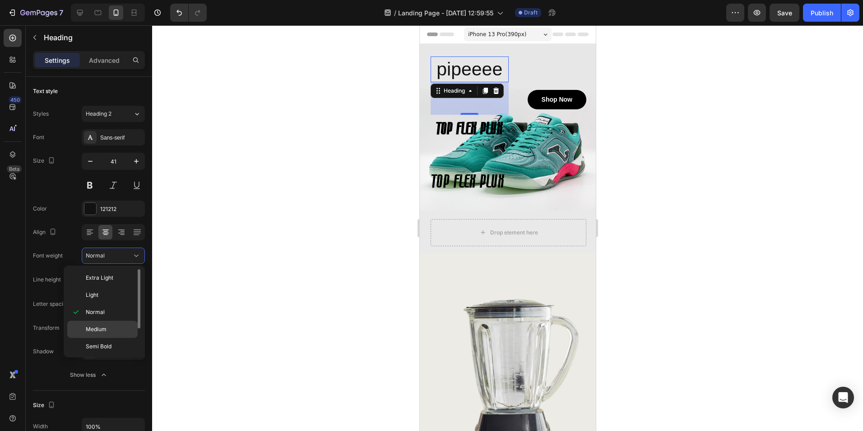
click at [107, 330] on p "Medium" at bounding box center [110, 329] width 48 height 8
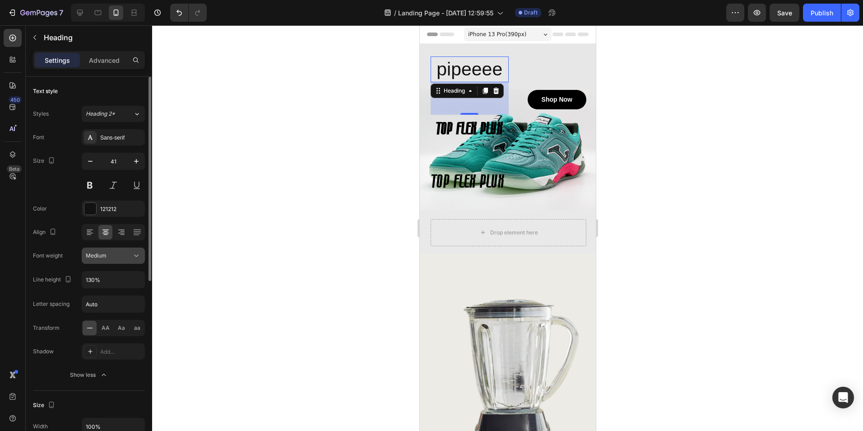
click at [108, 256] on div "Medium" at bounding box center [109, 255] width 46 height 8
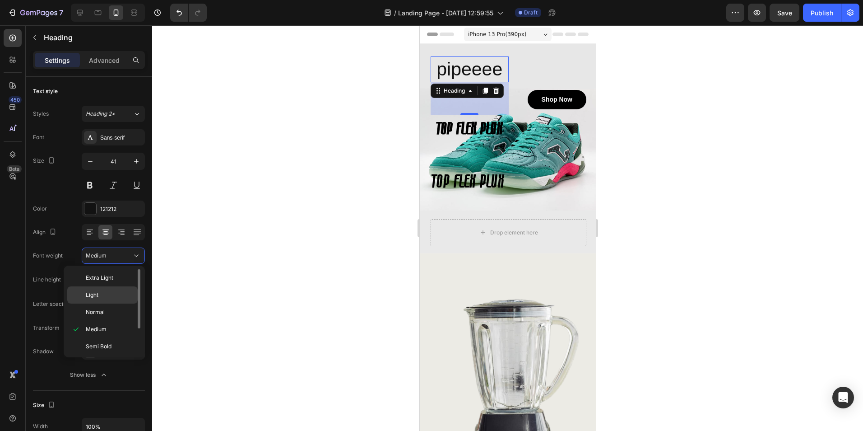
click at [98, 303] on div "Light" at bounding box center [102, 311] width 70 height 17
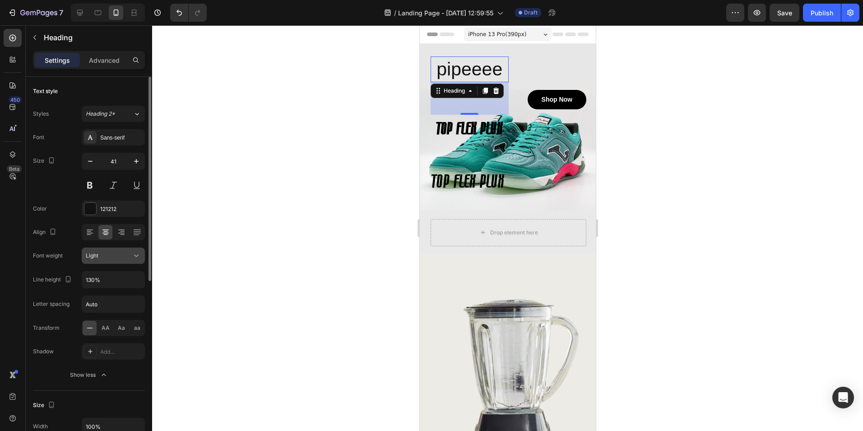
click at [112, 257] on div "Light" at bounding box center [109, 255] width 46 height 8
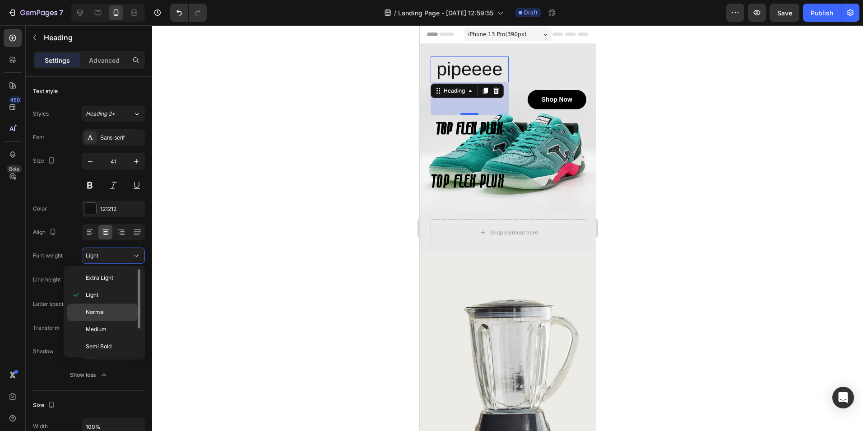
click at [103, 310] on span "Normal" at bounding box center [95, 312] width 19 height 8
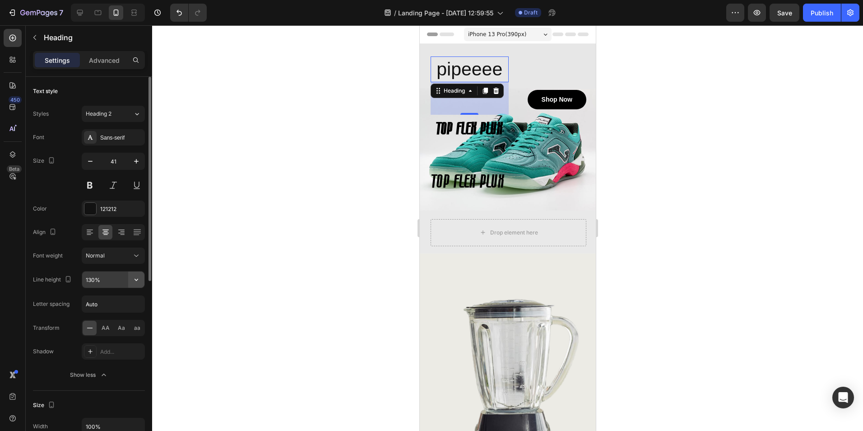
click at [135, 275] on icon "button" at bounding box center [136, 279] width 9 height 9
click at [106, 325] on span "AA" at bounding box center [106, 328] width 8 height 8
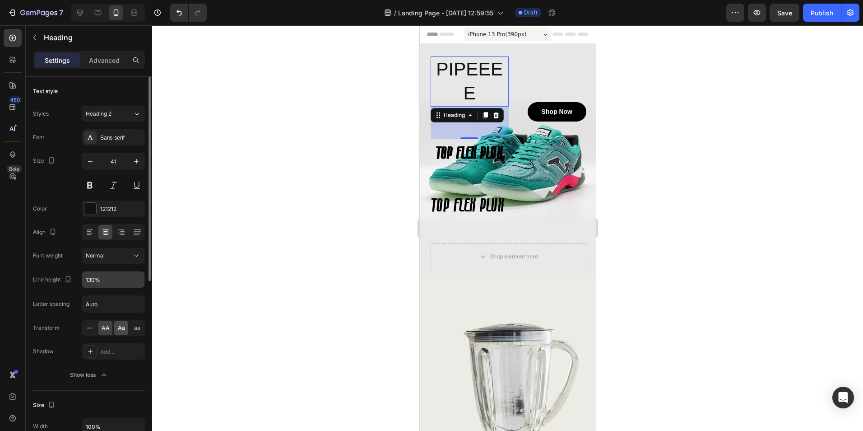
click at [118, 325] on span "Aa" at bounding box center [121, 328] width 7 height 8
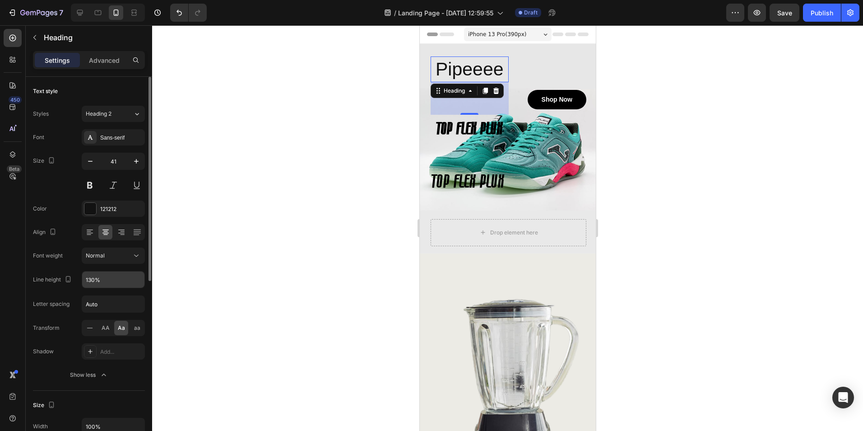
click at [144, 326] on div "AA Aa aa" at bounding box center [113, 328] width 63 height 16
click at [138, 328] on span "aa" at bounding box center [137, 328] width 6 height 8
click at [89, 325] on icon at bounding box center [89, 327] width 9 height 9
click at [92, 348] on icon at bounding box center [90, 351] width 7 height 7
click at [225, 242] on div at bounding box center [507, 227] width 711 height 405
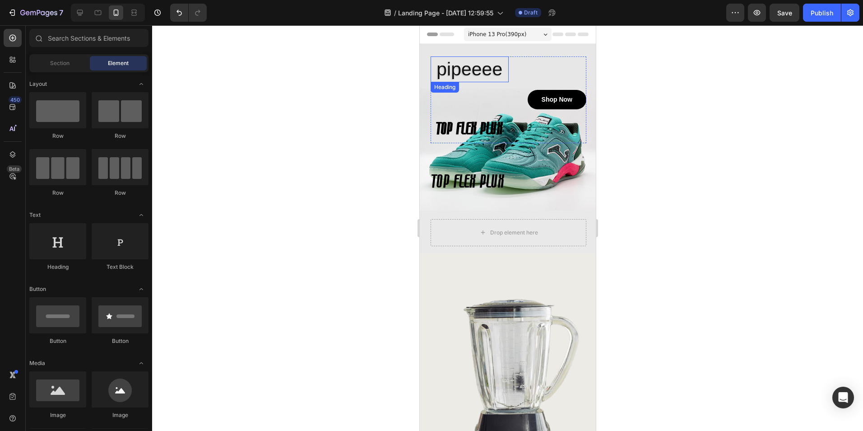
click at [465, 74] on p "pipeeee" at bounding box center [469, 69] width 76 height 24
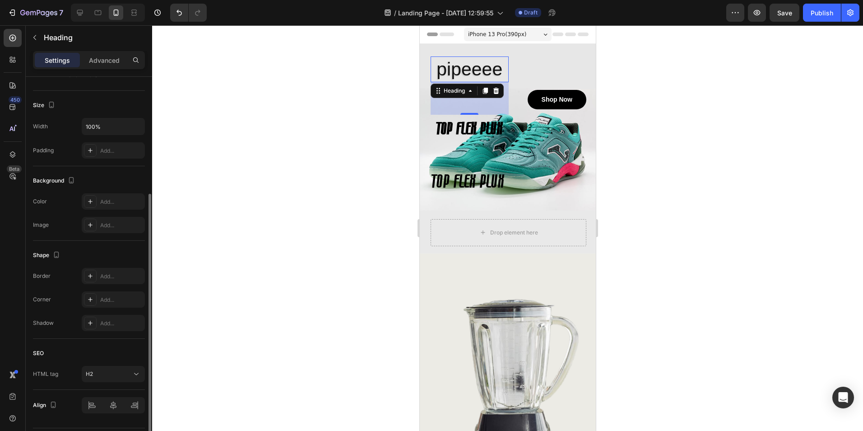
scroll to position [206, 0]
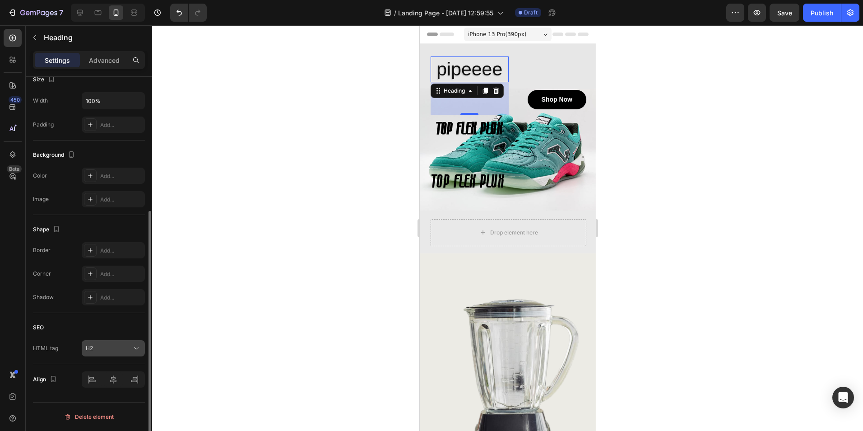
click at [116, 345] on div "H2" at bounding box center [109, 348] width 46 height 8
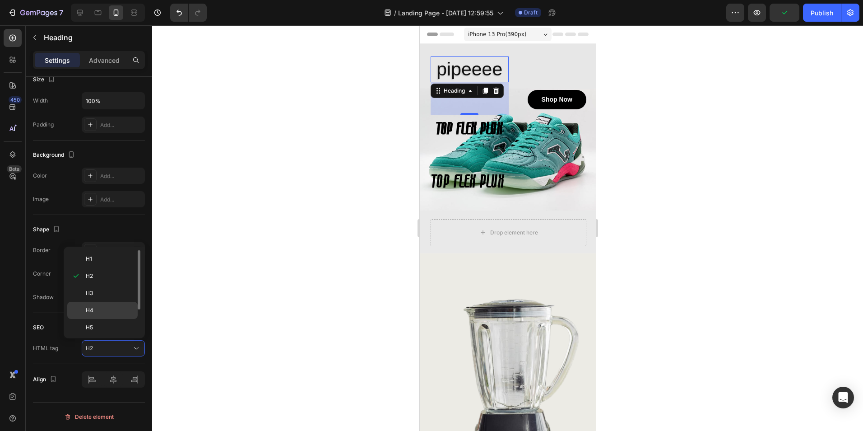
click at [109, 311] on p "H4" at bounding box center [110, 310] width 48 height 8
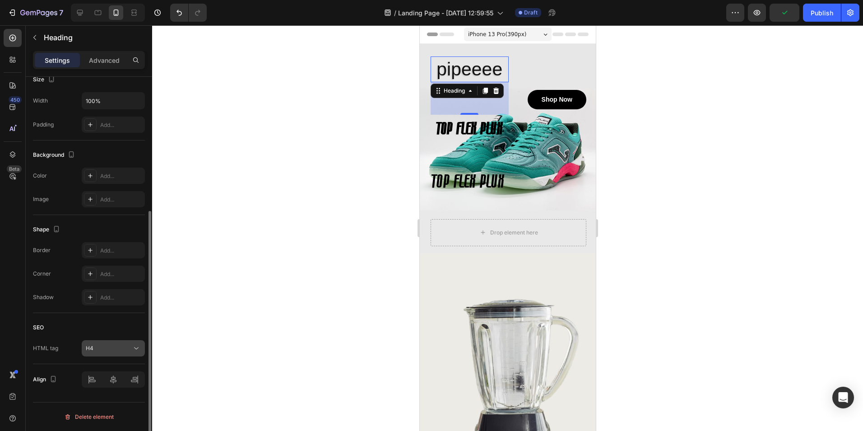
click at [109, 348] on div "H4" at bounding box center [109, 348] width 46 height 8
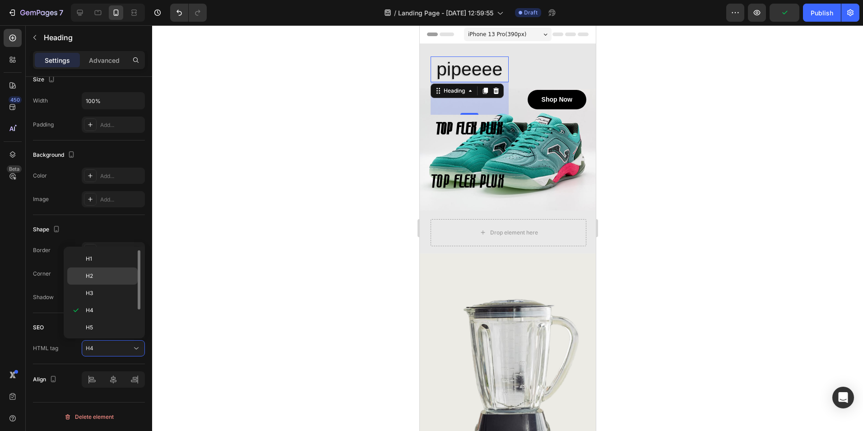
click at [105, 284] on div "H2" at bounding box center [102, 292] width 70 height 17
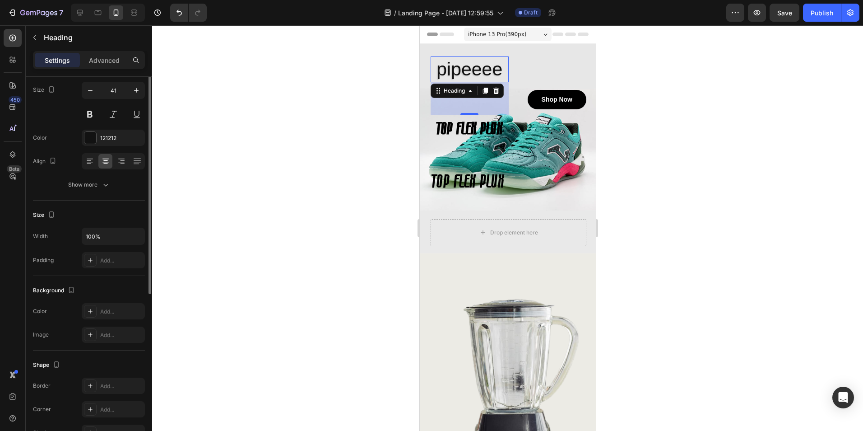
scroll to position [0, 0]
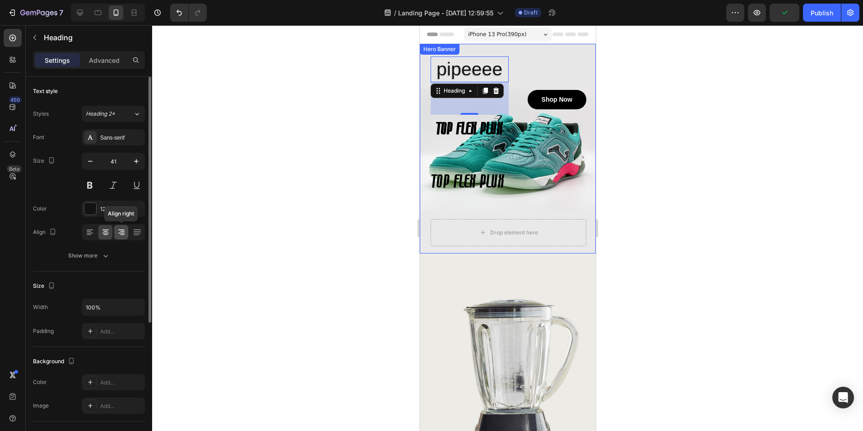
click at [119, 225] on div at bounding box center [121, 232] width 14 height 14
click at [101, 234] on icon at bounding box center [105, 231] width 9 height 9
click at [473, 93] on icon at bounding box center [469, 90] width 7 height 7
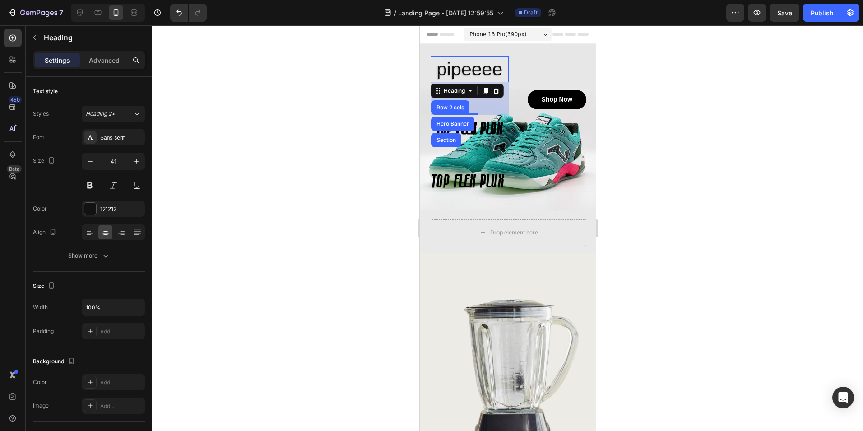
click at [360, 62] on div at bounding box center [507, 227] width 711 height 405
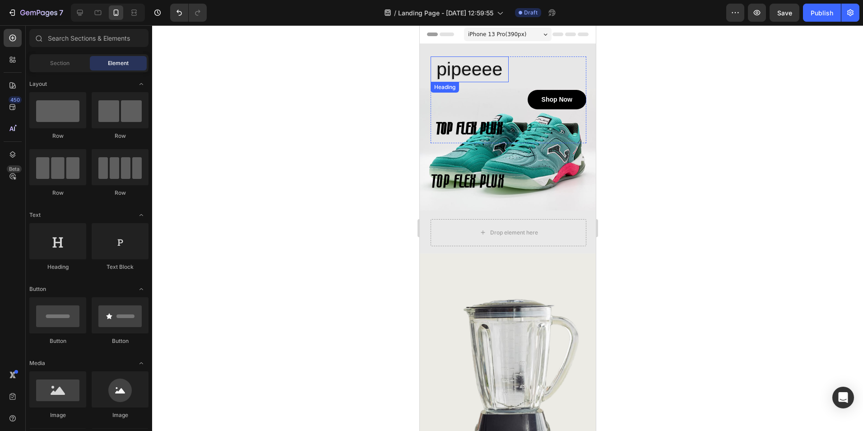
click at [462, 65] on h2 "pipeeee" at bounding box center [469, 69] width 78 height 26
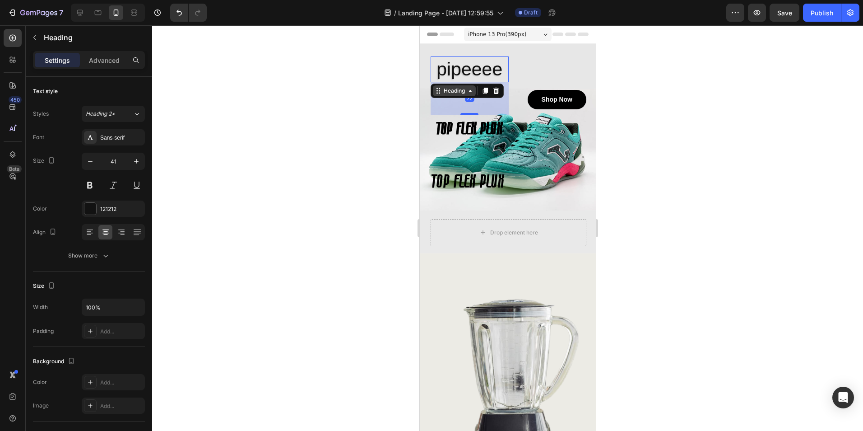
click at [460, 93] on div "Heading" at bounding box center [453, 91] width 25 height 8
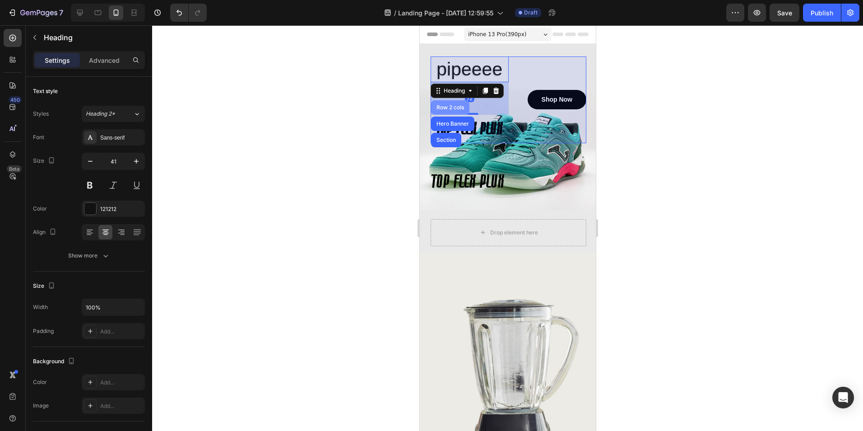
click at [455, 110] on div "Row 2 cols" at bounding box center [449, 107] width 31 height 5
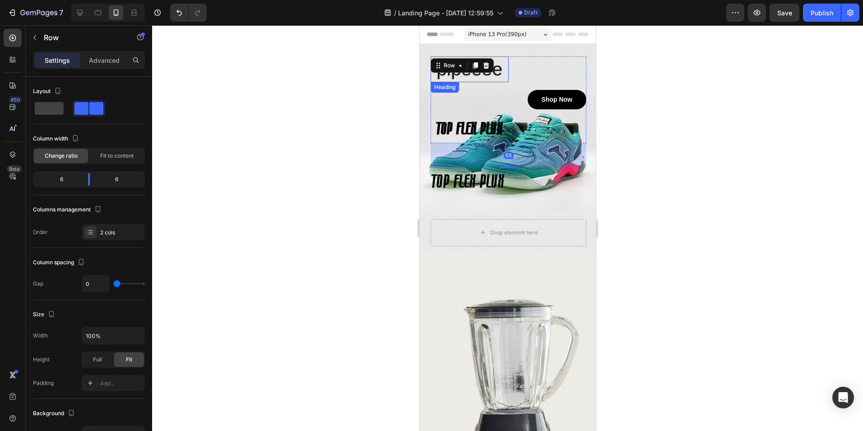
click at [462, 88] on div "pipeeee Heading TOP FLEX PLUX Heading" at bounding box center [469, 99] width 78 height 87
click at [358, 85] on div at bounding box center [507, 227] width 711 height 405
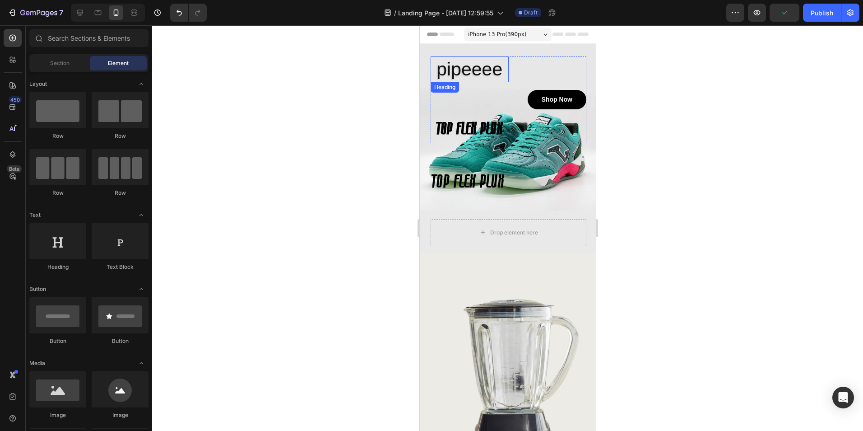
click at [448, 71] on h2 "pipeeee" at bounding box center [469, 69] width 78 height 26
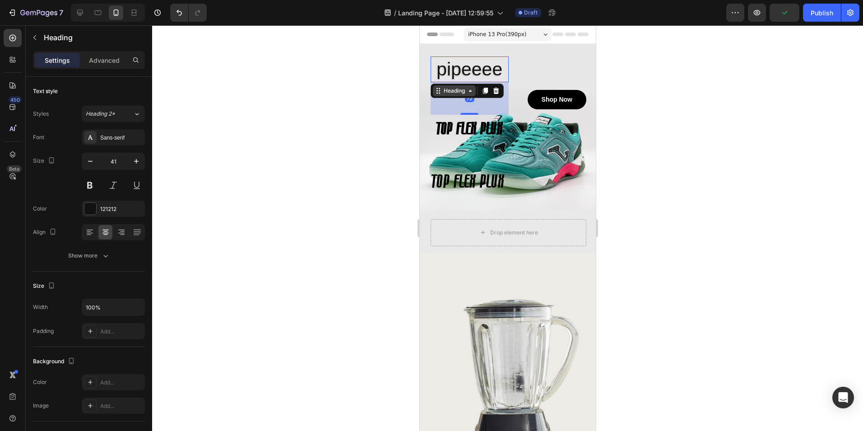
click at [467, 92] on icon at bounding box center [469, 90] width 7 height 7
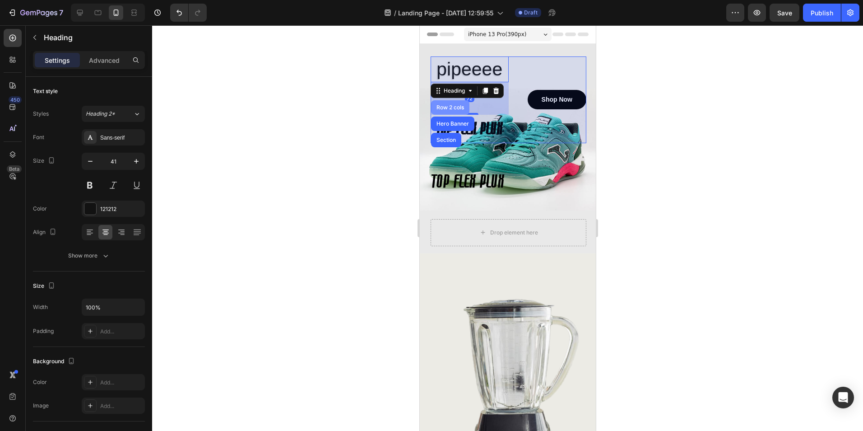
click at [456, 108] on div "Row 2 cols" at bounding box center [449, 107] width 31 height 5
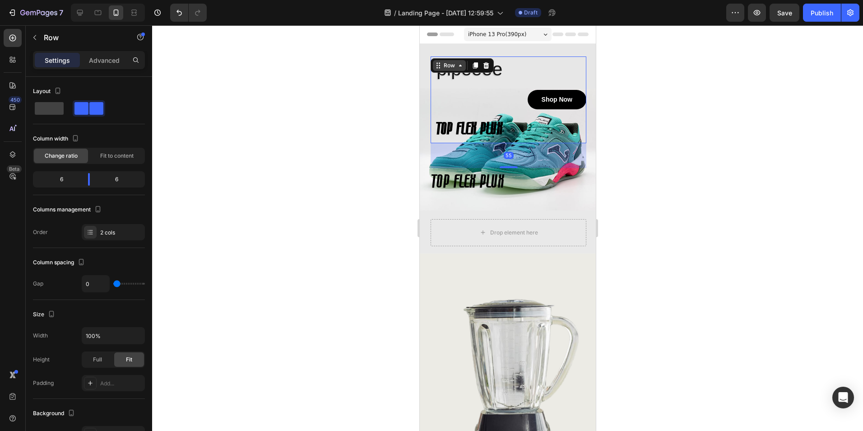
click at [460, 65] on icon at bounding box center [459, 65] width 7 height 7
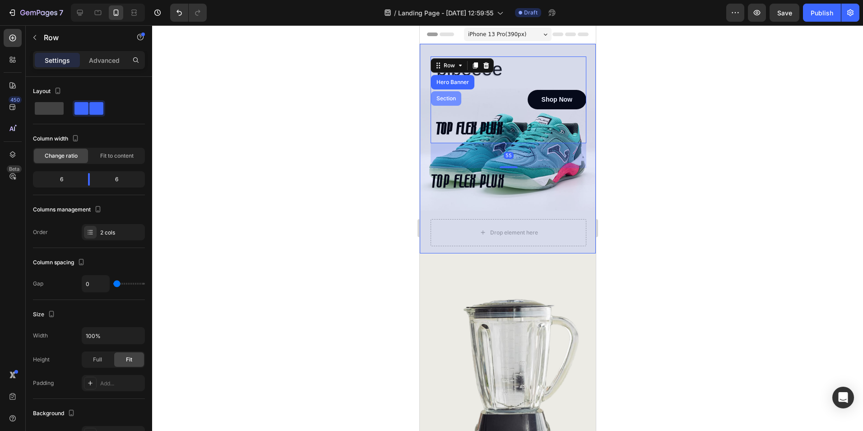
click at [443, 98] on div "Section" at bounding box center [445, 98] width 23 height 5
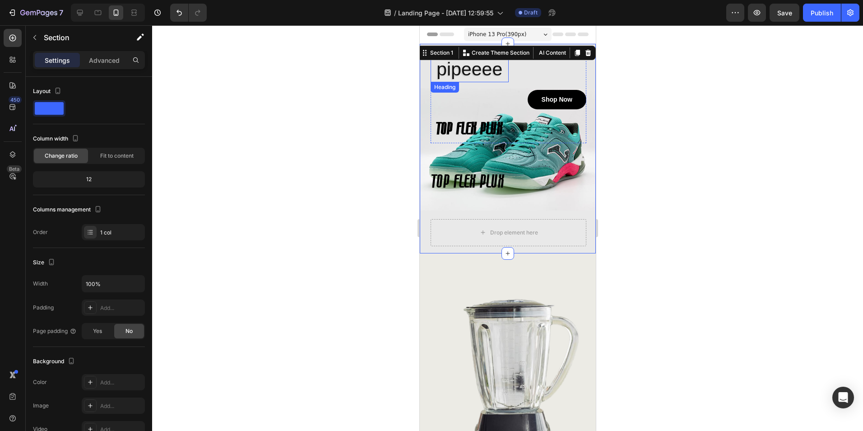
click at [476, 72] on h2 "pipeeee" at bounding box center [469, 69] width 78 height 26
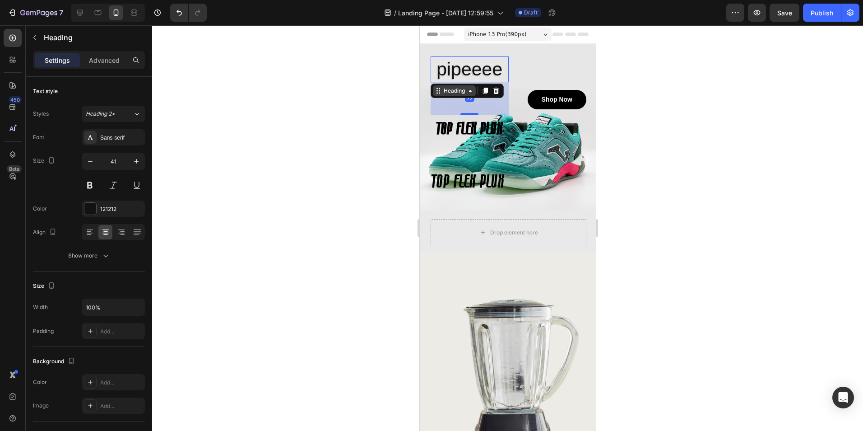
click at [469, 94] on icon at bounding box center [469, 90] width 7 height 7
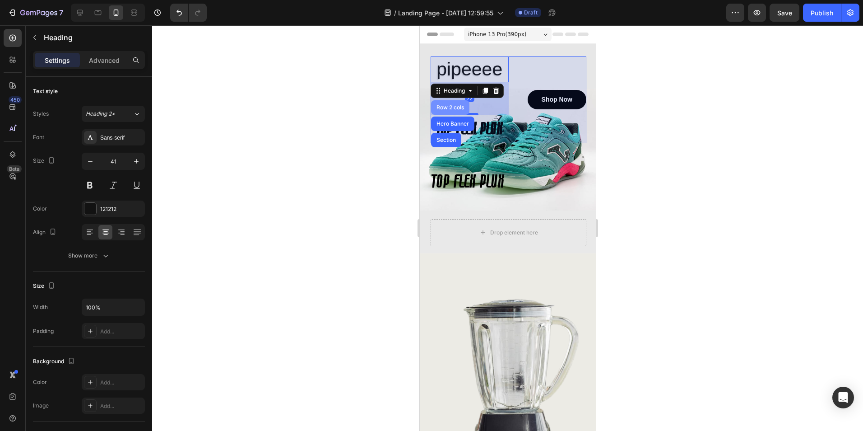
click at [457, 109] on div "Row 2 cols" at bounding box center [449, 107] width 31 height 5
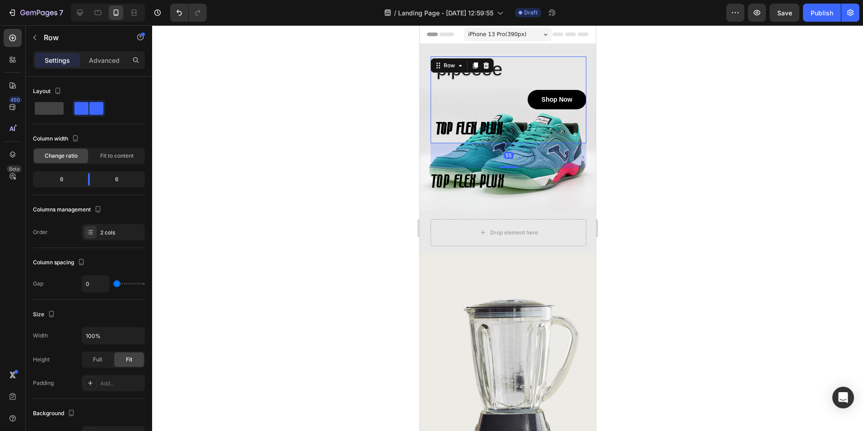
click at [380, 98] on div at bounding box center [507, 227] width 711 height 405
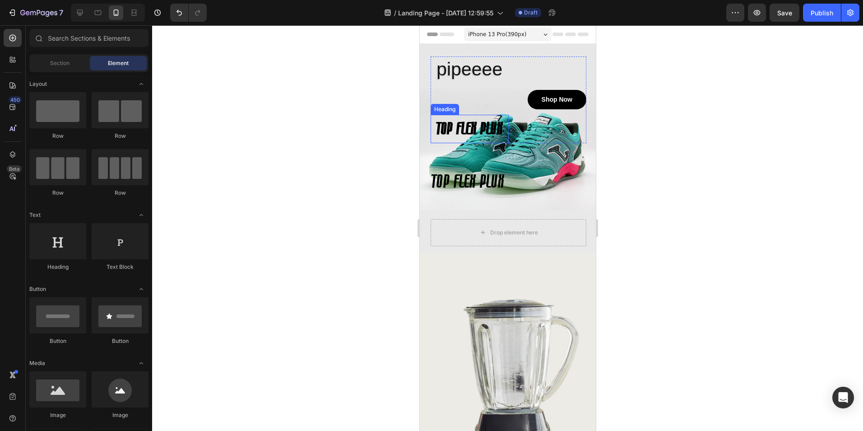
click at [485, 127] on h1 "TOP FLEX PLUX" at bounding box center [469, 129] width 78 height 28
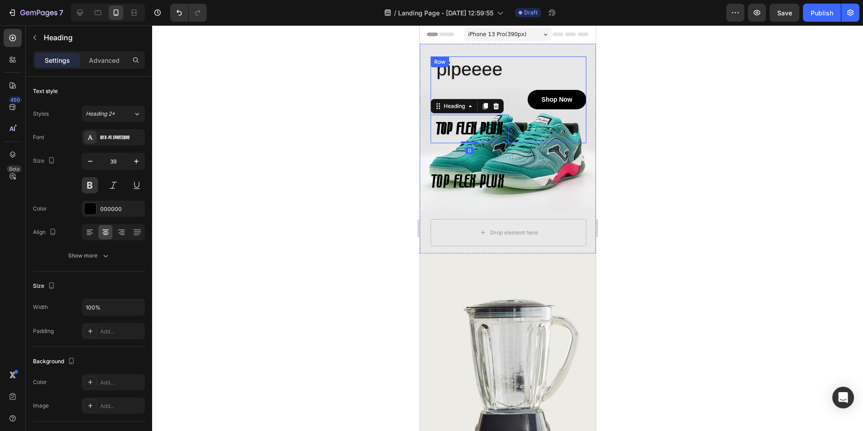
click at [476, 74] on h2 "pipeeee" at bounding box center [469, 69] width 78 height 26
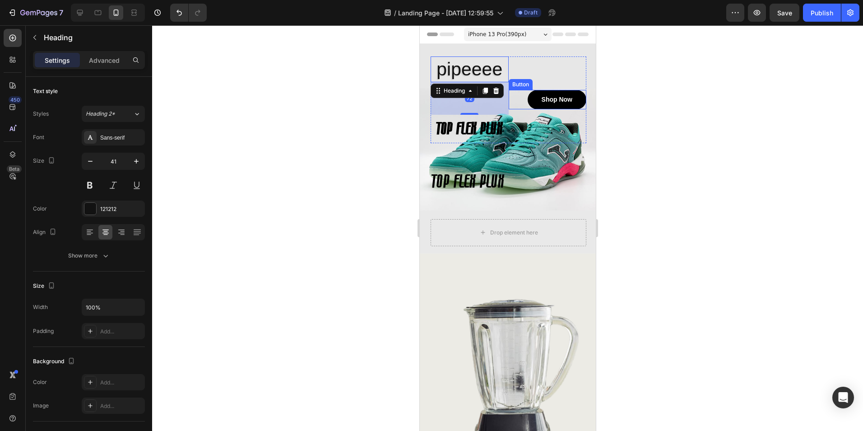
click at [652, 106] on div at bounding box center [507, 227] width 711 height 405
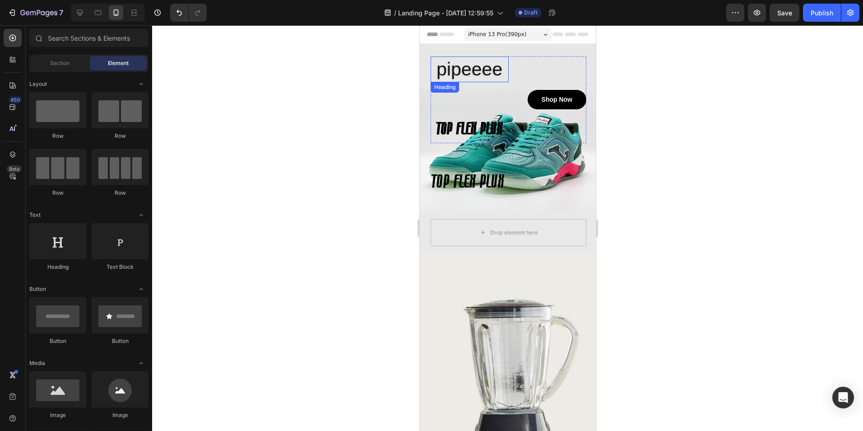
click at [460, 74] on h2 "pipeeee" at bounding box center [469, 69] width 78 height 26
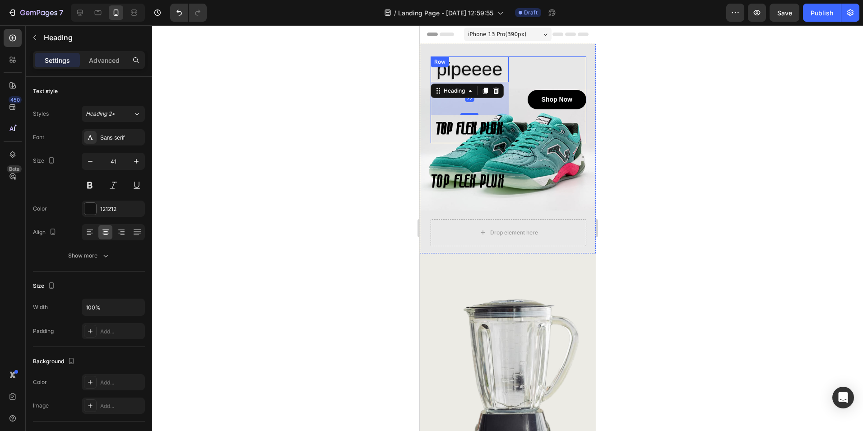
click at [551, 79] on div "Shop Now Button" at bounding box center [547, 99] width 78 height 87
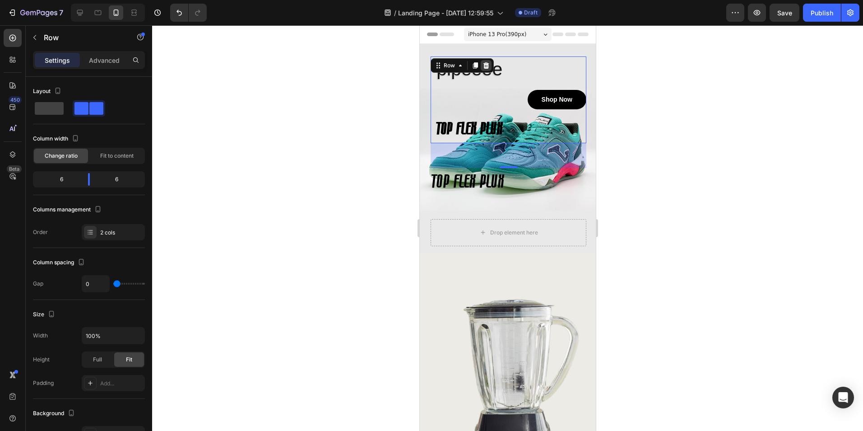
click at [489, 68] on div at bounding box center [485, 65] width 11 height 11
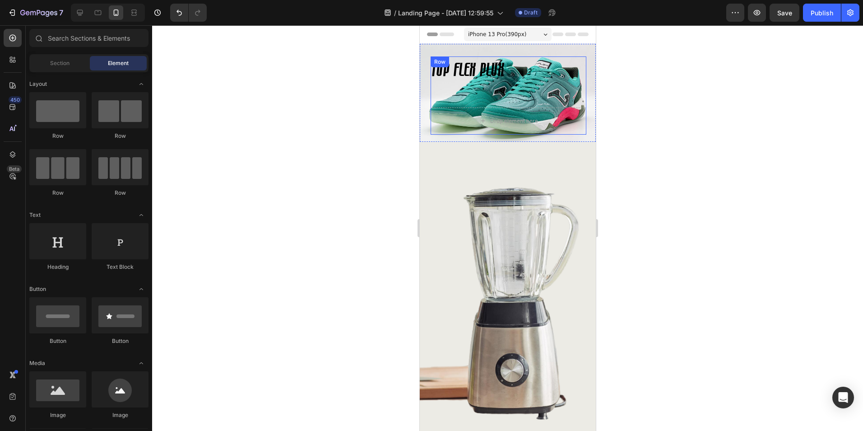
click at [454, 96] on div "TOP FLEX PLUX Heading" at bounding box center [508, 78] width 156 height 44
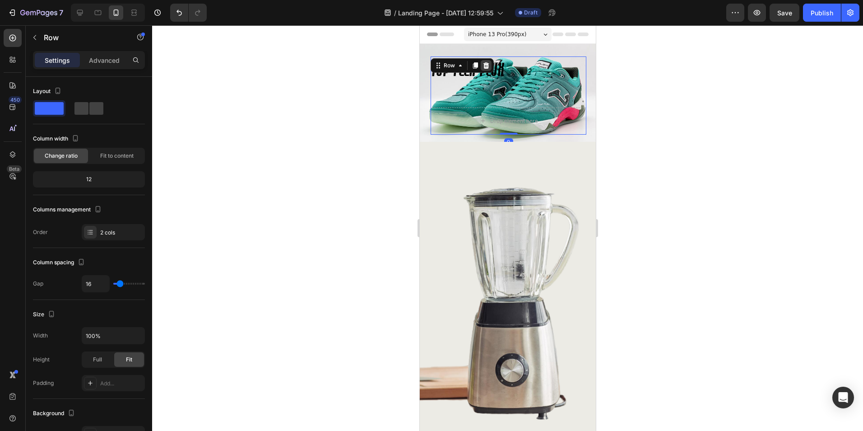
click at [487, 66] on icon at bounding box center [486, 65] width 6 height 6
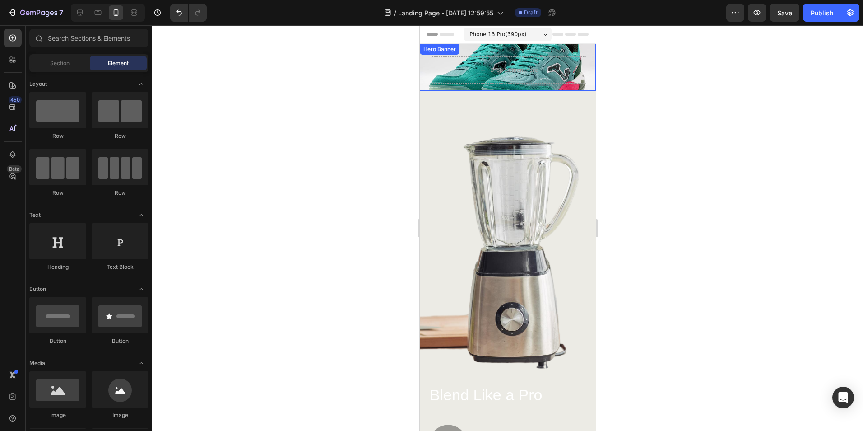
click at [446, 52] on div "Hero Banner" at bounding box center [439, 49] width 36 height 8
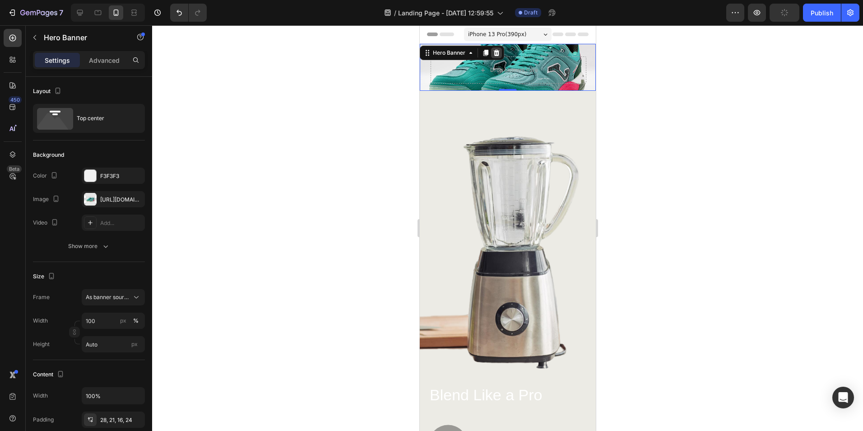
click at [496, 56] on icon at bounding box center [496, 53] width 6 height 6
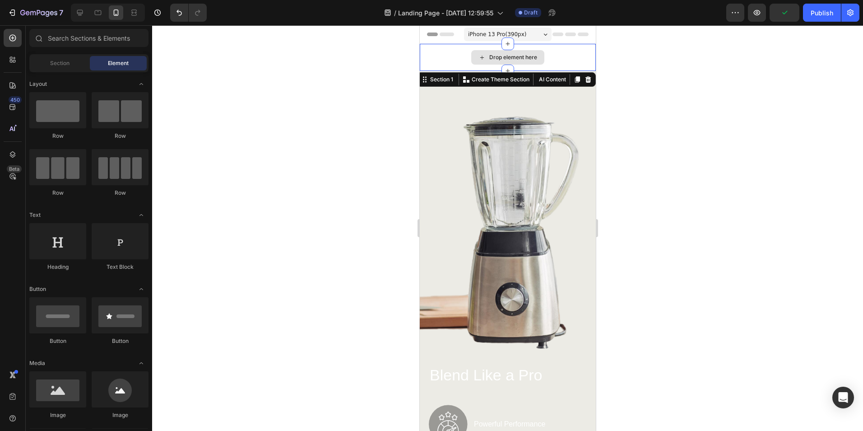
click at [461, 54] on div "Drop element here" at bounding box center [507, 57] width 176 height 27
click at [478, 59] on icon at bounding box center [481, 58] width 7 height 8
click at [465, 65] on div "Drop element here" at bounding box center [507, 57] width 176 height 27
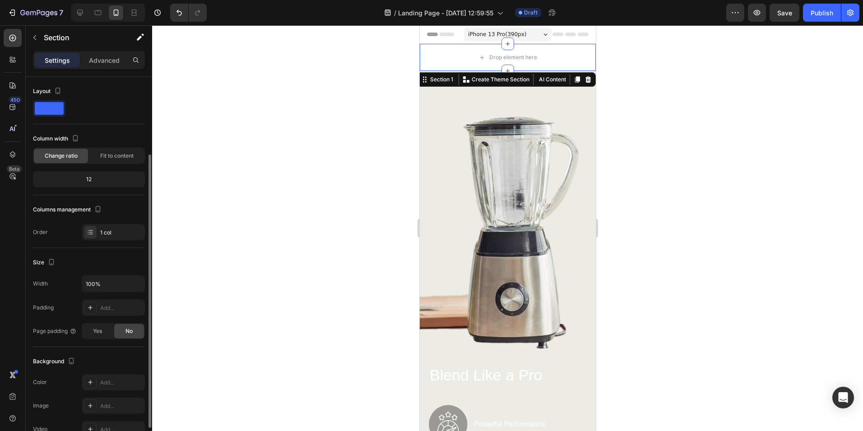
scroll to position [45, 0]
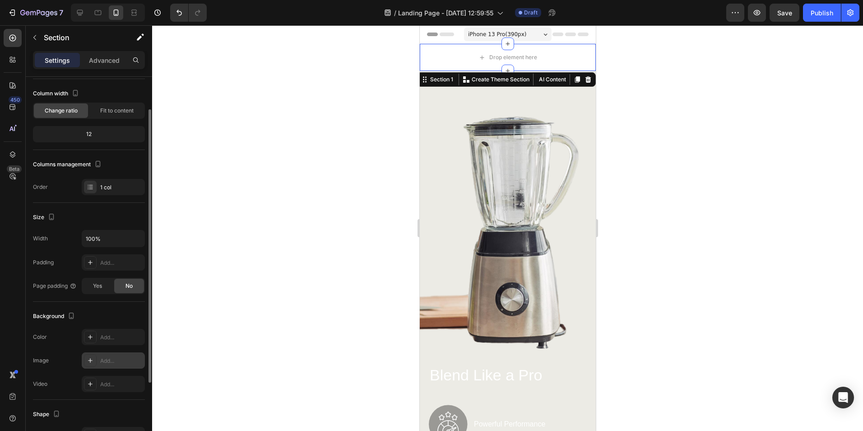
click at [109, 361] on div "Add..." at bounding box center [121, 361] width 42 height 8
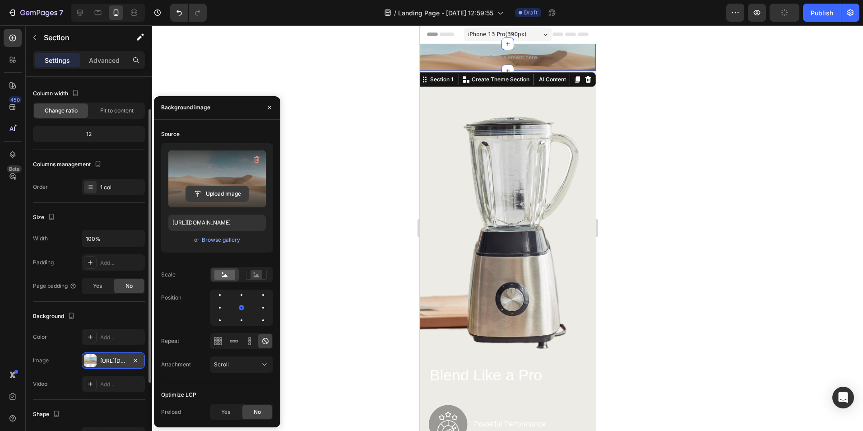
click at [229, 187] on input "file" at bounding box center [217, 193] width 62 height 15
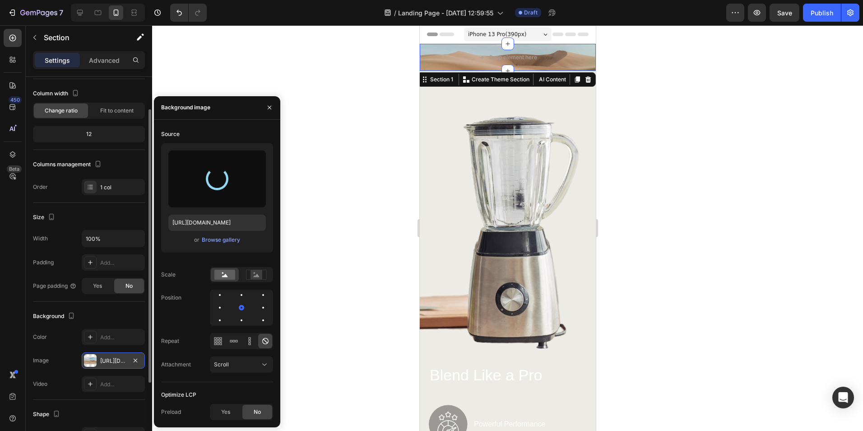
type input "[URL][DOMAIN_NAME]"
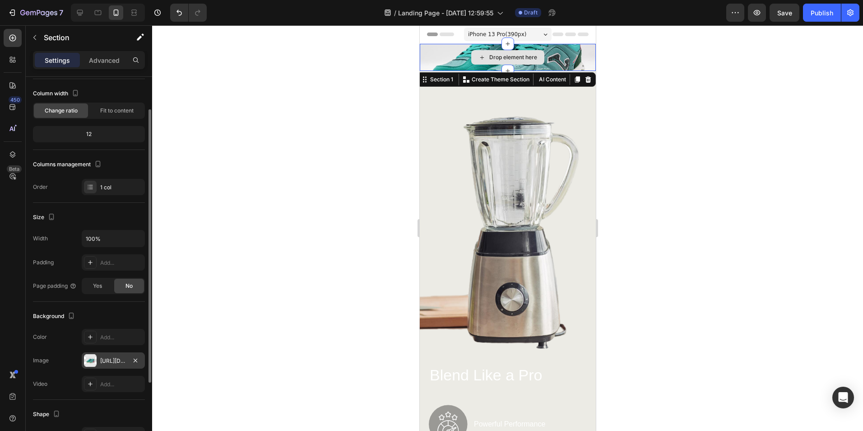
click at [445, 54] on div "Drop element here" at bounding box center [507, 57] width 176 height 27
click at [136, 237] on icon "button" at bounding box center [136, 238] width 9 height 9
click at [106, 260] on p "Full 100%" at bounding box center [110, 261] width 51 height 8
click at [120, 240] on input "100%" at bounding box center [113, 238] width 62 height 16
click at [134, 237] on icon "button" at bounding box center [136, 238] width 9 height 9
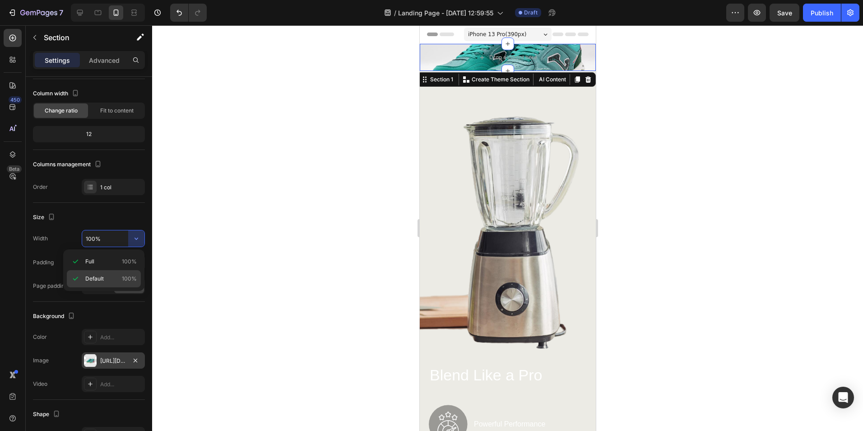
click at [116, 278] on p "Default 100%" at bounding box center [110, 278] width 51 height 8
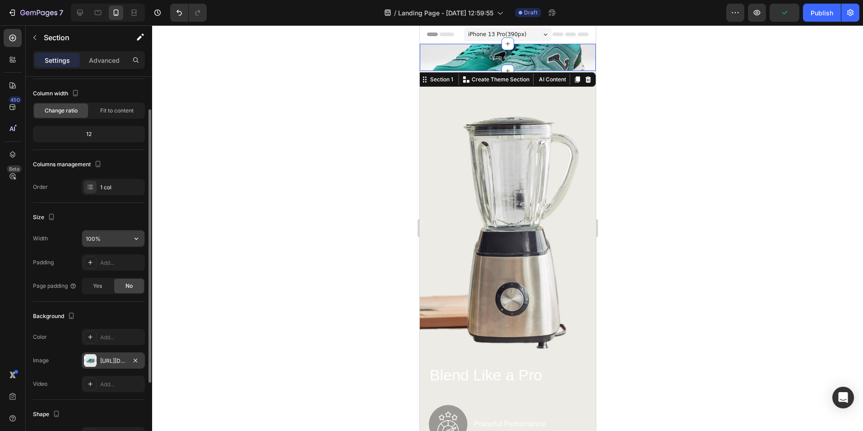
click at [133, 241] on icon "button" at bounding box center [136, 238] width 9 height 9
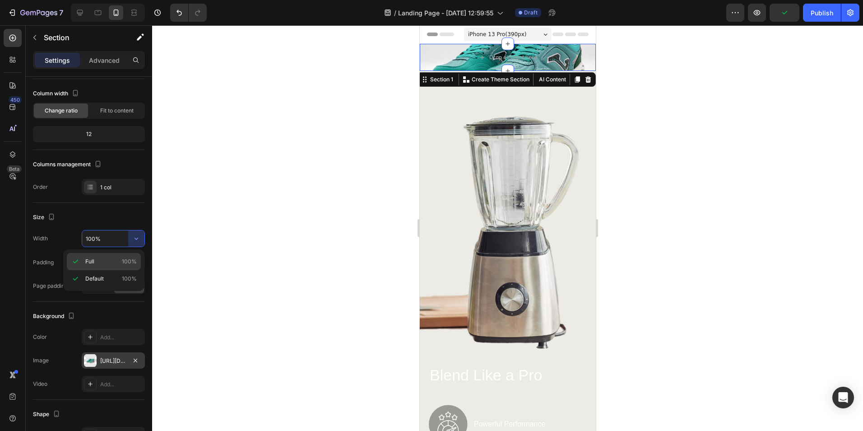
click at [112, 262] on p "Full 100%" at bounding box center [110, 261] width 51 height 8
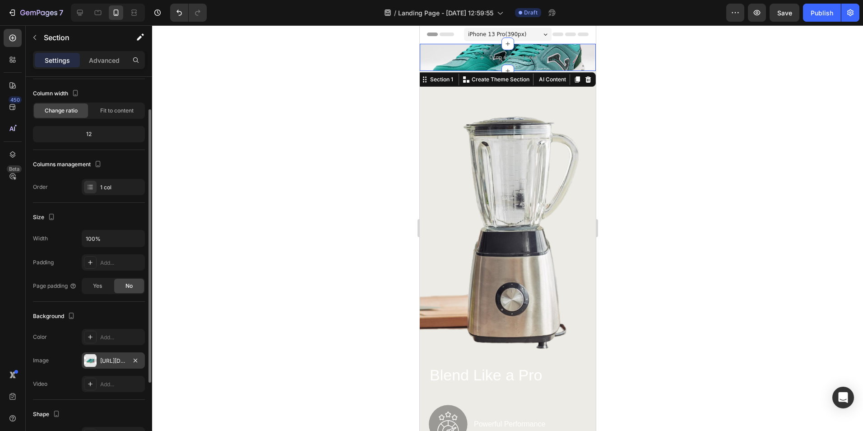
click at [98, 132] on div "12" at bounding box center [89, 134] width 108 height 13
click at [93, 134] on div "12" at bounding box center [89, 134] width 108 height 13
click at [459, 54] on div "Drop element here" at bounding box center [507, 57] width 176 height 27
click at [90, 135] on div "12" at bounding box center [89, 134] width 108 height 13
click at [115, 111] on span "Fit to content" at bounding box center [116, 111] width 33 height 8
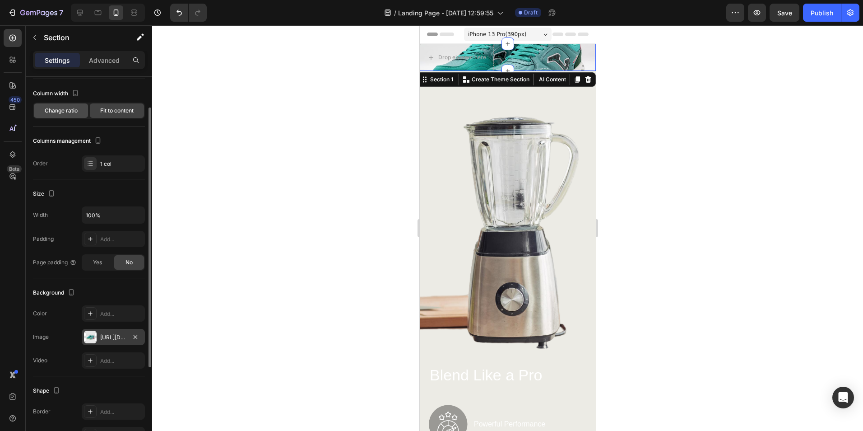
click at [72, 114] on span "Change ratio" at bounding box center [61, 111] width 33 height 8
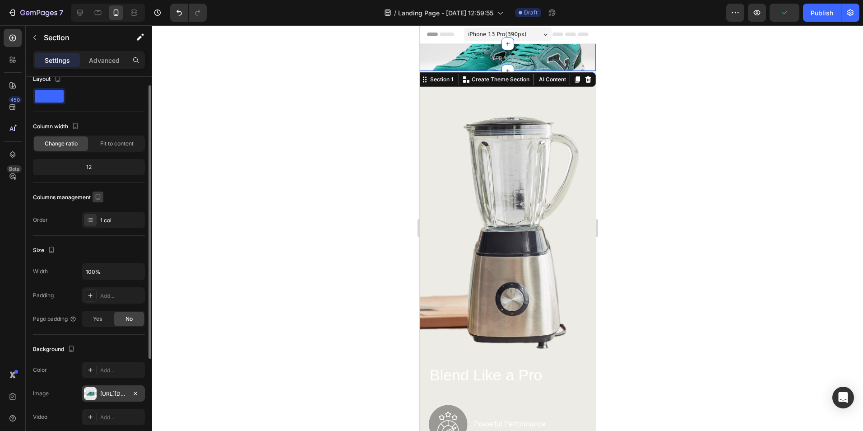
scroll to position [0, 0]
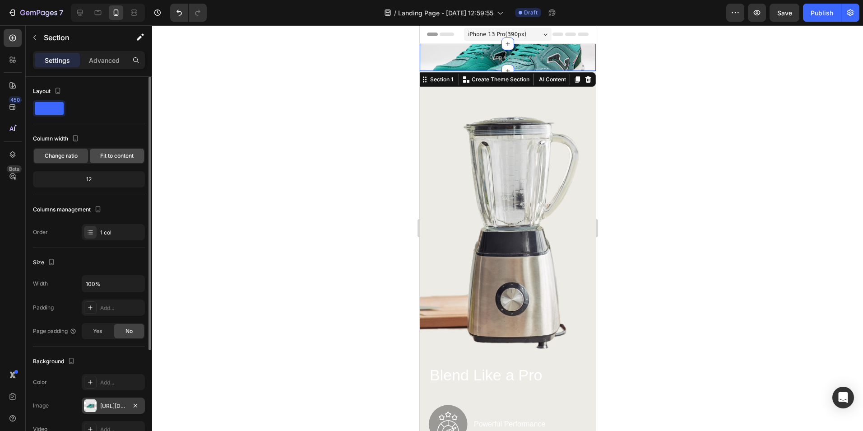
click at [112, 153] on span "Fit to content" at bounding box center [116, 156] width 33 height 8
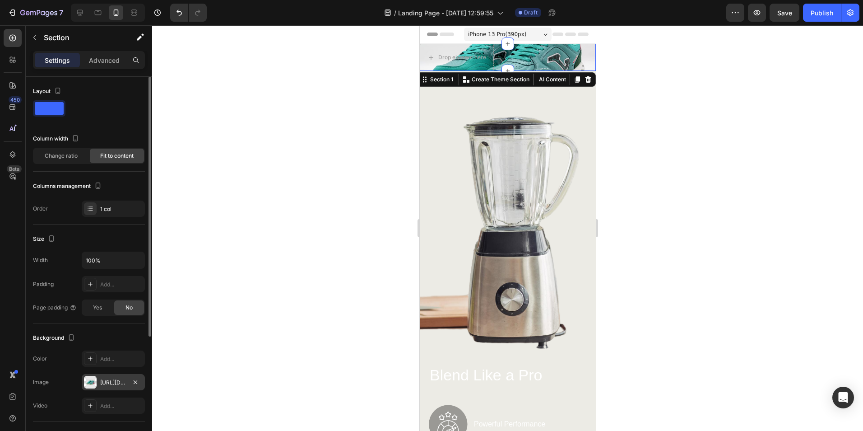
scroll to position [175, 0]
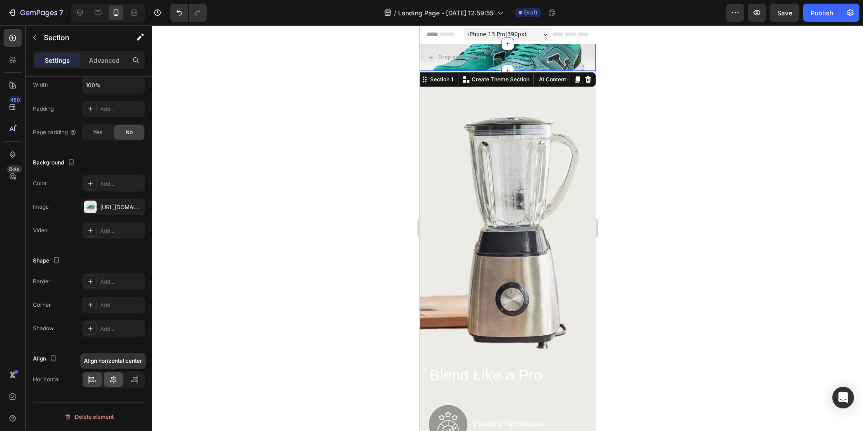
click at [113, 380] on icon at bounding box center [113, 379] width 9 height 9
click at [136, 380] on icon at bounding box center [134, 379] width 9 height 9
click at [112, 380] on icon at bounding box center [113, 379] width 9 height 9
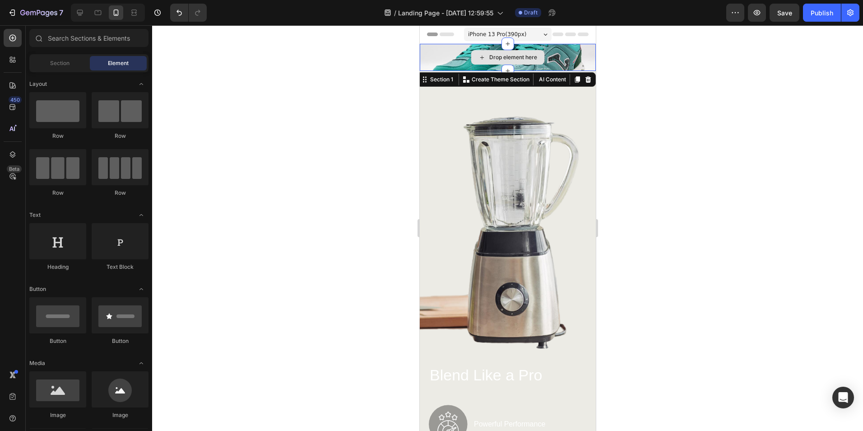
click at [480, 59] on icon at bounding box center [481, 58] width 7 height 8
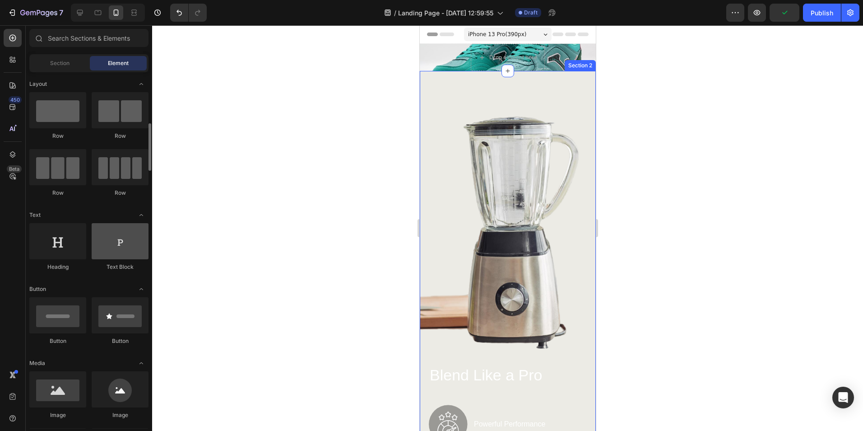
scroll to position [45, 0]
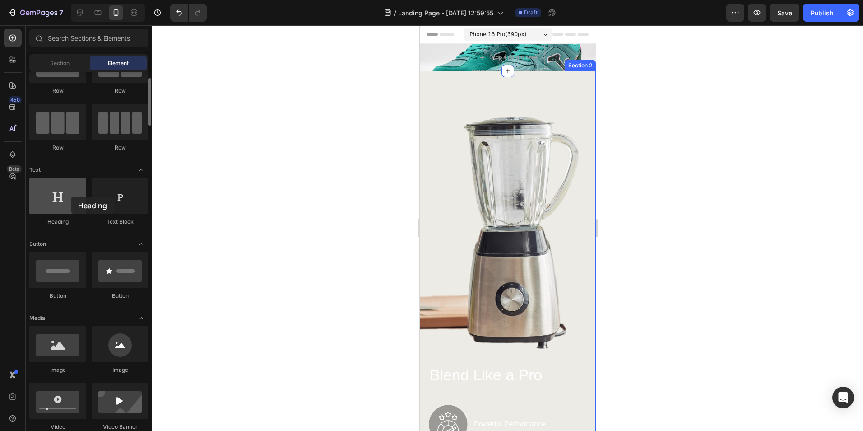
click at [71, 196] on div at bounding box center [57, 196] width 57 height 36
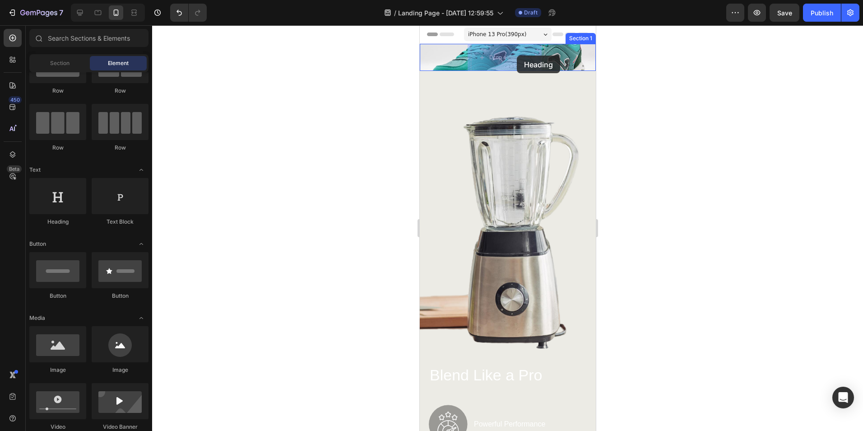
drag, startPoint x: 488, startPoint y: 220, endPoint x: 516, endPoint y: 56, distance: 167.2
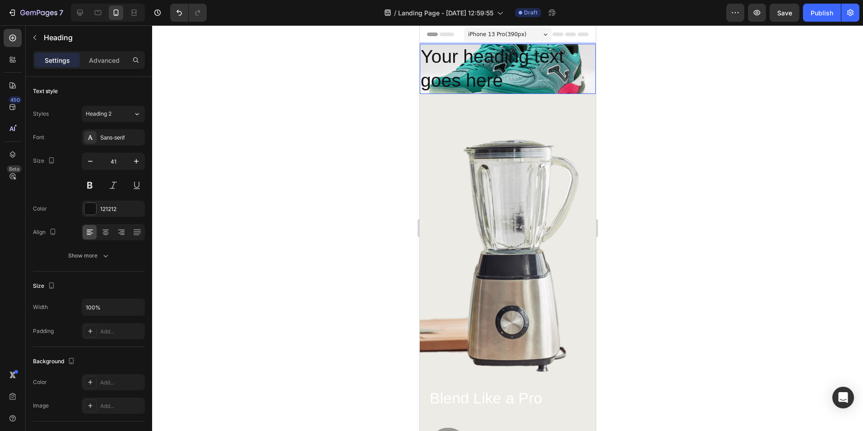
click at [255, 258] on div at bounding box center [507, 227] width 711 height 405
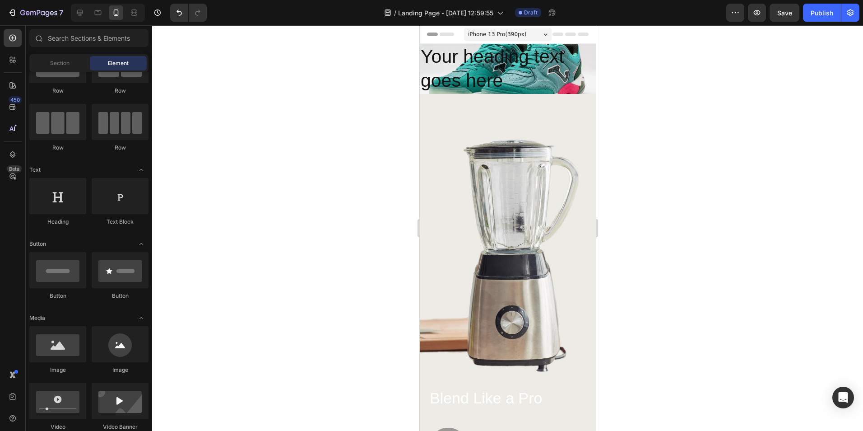
click at [495, 75] on p "Your heading text goes here" at bounding box center [507, 69] width 174 height 48
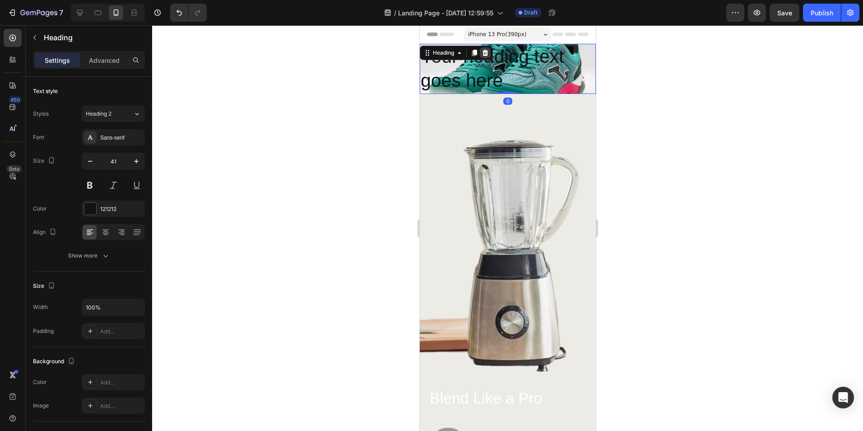
click at [486, 50] on icon at bounding box center [485, 53] width 6 height 6
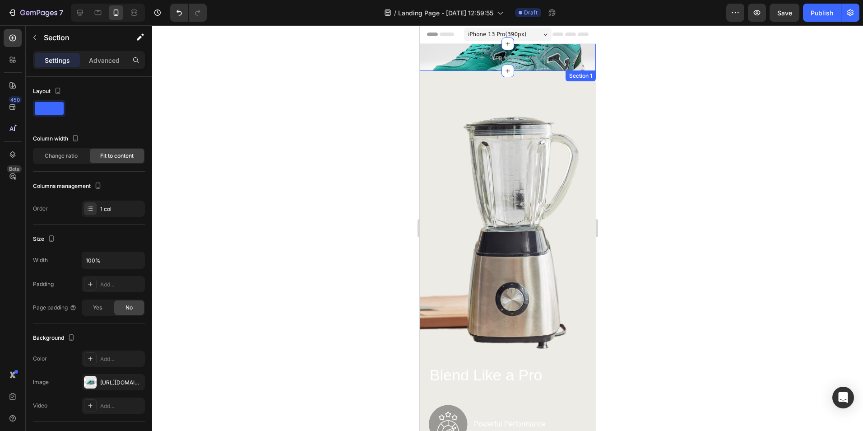
click at [458, 58] on div "Drop element here Section 1" at bounding box center [507, 57] width 176 height 27
click at [444, 85] on div "Section 1 You can create reusable sections Create Theme Section AI Content Writ…" at bounding box center [506, 79] width 179 height 14
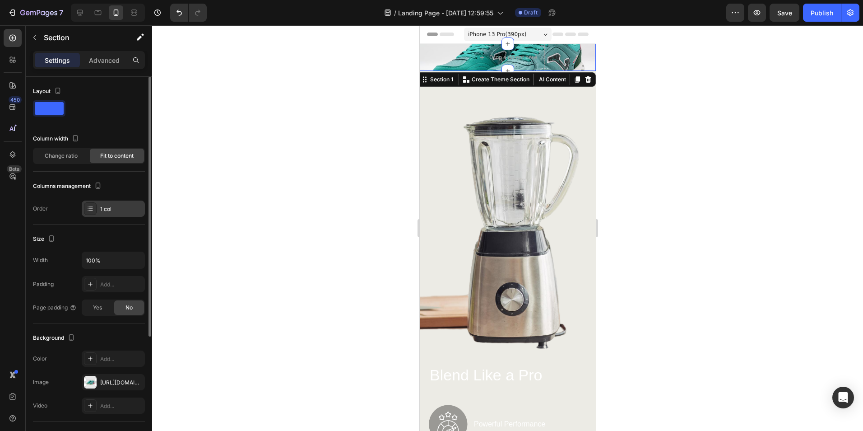
click at [115, 210] on div "1 col" at bounding box center [121, 209] width 42 height 8
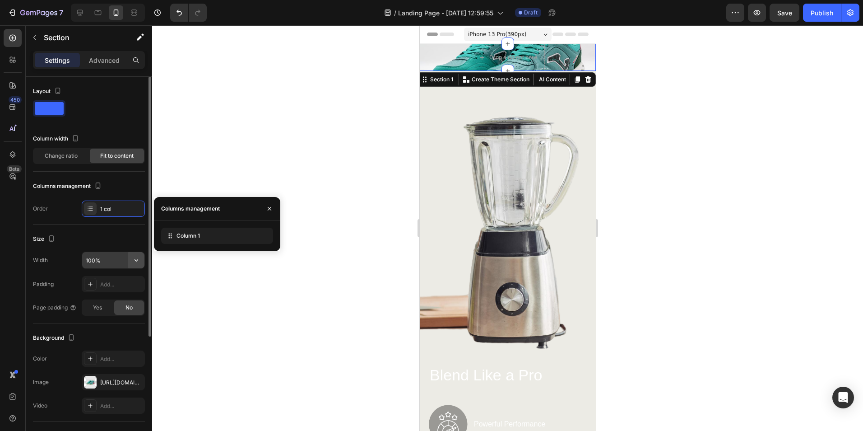
click at [131, 260] on button "button" at bounding box center [136, 260] width 16 height 16
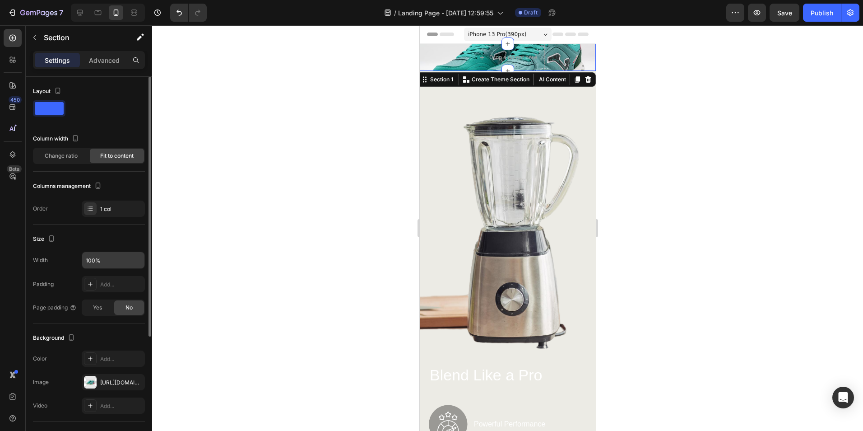
click at [179, 247] on div at bounding box center [507, 227] width 711 height 405
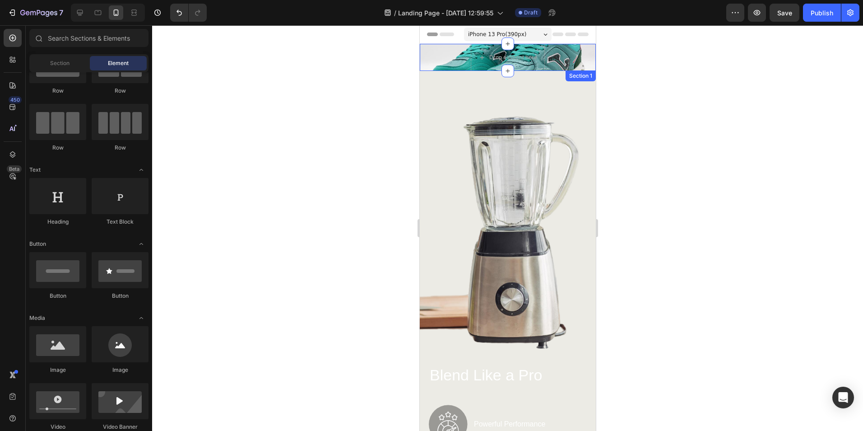
click at [434, 56] on div "Drop element here Section 1" at bounding box center [507, 57] width 176 height 27
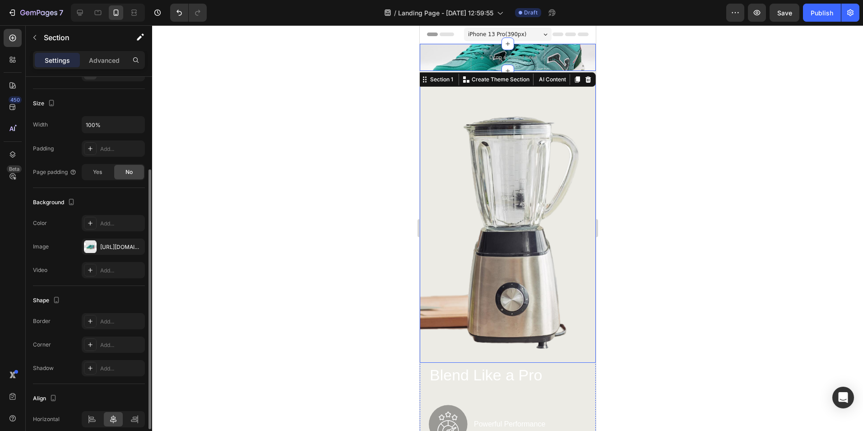
scroll to position [175, 0]
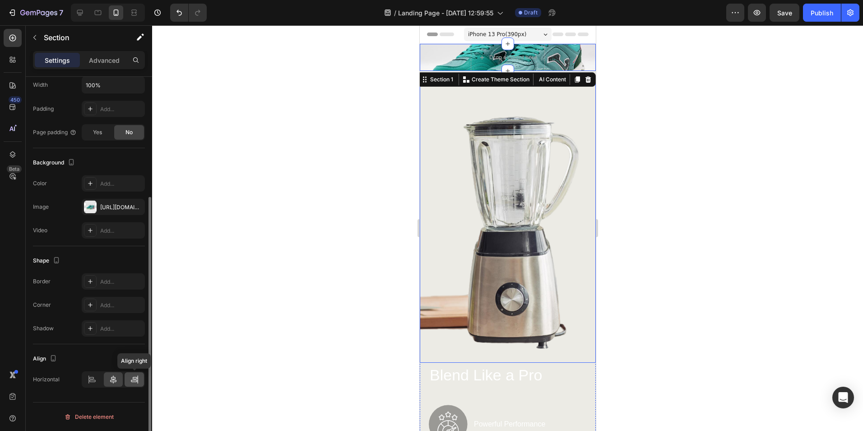
click at [133, 380] on icon at bounding box center [134, 381] width 6 height 2
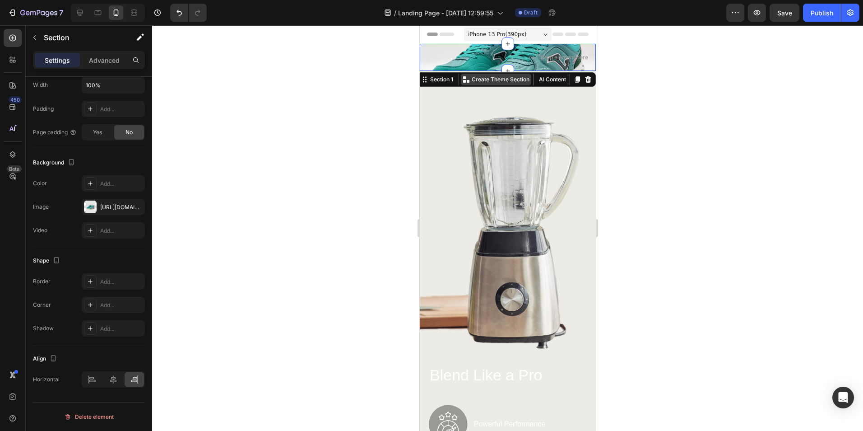
drag, startPoint x: 505, startPoint y: 66, endPoint x: 502, endPoint y: 79, distance: 12.9
click at [502, 71] on div "Drop element here Section 1 You can create reusable sections Create Theme Secti…" at bounding box center [507, 57] width 176 height 27
click at [441, 56] on div "Drop element here Section 1 You can create reusable sections Create Theme Secti…" at bounding box center [507, 57] width 176 height 27
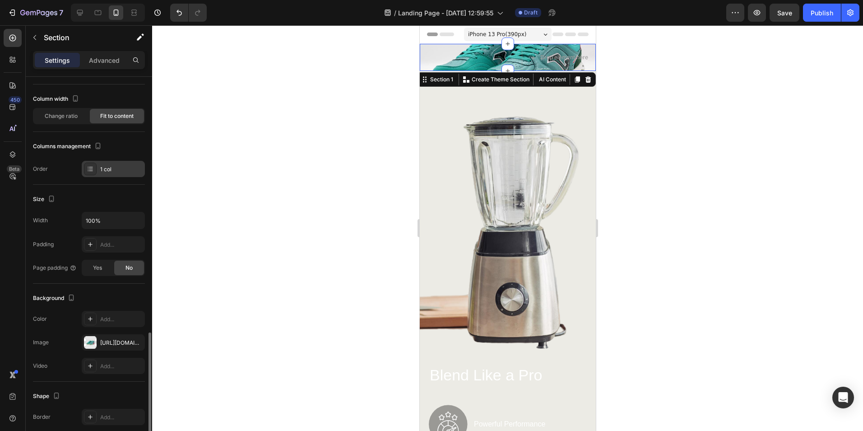
scroll to position [0, 0]
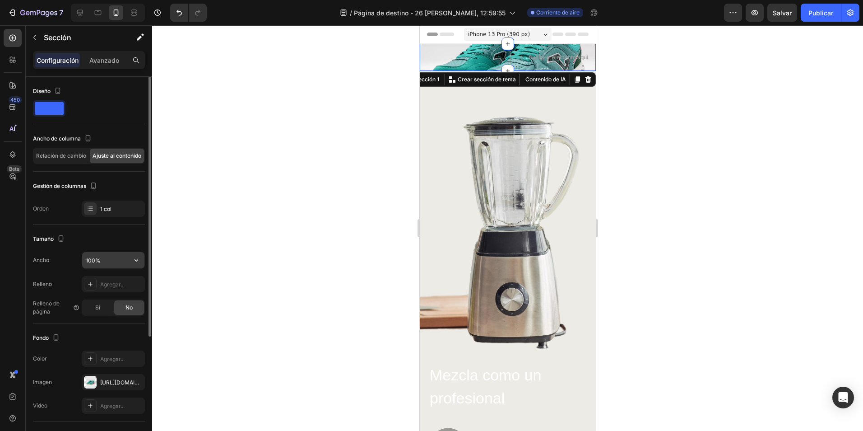
click at [95, 257] on input "100%" at bounding box center [113, 260] width 62 height 16
type input "2100%"
click at [218, 232] on div at bounding box center [507, 227] width 711 height 405
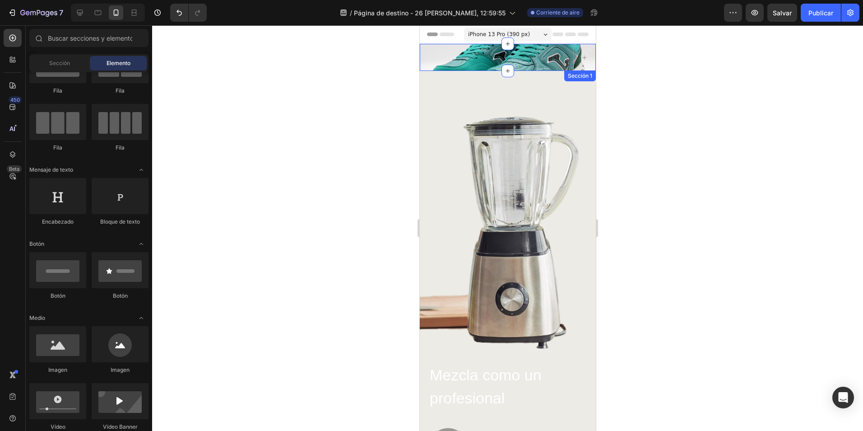
click at [443, 64] on div "Sección 1" at bounding box center [507, 57] width 176 height 27
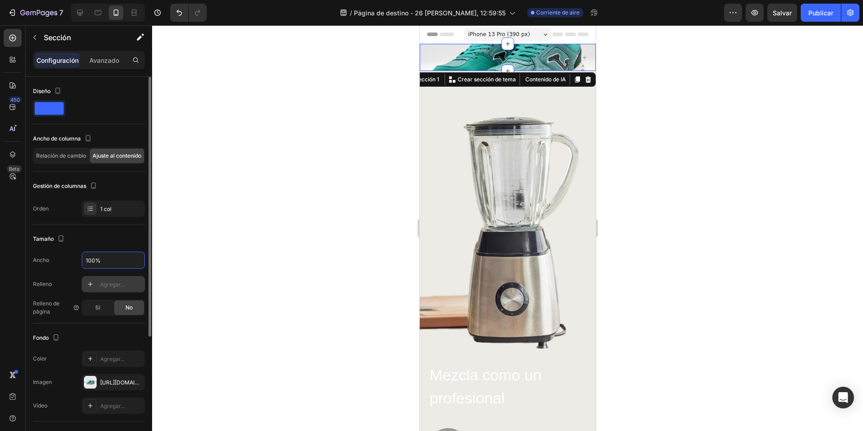
type input "100%"
click at [108, 288] on div "Agregar..." at bounding box center [113, 284] width 63 height 16
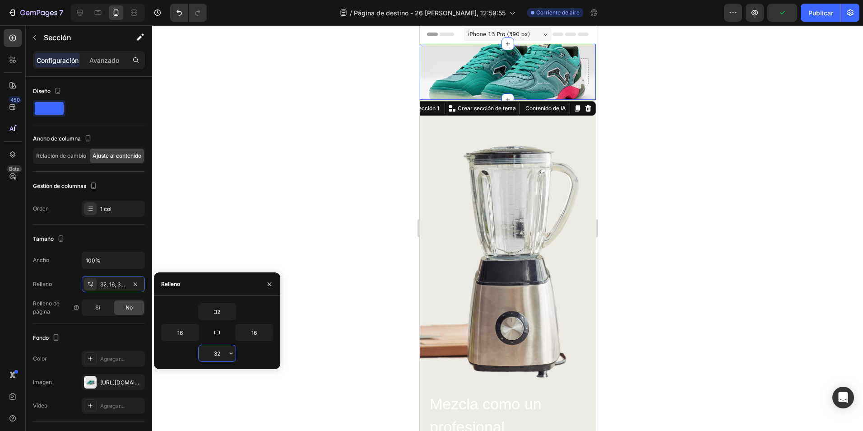
click at [223, 353] on input "32" at bounding box center [217, 353] width 37 height 16
click at [230, 352] on icon "button" at bounding box center [230, 352] width 7 height 7
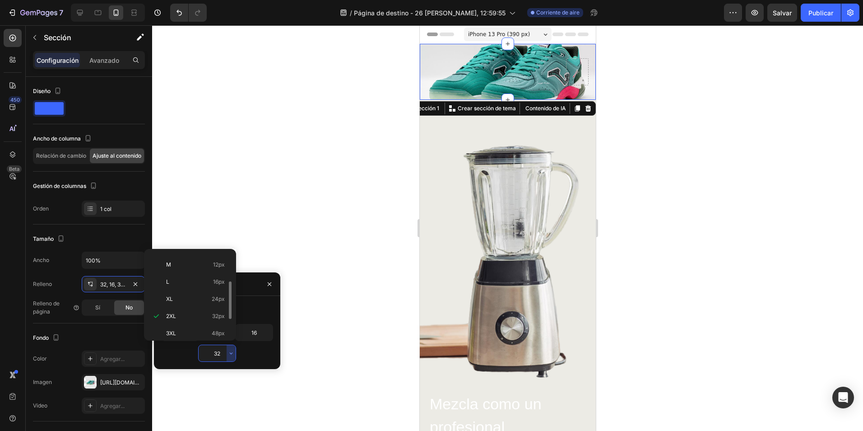
scroll to position [104, 0]
click at [176, 329] on p "5XL 112px" at bounding box center [195, 328] width 59 height 8
type input "112"
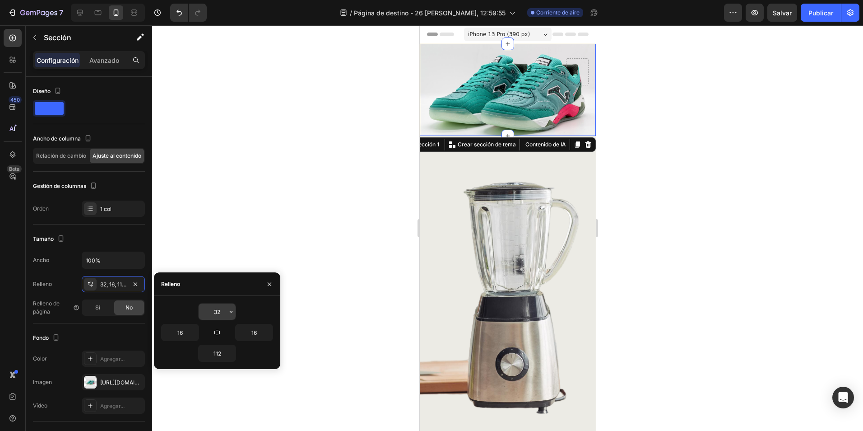
click at [221, 314] on input "32" at bounding box center [217, 311] width 37 height 16
click at [230, 310] on icon "button" at bounding box center [230, 311] width 7 height 7
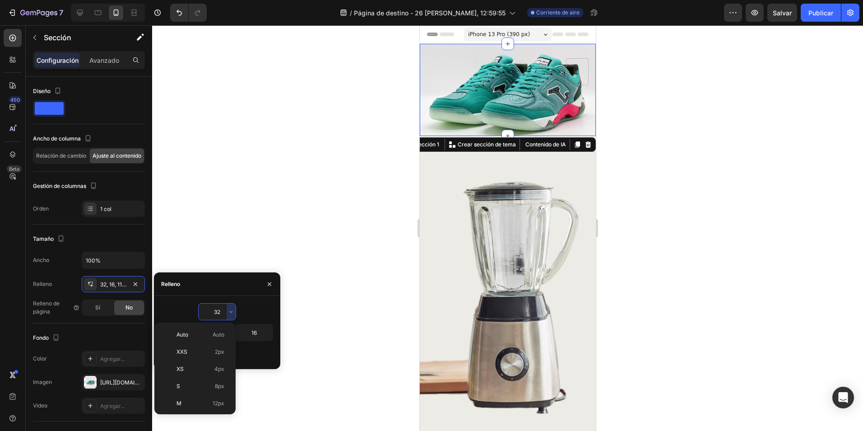
scroll to position [65, 0]
click at [178, 404] on p "3XL 48px" at bounding box center [195, 407] width 59 height 8
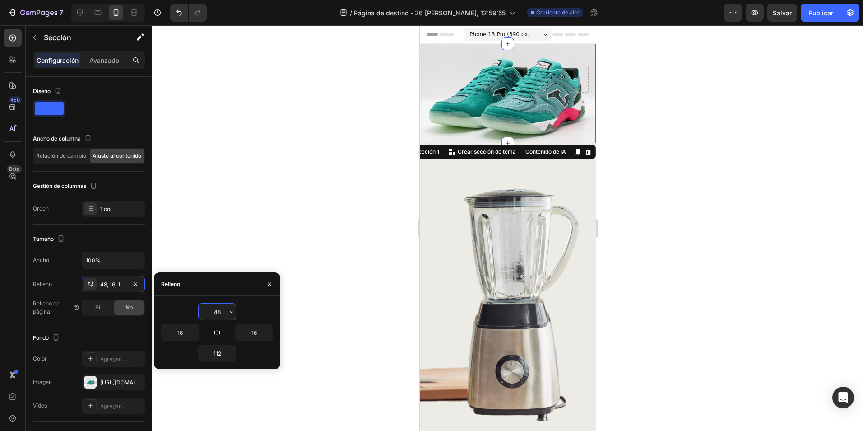
click at [223, 311] on input "48" at bounding box center [217, 311] width 37 height 16
click at [230, 311] on icon "button" at bounding box center [231, 312] width 3 height 2
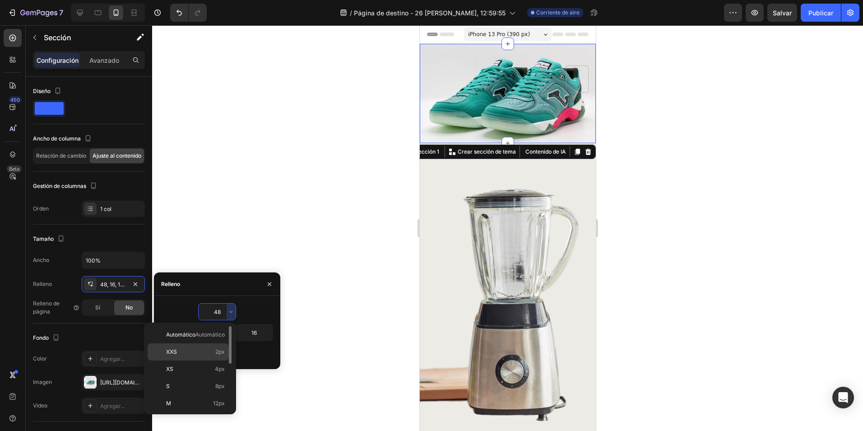
click at [186, 352] on p "XXS 2px" at bounding box center [195, 352] width 59 height 8
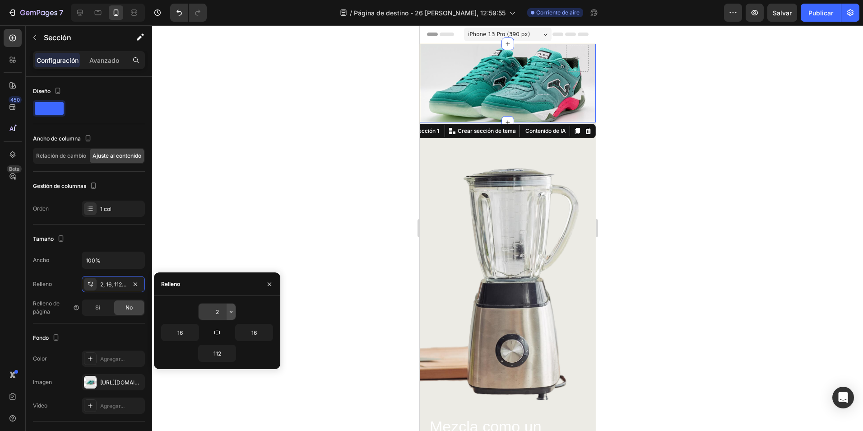
click at [229, 313] on icon "button" at bounding box center [230, 311] width 7 height 7
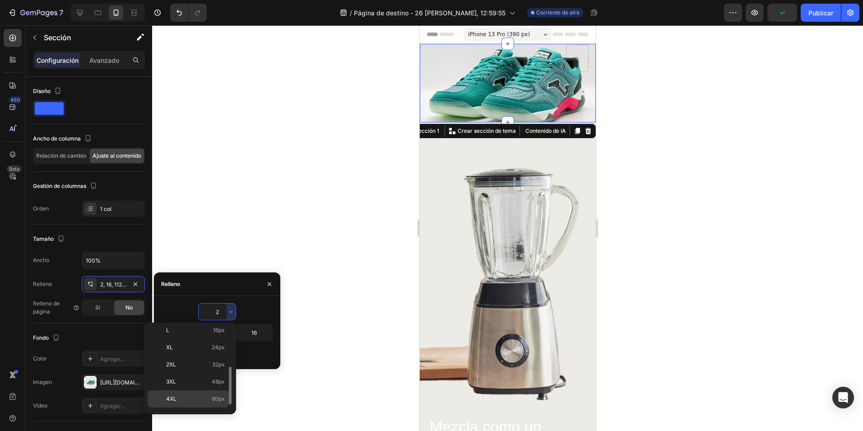
scroll to position [104, 0]
click at [177, 402] on p "5XL 112px" at bounding box center [195, 402] width 59 height 8
type input "112"
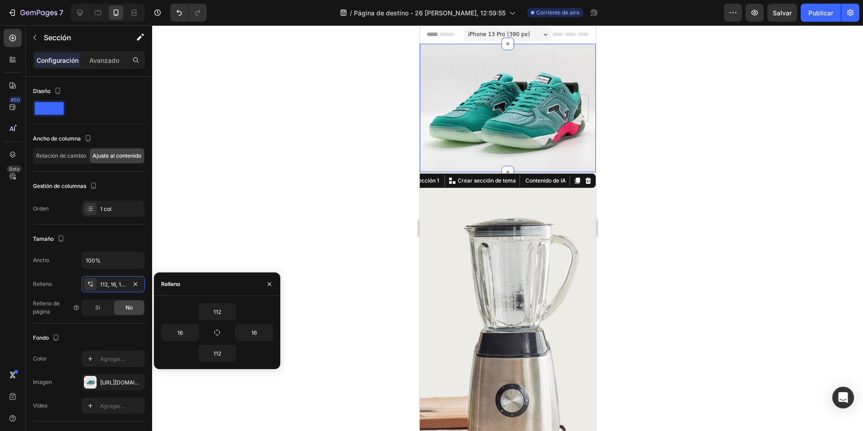
click at [330, 211] on div at bounding box center [507, 227] width 711 height 405
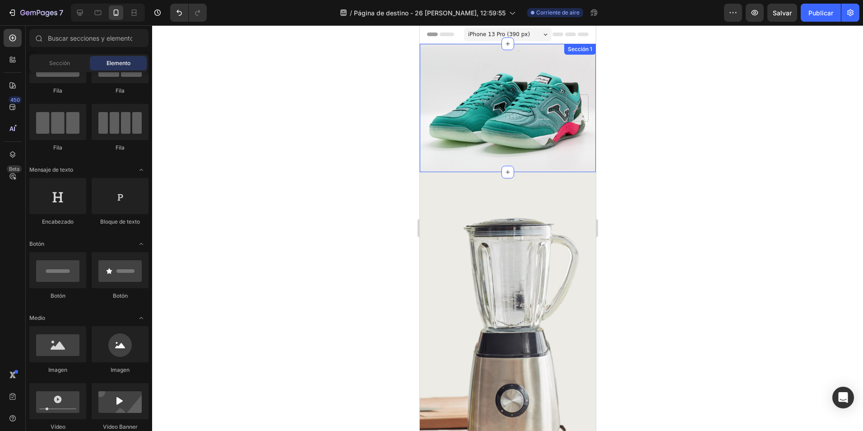
click at [439, 69] on div "Sección 1" at bounding box center [507, 108] width 176 height 128
